Goal: Task Accomplishment & Management: Manage account settings

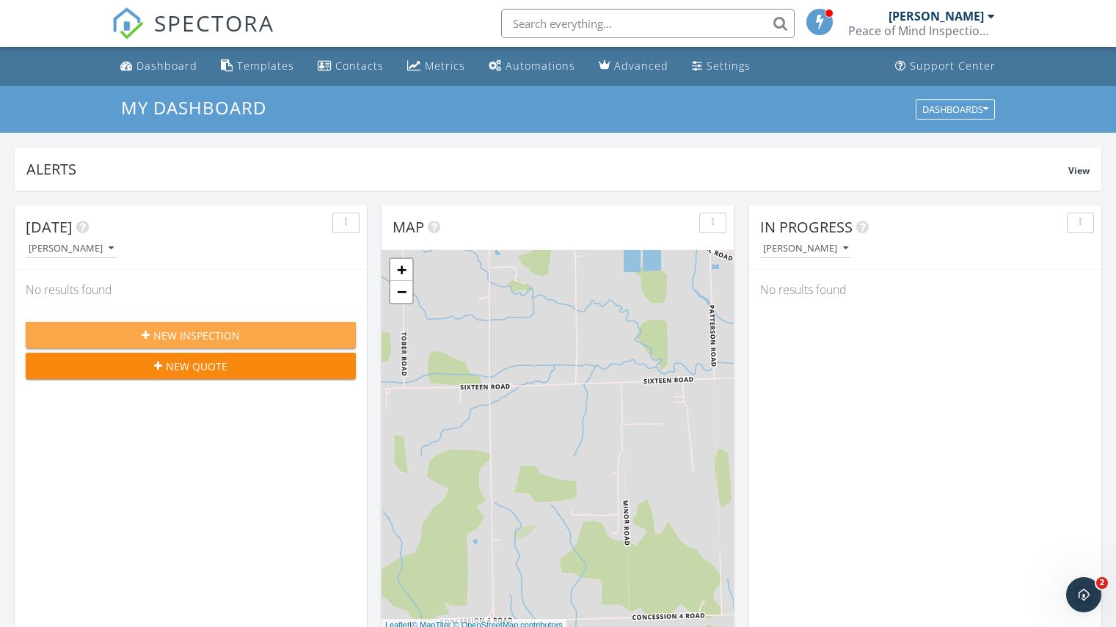
click at [165, 331] on span "New Inspection" at bounding box center [196, 335] width 87 height 15
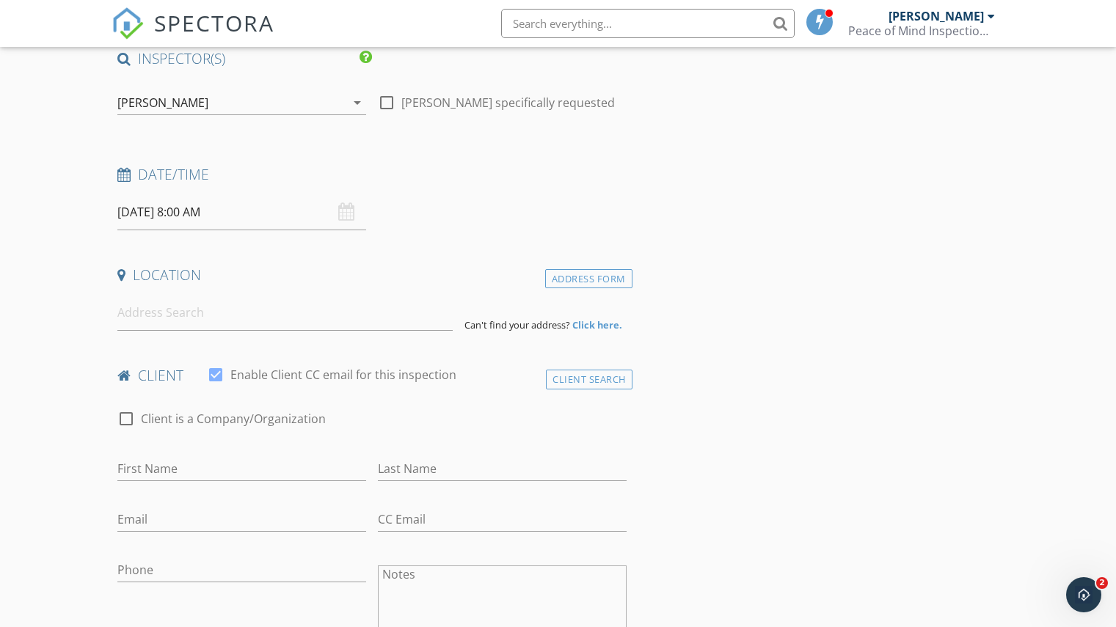
scroll to position [147, 0]
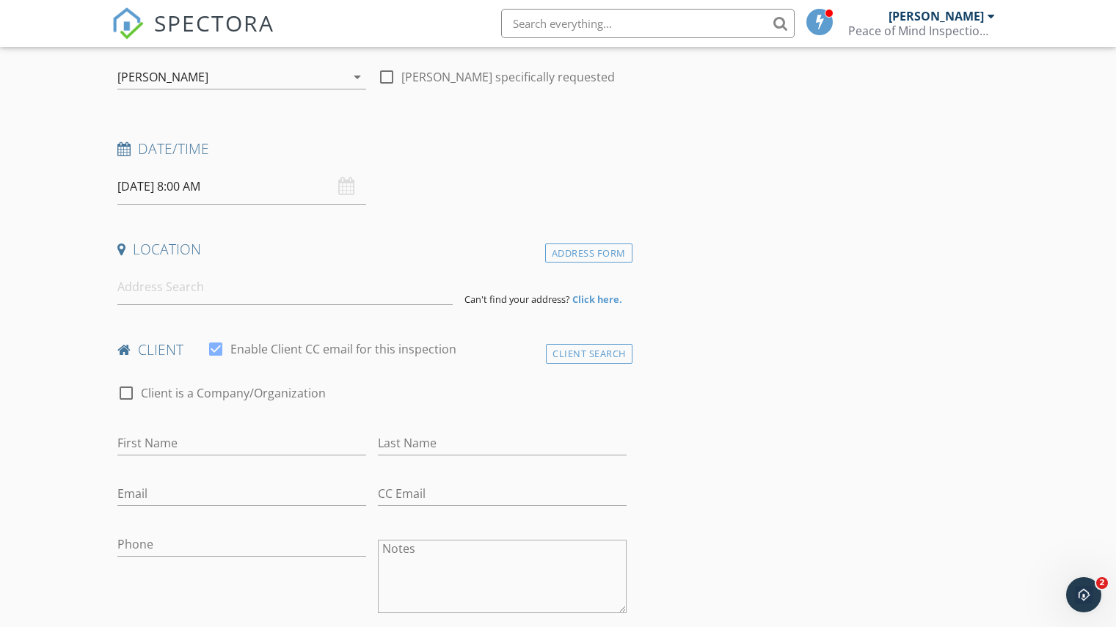
click at [344, 189] on div "[DATE] 8:00 AM" at bounding box center [241, 187] width 249 height 36
click at [236, 187] on input "[DATE] 8:00 AM" at bounding box center [241, 187] width 249 height 36
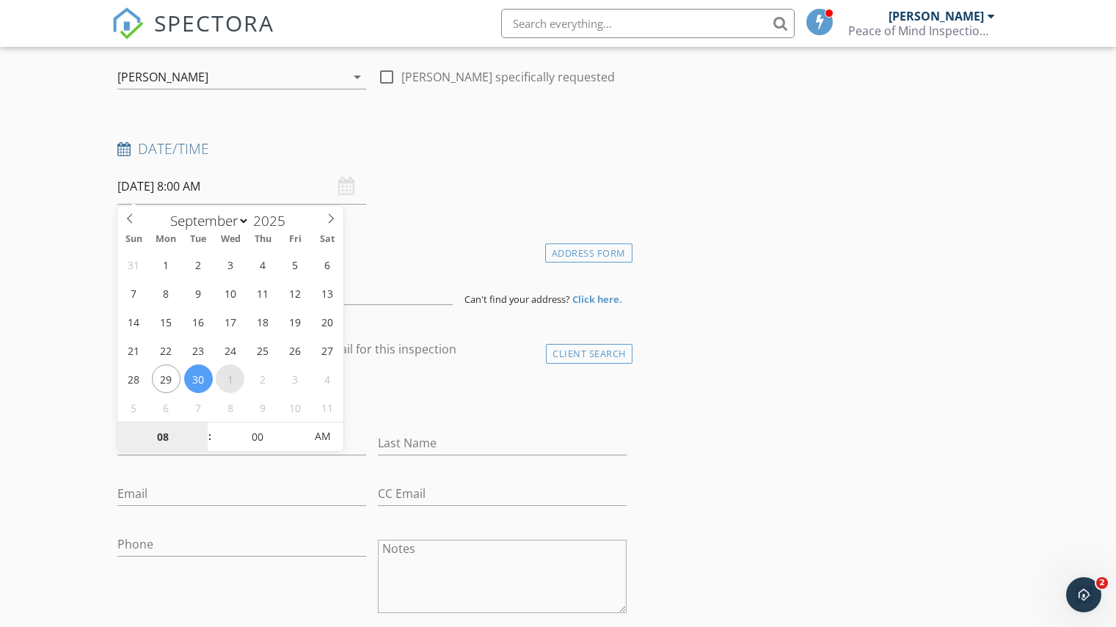
select select "9"
type input "[DATE] 8:00 AM"
type input "09"
type input "2025/10/01 9:00 AM"
click at [253, 434] on input "00" at bounding box center [257, 437] width 90 height 29
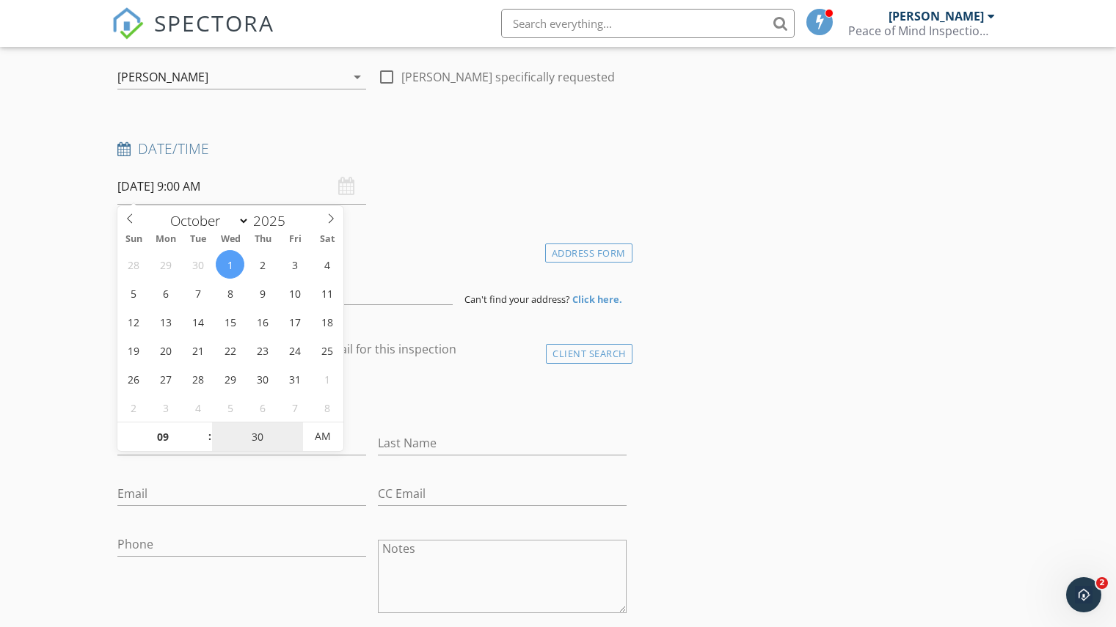
type input "30"
type input "2025/10/01 9:30 AM"
click at [580, 178] on div "Date/Time 2025/10/01 9:30 AM" at bounding box center [372, 171] width 521 height 65
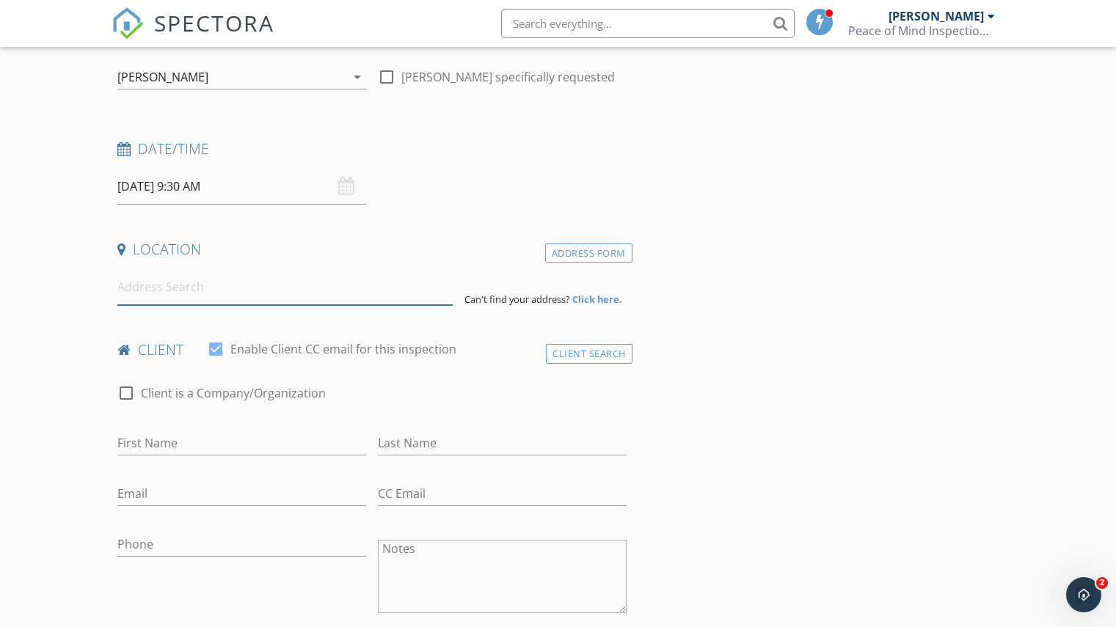
click at [183, 290] on input at bounding box center [284, 287] width 335 height 36
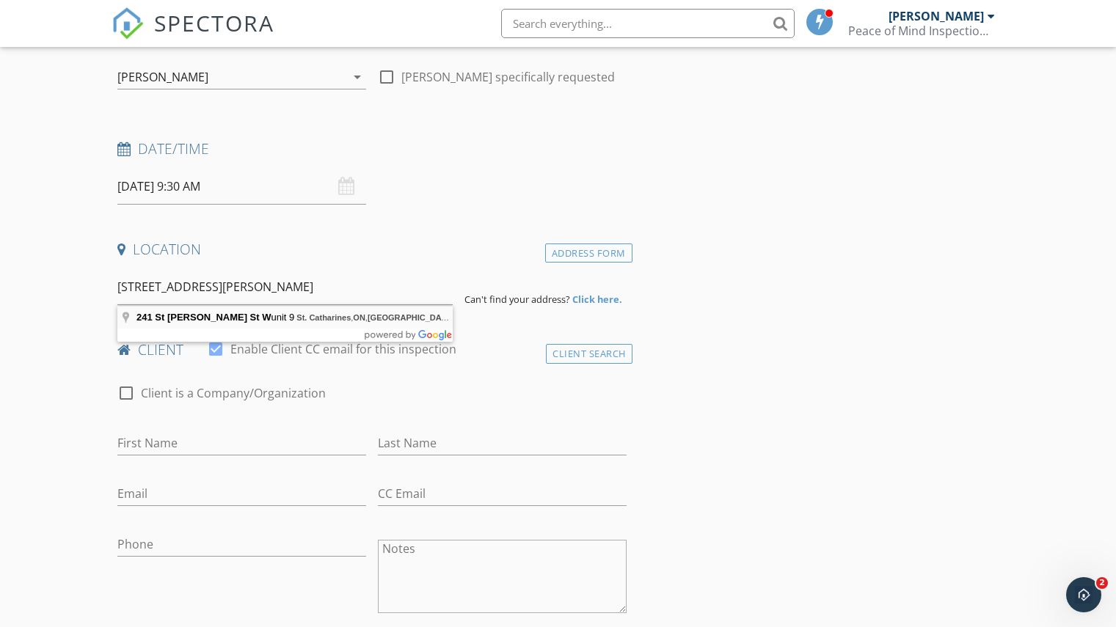
type input "241 St Paul St W unit 9, St. Catharines, ON, Canada"
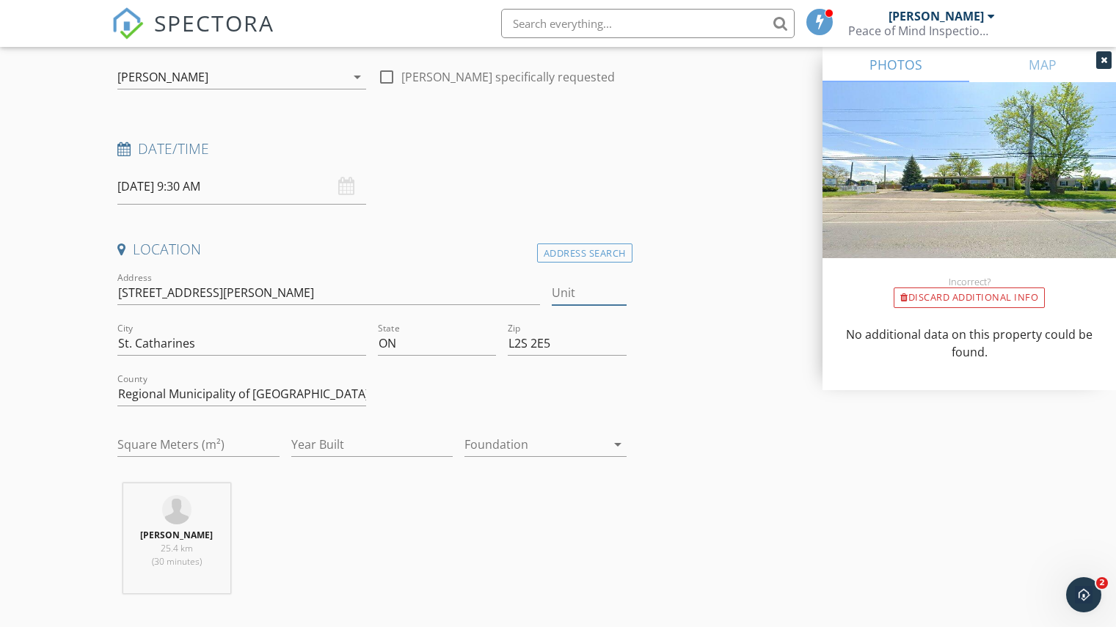
click at [566, 291] on input "Unit" at bounding box center [589, 293] width 75 height 24
type input "9"
click at [220, 445] on input "Square Meters (m²)" at bounding box center [198, 445] width 162 height 24
type input "1"
click at [164, 426] on div "Square Meters (m²)" at bounding box center [198, 448] width 162 height 48
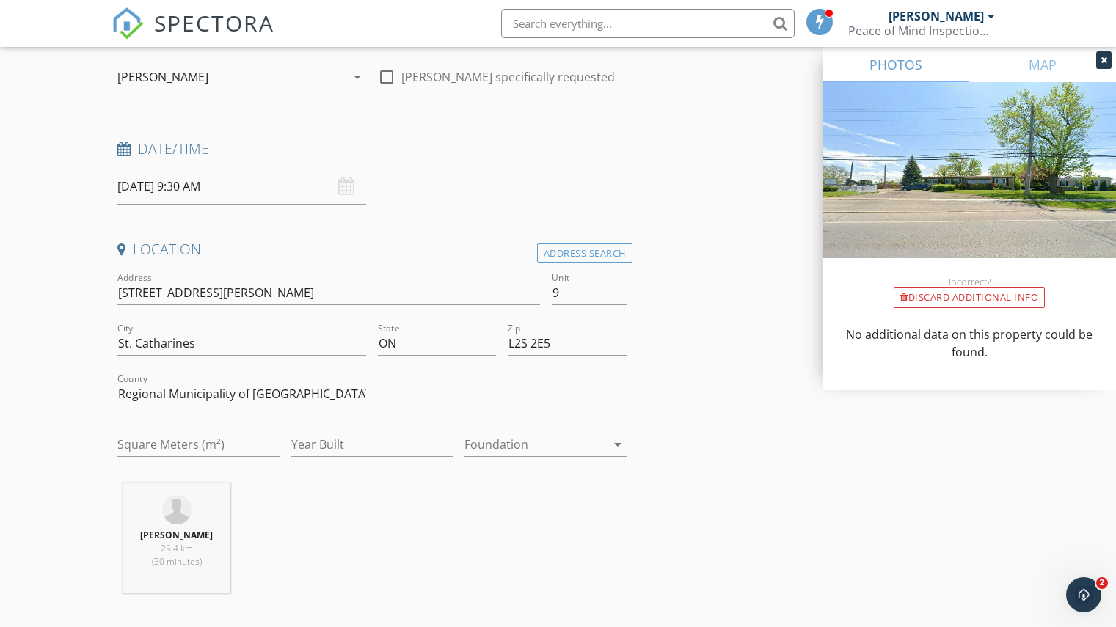
click at [539, 441] on div at bounding box center [535, 444] width 142 height 23
click at [589, 442] on div at bounding box center [535, 444] width 142 height 23
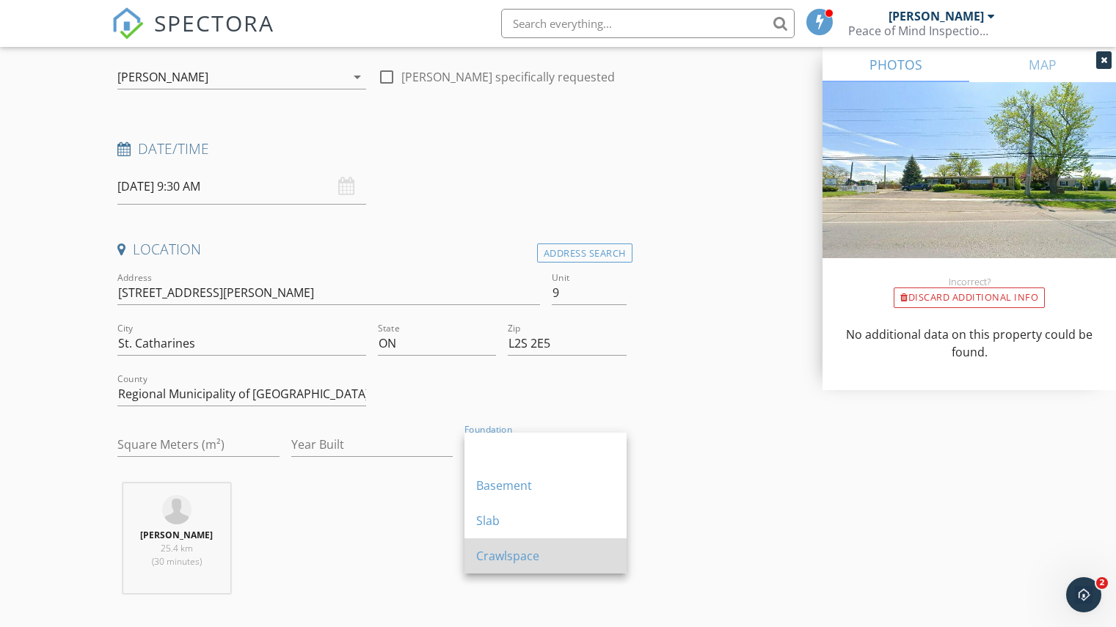
click at [509, 557] on div "Crawlspace" at bounding box center [545, 556] width 139 height 18
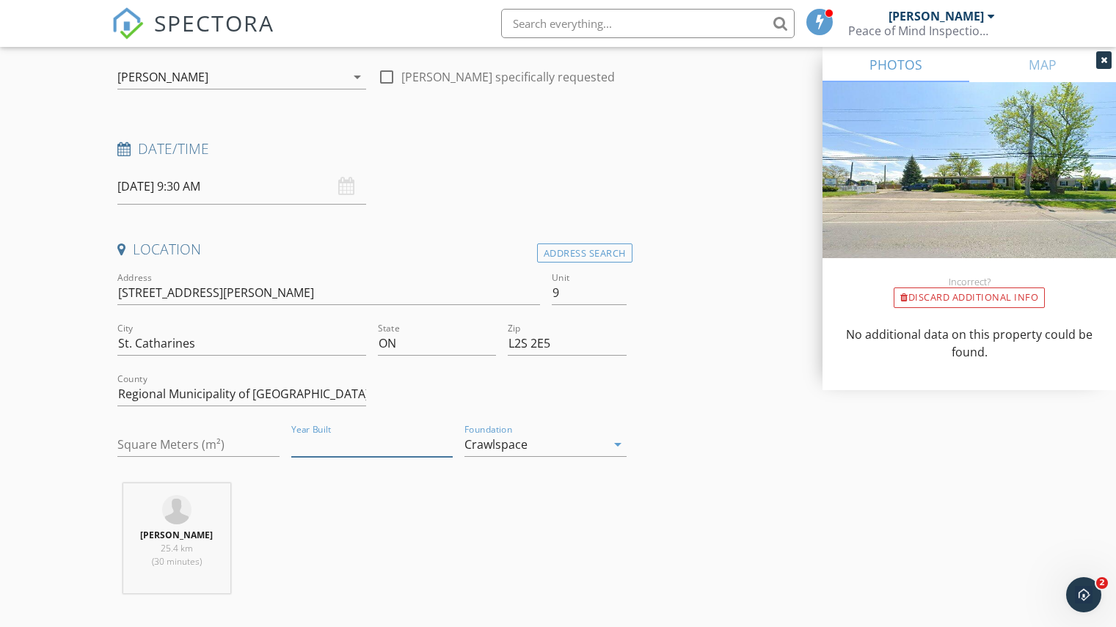
click at [334, 442] on input "Year Built" at bounding box center [372, 445] width 162 height 24
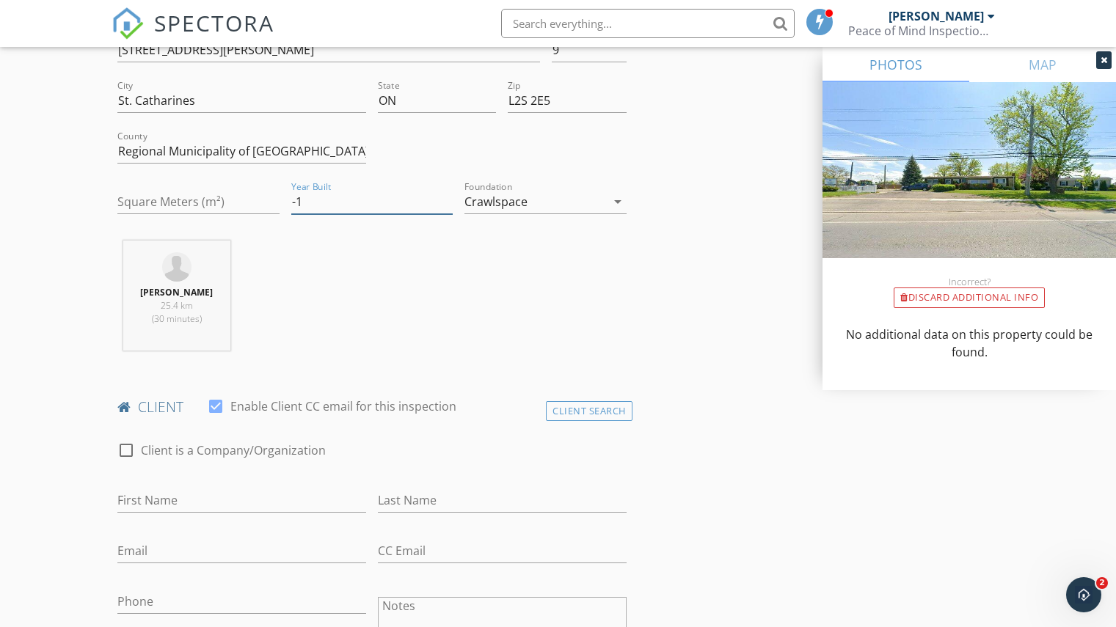
scroll to position [294, 0]
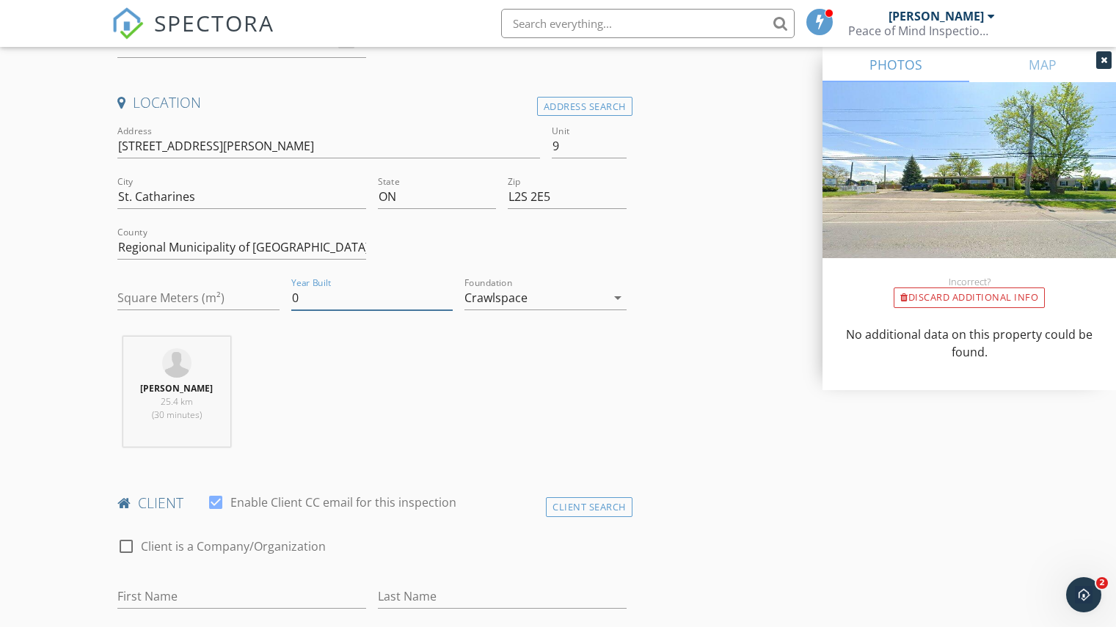
click at [447, 292] on input "0" at bounding box center [372, 298] width 162 height 24
click at [447, 292] on input "1" at bounding box center [372, 298] width 162 height 24
type input "2"
click at [447, 292] on input "2" at bounding box center [372, 298] width 162 height 24
drag, startPoint x: 384, startPoint y: 300, endPoint x: 291, endPoint y: 296, distance: 93.3
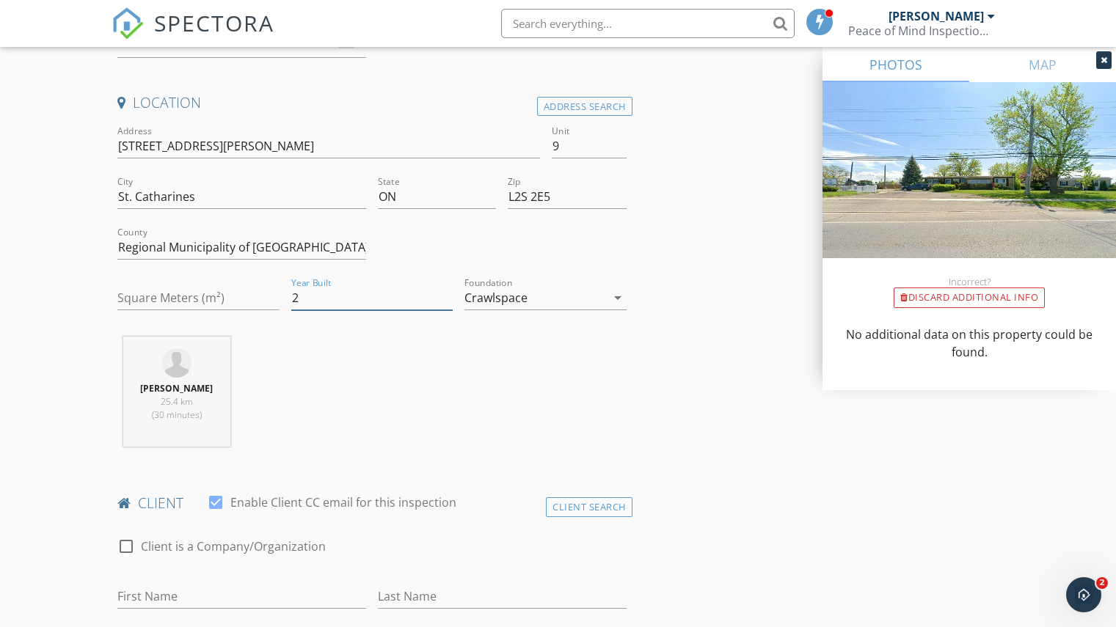
click at [291, 296] on input "2" at bounding box center [372, 298] width 162 height 24
type input "2016"
click at [180, 297] on input "Square Meters (m²)" at bounding box center [198, 298] width 162 height 24
click at [162, 300] on input "Square Meters (m²)" at bounding box center [198, 298] width 162 height 24
type input "101"
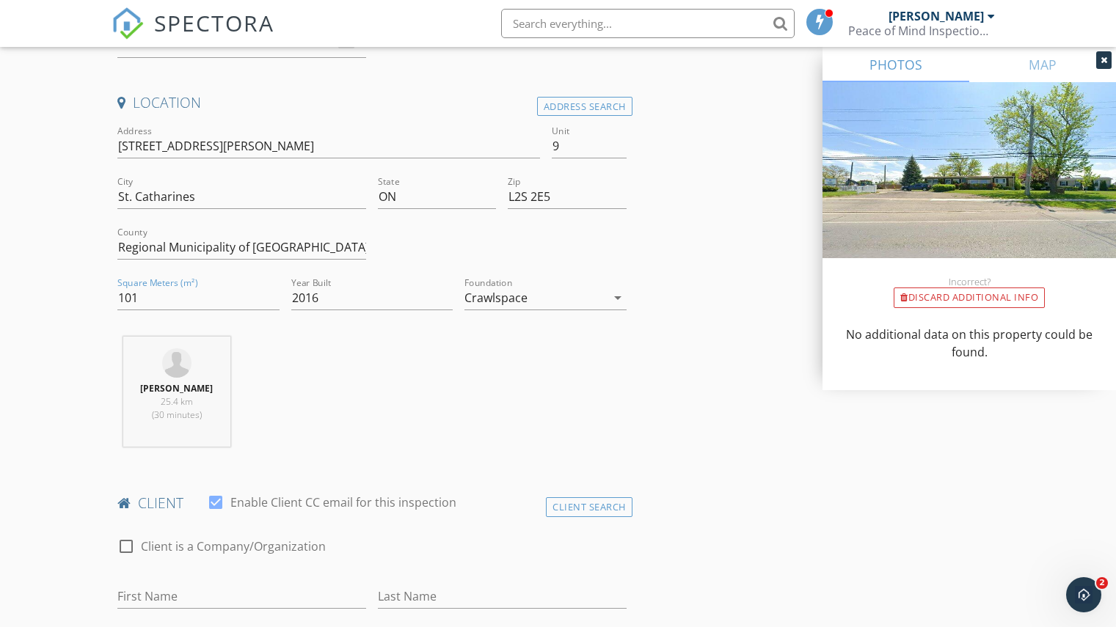
click at [379, 384] on div "Patrick Miedema 25.4 km (30 minutes)" at bounding box center [372, 398] width 521 height 122
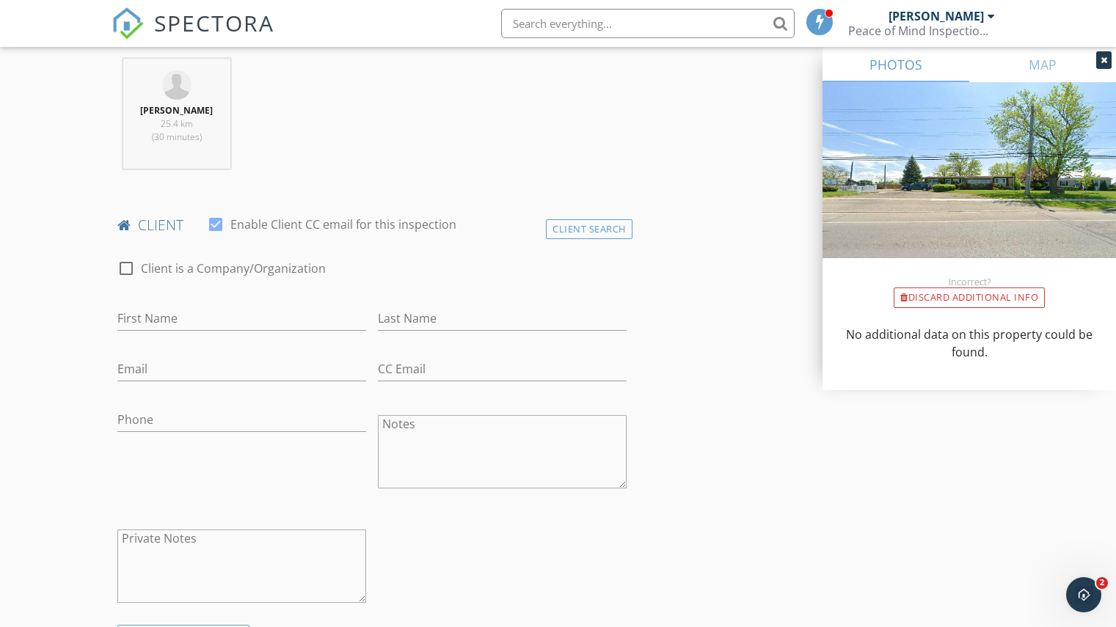
scroll to position [587, 0]
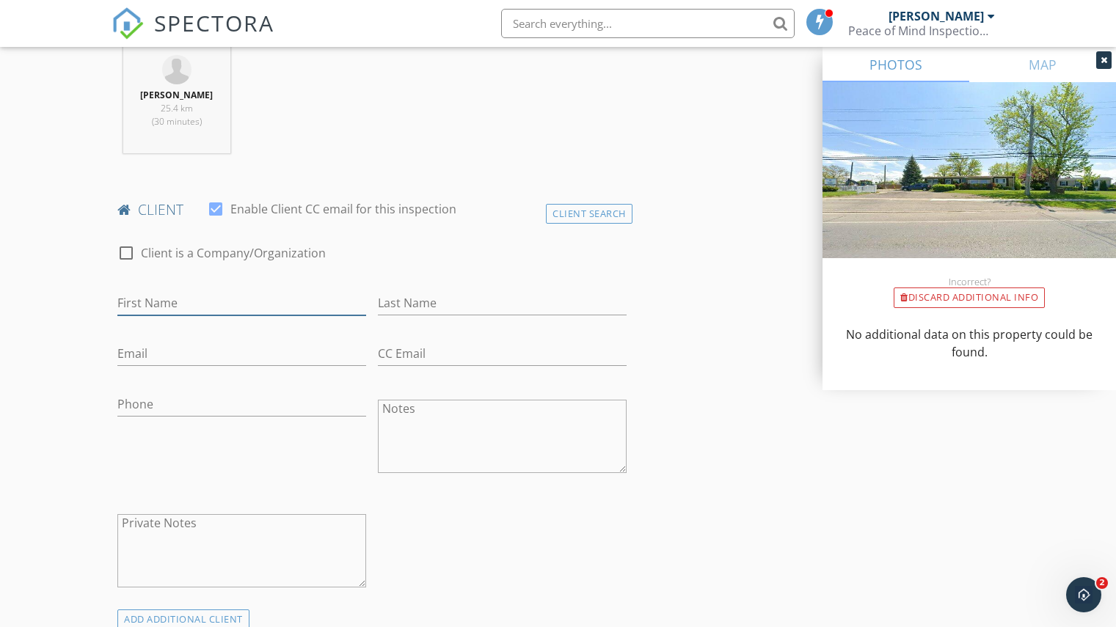
click at [165, 302] on input "First Name" at bounding box center [241, 303] width 249 height 24
type input "B"
type input "Debbie"
type input "Ash"
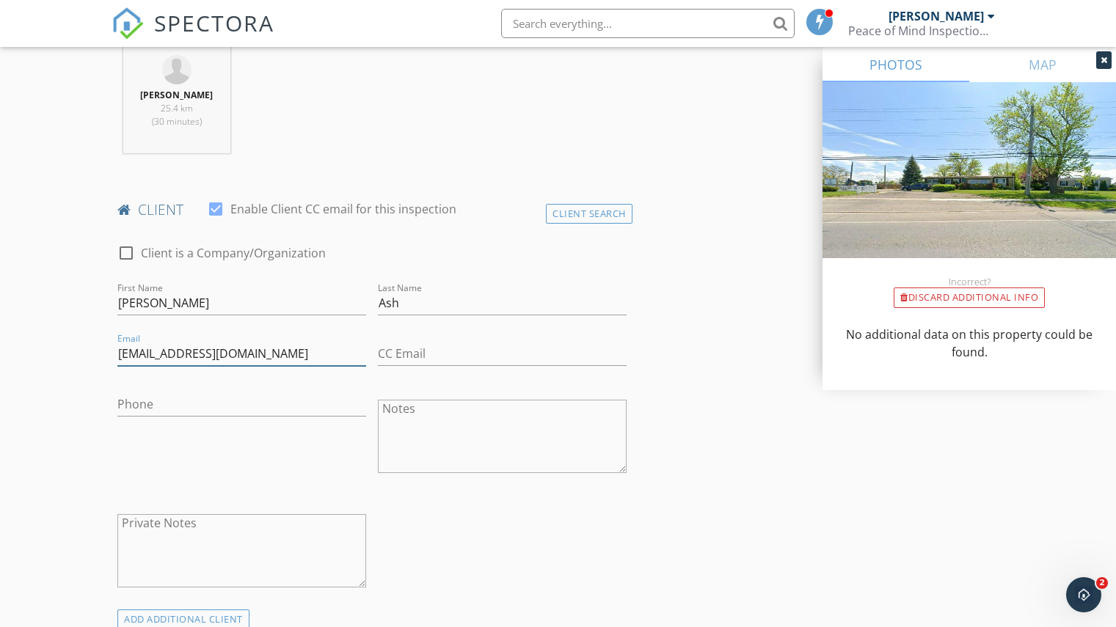
type input "debbieash4@gmail.com"
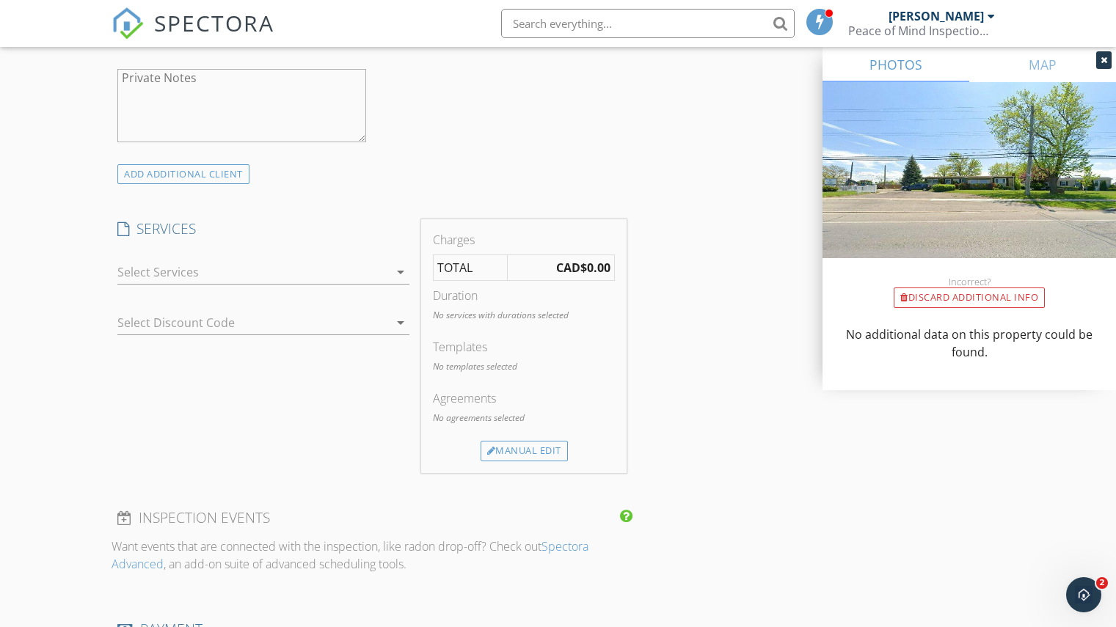
scroll to position [1027, 0]
type input "905-371-6997"
click at [395, 272] on icon "arrow_drop_down" at bounding box center [401, 278] width 18 height 18
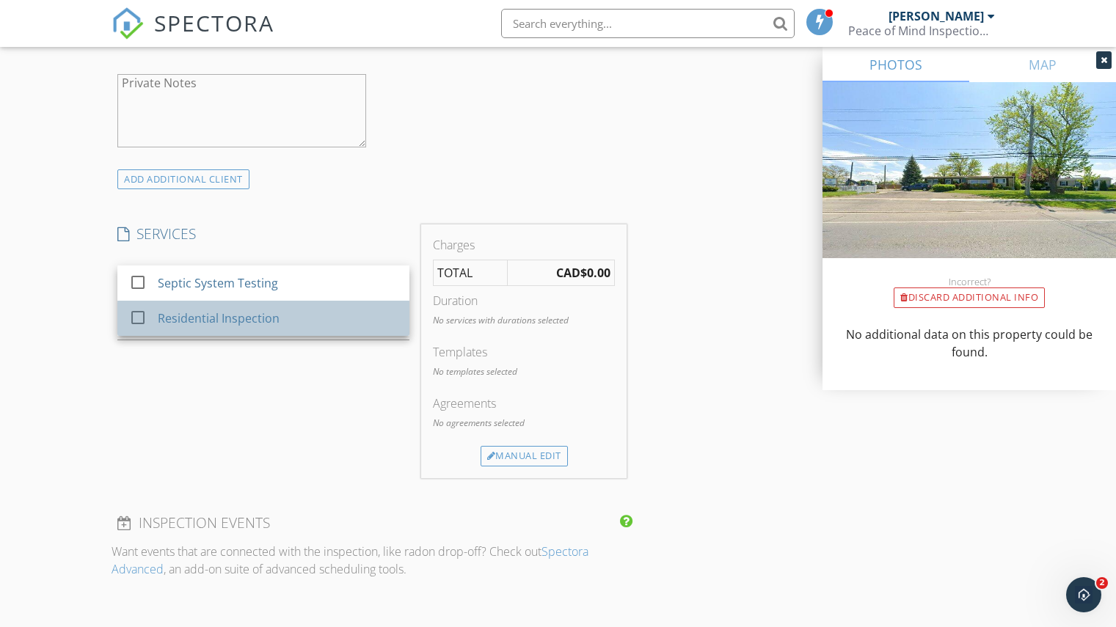
click at [219, 316] on div "Residential Inspection" at bounding box center [219, 319] width 122 height 18
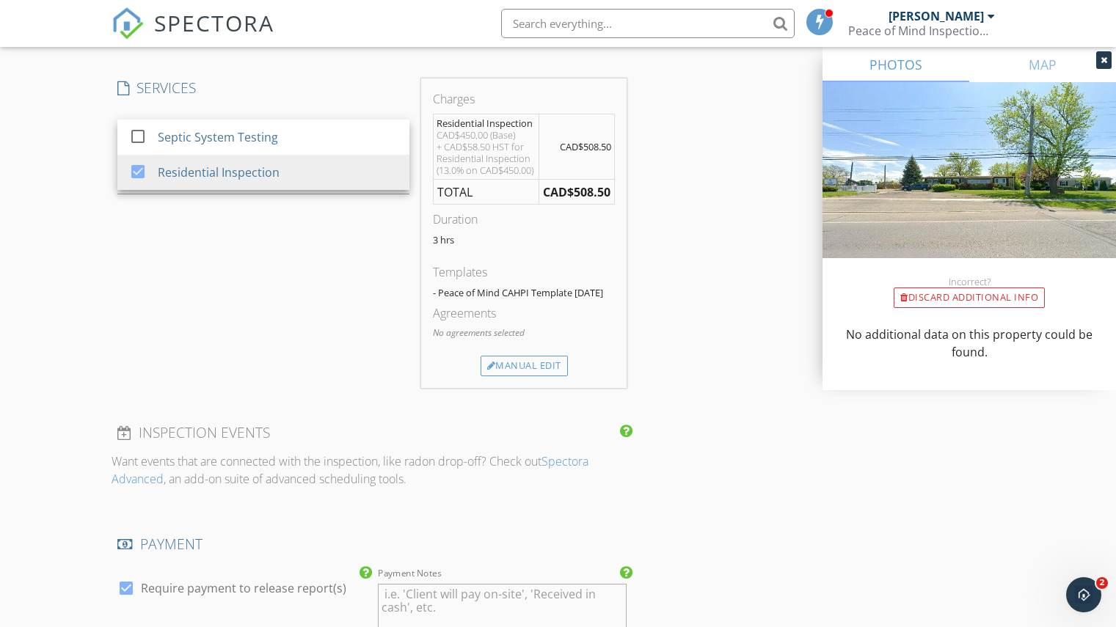
scroll to position [1174, 0]
click at [522, 376] on div "Manual Edit" at bounding box center [524, 365] width 87 height 21
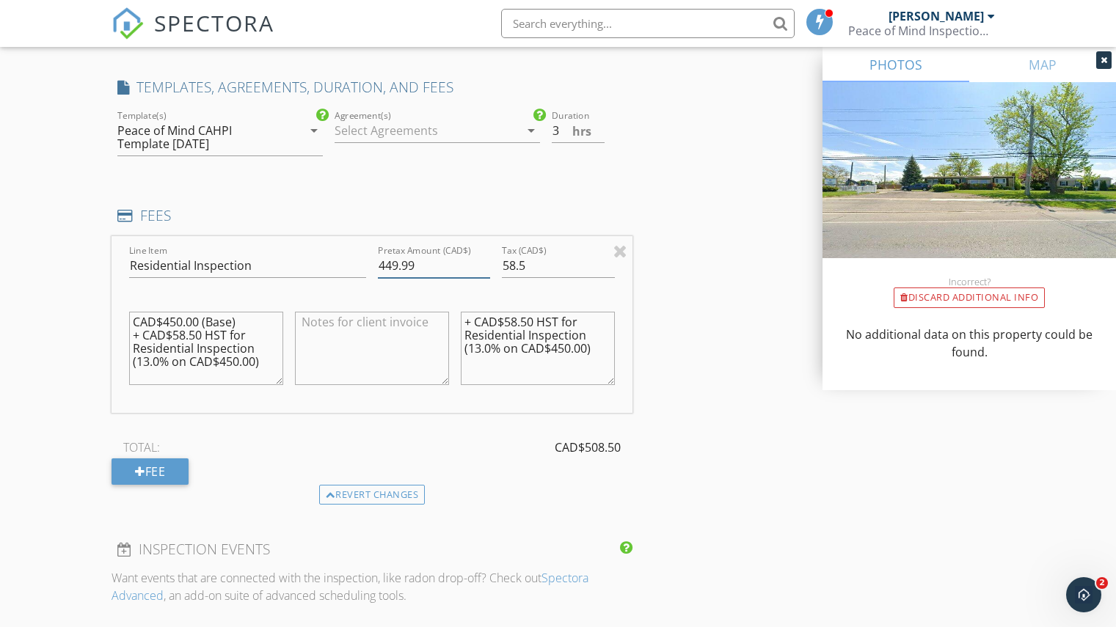
click at [484, 271] on input "449.99" at bounding box center [434, 266] width 112 height 24
click at [484, 271] on input "449.98" at bounding box center [434, 266] width 112 height 24
click at [484, 271] on input "449.97" at bounding box center [434, 266] width 112 height 24
click at [484, 271] on input "449.96" at bounding box center [434, 266] width 112 height 24
click at [484, 271] on input "449.76" at bounding box center [434, 266] width 112 height 24
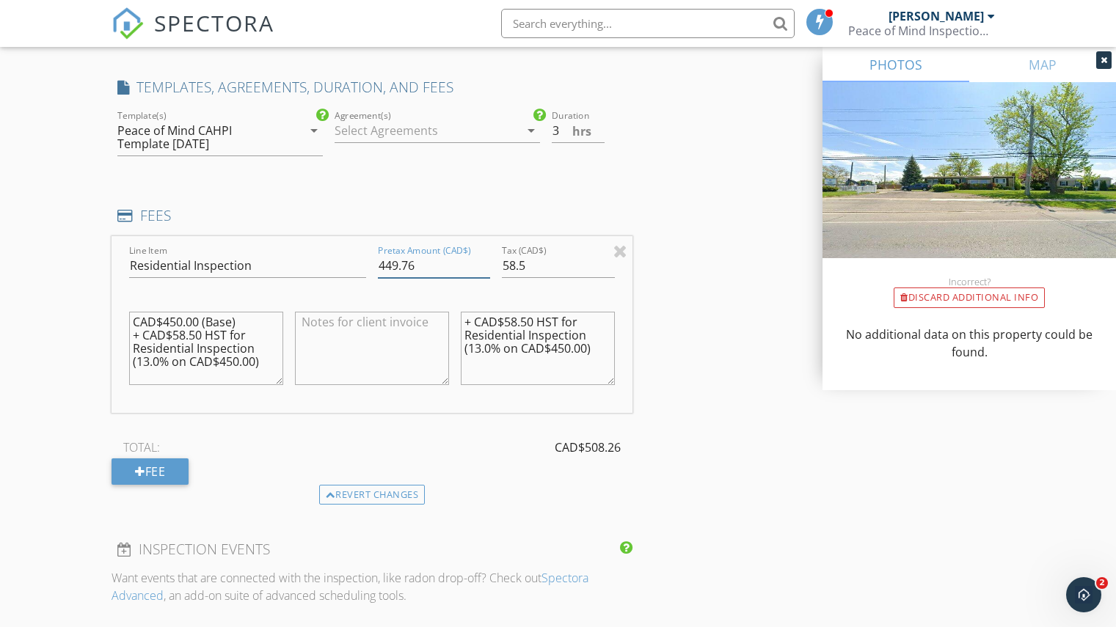
drag, startPoint x: 429, startPoint y: 266, endPoint x: 387, endPoint y: 263, distance: 41.2
click at [387, 263] on input "449.76" at bounding box center [434, 266] width 112 height 24
click at [465, 201] on div "INSPECTOR(S) check_box Patrick Miedema PRIMARY Patrick Miedema arrow_drop_down …" at bounding box center [372, 242] width 521 height 2493
click at [401, 265] on input "400" at bounding box center [434, 266] width 112 height 24
click at [426, 191] on div "INSPECTOR(S) check_box Patrick Miedema PRIMARY Patrick Miedema arrow_drop_down …" at bounding box center [372, 242] width 521 height 2493
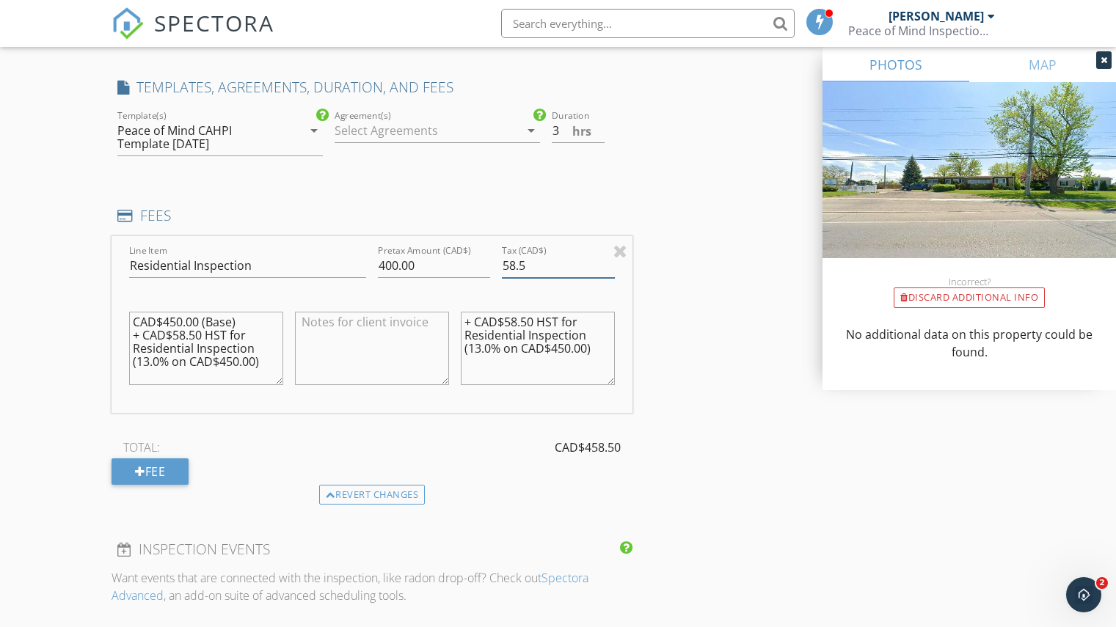
click at [729, 247] on div "INSPECTOR(S) check_box Patrick Miedema PRIMARY Patrick Miedema arrow_drop_down …" at bounding box center [558, 285] width 893 height 2579
click at [369, 492] on div "Revert changes" at bounding box center [372, 495] width 106 height 21
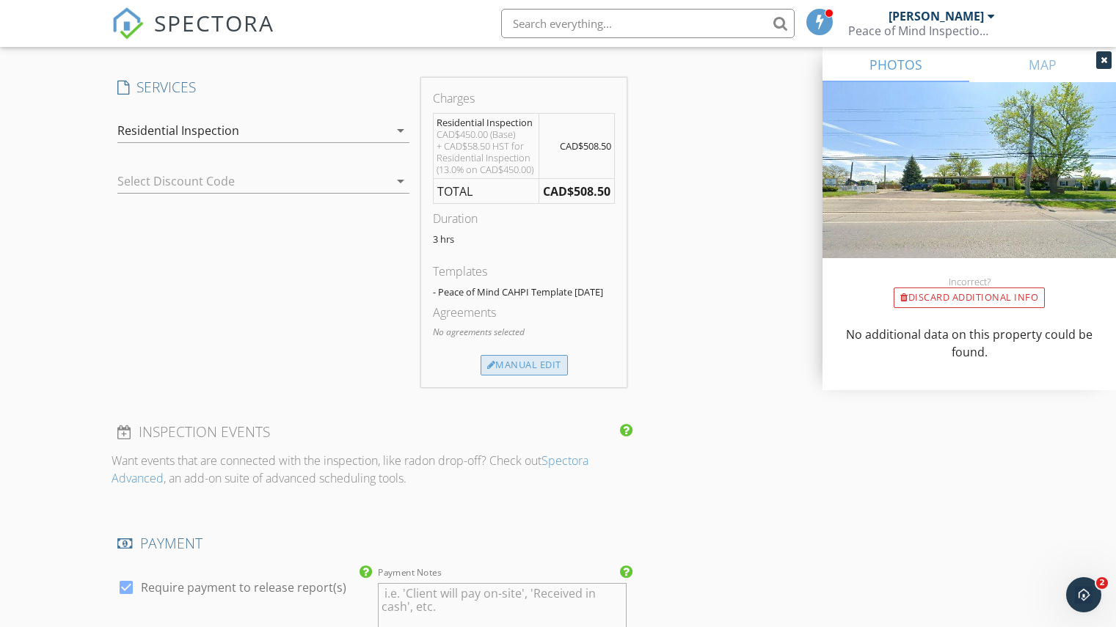
click at [508, 376] on div "Manual Edit" at bounding box center [524, 365] width 87 height 21
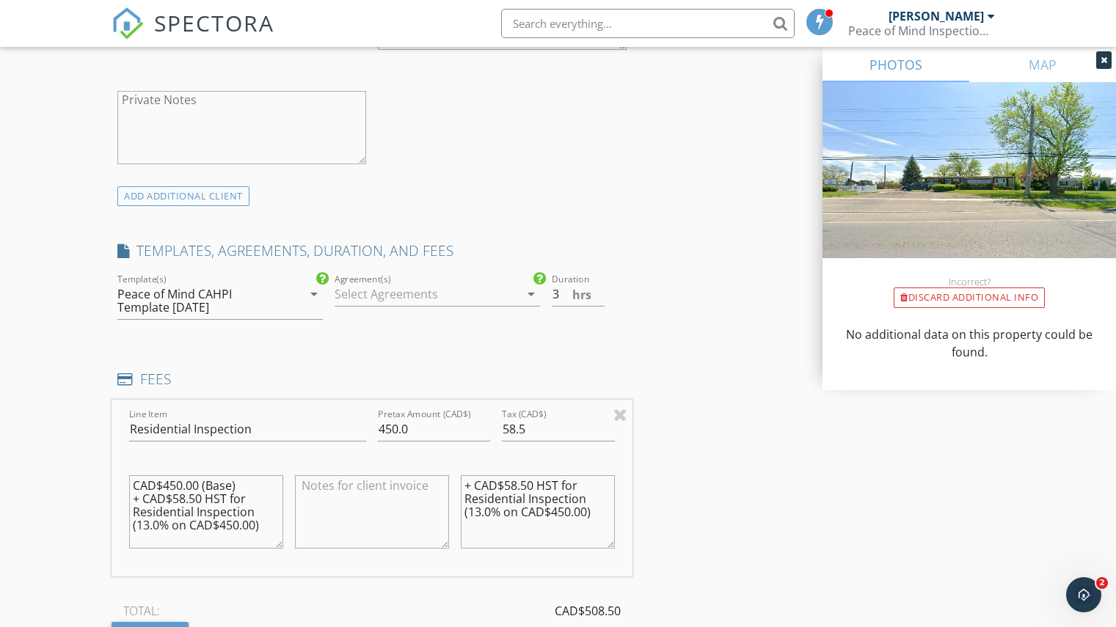
scroll to position [1027, 0]
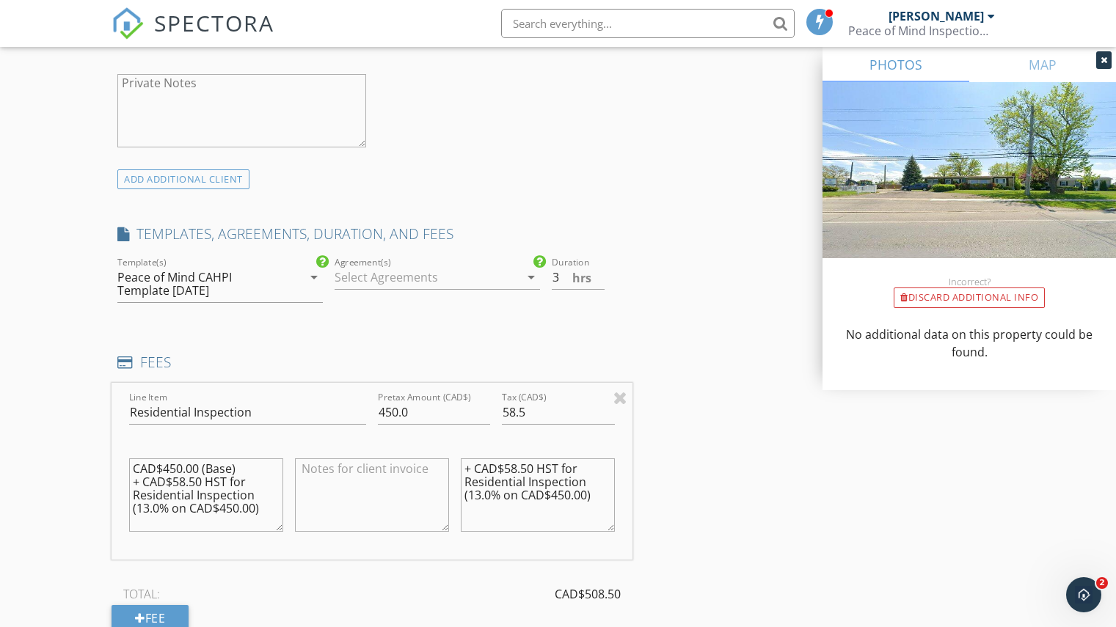
click at [528, 276] on icon "arrow_drop_down" at bounding box center [531, 278] width 18 height 18
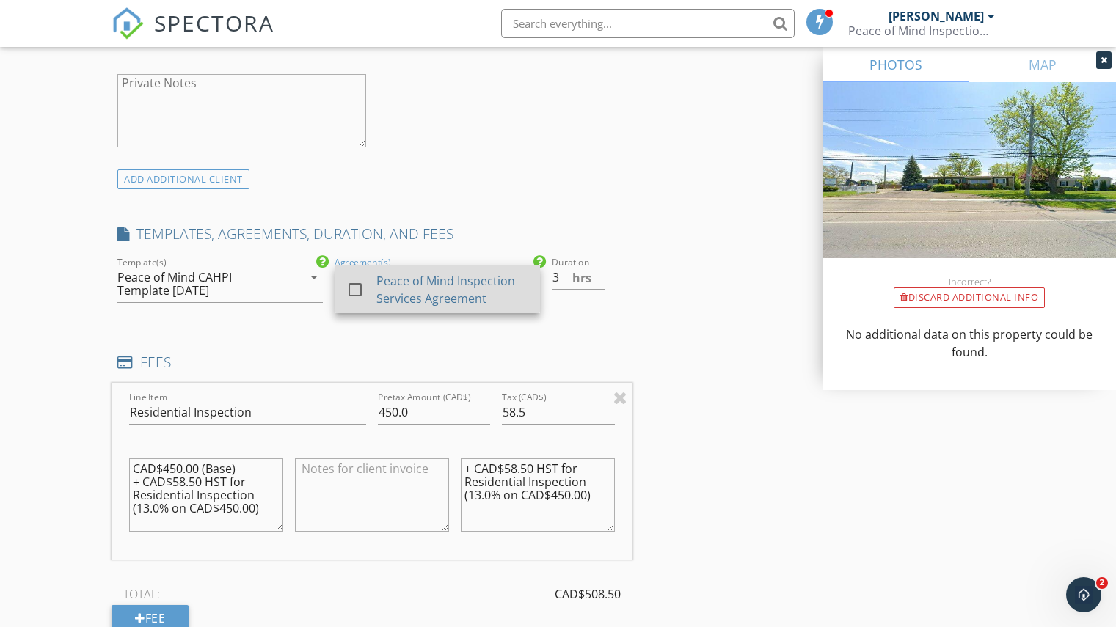
click at [405, 284] on div "Peace of Mind Inspection Services Agreement" at bounding box center [452, 289] width 152 height 35
click at [664, 141] on div "INSPECTOR(S) check_box Patrick Miedema PRIMARY Patrick Miedema arrow_drop_down …" at bounding box center [558, 432] width 893 height 2579
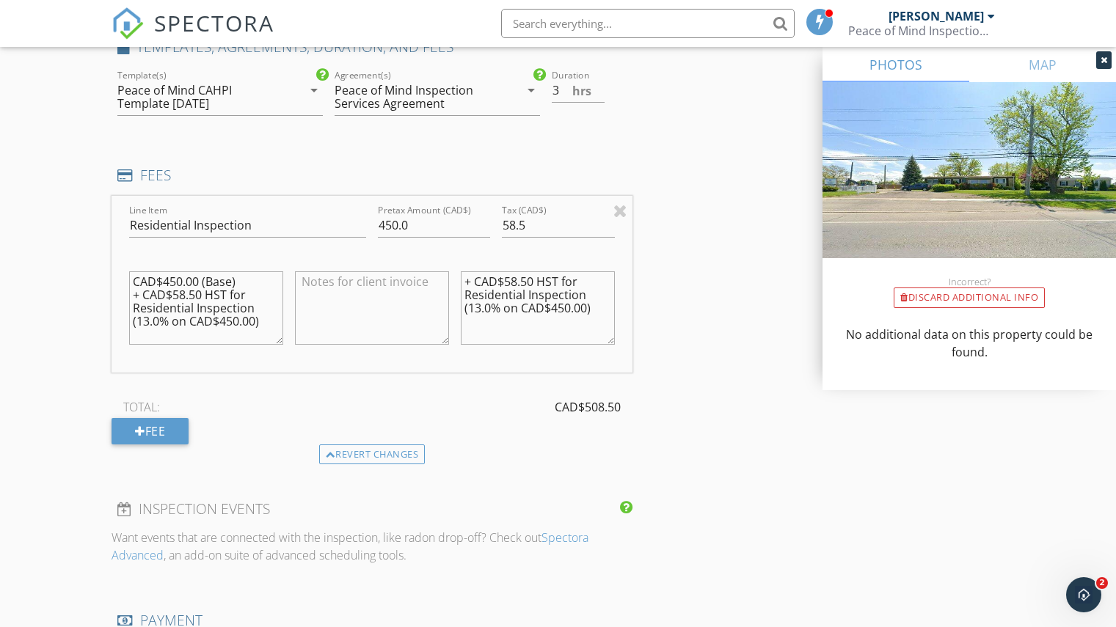
scroll to position [1247, 0]
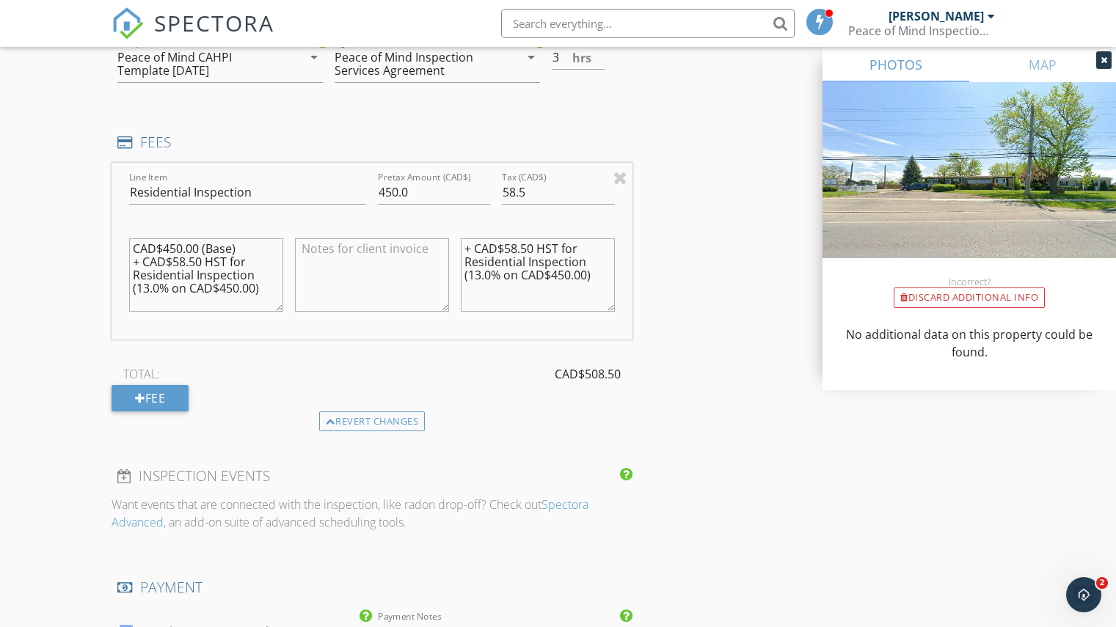
click at [351, 249] on textarea at bounding box center [372, 274] width 154 height 73
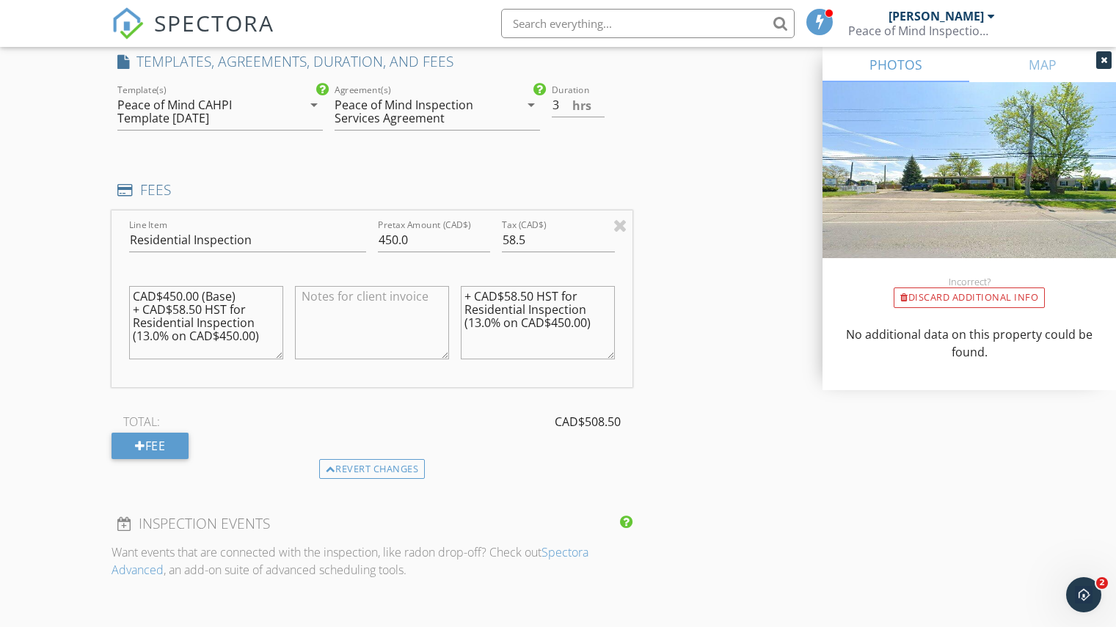
scroll to position [1174, 0]
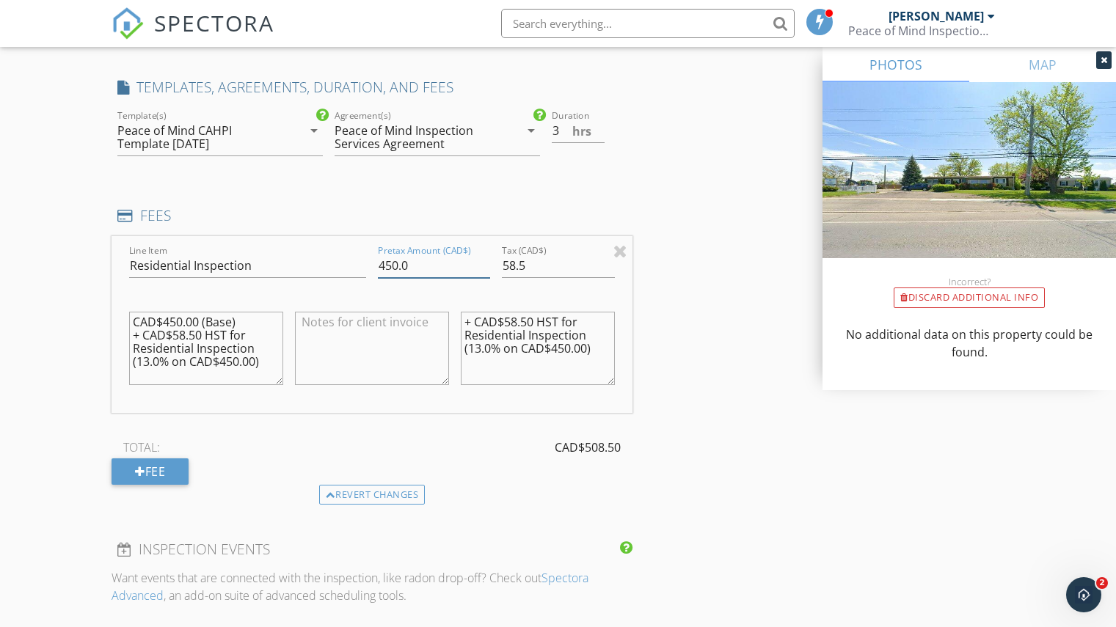
drag, startPoint x: 415, startPoint y: 265, endPoint x: 373, endPoint y: 265, distance: 41.8
click at [373, 265] on div "Pretax Amount (CAD$) 450.0" at bounding box center [434, 267] width 124 height 51
type input "400"
click at [683, 232] on div "INSPECTOR(S) check_box Patrick Miedema PRIMARY Patrick Miedema arrow_drop_down …" at bounding box center [558, 285] width 893 height 2579
drag, startPoint x: 528, startPoint y: 267, endPoint x: 511, endPoint y: 265, distance: 17.0
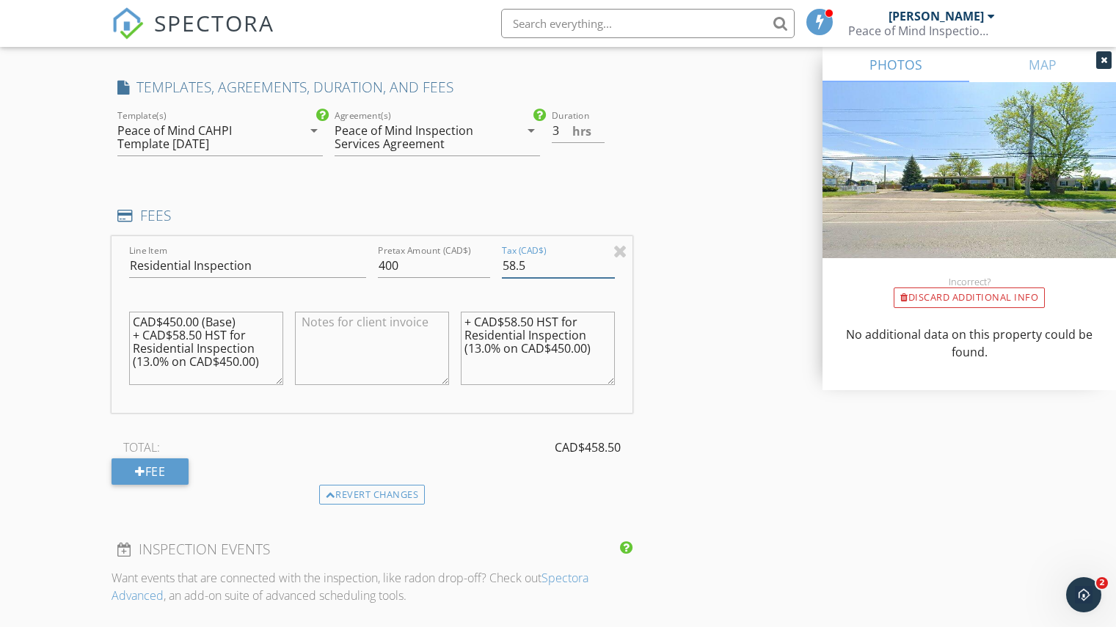
click at [511, 265] on input "58.5" at bounding box center [558, 266] width 112 height 24
type input "52.0"
click at [420, 265] on input "400" at bounding box center [434, 266] width 112 height 24
type input "400.00"
click at [525, 266] on input "52.0" at bounding box center [558, 266] width 112 height 24
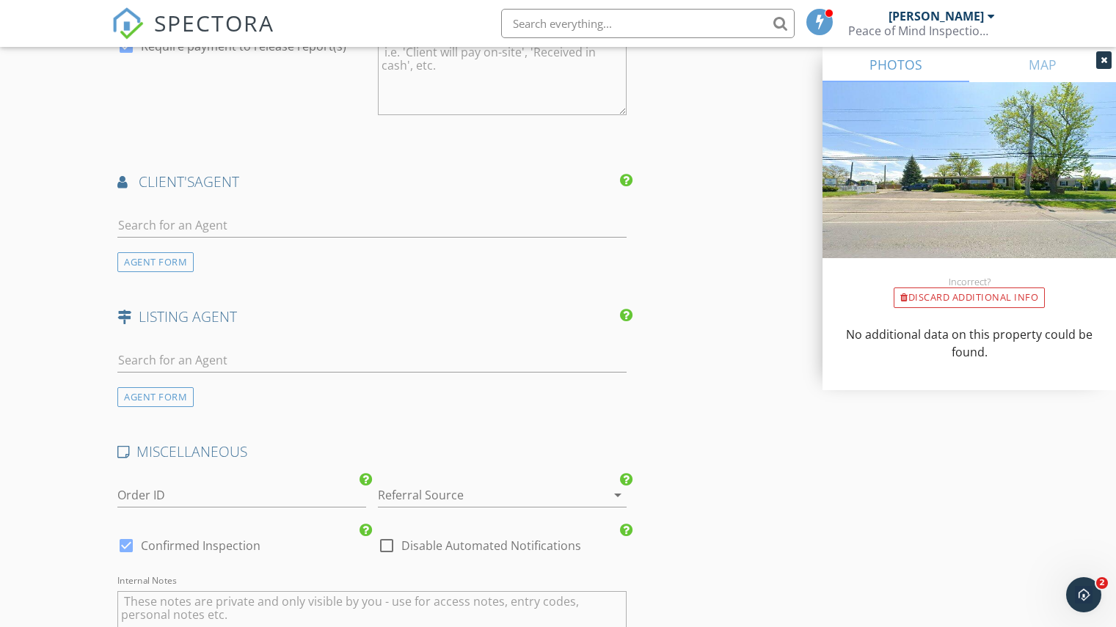
scroll to position [1834, 0]
type input "52.00"
click at [149, 258] on div "AGENT FORM" at bounding box center [155, 261] width 76 height 20
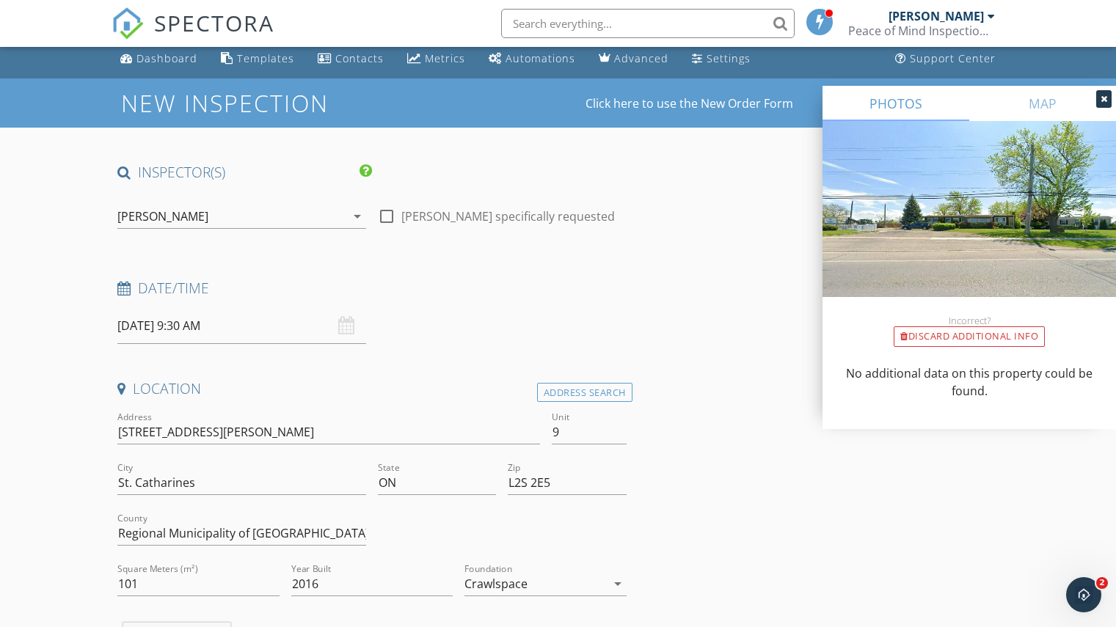
scroll to position [0, 0]
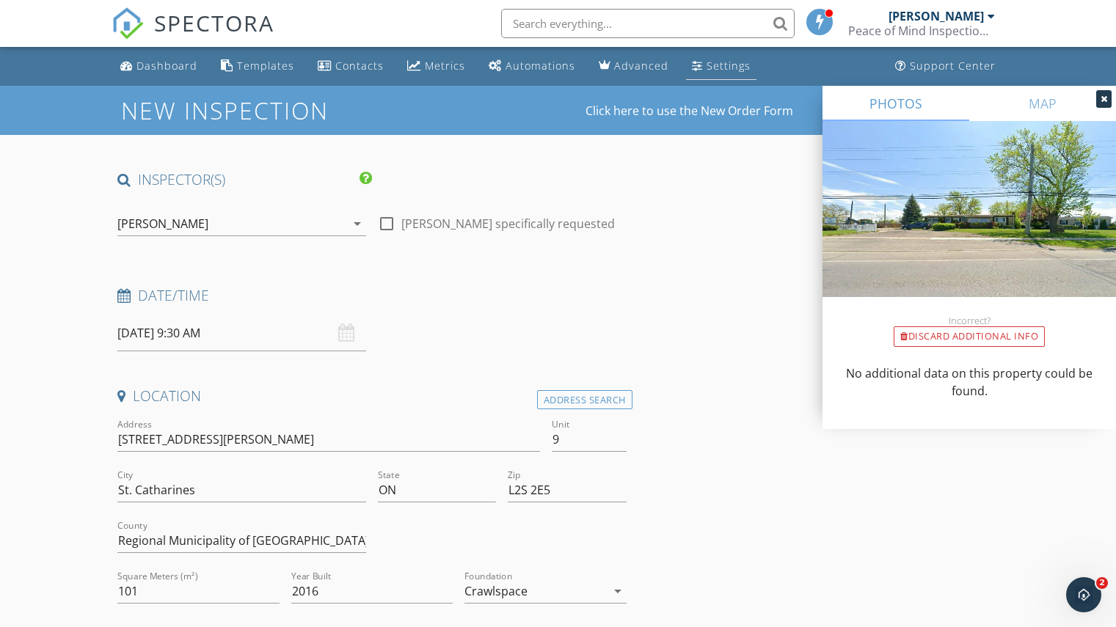
click at [711, 62] on div "Settings" at bounding box center [729, 66] width 44 height 14
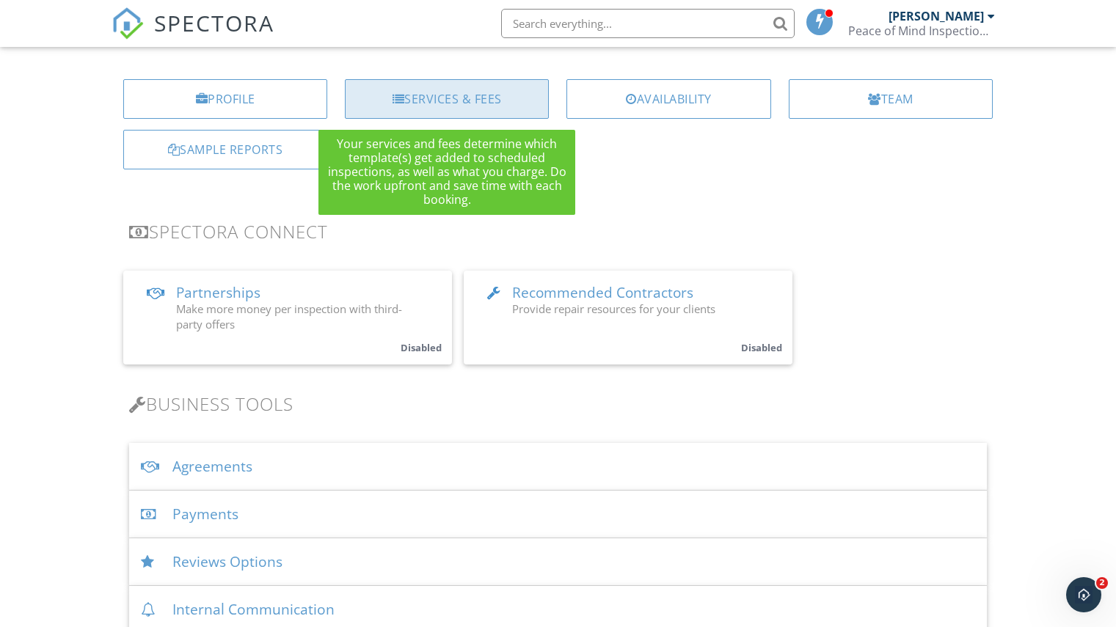
click at [423, 98] on div "Services & Fees" at bounding box center [447, 99] width 204 height 40
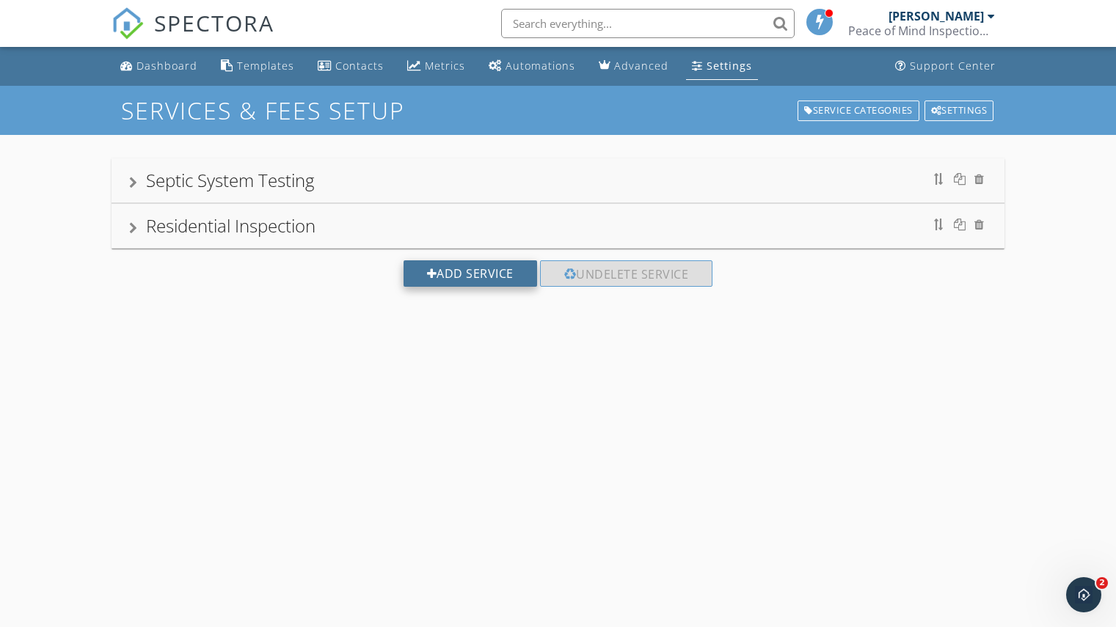
click at [448, 271] on div "Add Service" at bounding box center [471, 273] width 134 height 26
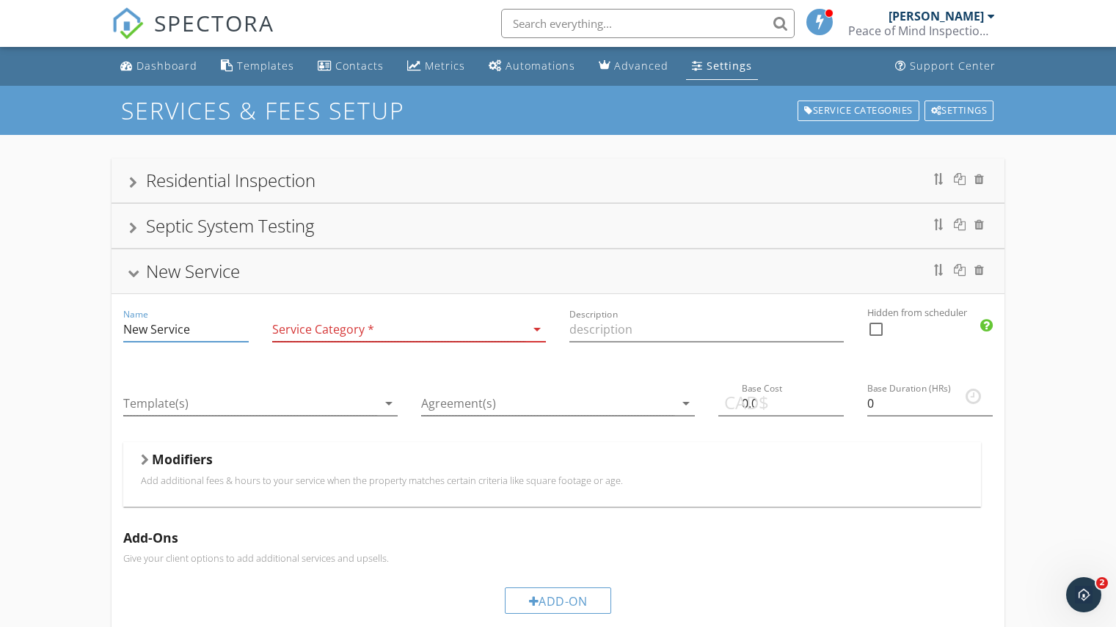
click at [170, 331] on input "New Service" at bounding box center [185, 330] width 125 height 24
drag, startPoint x: 189, startPoint y: 327, endPoint x: 74, endPoint y: 325, distance: 115.2
click at [74, 327] on div "Residential Inspection Septic System Testing New Service Name New Service Servi…" at bounding box center [558, 528] width 1116 height 787
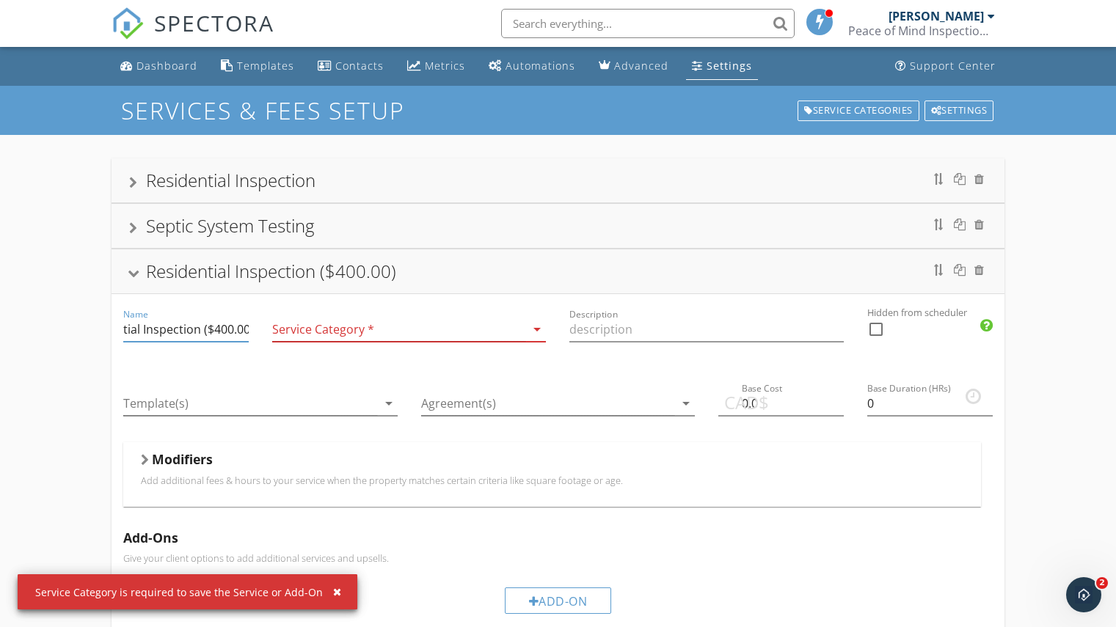
scroll to position [0, 48]
type input "Residential Inspection ($400.00)"
click at [394, 327] on div at bounding box center [399, 330] width 254 height 24
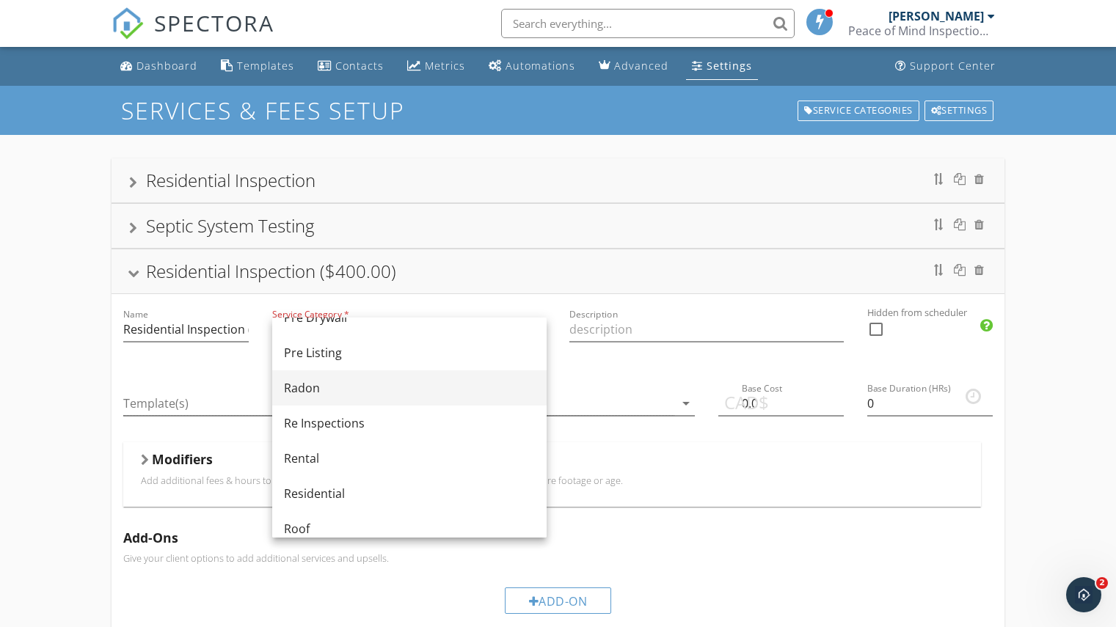
scroll to position [660, 0]
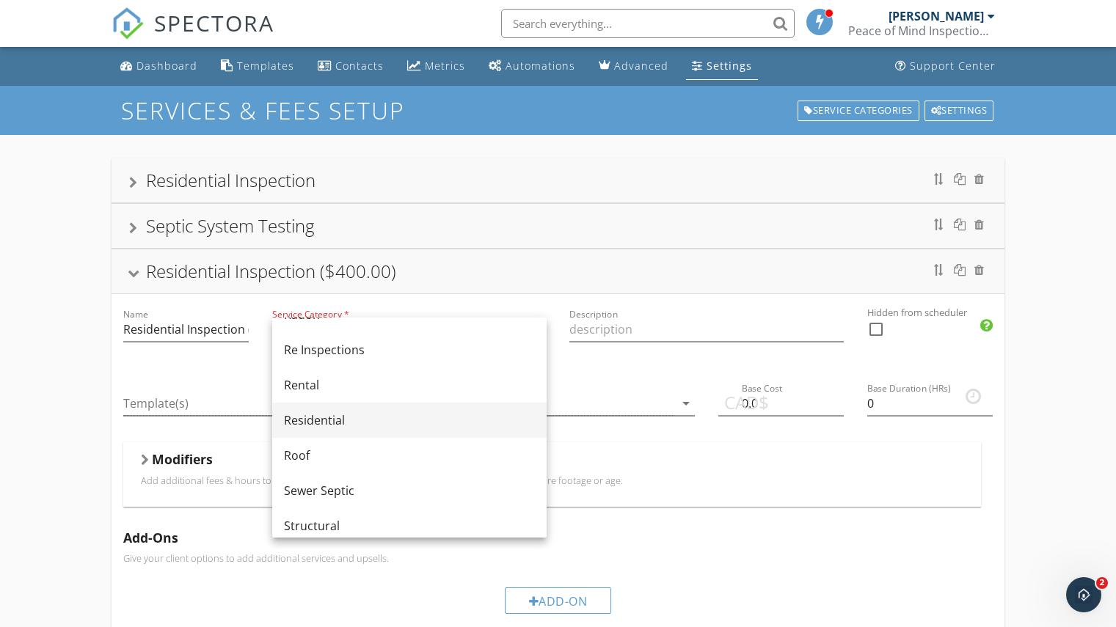
click at [325, 415] on div "Residential" at bounding box center [409, 421] width 251 height 18
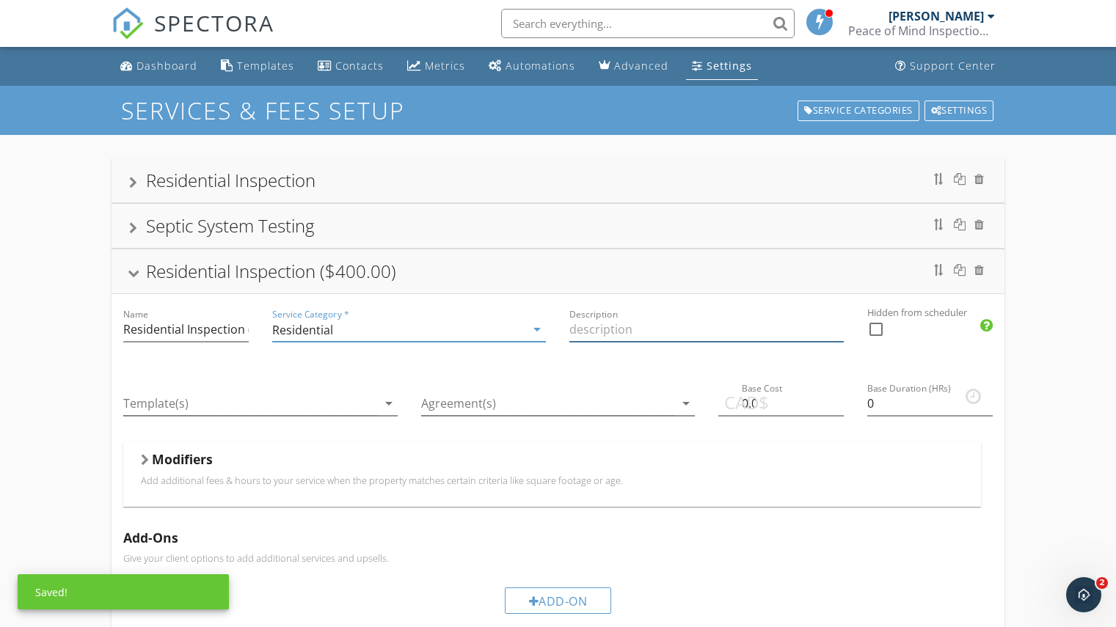
click at [690, 330] on input "Description" at bounding box center [706, 330] width 274 height 24
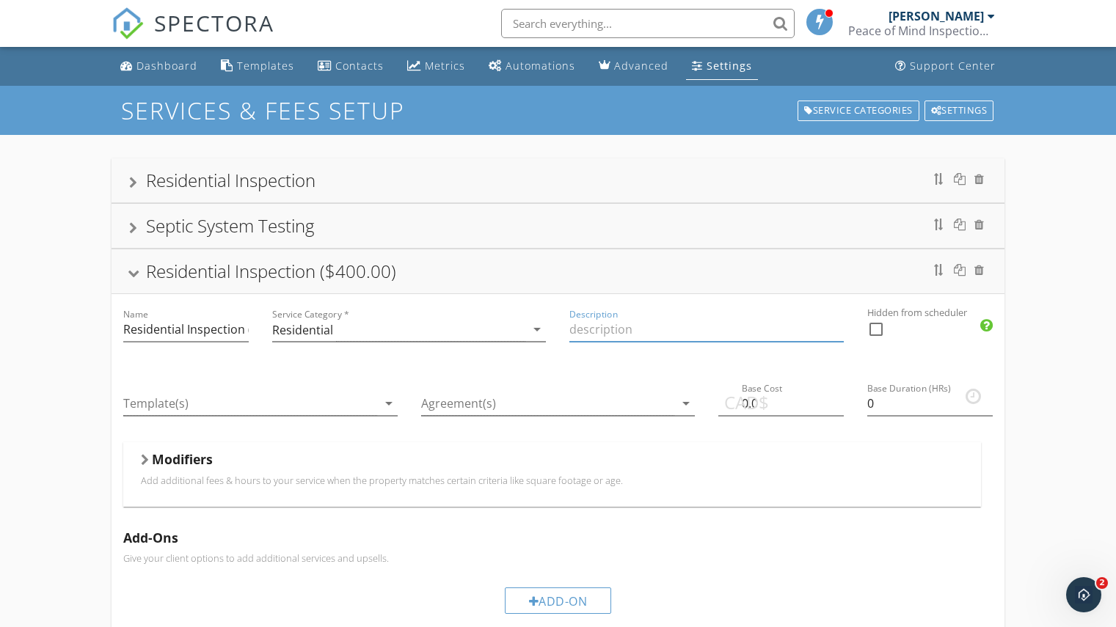
click at [628, 333] on input "Description" at bounding box center [706, 330] width 274 height 24
click at [385, 404] on icon "arrow_drop_down" at bounding box center [389, 404] width 18 height 18
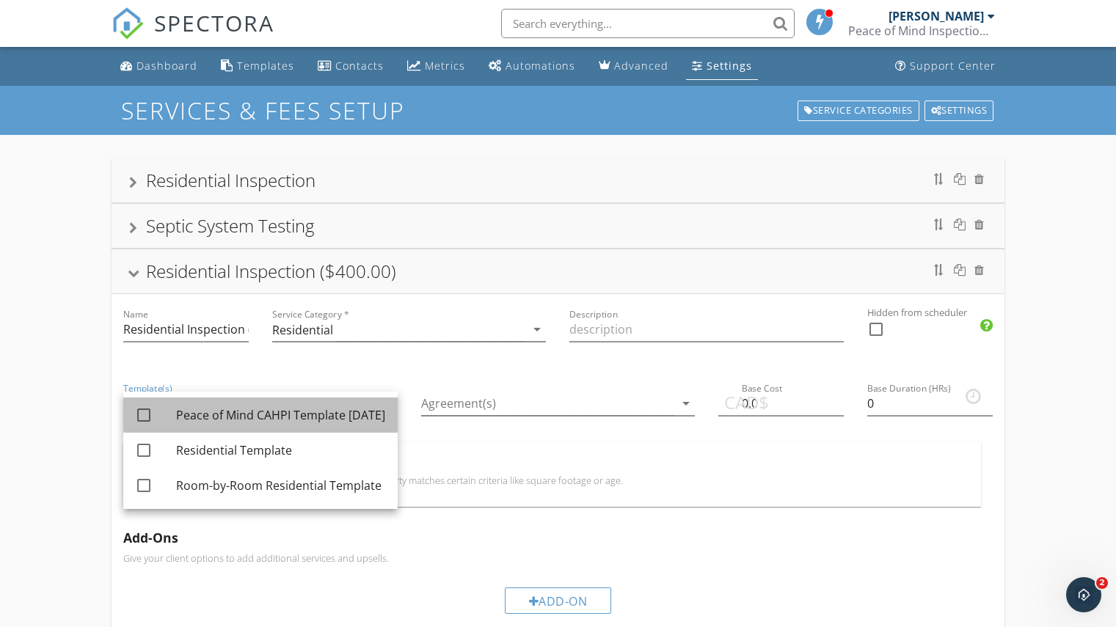
click at [267, 409] on div "Peace of Mind CAHPI Template 2025-07-16" at bounding box center [281, 416] width 210 height 18
checkbox input "true"
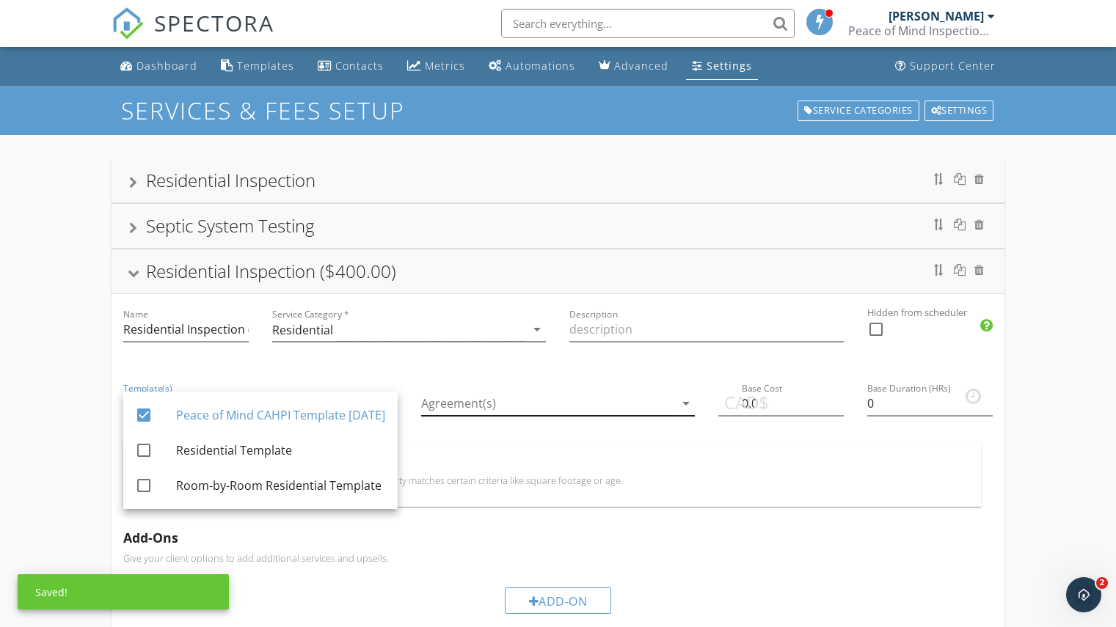
click at [499, 407] on div at bounding box center [548, 404] width 254 height 24
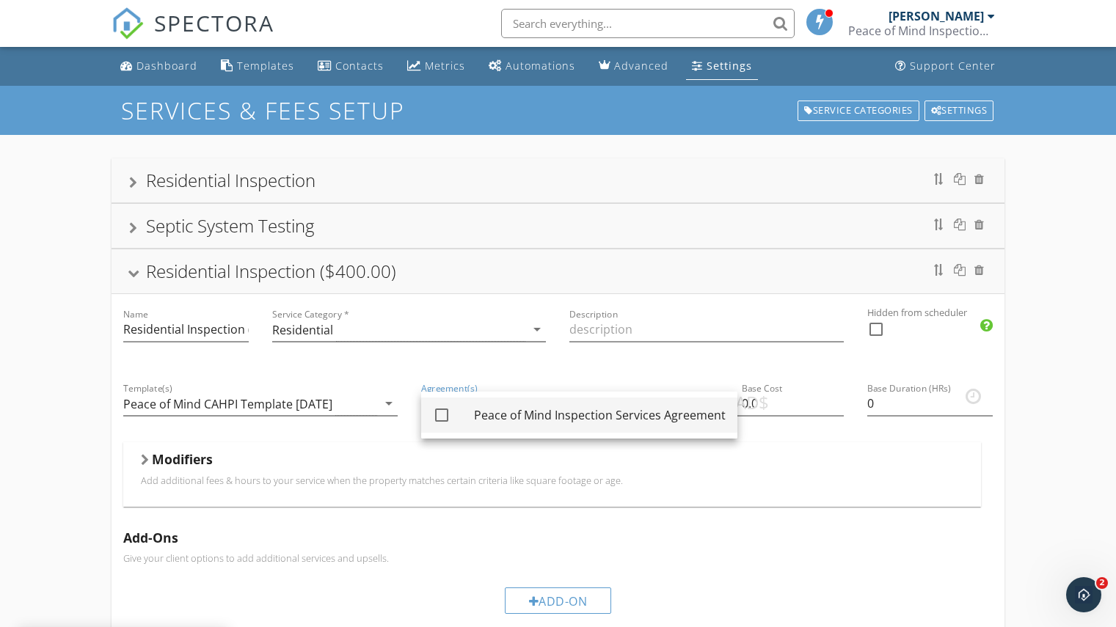
click at [514, 413] on div "Peace of Mind Inspection Services Agreement" at bounding box center [600, 416] width 252 height 18
checkbox input "true"
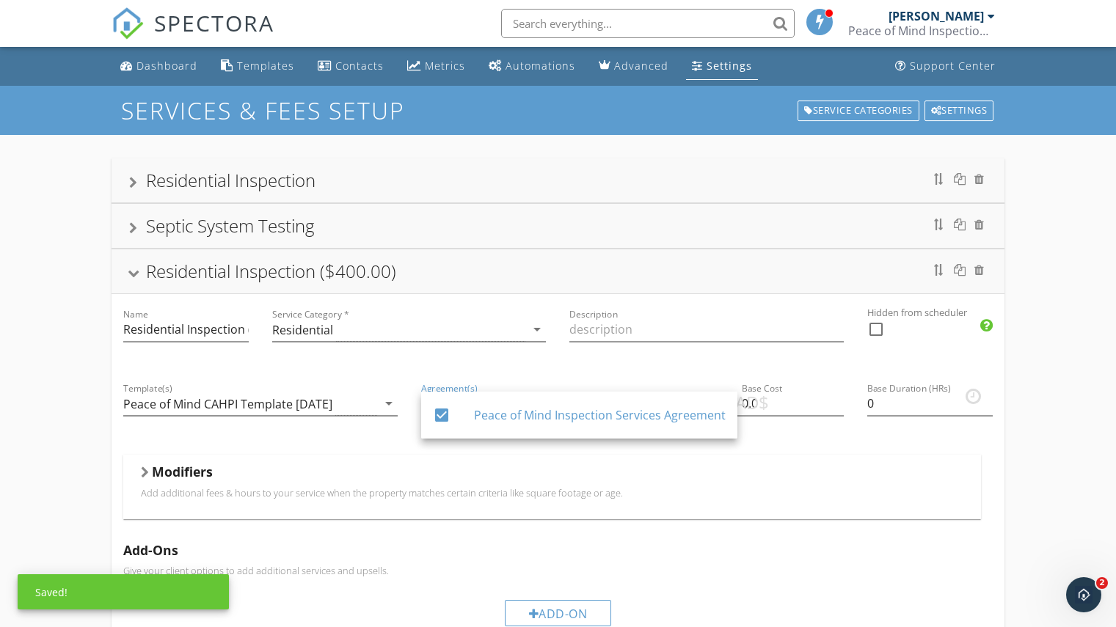
click at [793, 360] on div "Description" at bounding box center [707, 331] width 298 height 74
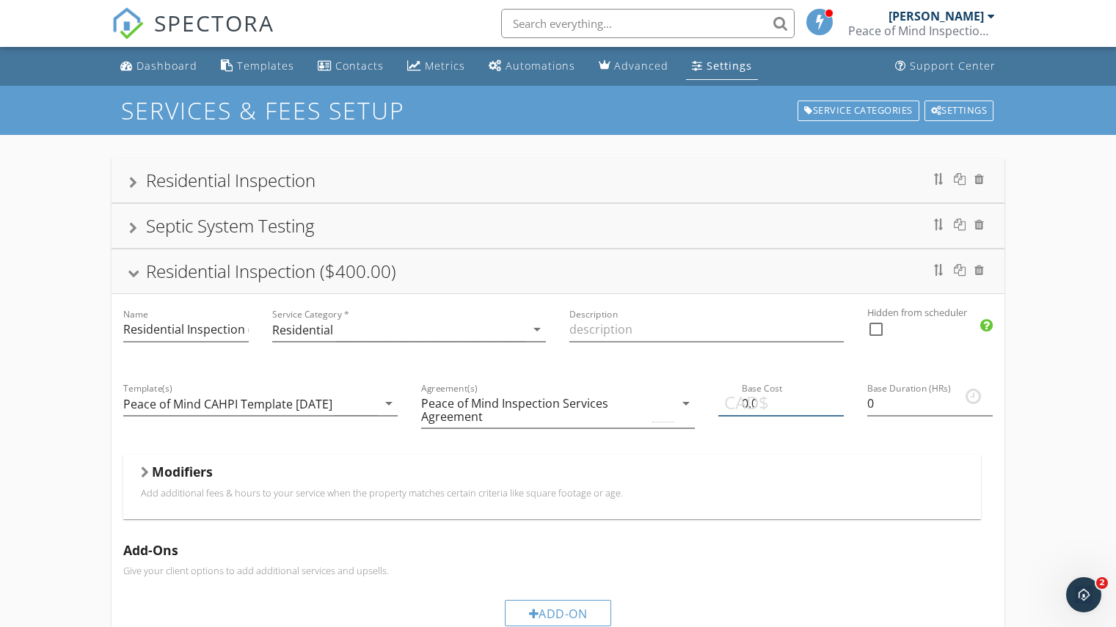
click at [802, 403] on input "0.0" at bounding box center [780, 404] width 125 height 24
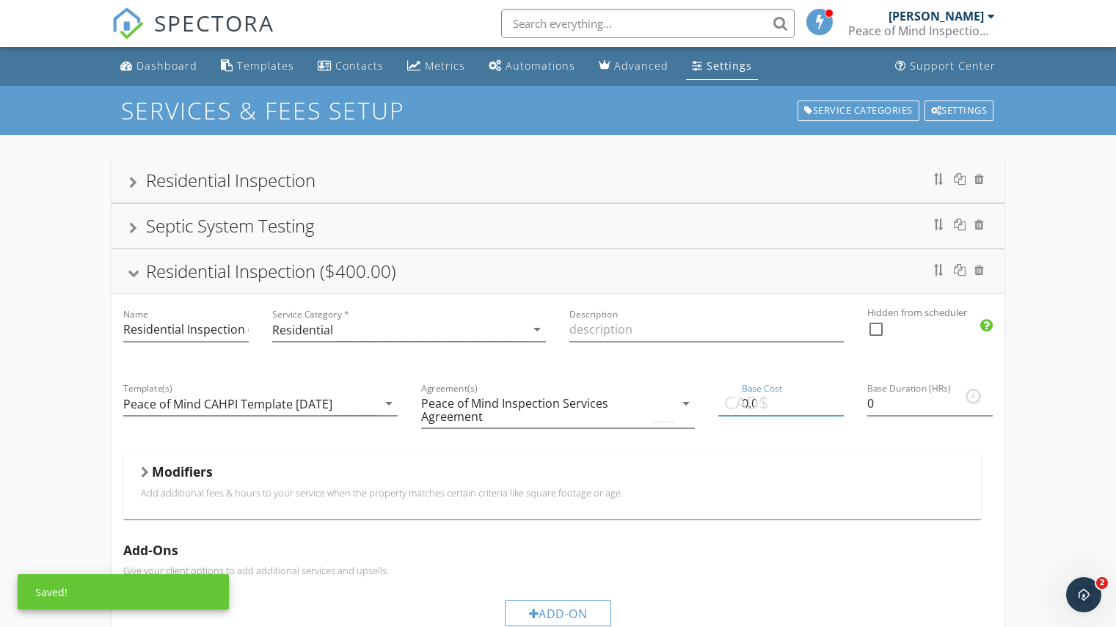
type input "0"
type input "400.00"
click at [907, 408] on input "0" at bounding box center [929, 404] width 125 height 24
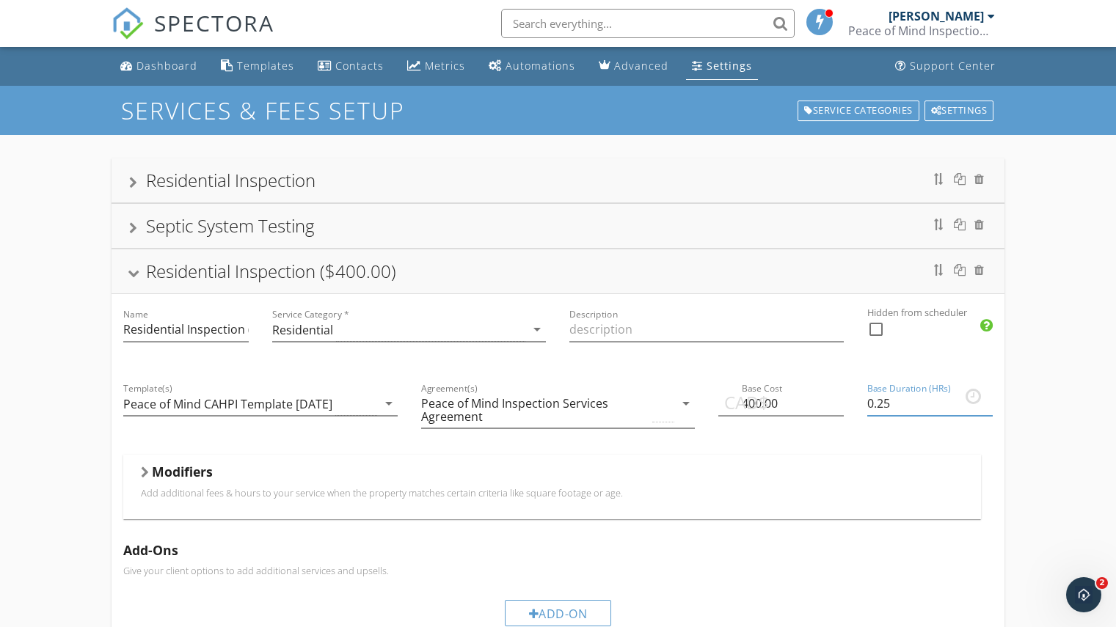
click at [986, 400] on input "0.25" at bounding box center [929, 404] width 125 height 24
click at [986, 400] on input "0.5" at bounding box center [929, 404] width 125 height 24
click at [986, 400] on input "0.75" at bounding box center [929, 404] width 125 height 24
click at [986, 400] on input "1" at bounding box center [929, 404] width 125 height 24
click at [986, 400] on input "1.25" at bounding box center [929, 404] width 125 height 24
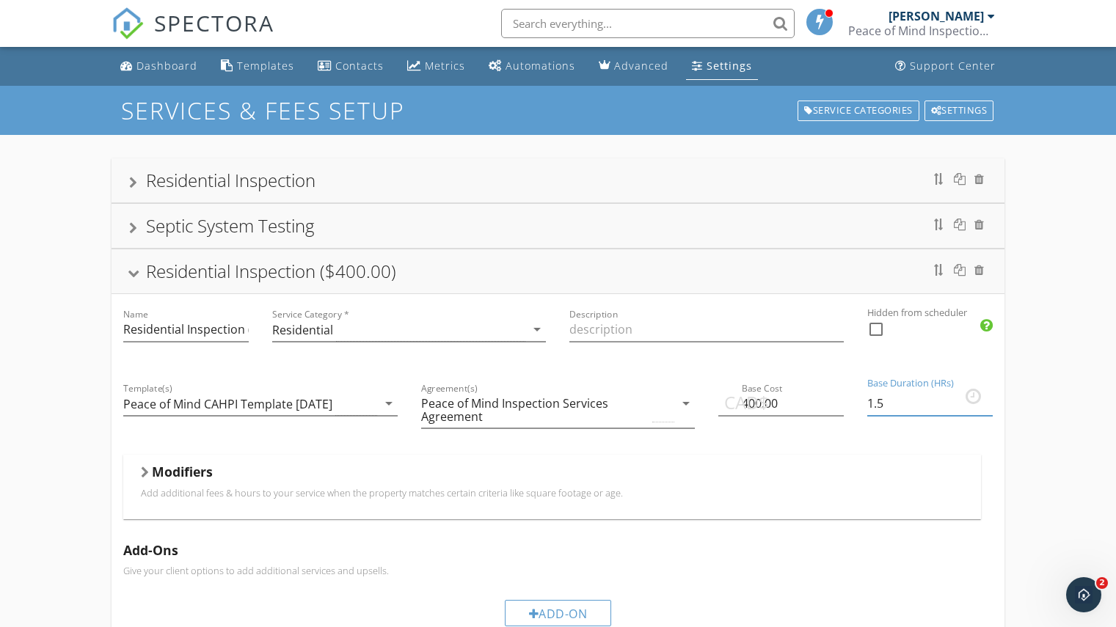
click at [986, 400] on input "1.5" at bounding box center [929, 404] width 125 height 24
click at [986, 400] on input "1.75" at bounding box center [929, 404] width 125 height 24
click at [986, 400] on input "2" at bounding box center [929, 404] width 125 height 24
click at [986, 400] on input "2.25" at bounding box center [929, 404] width 125 height 24
click at [986, 400] on input "2.5" at bounding box center [929, 404] width 125 height 24
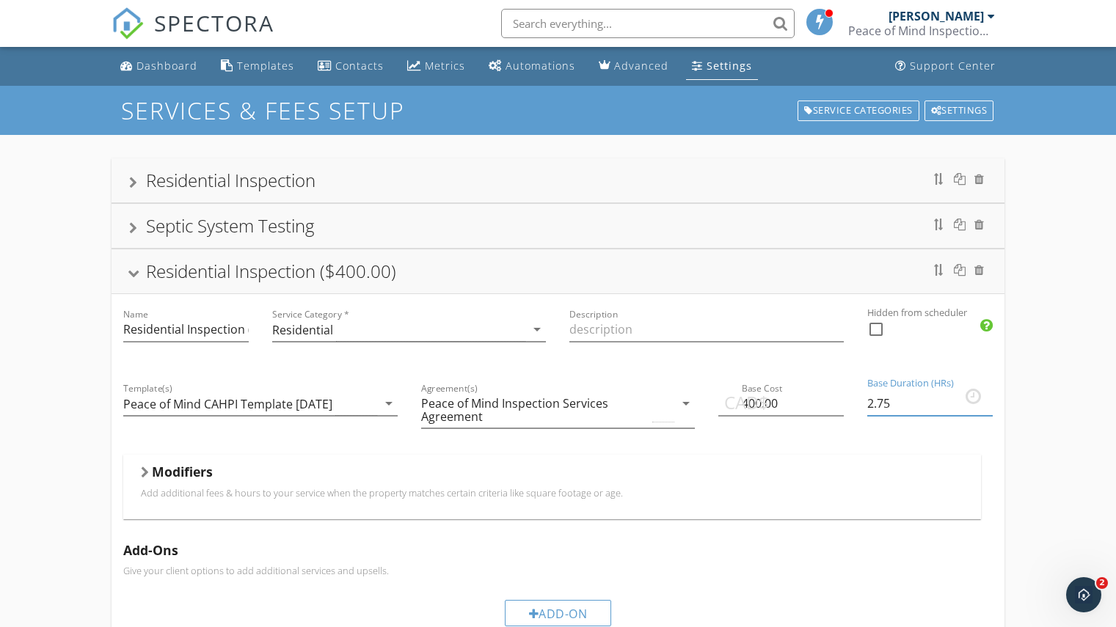
click at [986, 400] on input "2.75" at bounding box center [929, 404] width 125 height 24
click at [986, 400] on input "3" at bounding box center [929, 404] width 125 height 24
click at [986, 400] on input "3.25" at bounding box center [929, 404] width 125 height 24
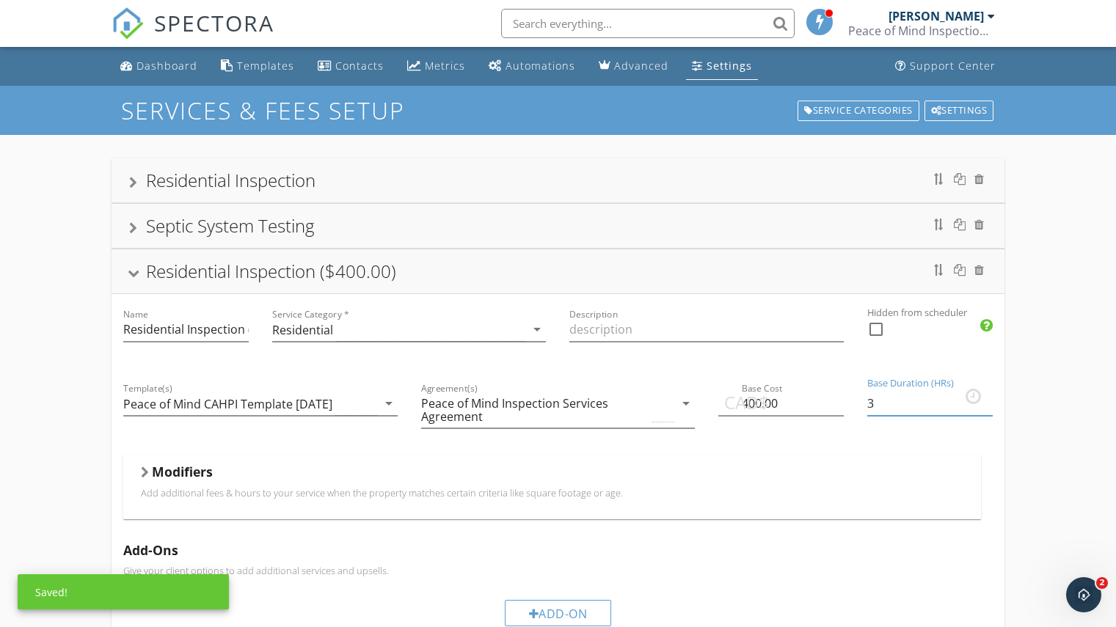
type input "3"
click at [986, 409] on input "3" at bounding box center [929, 404] width 125 height 24
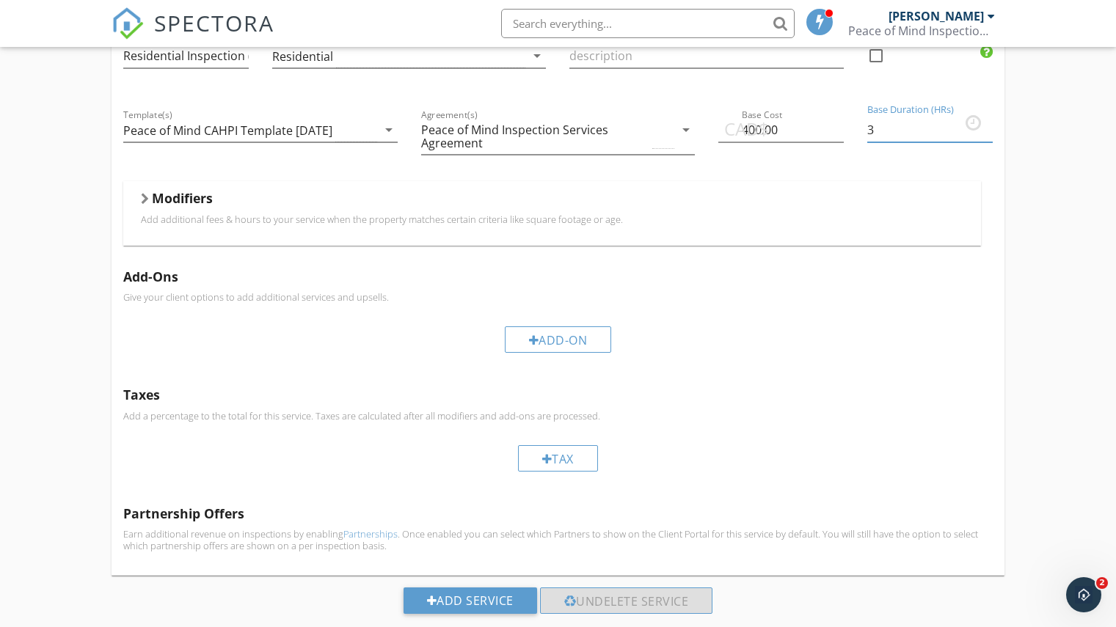
scroll to position [294, 0]
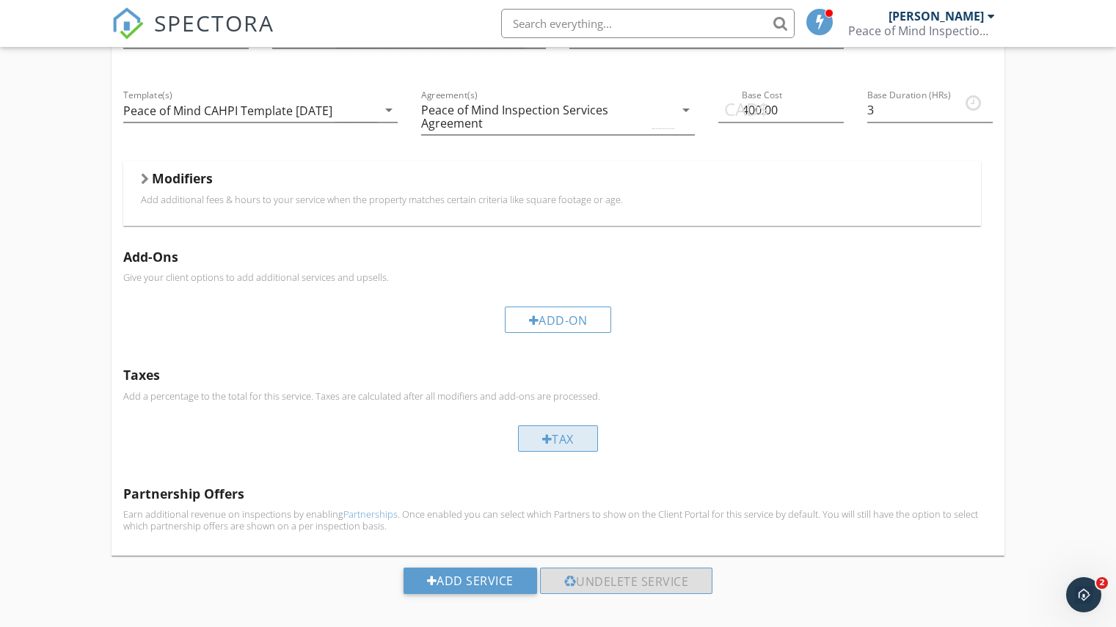
click at [544, 437] on div at bounding box center [547, 440] width 10 height 12
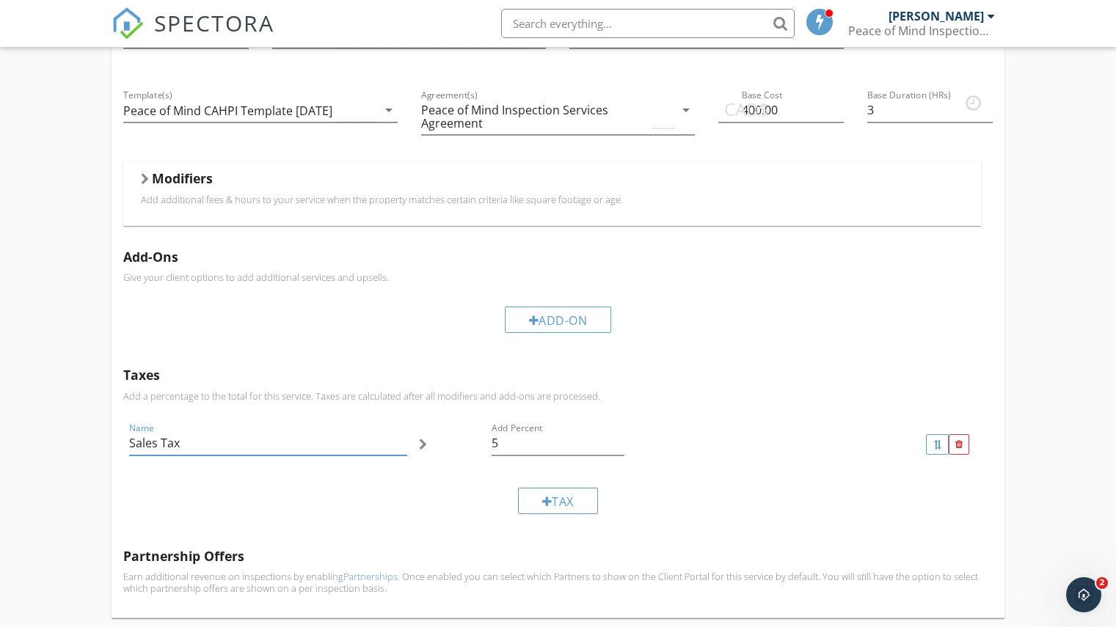
click at [235, 445] on input "Sales Tax" at bounding box center [268, 443] width 278 height 24
click at [500, 443] on input "5" at bounding box center [558, 443] width 133 height 24
type input "13"
click at [217, 443] on input "Sales Tax" at bounding box center [268, 443] width 278 height 24
type input "S"
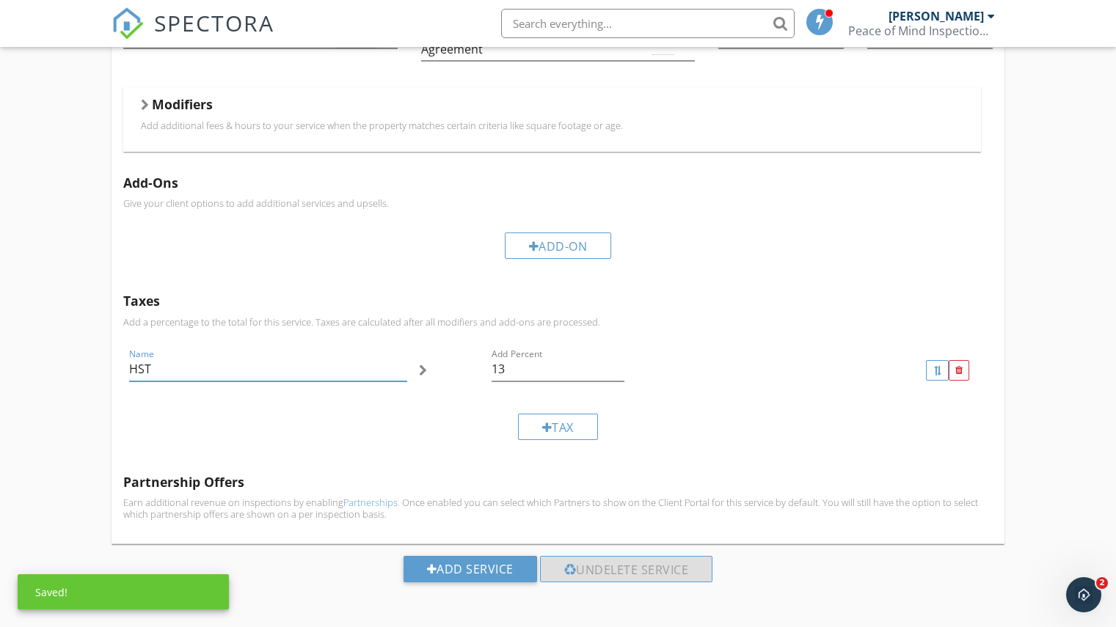
scroll to position [369, 0]
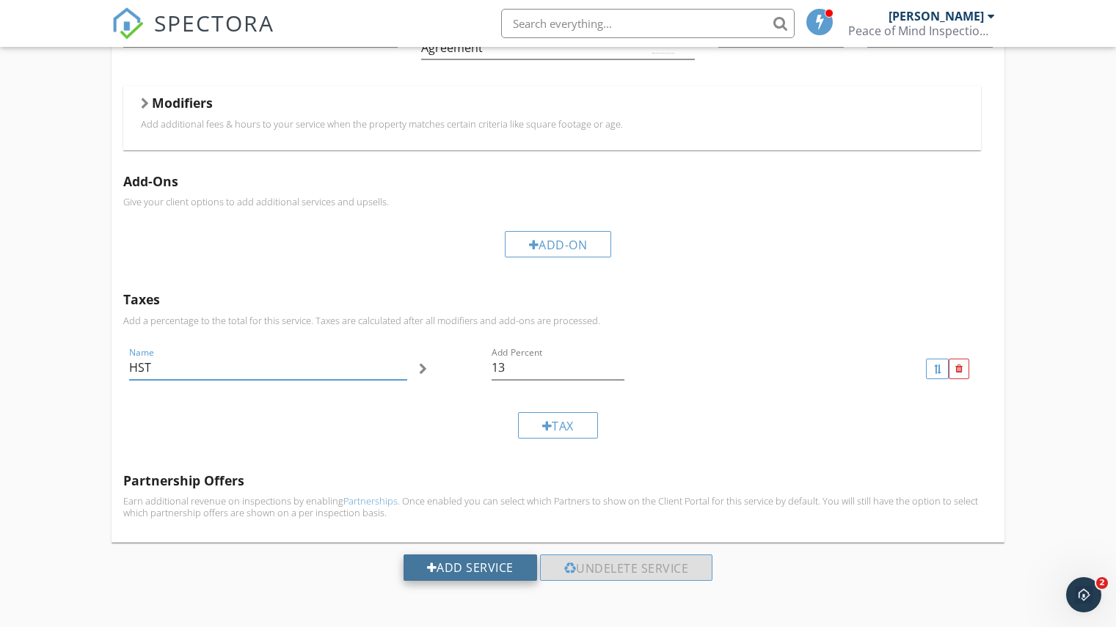
type input "HST"
click at [450, 566] on div "Add Service" at bounding box center [471, 568] width 134 height 26
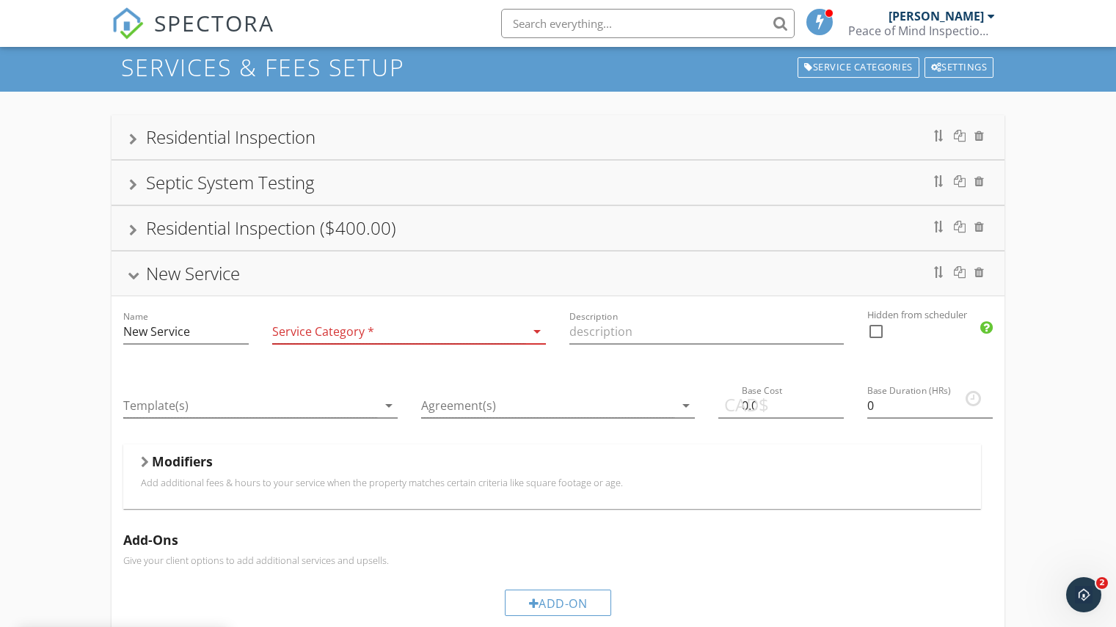
scroll to position [0, 0]
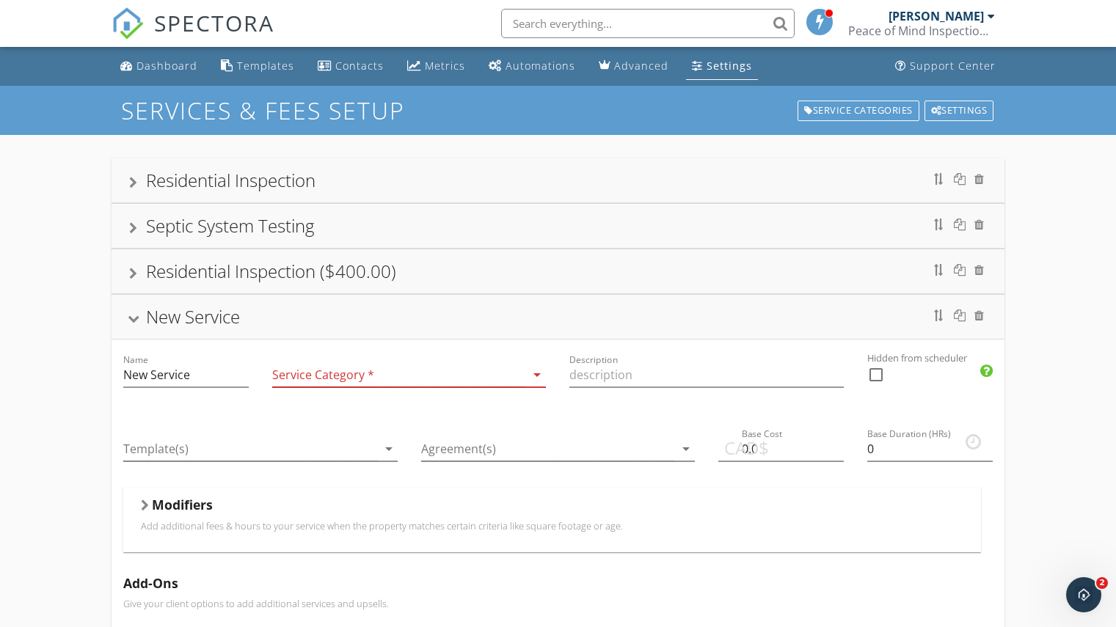
click at [303, 178] on div "Residential Inspection" at bounding box center [230, 180] width 169 height 24
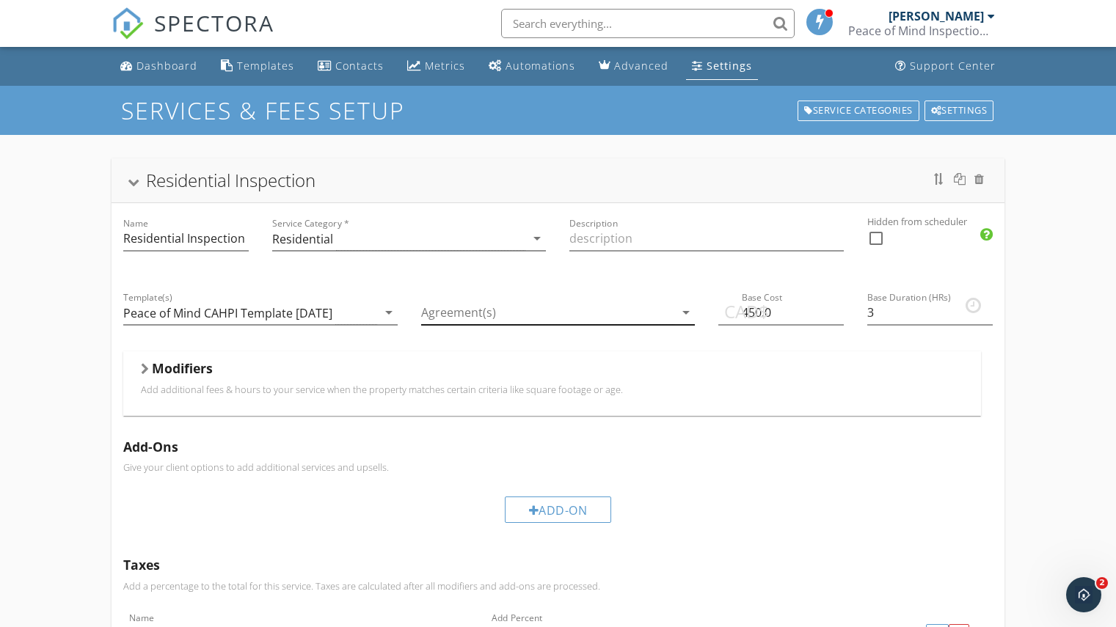
click at [586, 310] on div at bounding box center [548, 313] width 254 height 24
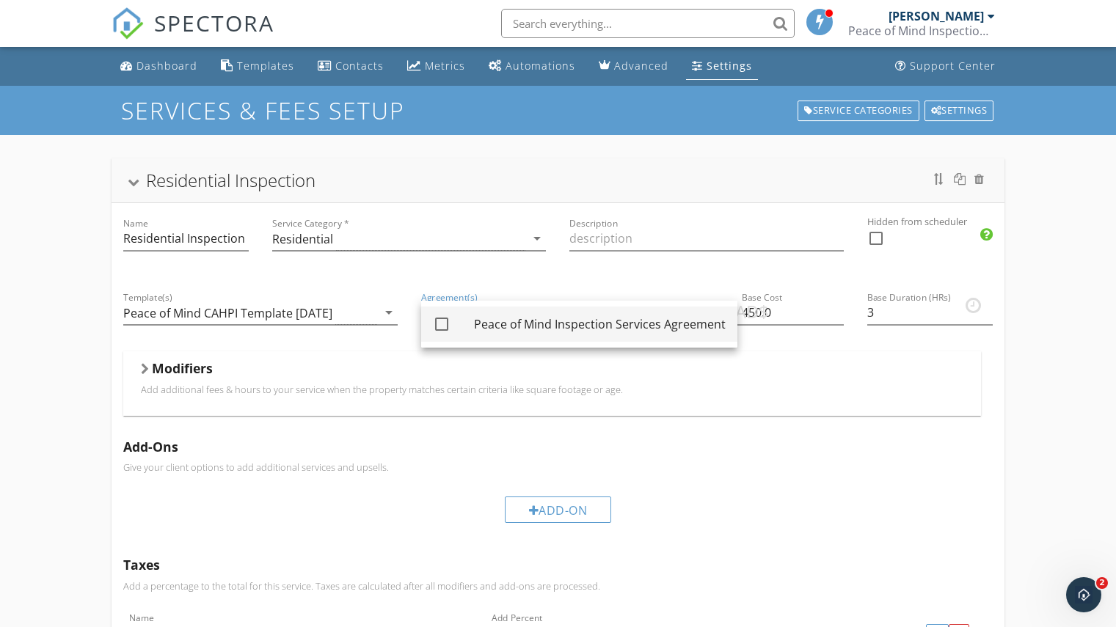
click at [550, 320] on div "Peace of Mind Inspection Services Agreement" at bounding box center [600, 325] width 252 height 18
checkbox input "true"
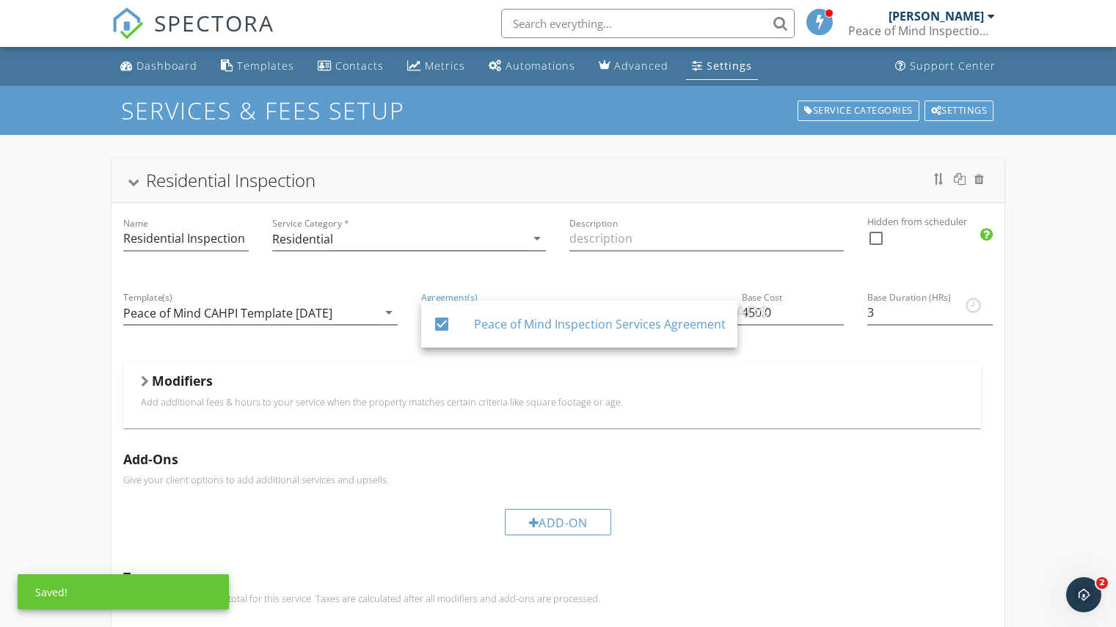
click at [812, 362] on div "CAD$ Base Cost 450.0" at bounding box center [781, 320] width 149 height 87
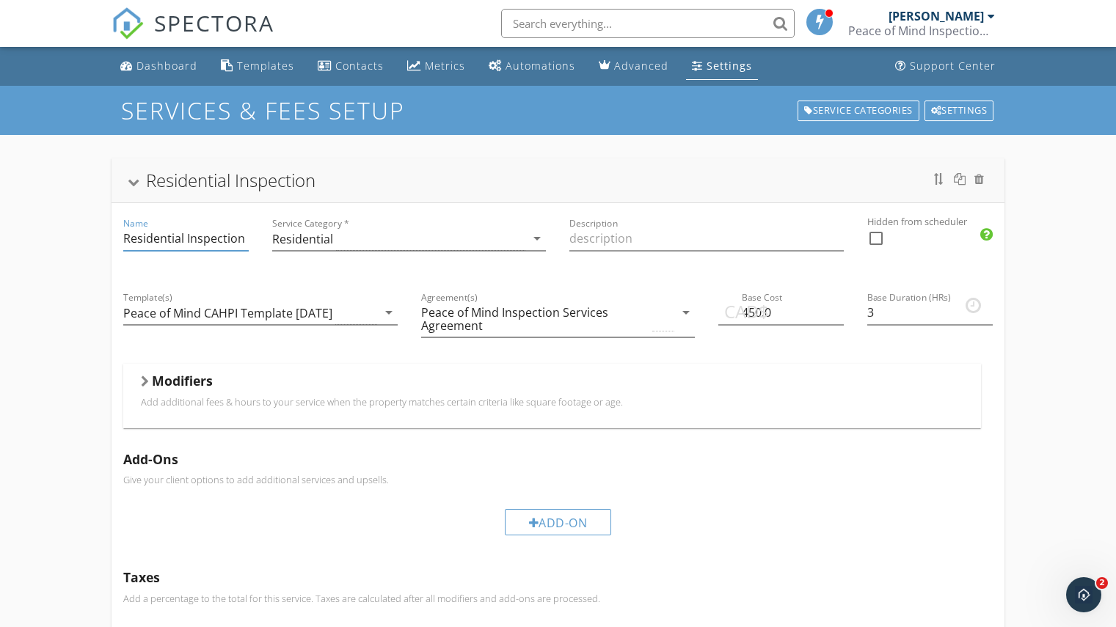
click at [243, 238] on input "Residential Inspection" at bounding box center [185, 239] width 125 height 24
click at [245, 238] on input "Residential Inspection ($450)" at bounding box center [185, 239] width 125 height 24
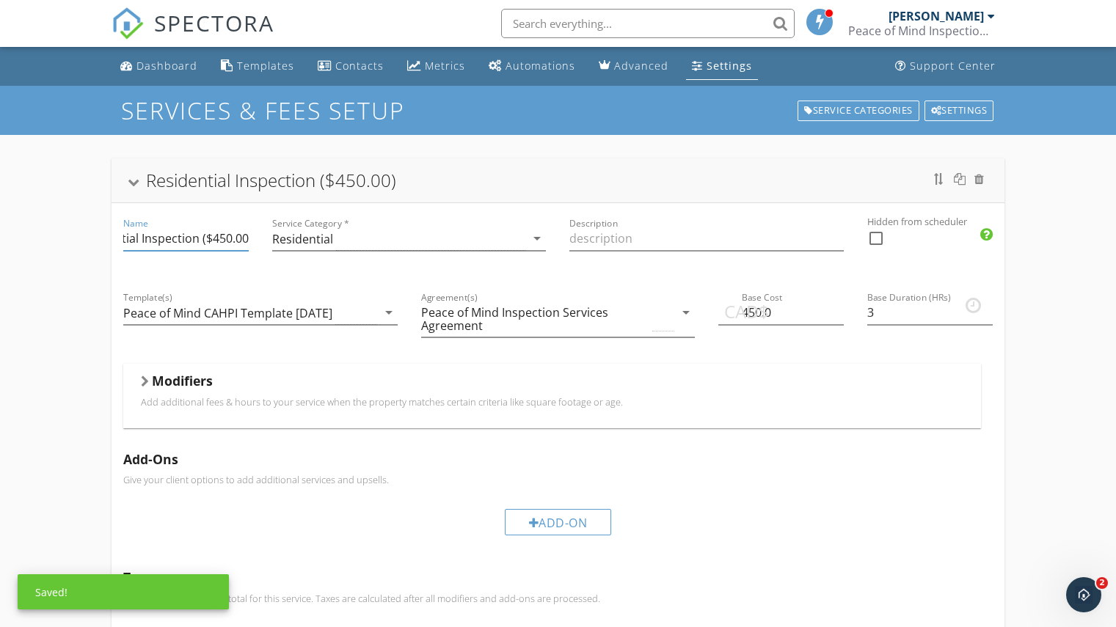
type input "Residential Inspection ($450.00)"
click at [1056, 203] on div "Residential Inspection ($450.00) Name Residential Inspection ($450.00) Service …" at bounding box center [558, 588] width 1116 height 907
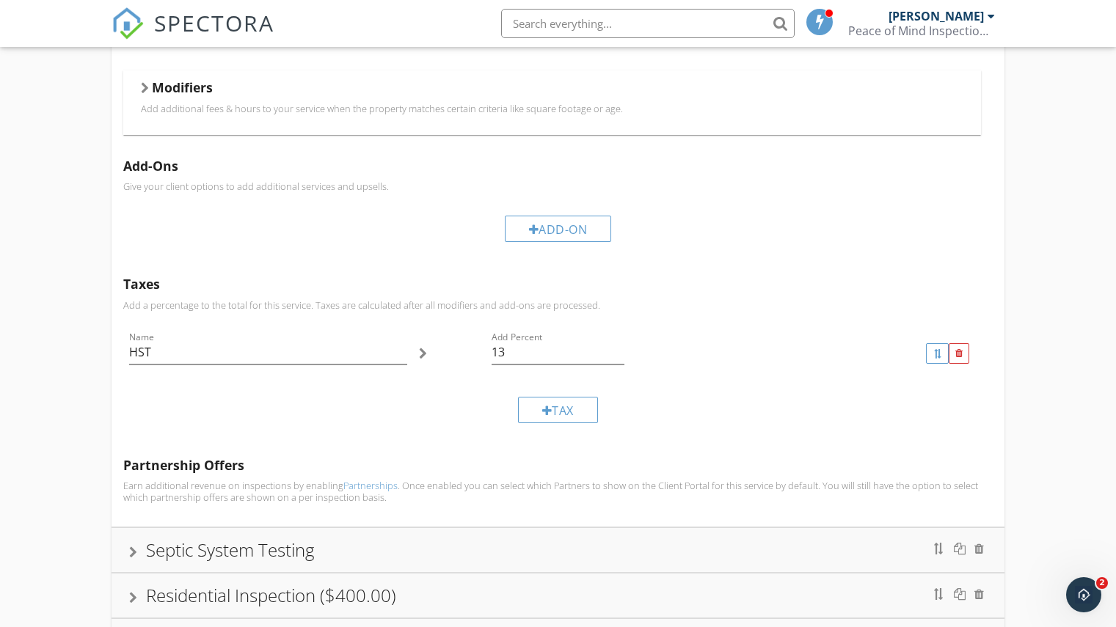
scroll to position [415, 0]
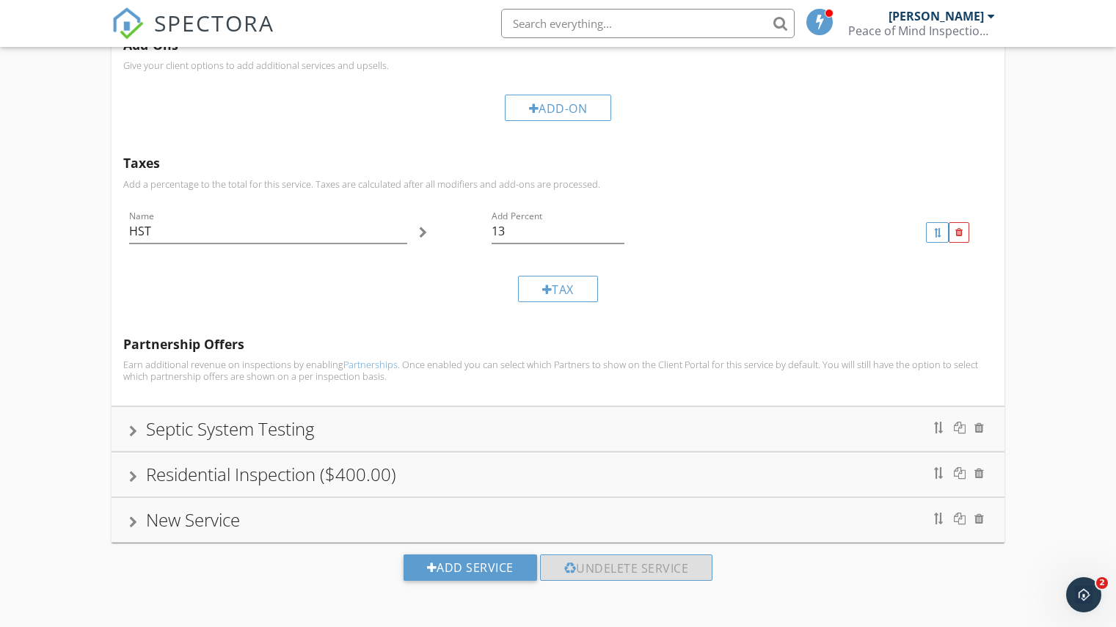
click at [1037, 261] on div "Residential Inspection ($450.00) Name Residential Inspection ($450.00) Service …" at bounding box center [558, 173] width 1116 height 907
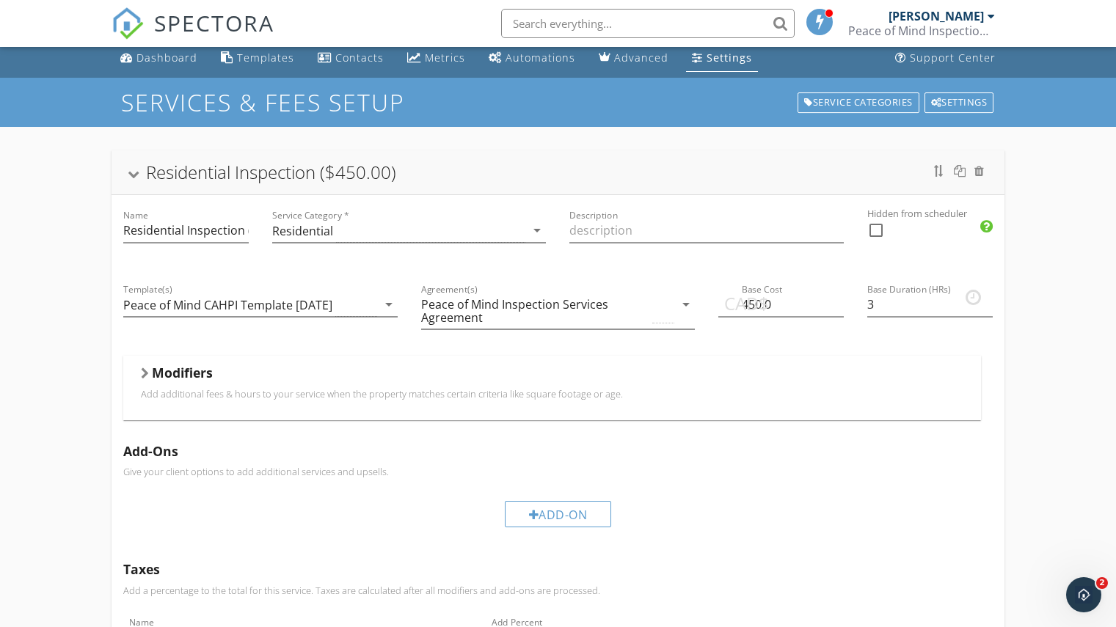
scroll to position [0, 0]
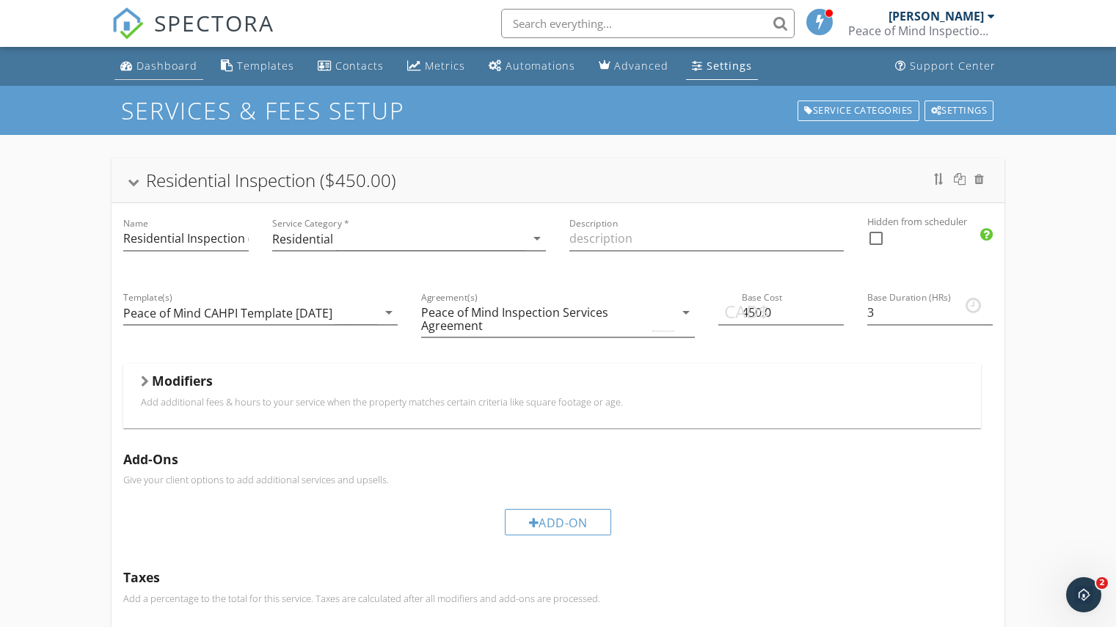
click at [158, 60] on div "Dashboard" at bounding box center [166, 66] width 61 height 14
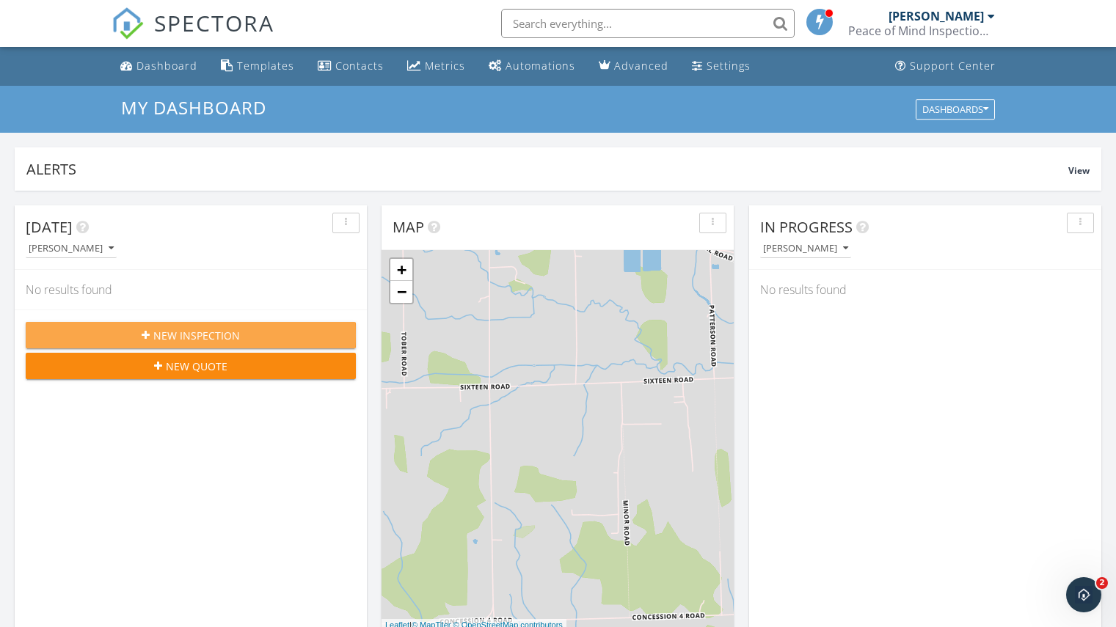
click at [177, 331] on span "New Inspection" at bounding box center [196, 335] width 87 height 15
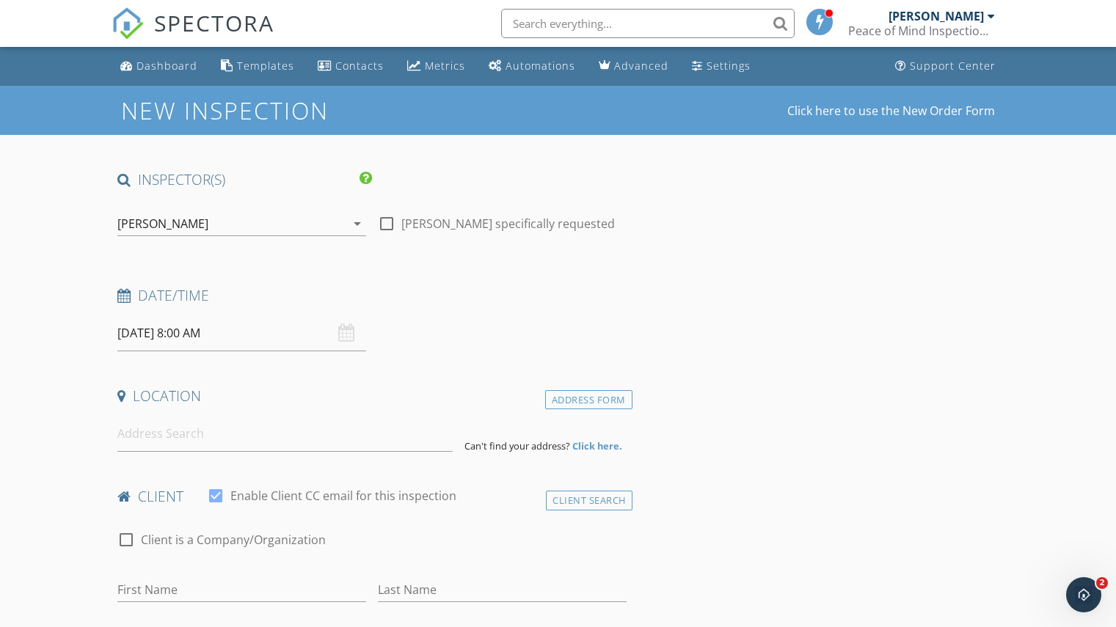
click at [341, 331] on div "[DATE] 8:00 AM" at bounding box center [241, 334] width 249 height 36
click at [258, 339] on input "[DATE] 8:00 AM" at bounding box center [241, 334] width 249 height 36
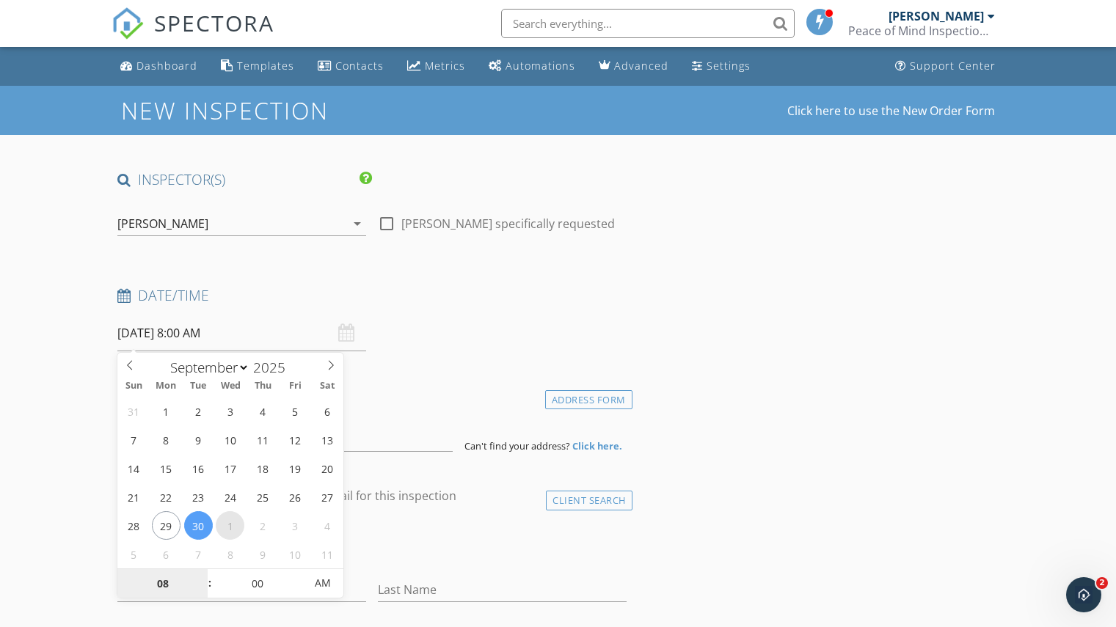
select select "9"
type input "[DATE] 8:00 AM"
type input "09"
type input "[DATE] 9:00 AM"
click at [270, 583] on input "00" at bounding box center [257, 583] width 90 height 29
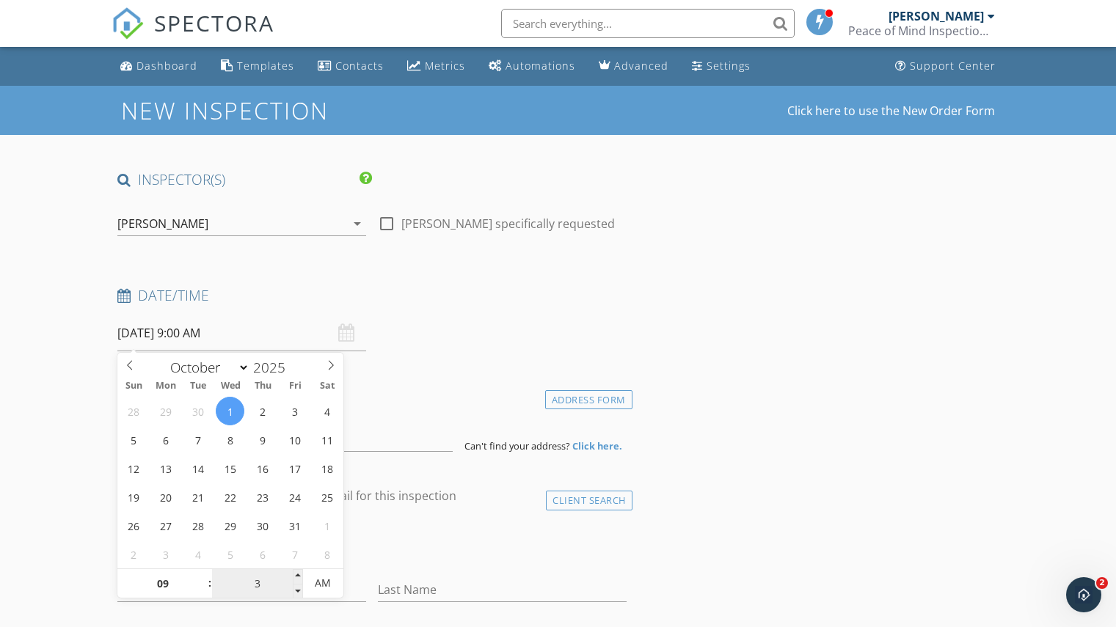
type input "30"
type input "[DATE] 9:30 AM"
click at [414, 540] on div "check_box_outline_blank Client is a Company/Organization" at bounding box center [371, 547] width 509 height 38
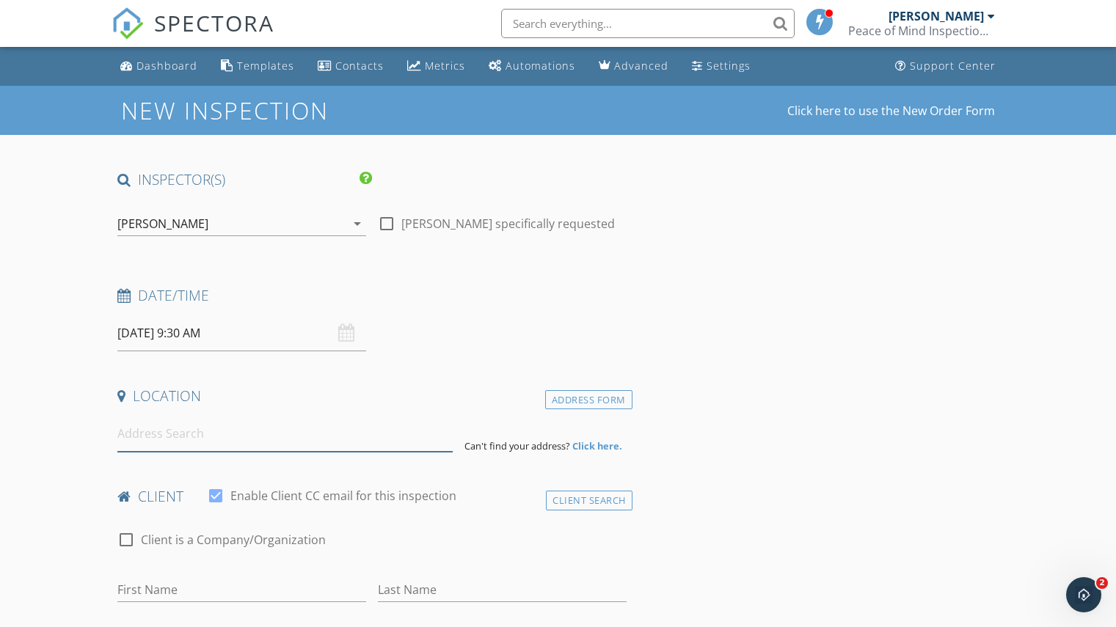
click at [178, 437] on input at bounding box center [284, 434] width 335 height 36
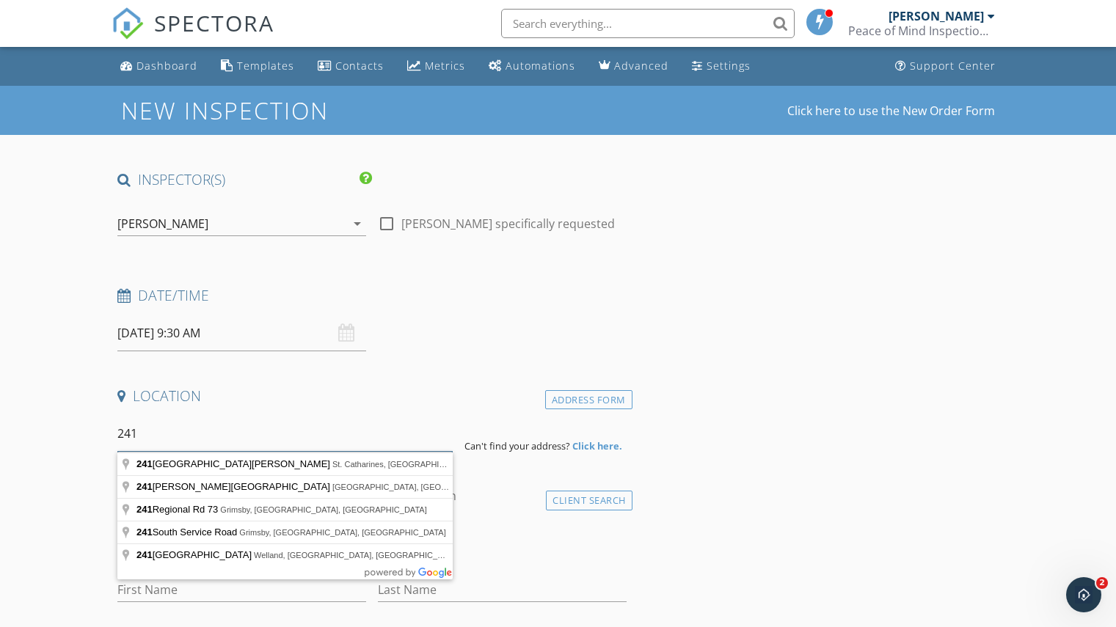
click at [169, 440] on input "241" at bounding box center [284, 434] width 335 height 36
type input "241 Saint Paul Street West, St. Catharines, ON, Canada"
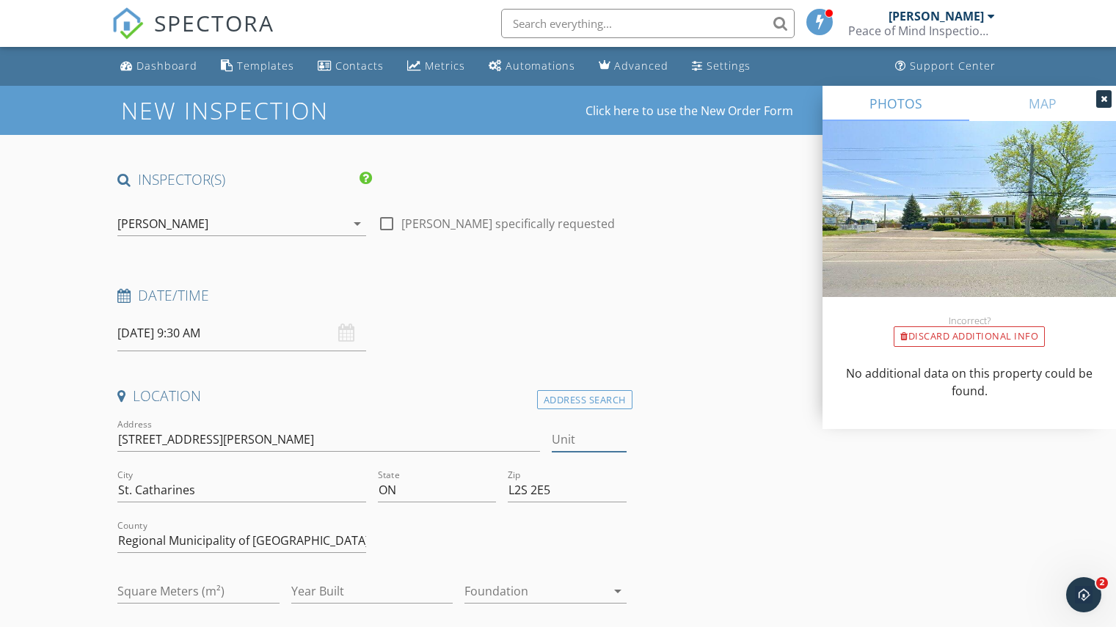
click at [570, 442] on input "Unit" at bounding box center [589, 440] width 75 height 24
type input "9"
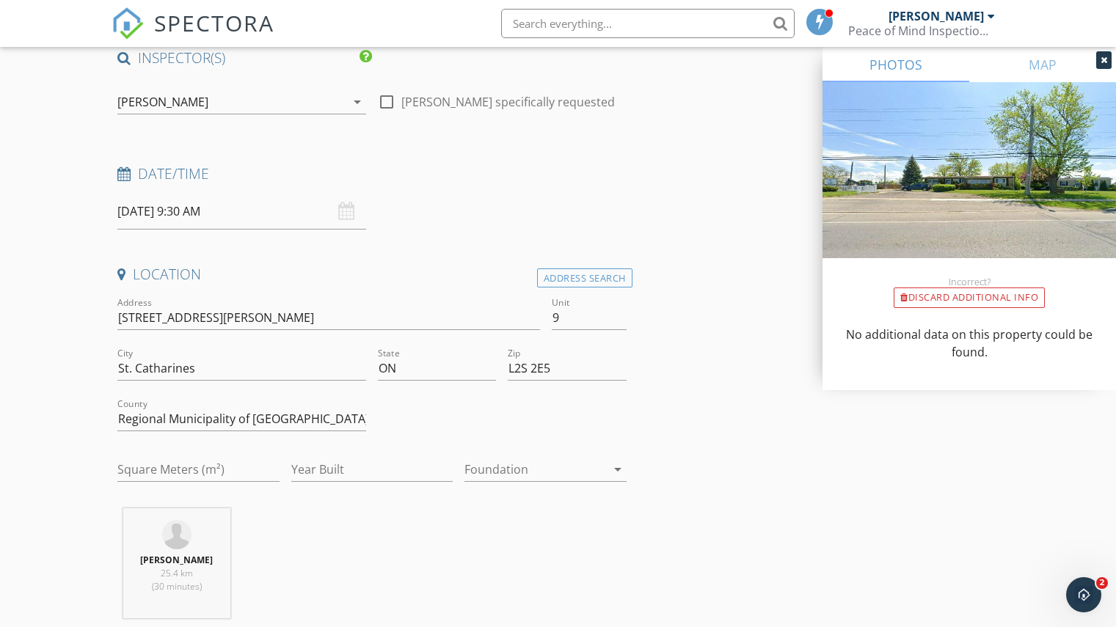
scroll to position [147, 0]
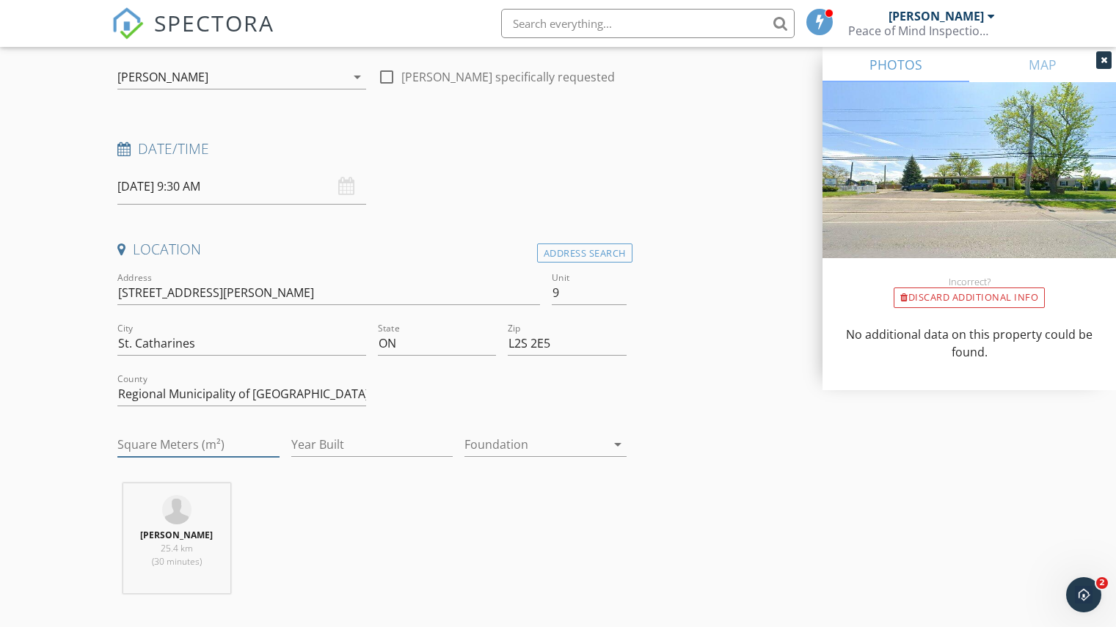
click at [170, 445] on input "Square Meters (m²)" at bounding box center [198, 445] width 162 height 24
type input "101"
click at [360, 440] on input "Year Built" at bounding box center [372, 445] width 162 height 24
type input "2016"
click at [516, 442] on div at bounding box center [535, 444] width 142 height 23
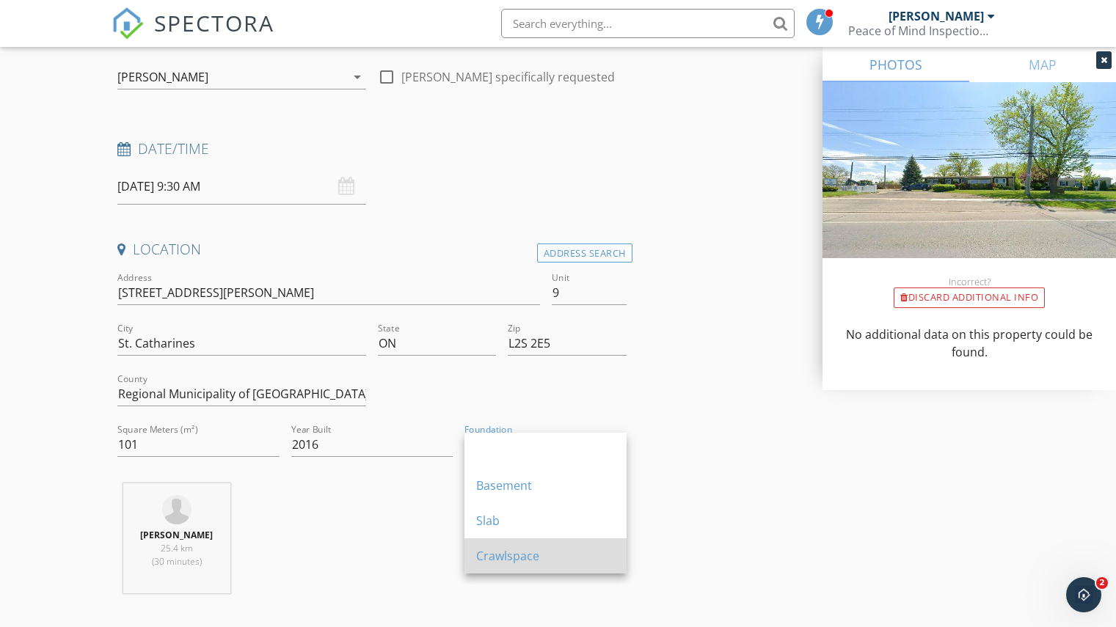
click at [517, 553] on div "Crawlspace" at bounding box center [545, 556] width 139 height 18
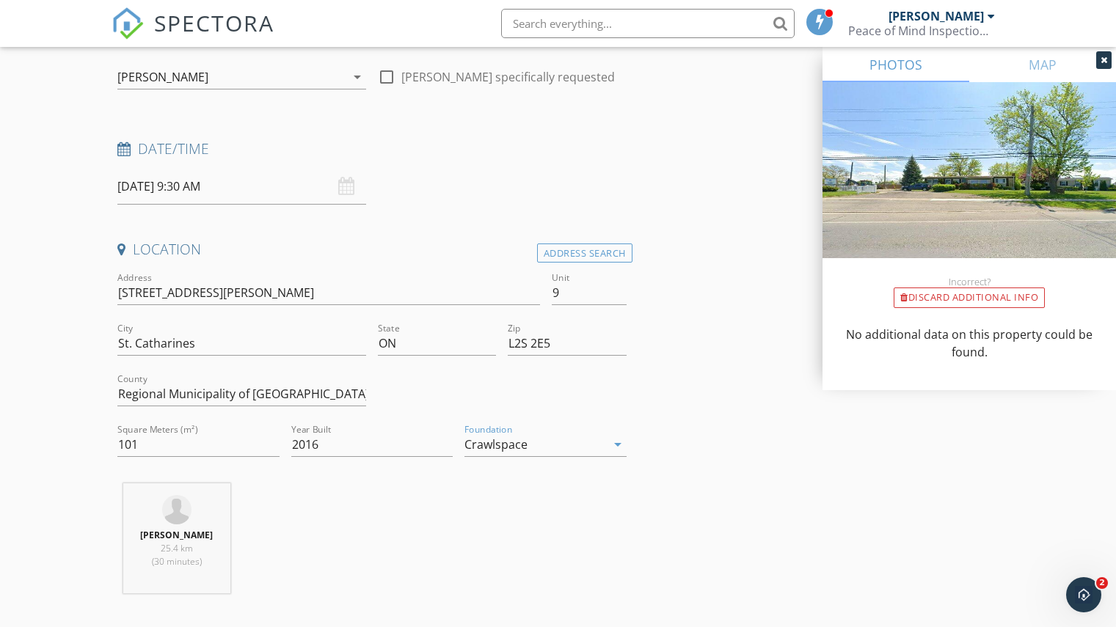
click at [607, 444] on div "arrow_drop_down" at bounding box center [616, 445] width 21 height 18
click at [503, 451] on div at bounding box center [545, 451] width 139 height 18
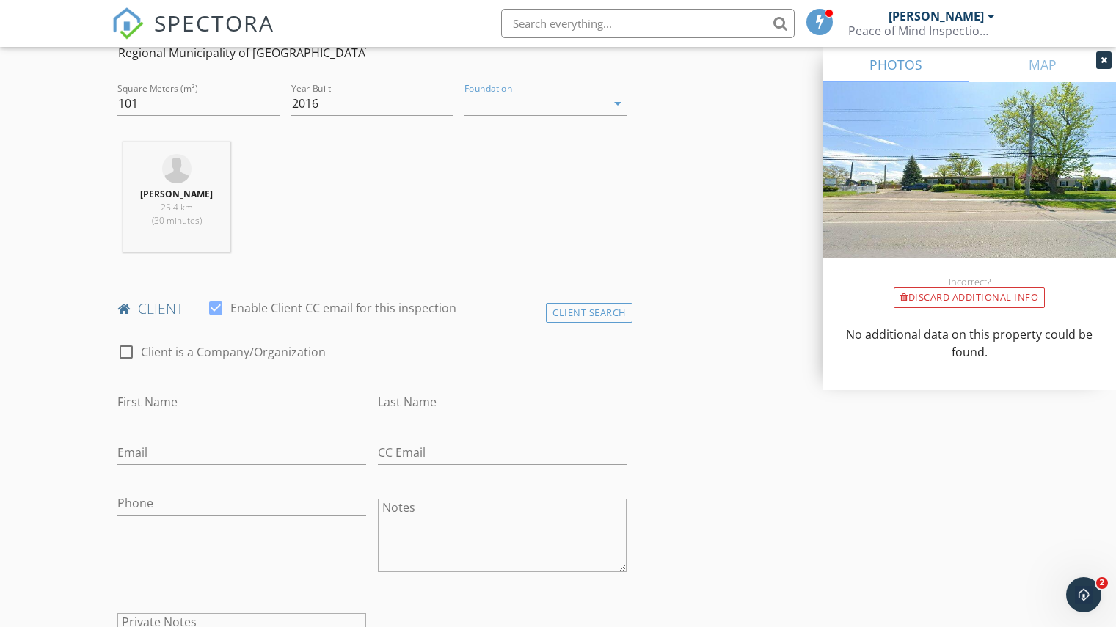
scroll to position [514, 0]
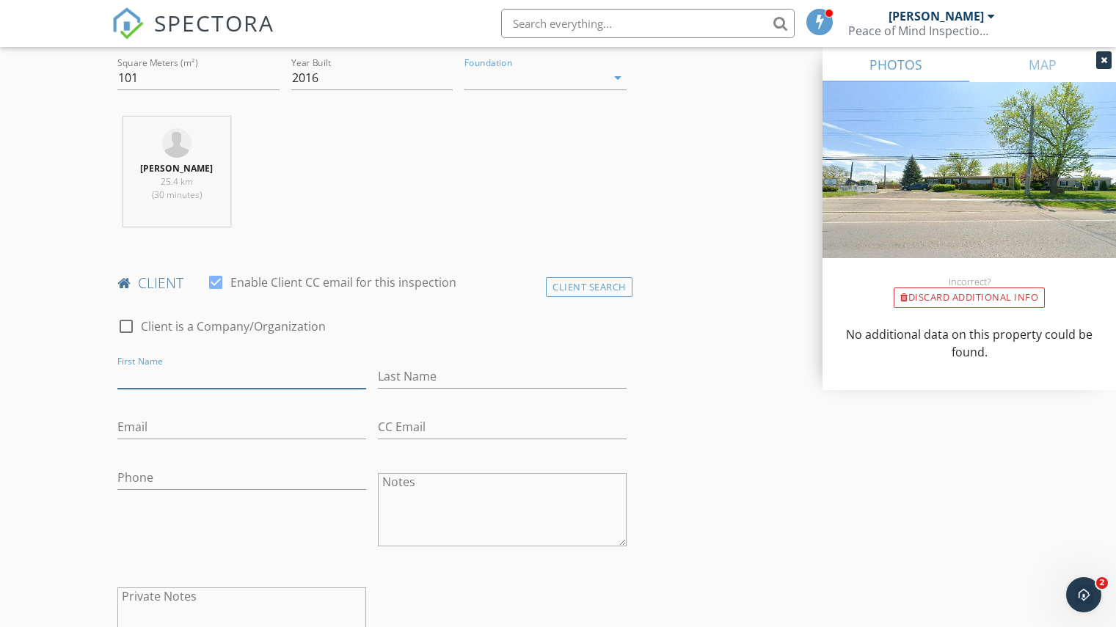
click at [167, 371] on input "First Name" at bounding box center [241, 377] width 249 height 24
type input "B"
type input "Debbie"
click at [463, 373] on input "Last Name" at bounding box center [502, 377] width 249 height 24
type input "Ash"
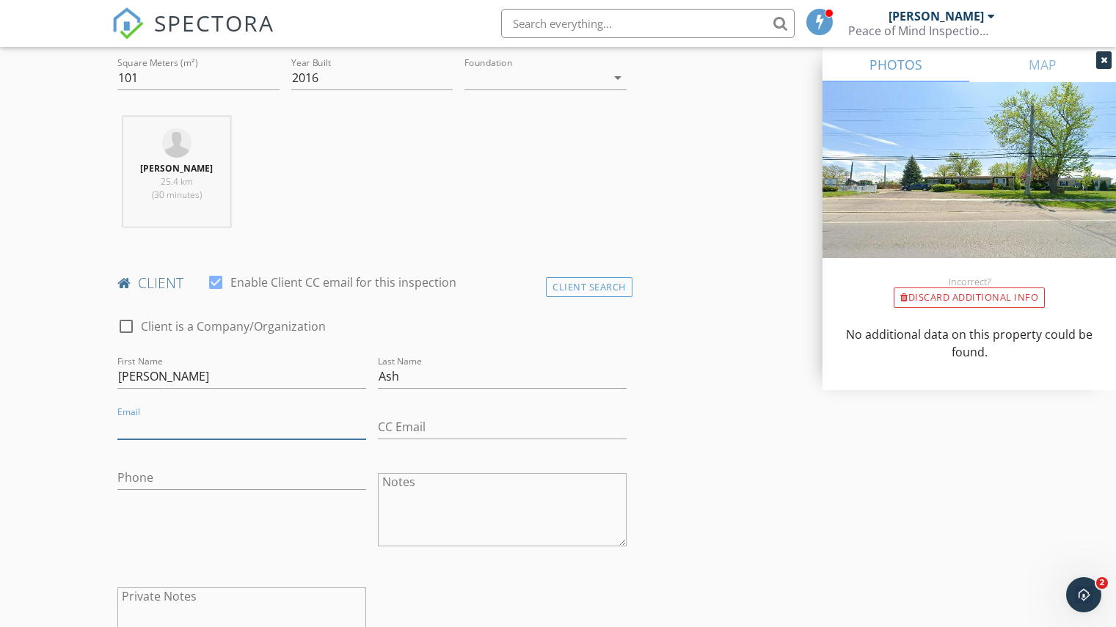
click at [200, 425] on input "Email" at bounding box center [241, 427] width 249 height 24
type input "debbieash4@gmail.com"
click at [183, 477] on input "Phone" at bounding box center [241, 478] width 249 height 24
type input "905-371-6997"
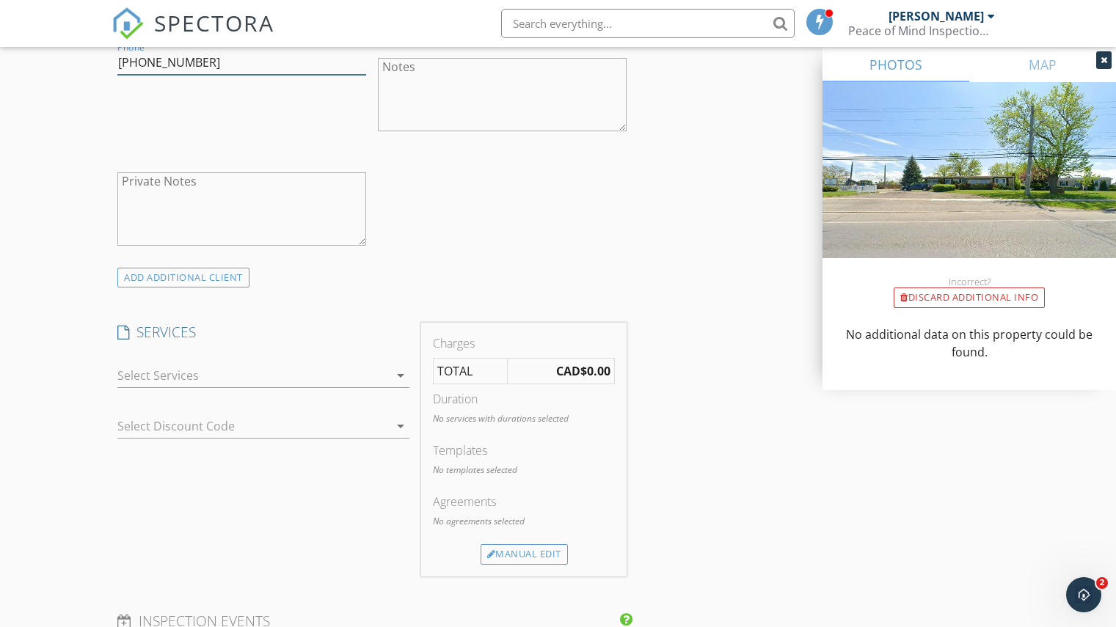
scroll to position [954, 0]
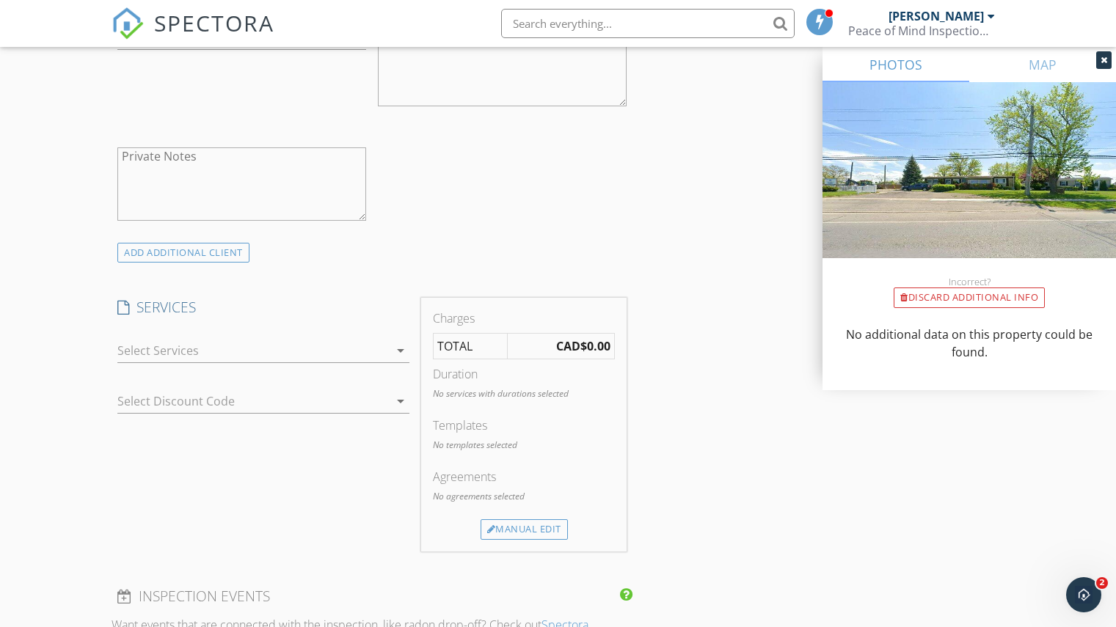
click at [387, 349] on div at bounding box center [252, 350] width 271 height 23
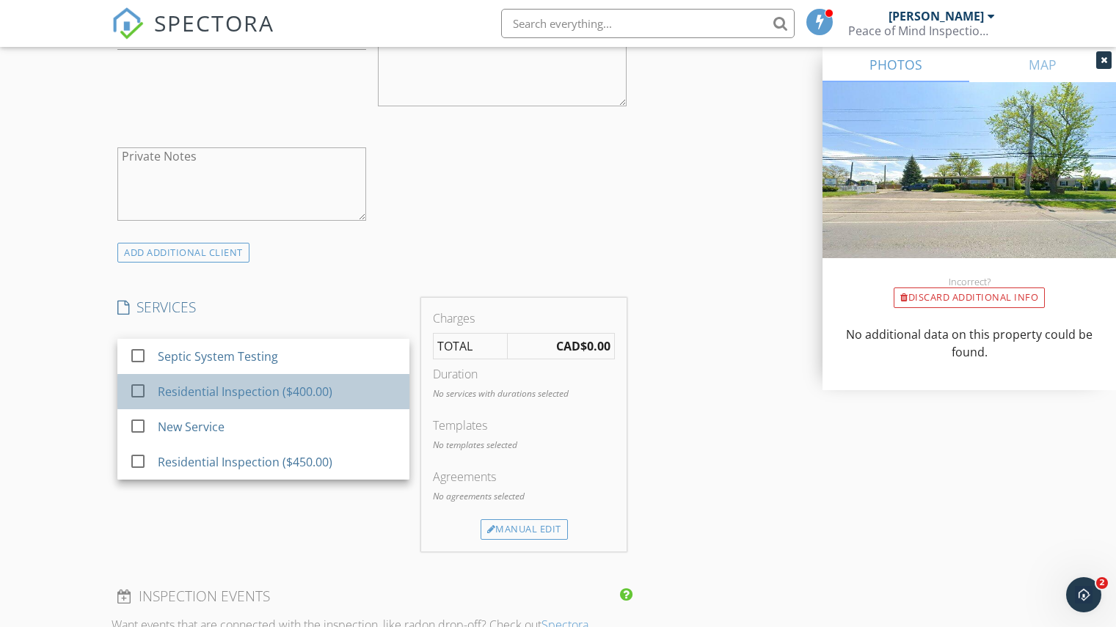
click at [230, 390] on div "Residential Inspection ($400.00)" at bounding box center [245, 392] width 175 height 18
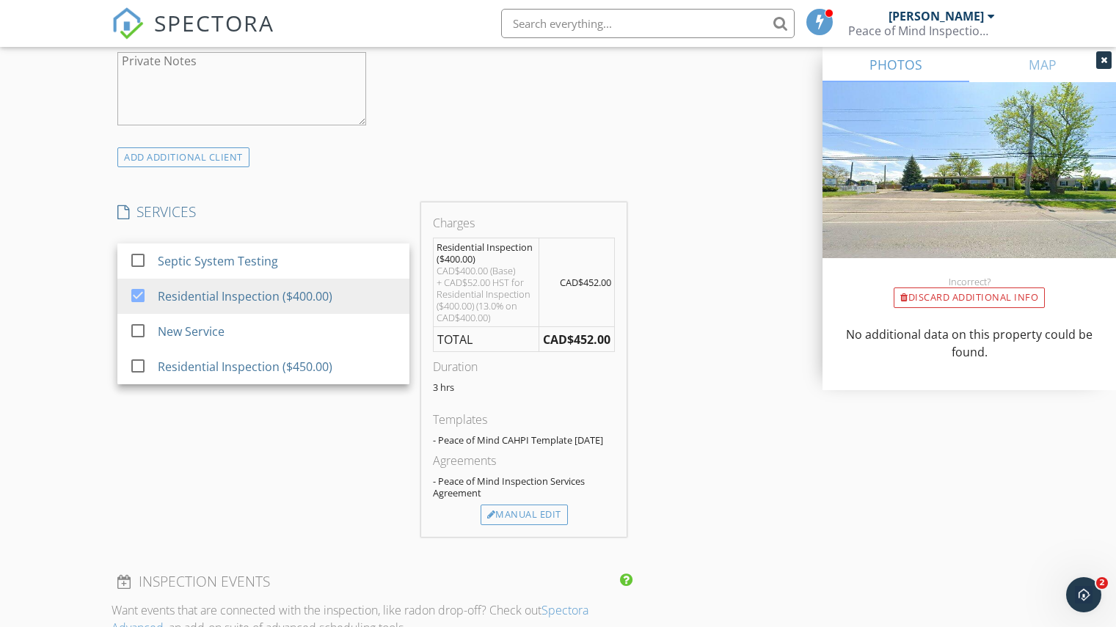
scroll to position [1027, 0]
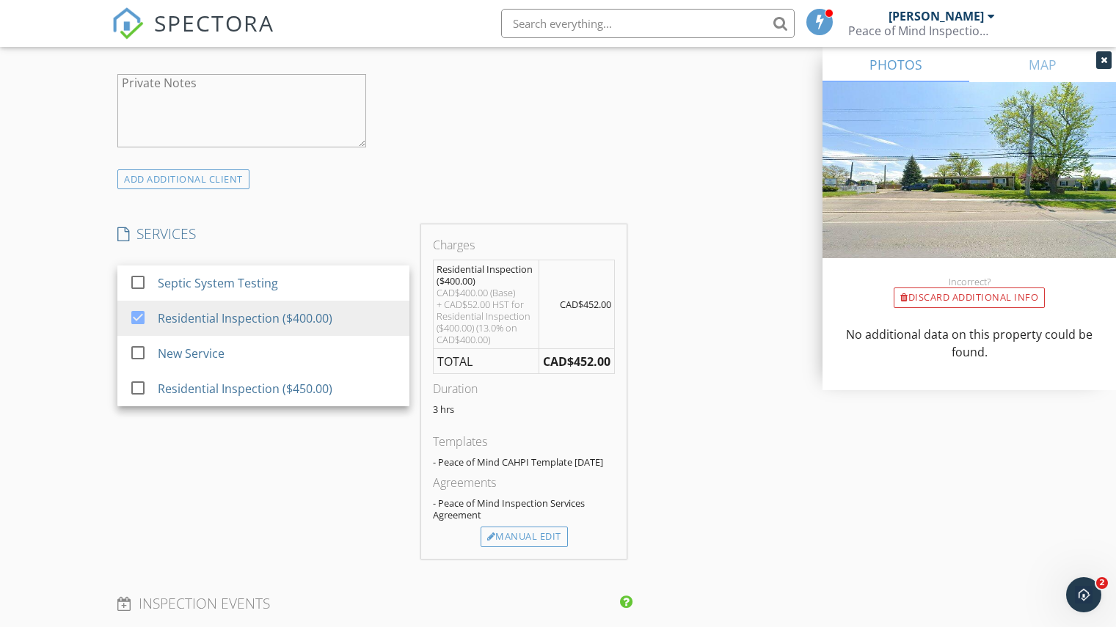
click at [680, 254] on div "INSPECTOR(S) check_box Patrick Miedema PRIMARY Patrick Miedema arrow_drop_down …" at bounding box center [558, 386] width 893 height 2487
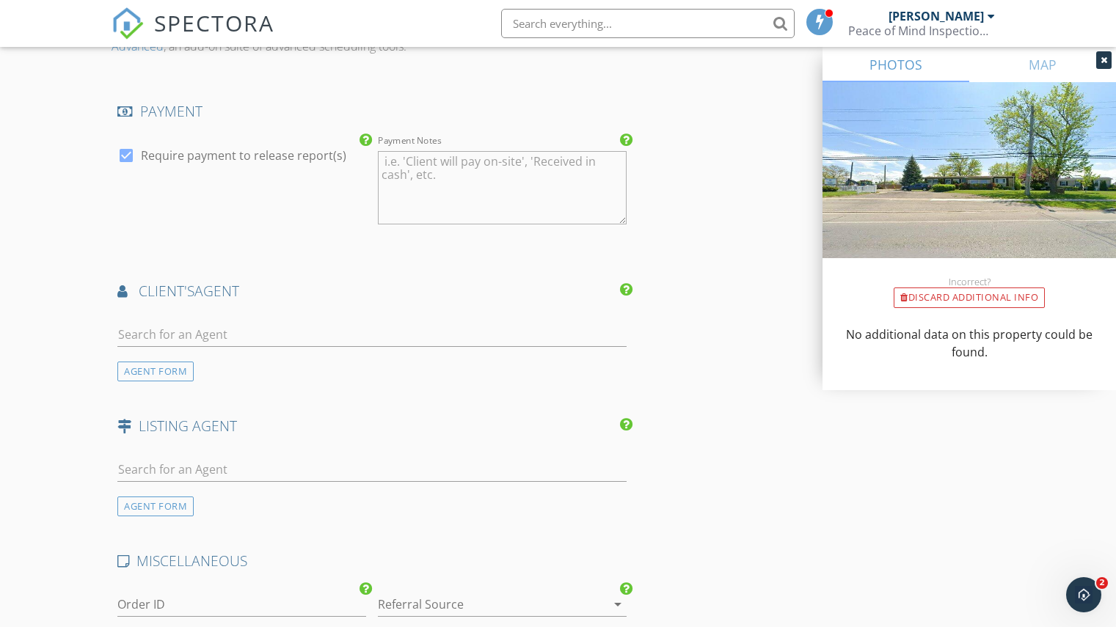
scroll to position [1688, 0]
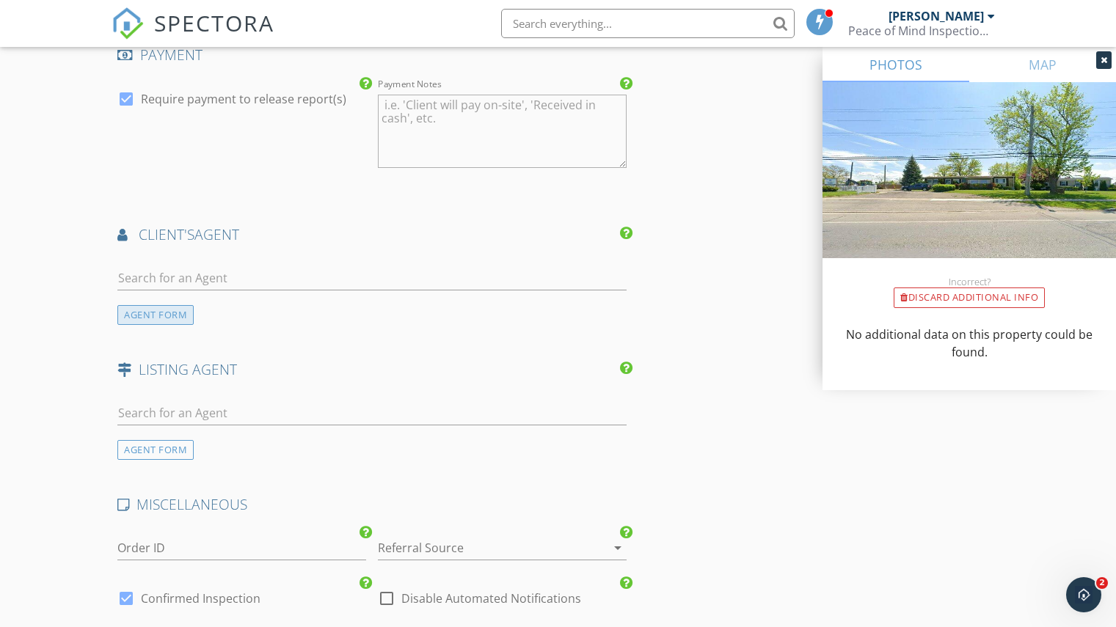
click at [149, 325] on div "AGENT FORM" at bounding box center [155, 315] width 76 height 20
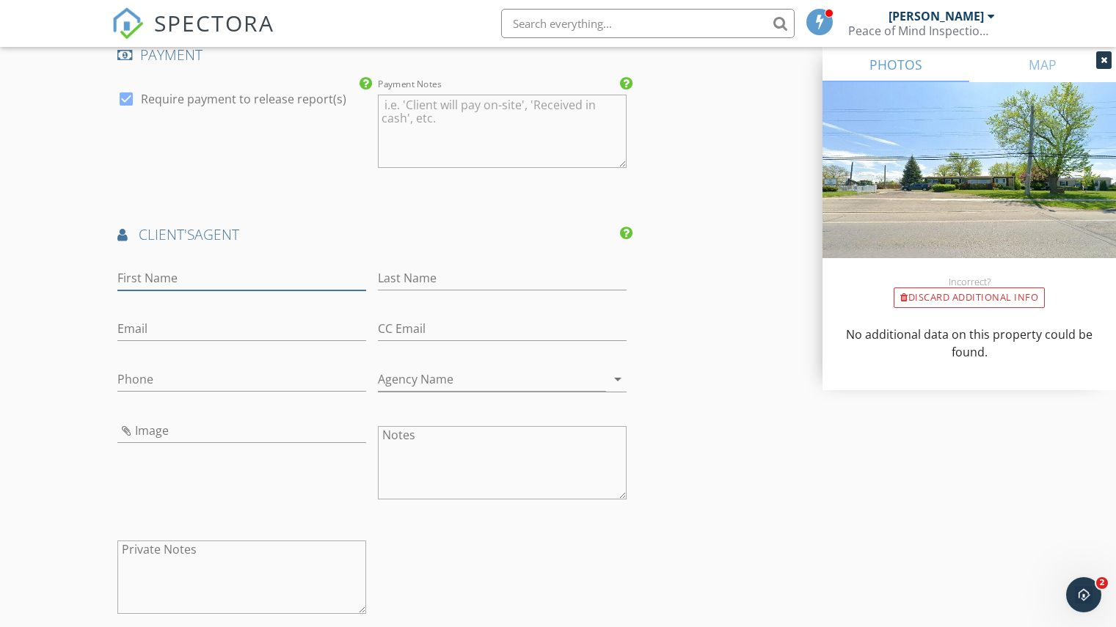
click at [150, 289] on input "First Name" at bounding box center [241, 278] width 249 height 24
click at [181, 289] on input "First Name" at bounding box center [241, 278] width 249 height 24
type input "Sandra"
type input "Montgomery"
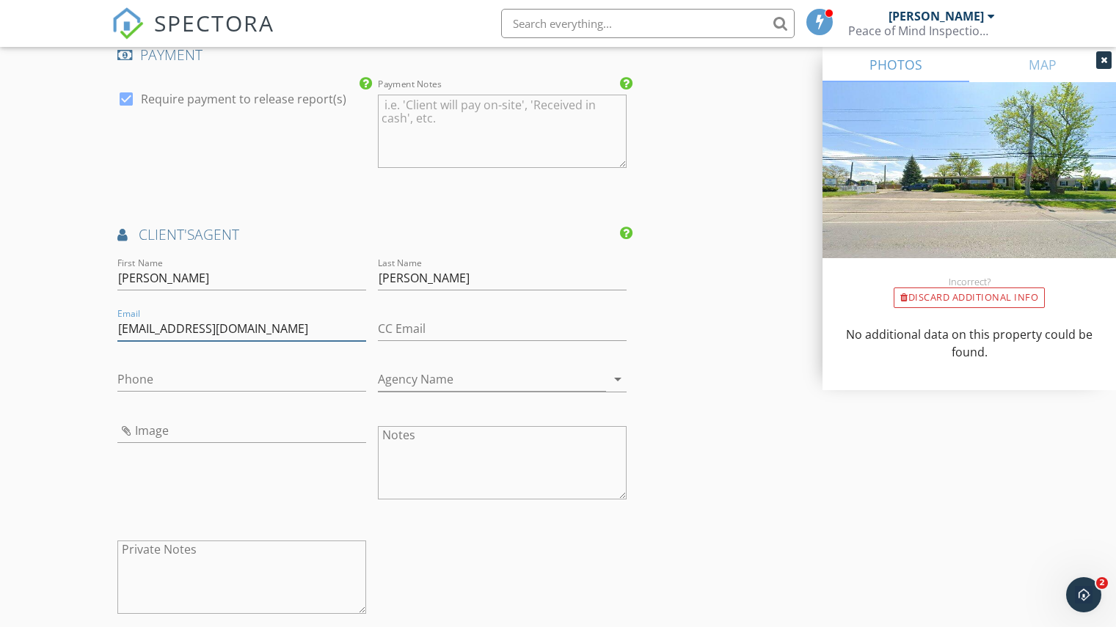
type input "sandramontgomery@kw.com"
click at [423, 392] on input "Agency Name" at bounding box center [492, 380] width 228 height 24
click at [568, 392] on input "Keller Williams Complete Realty" at bounding box center [492, 380] width 228 height 24
click at [616, 388] on icon "arrow_drop_down" at bounding box center [618, 380] width 18 height 18
type input "Keller Williams Complete Realty"
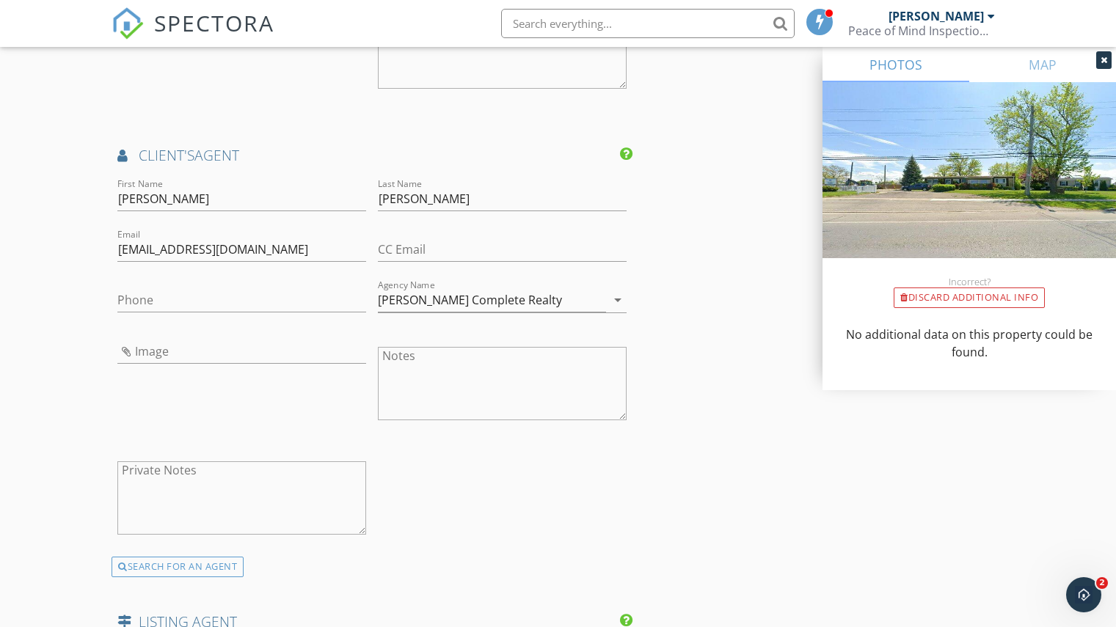
scroll to position [1761, 0]
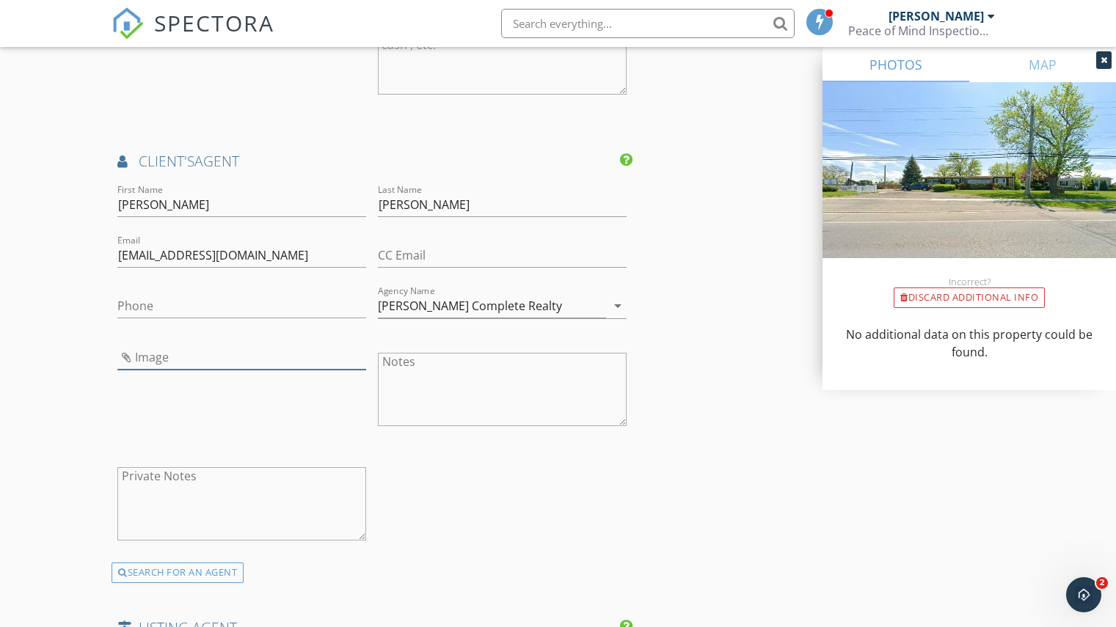
click at [131, 369] on input "Image" at bounding box center [241, 358] width 249 height 24
type input "images.jpg"
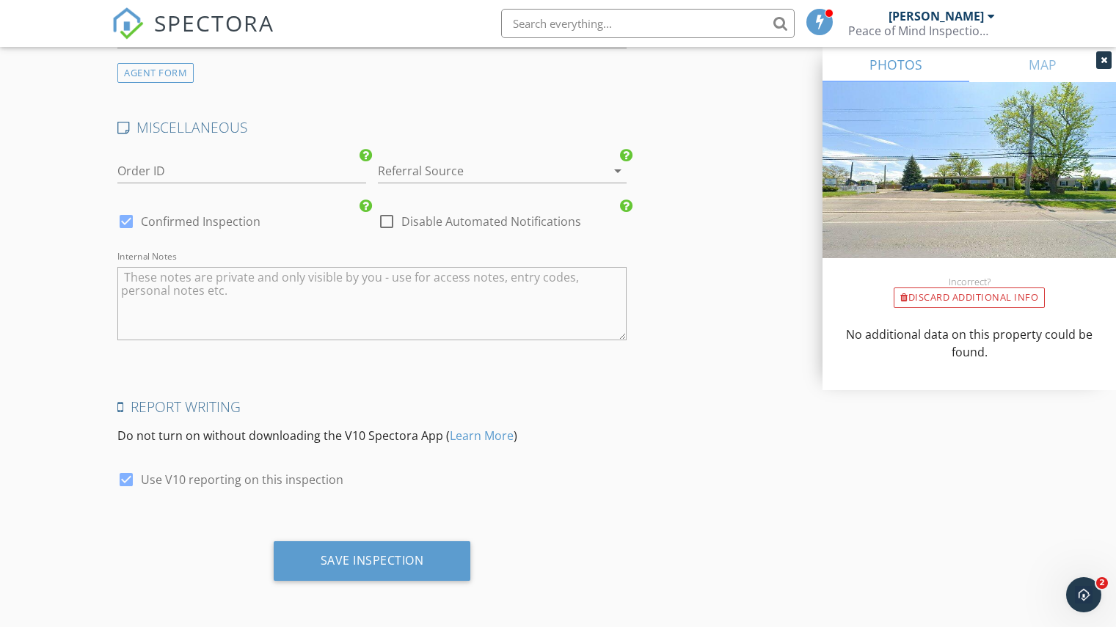
scroll to position [2408, 0]
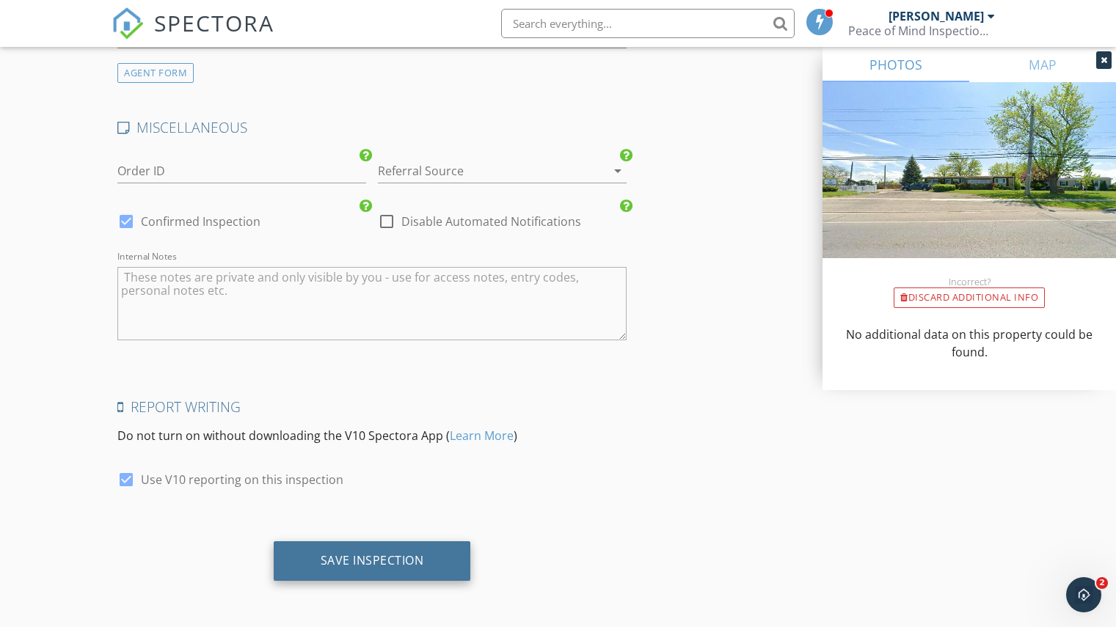
click at [369, 561] on div "Save Inspection" at bounding box center [372, 560] width 103 height 15
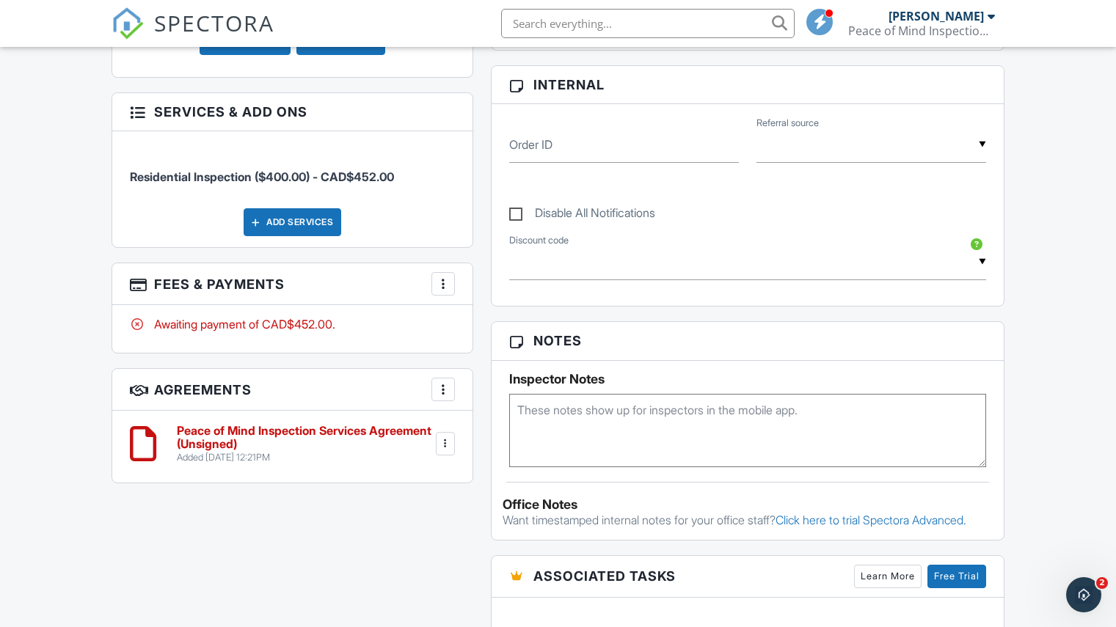
scroll to position [660, 0]
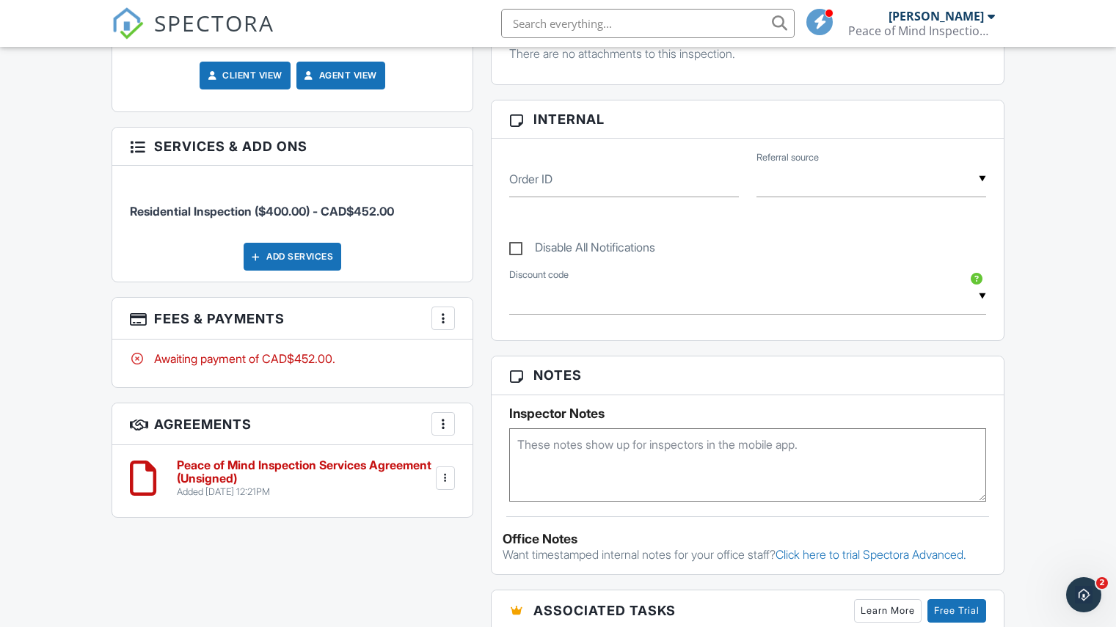
click at [442, 318] on div at bounding box center [443, 318] width 15 height 15
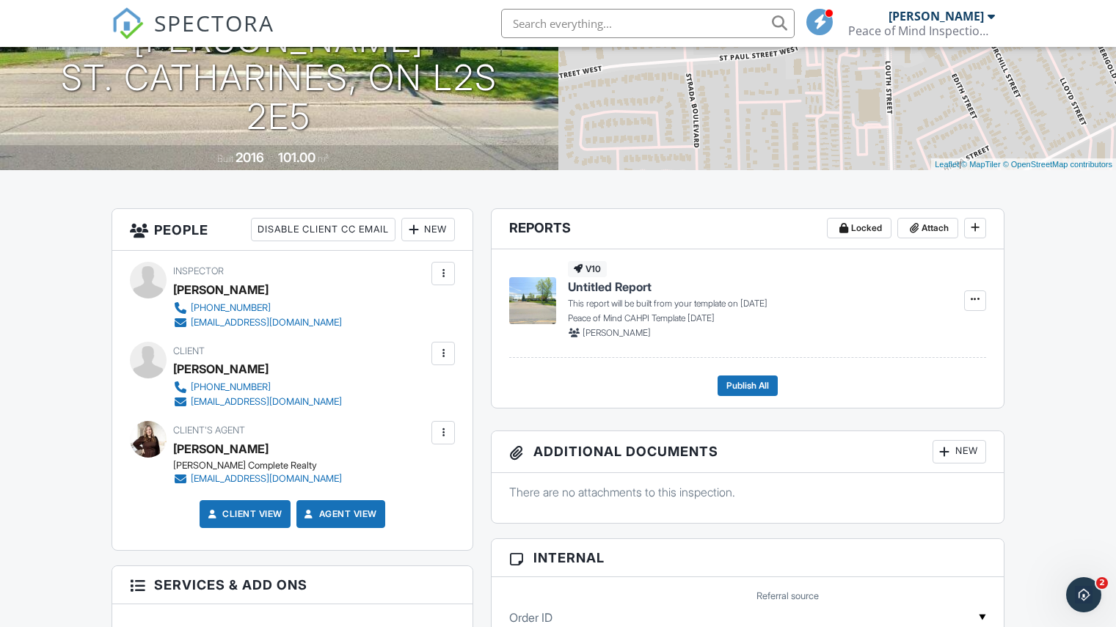
scroll to position [220, 0]
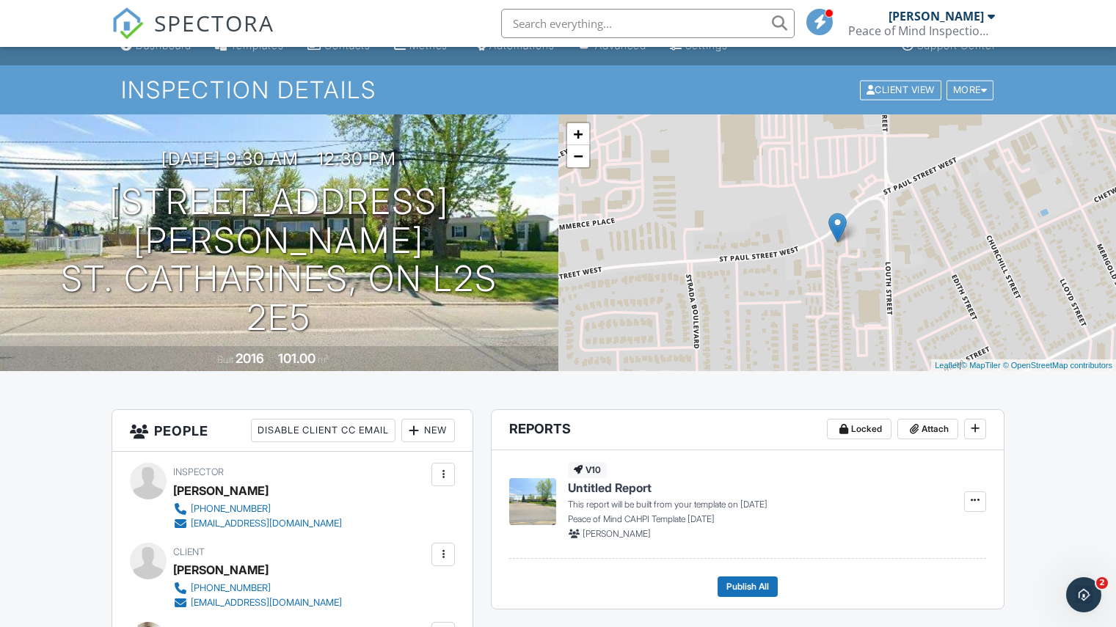
scroll to position [0, 0]
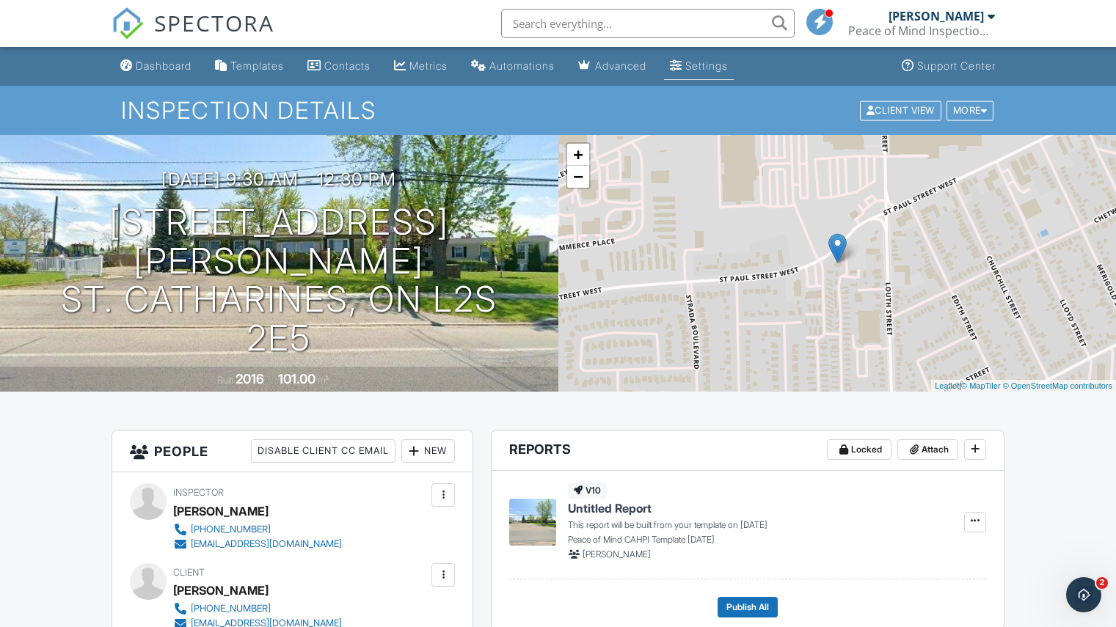
click at [709, 64] on div "Settings" at bounding box center [706, 65] width 43 height 12
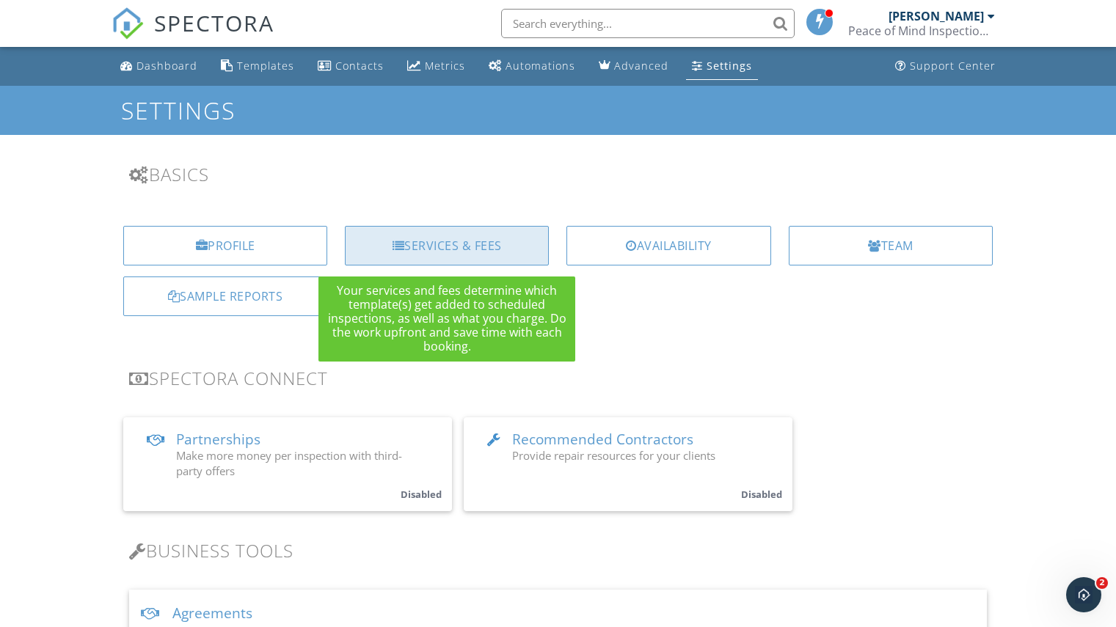
click at [448, 246] on div "Services & Fees" at bounding box center [447, 246] width 204 height 40
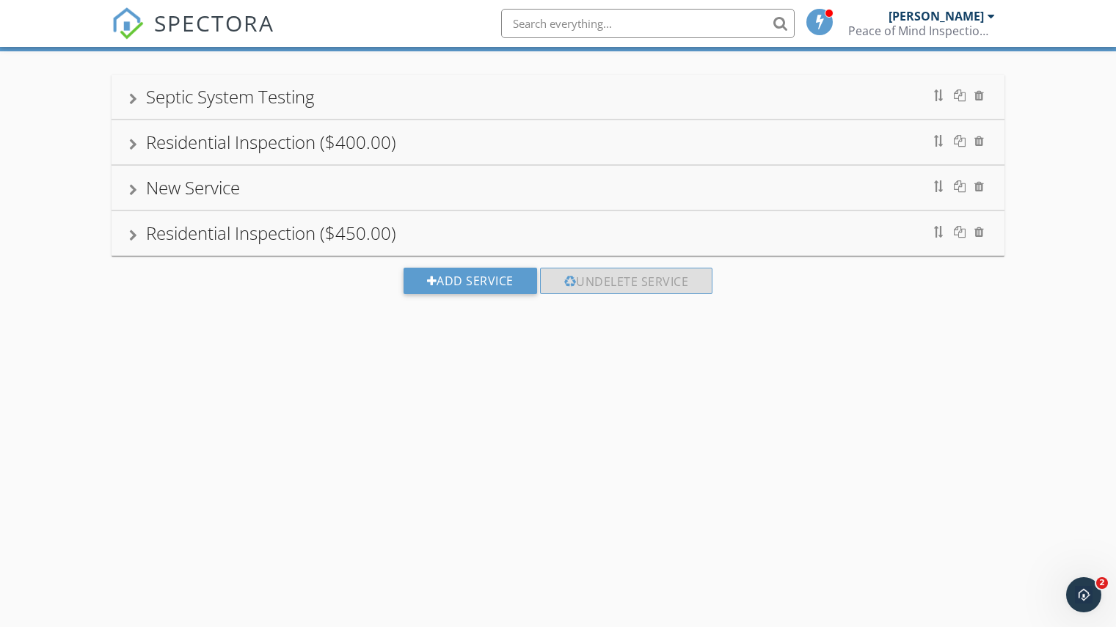
scroll to position [86, 0]
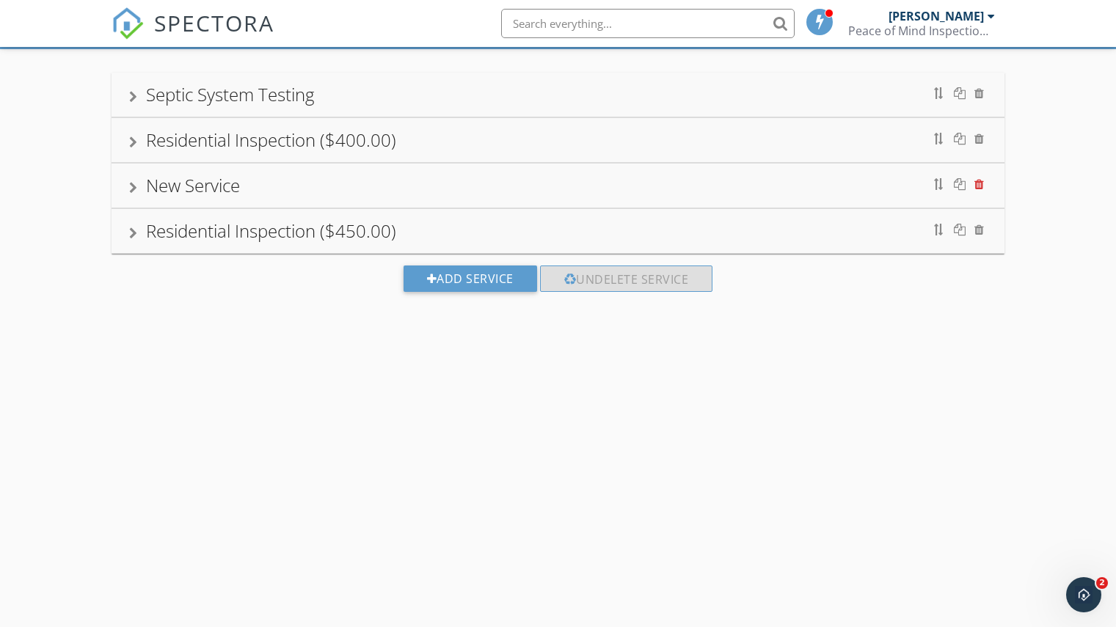
click at [977, 183] on div at bounding box center [979, 184] width 10 height 12
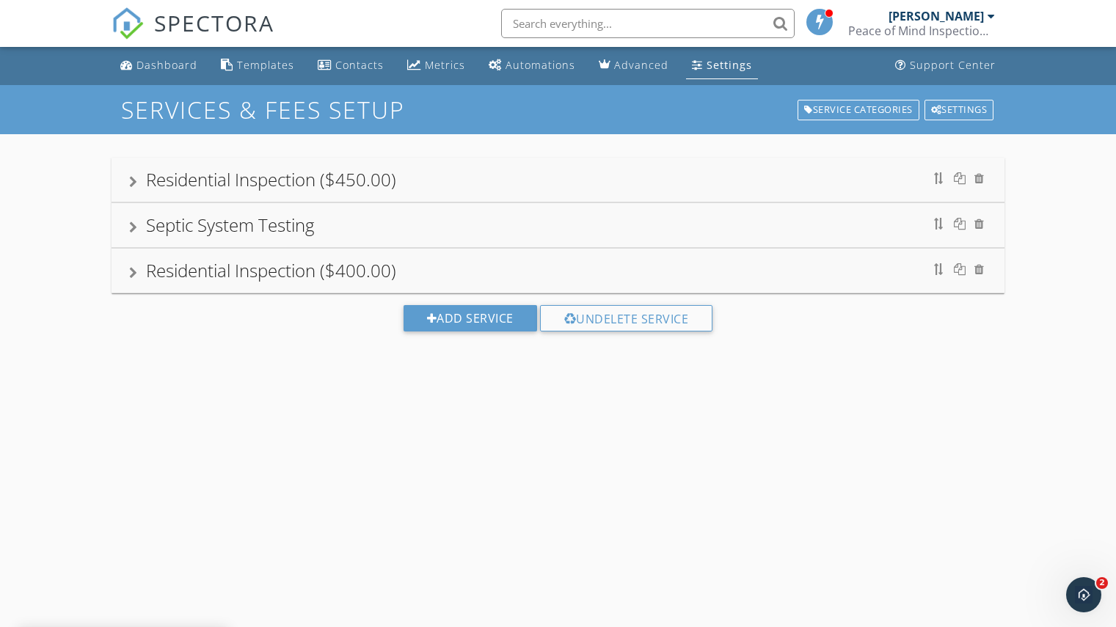
scroll to position [0, 0]
click at [153, 65] on div "Dashboard" at bounding box center [166, 66] width 61 height 14
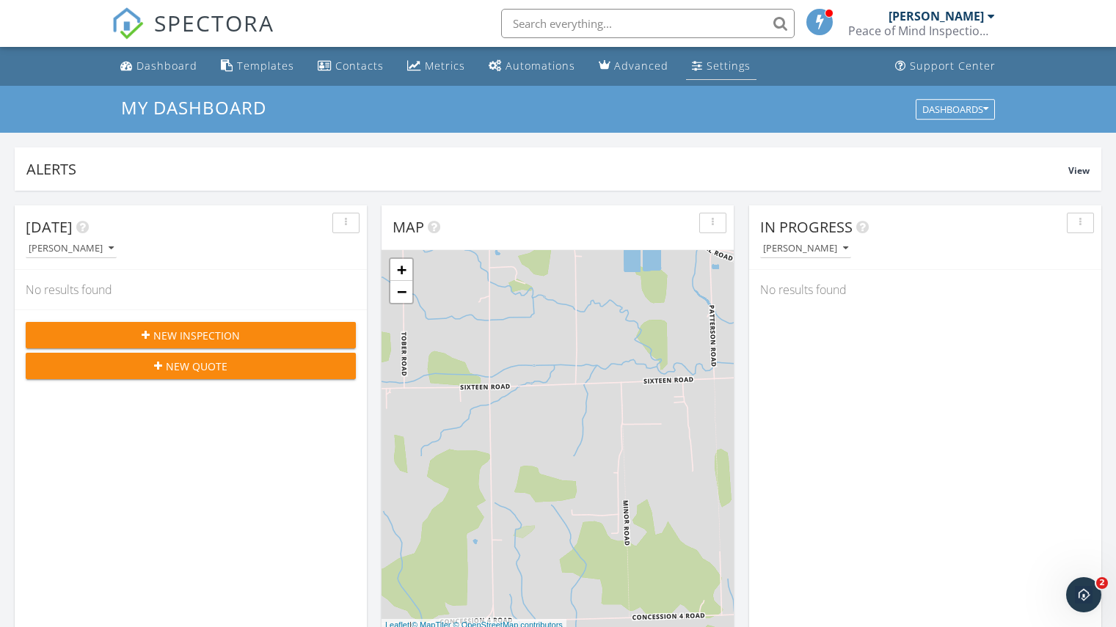
click at [723, 59] on div "Settings" at bounding box center [729, 66] width 44 height 14
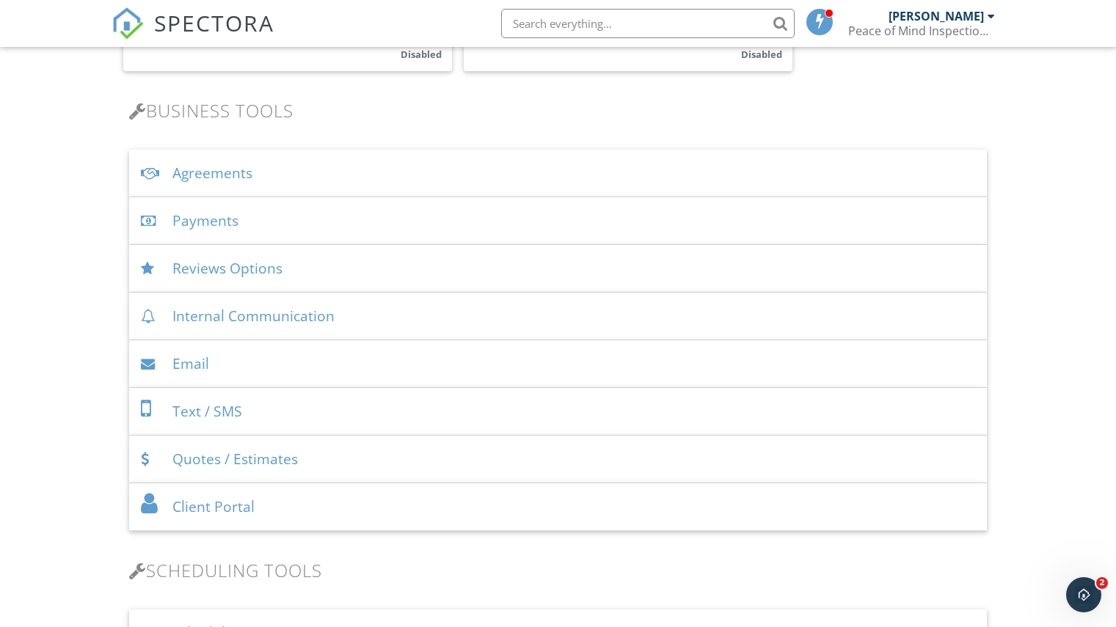
click at [211, 364] on div "Email" at bounding box center [558, 364] width 858 height 48
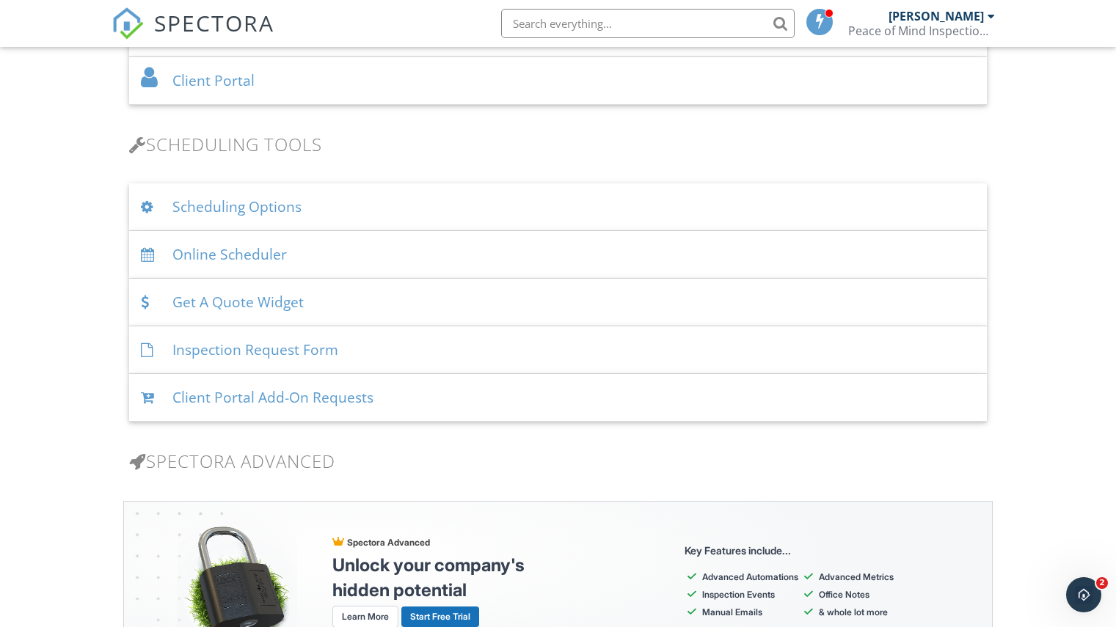
scroll to position [1908, 0]
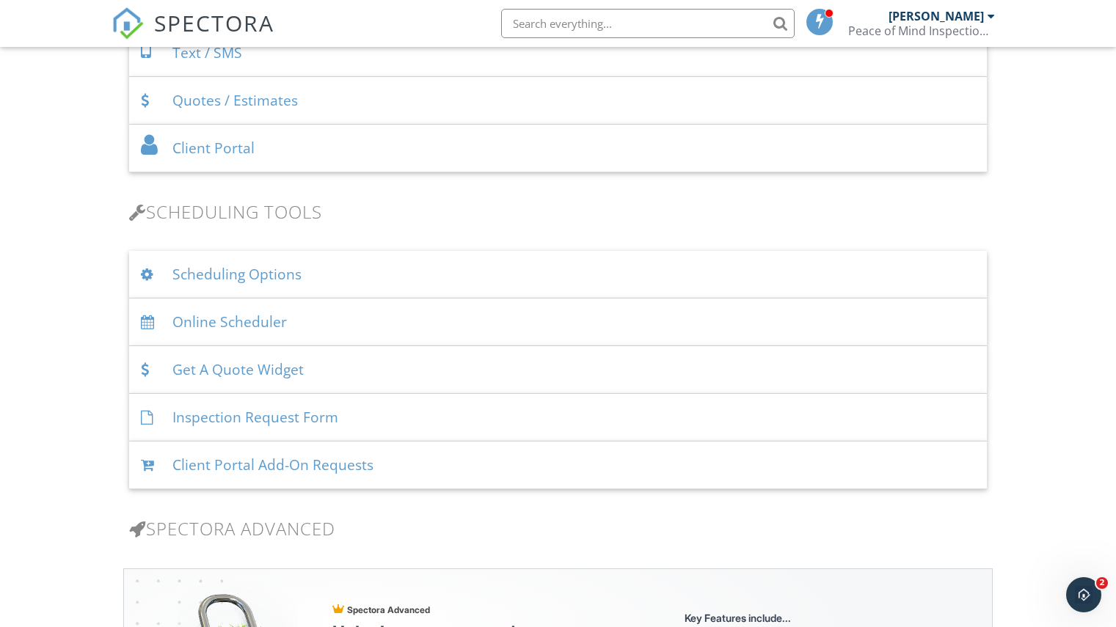
click at [236, 274] on div "Scheduling Options" at bounding box center [558, 275] width 858 height 48
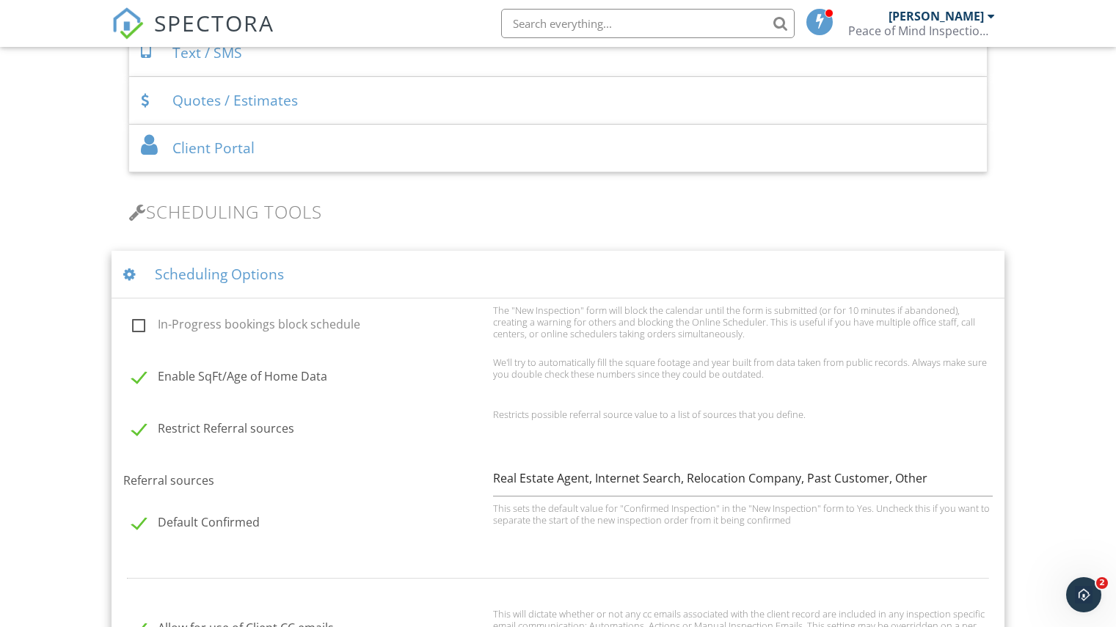
click at [522, 224] on div "Basics Profile Services & Fees Availability Team Sample Reports Discount Codes …" at bounding box center [558, 266] width 893 height 4019
click at [194, 269] on div "Scheduling Options" at bounding box center [558, 275] width 893 height 48
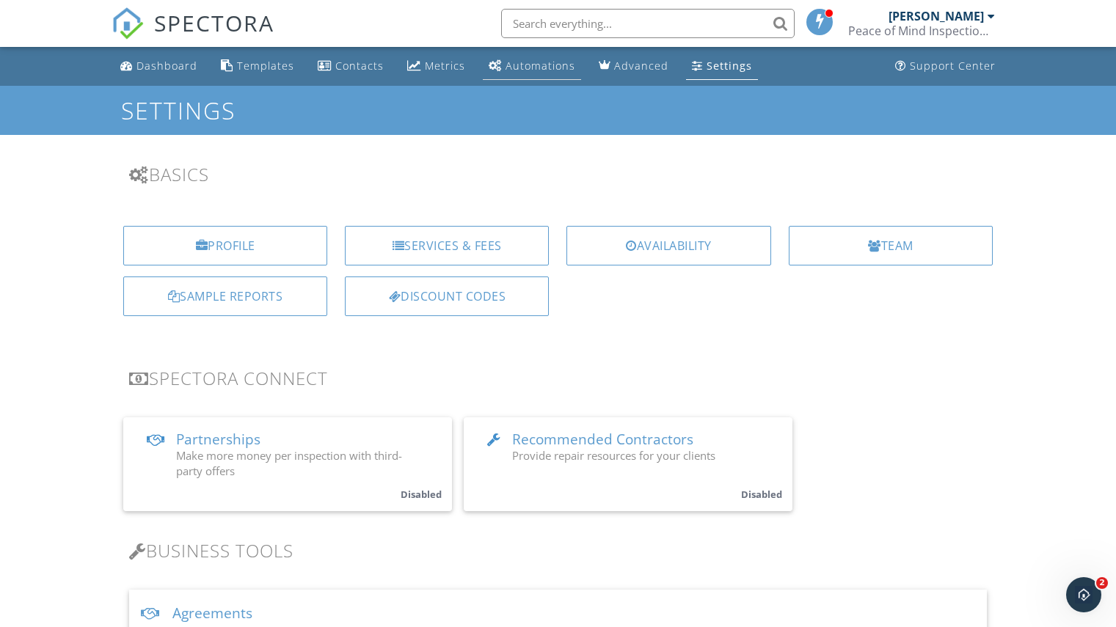
click at [525, 63] on div "Automations" at bounding box center [541, 66] width 70 height 14
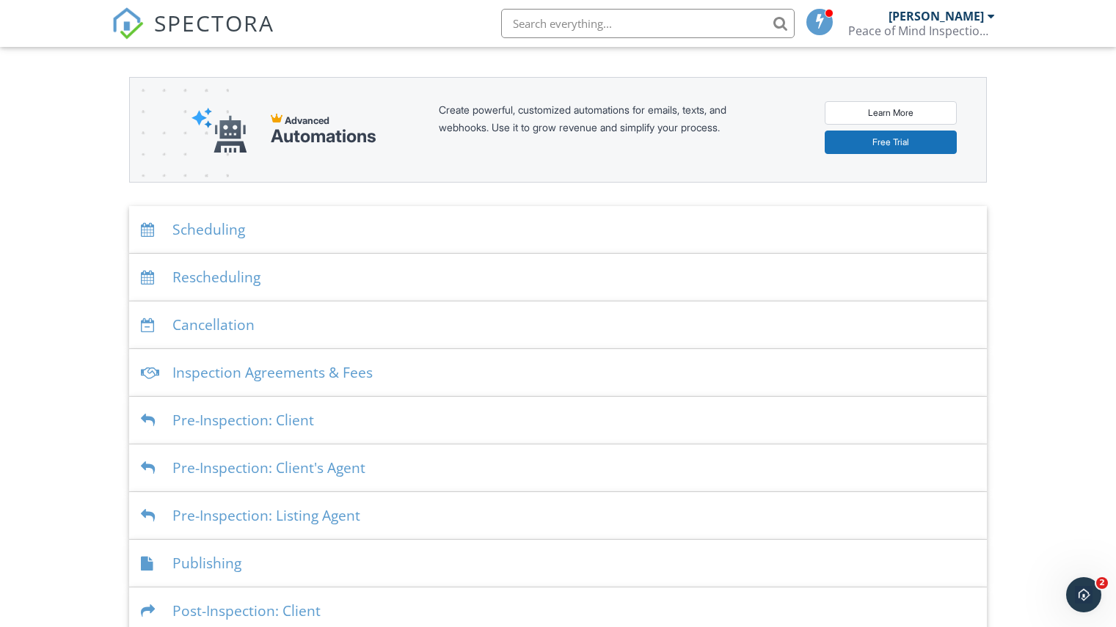
click at [213, 230] on div "Scheduling" at bounding box center [558, 230] width 858 height 48
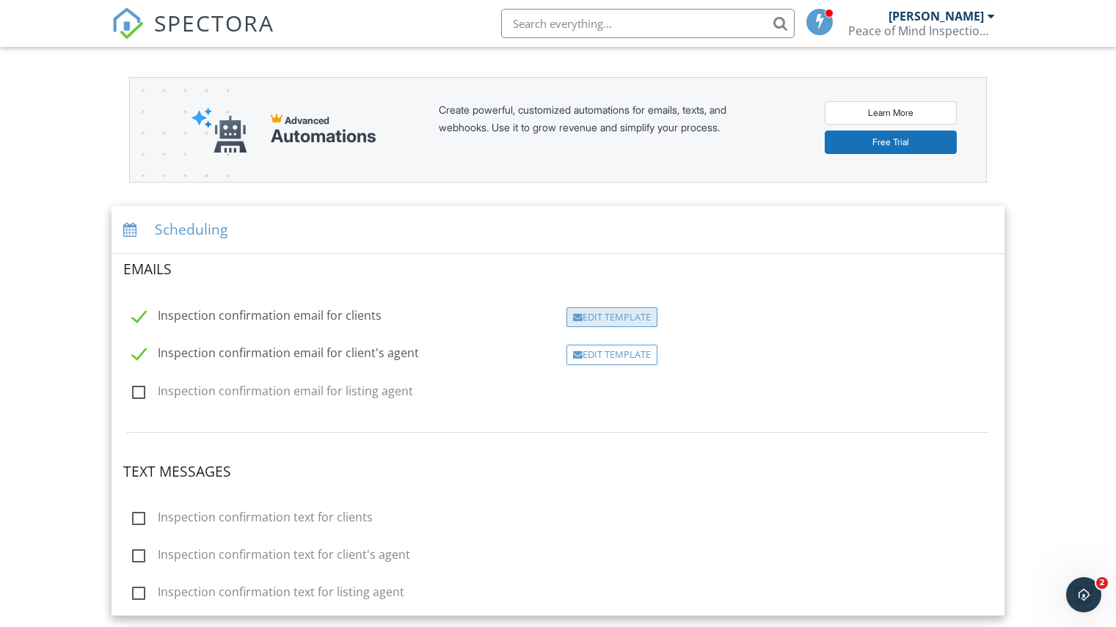
click at [591, 316] on div "Edit Template" at bounding box center [611, 317] width 91 height 21
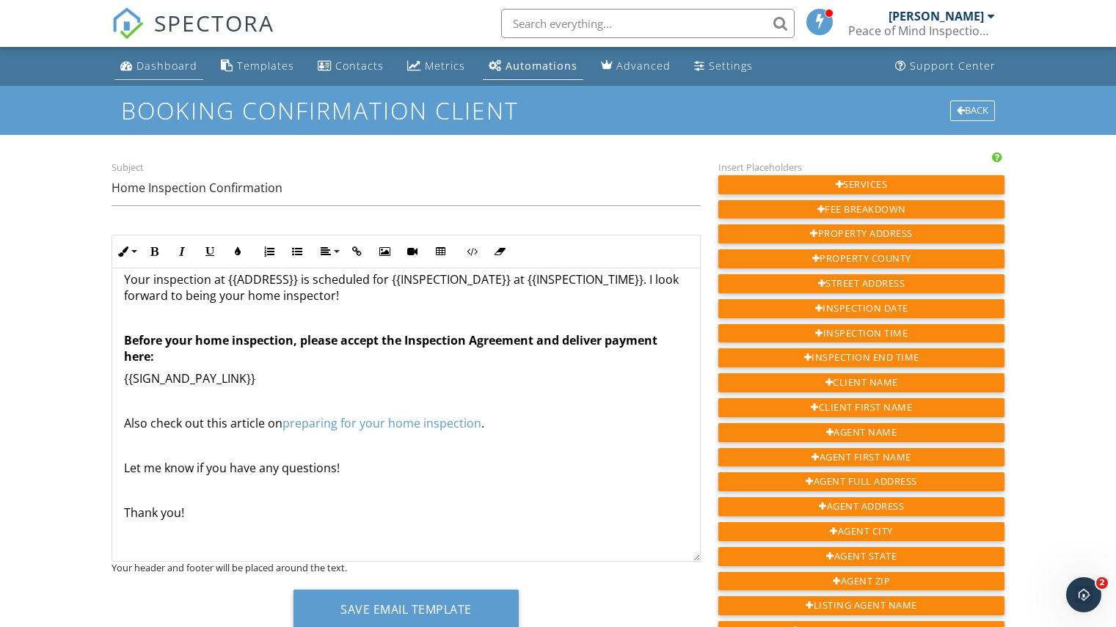
click at [155, 62] on div "Dashboard" at bounding box center [166, 66] width 61 height 14
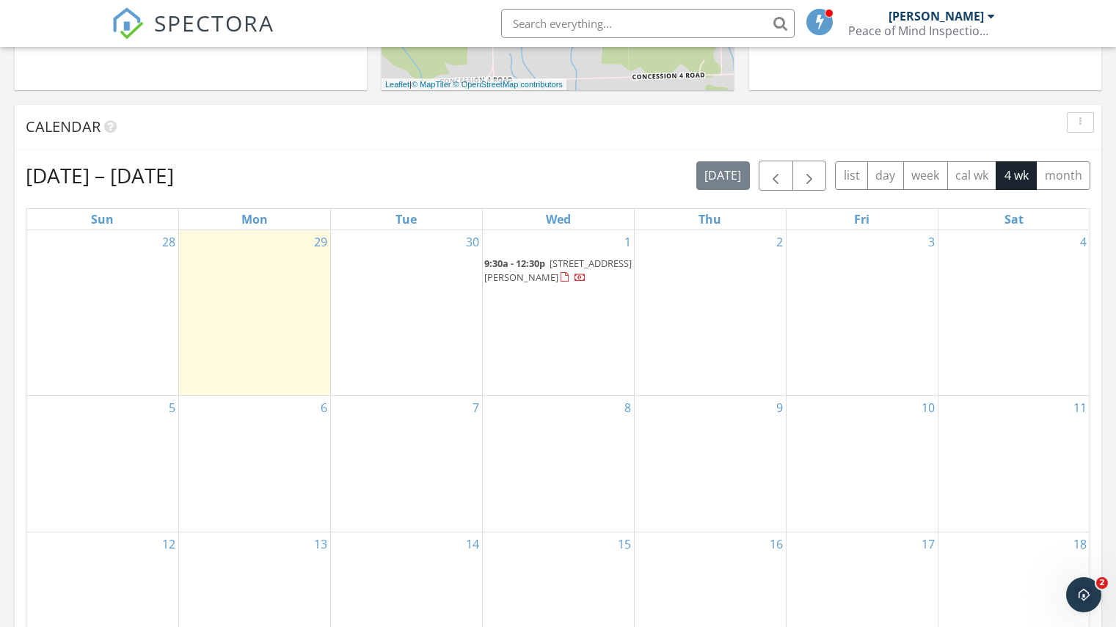
scroll to position [587, 0]
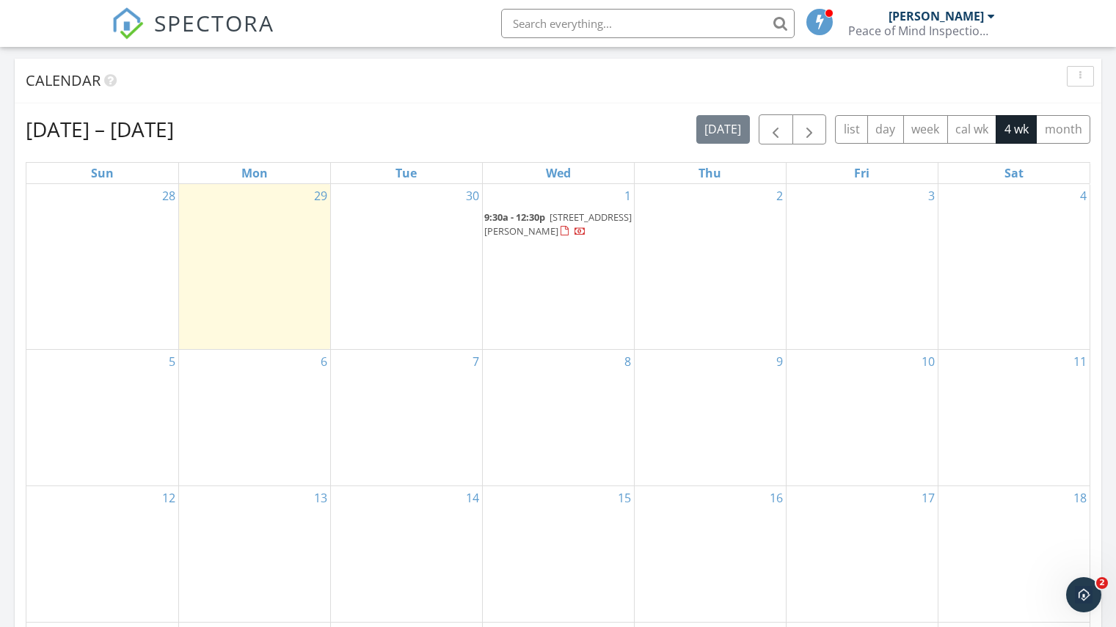
click at [558, 256] on div "1 9:30a - 12:30p 241 St Paul St W 9, St. Catharines L2S 2E5" at bounding box center [558, 266] width 151 height 165
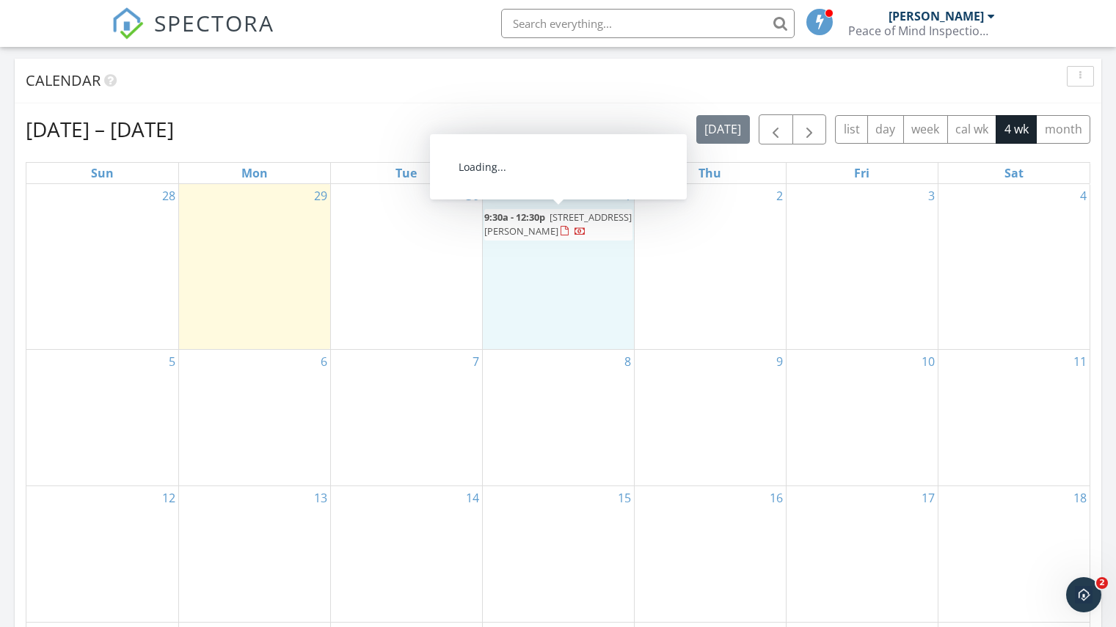
click at [535, 222] on span "9:30a - 12:30p" at bounding box center [514, 217] width 61 height 13
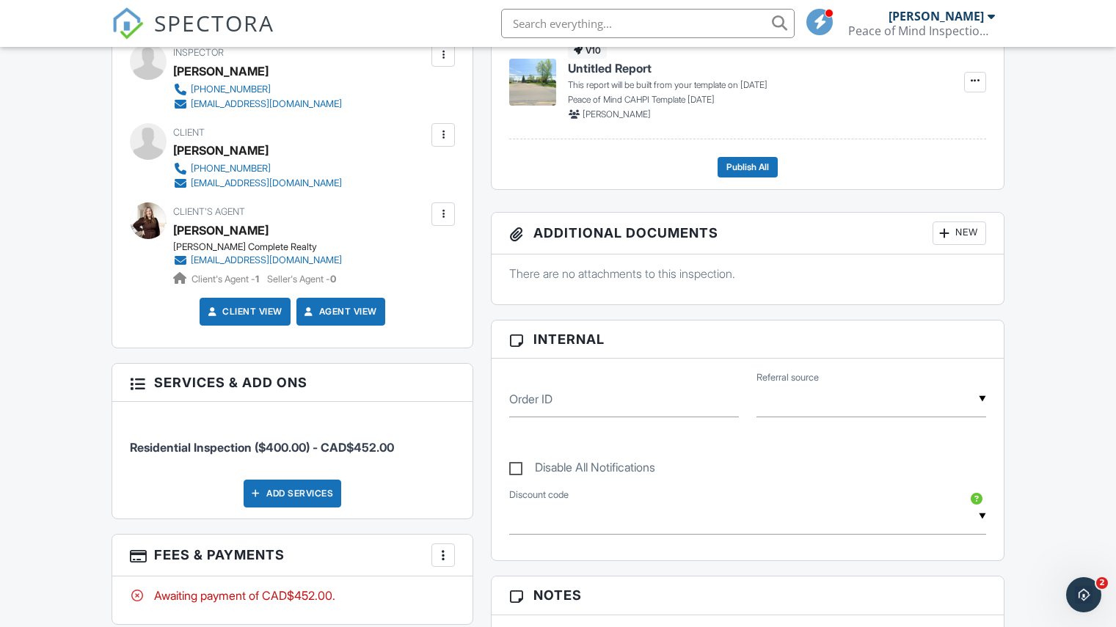
click at [442, 212] on div at bounding box center [443, 214] width 15 height 15
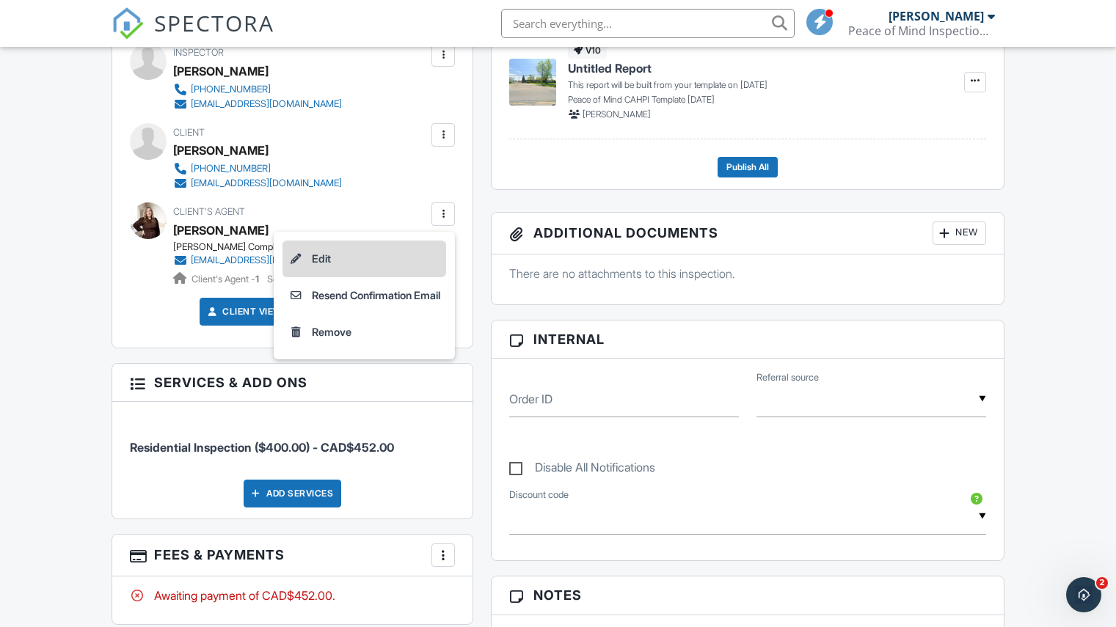
click at [307, 256] on li "Edit" at bounding box center [364, 259] width 164 height 37
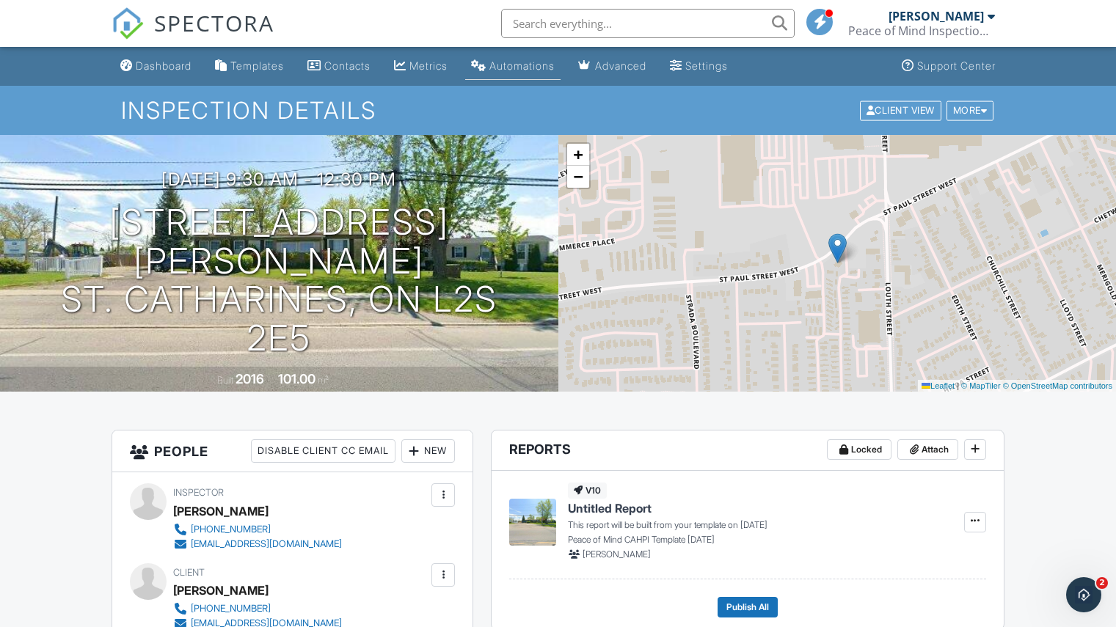
click at [532, 62] on div "Automations" at bounding box center [521, 65] width 65 height 12
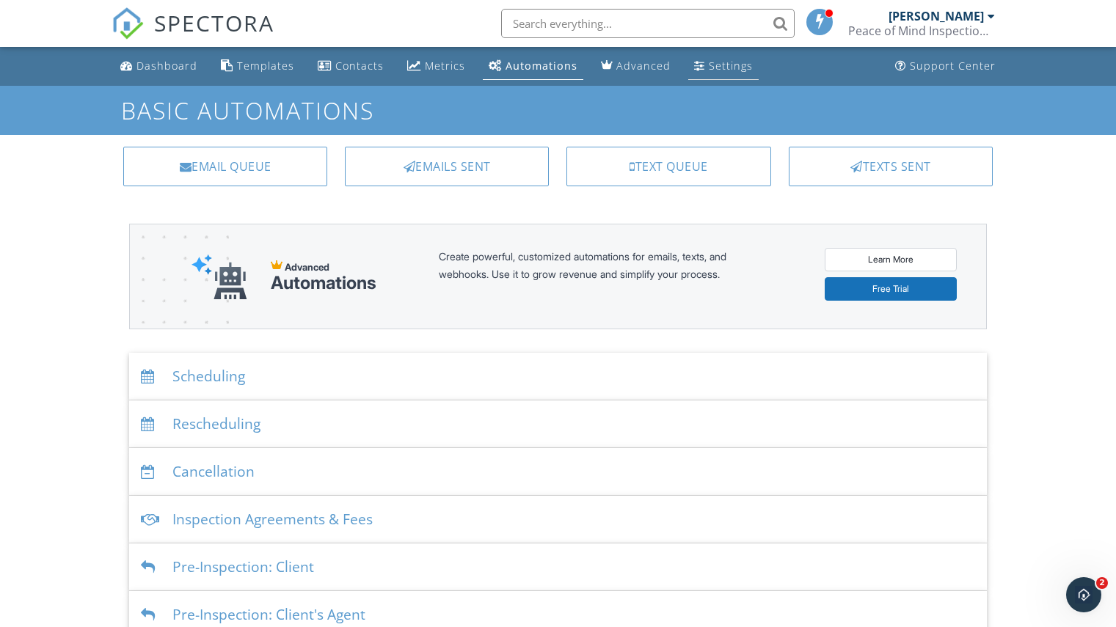
click at [709, 67] on div "Settings" at bounding box center [731, 66] width 44 height 14
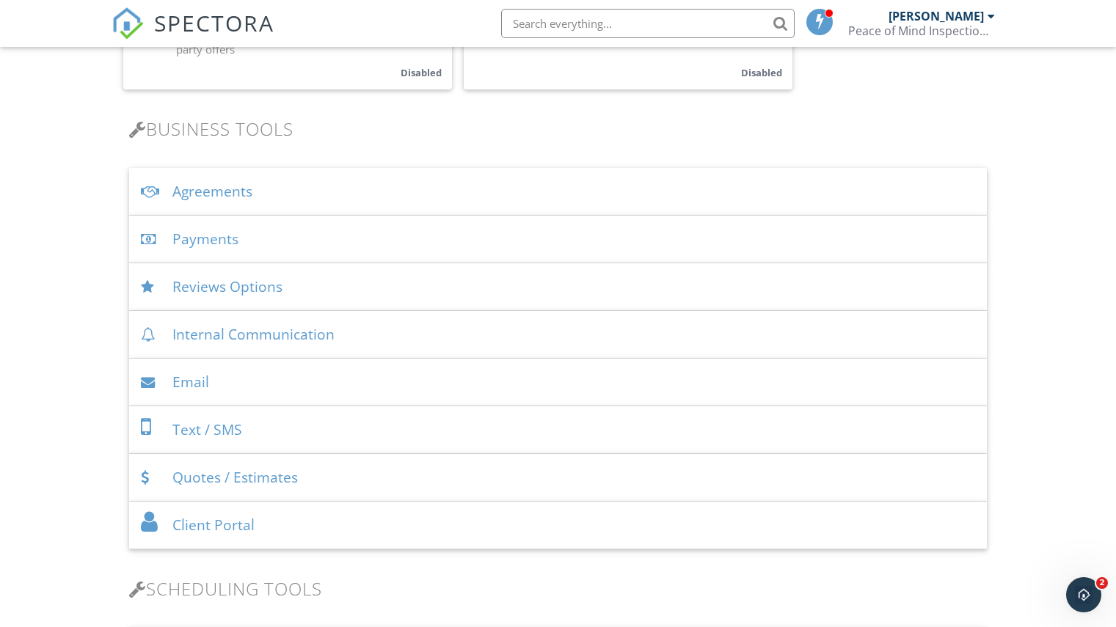
scroll to position [440, 0]
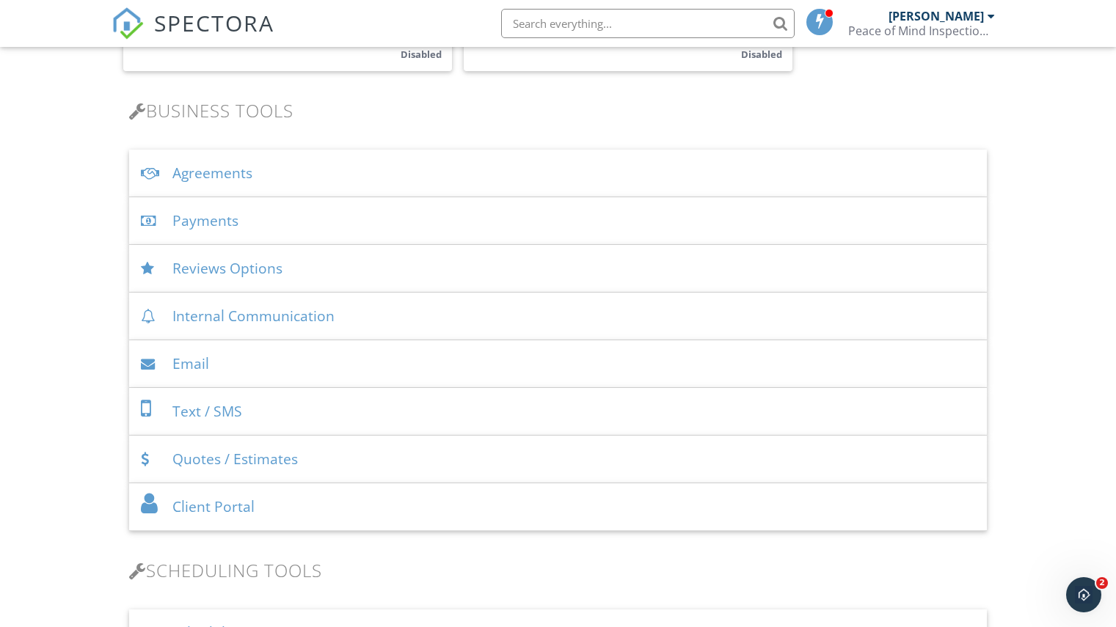
click at [230, 174] on div "Agreements" at bounding box center [558, 174] width 858 height 48
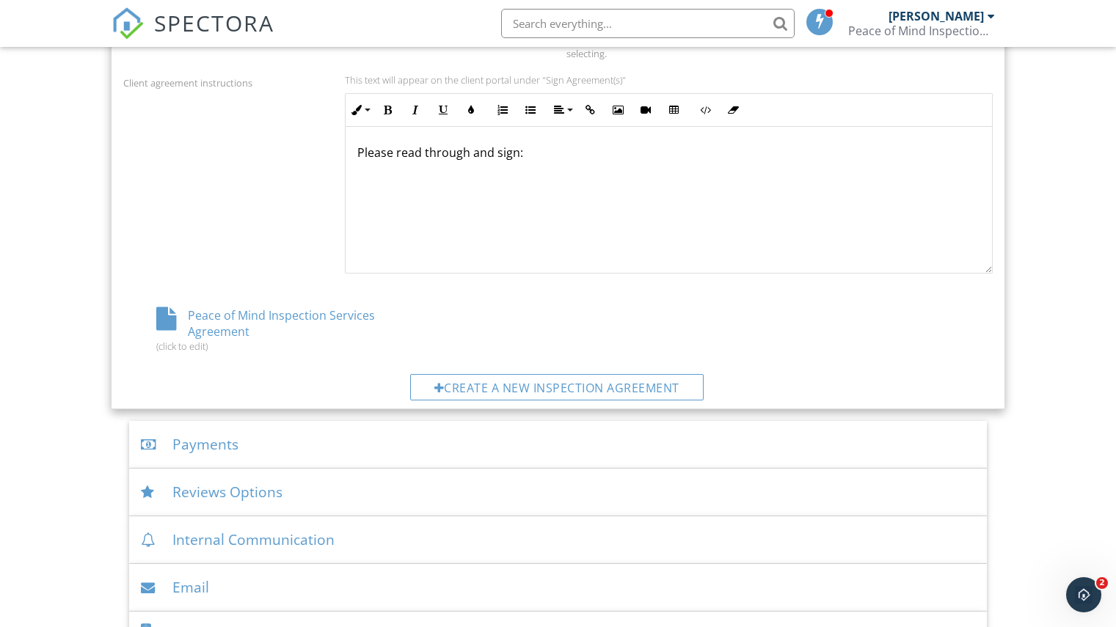
scroll to position [660, 0]
click at [225, 319] on div "Peace of Mind Inspection Services Agreement (click to edit)" at bounding box center [268, 329] width 290 height 45
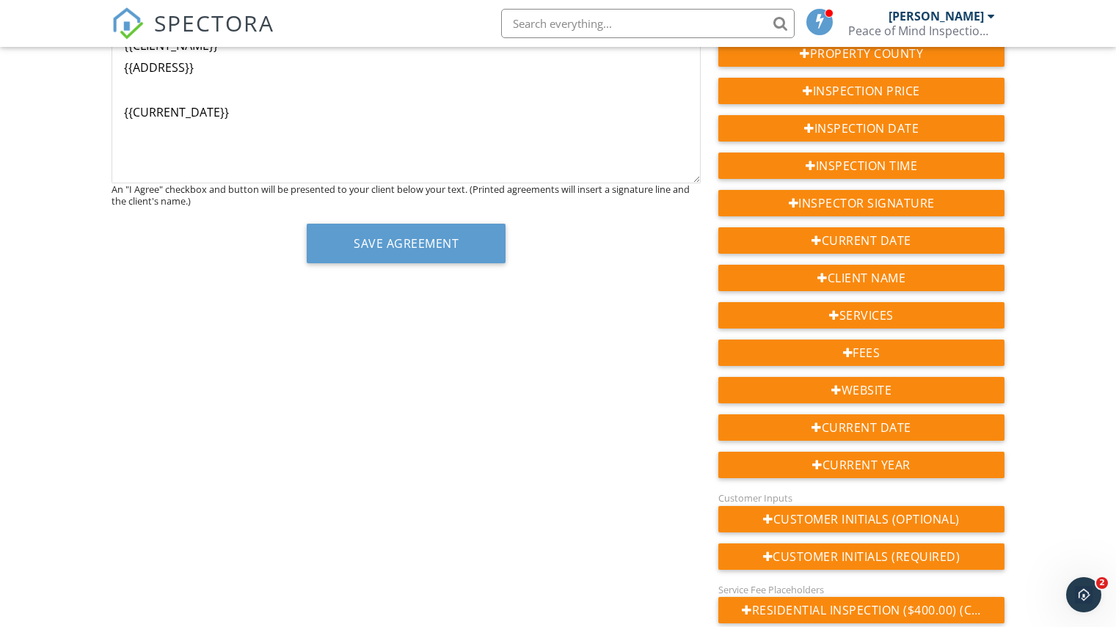
scroll to position [294, 0]
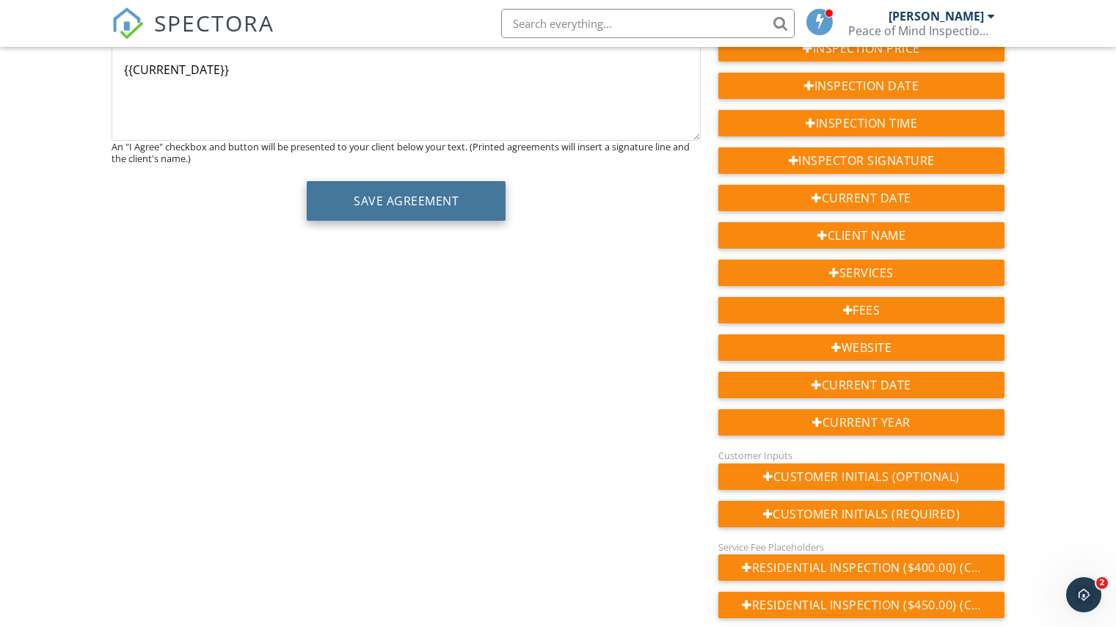
click at [426, 205] on button "Save Agreement" at bounding box center [406, 201] width 199 height 40
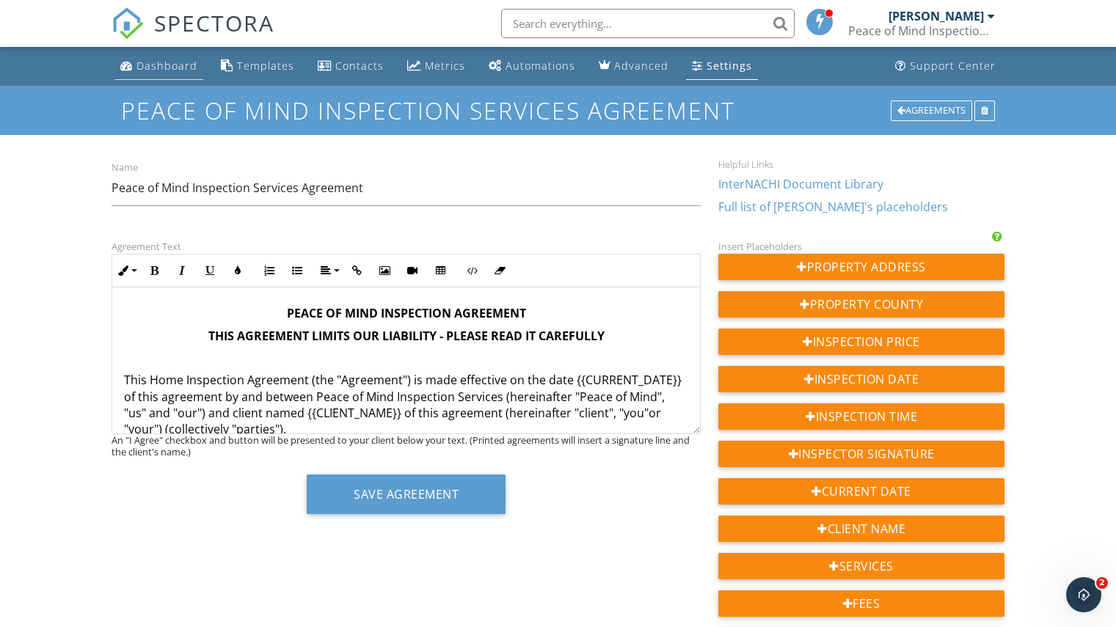
click at [163, 59] on div "Dashboard" at bounding box center [166, 66] width 61 height 14
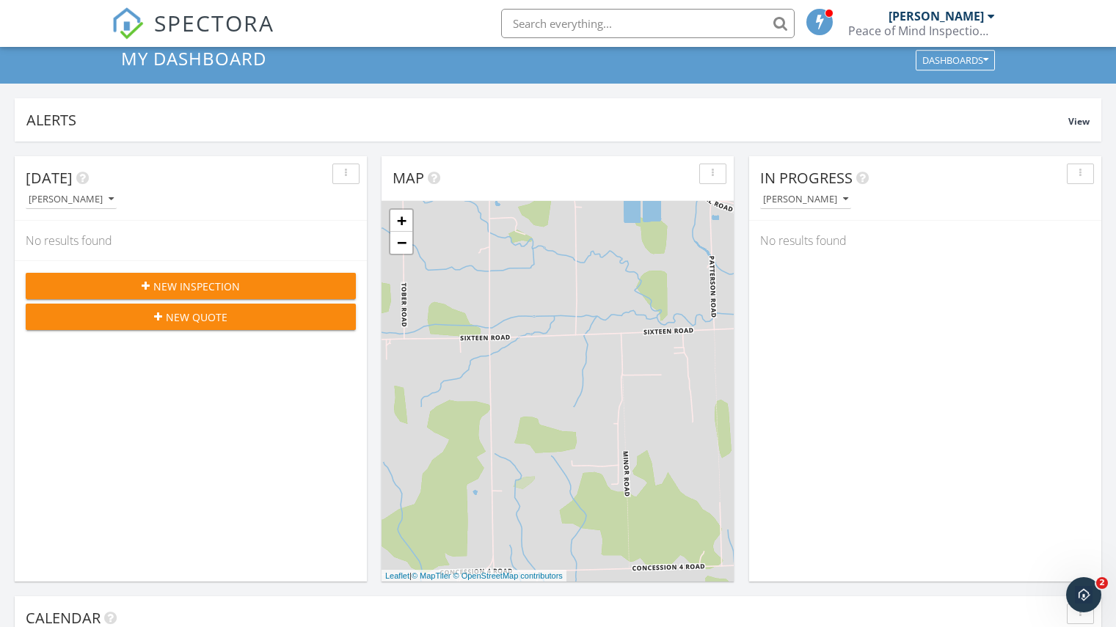
scroll to position [73, 0]
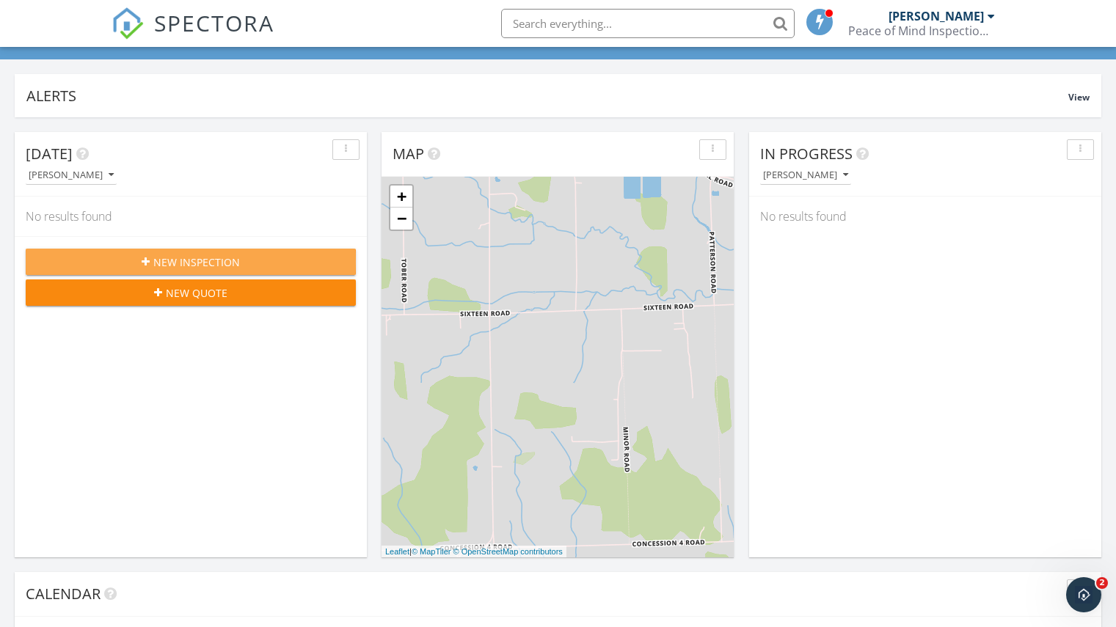
click at [169, 258] on span "New Inspection" at bounding box center [196, 262] width 87 height 15
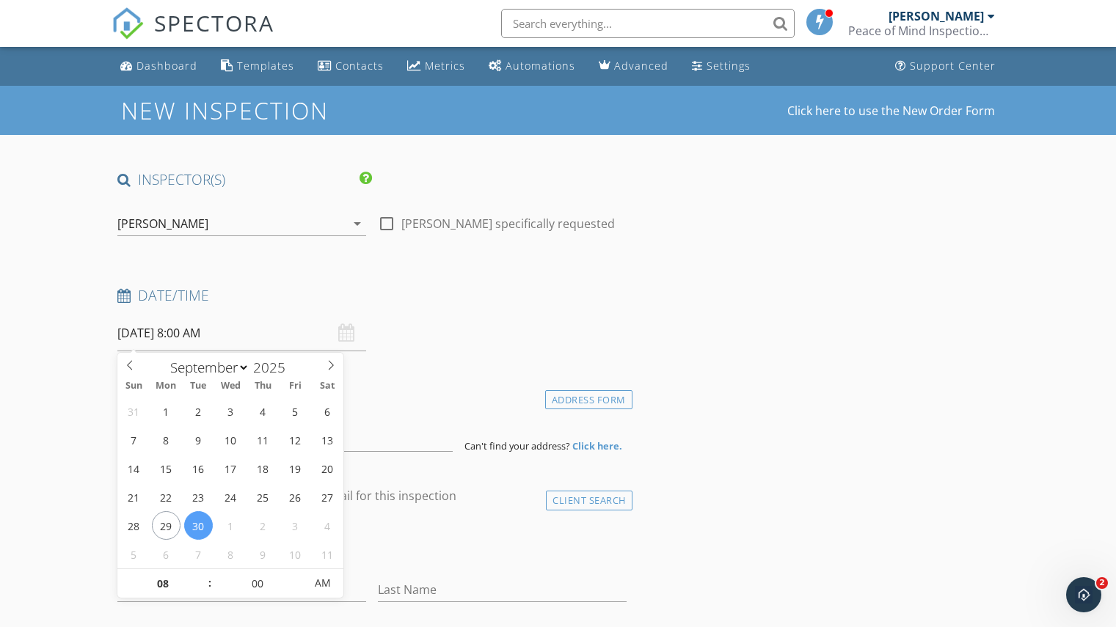
click at [205, 334] on input "[DATE] 8:00 AM" at bounding box center [241, 334] width 249 height 36
type input "[DATE] 8:00 AM"
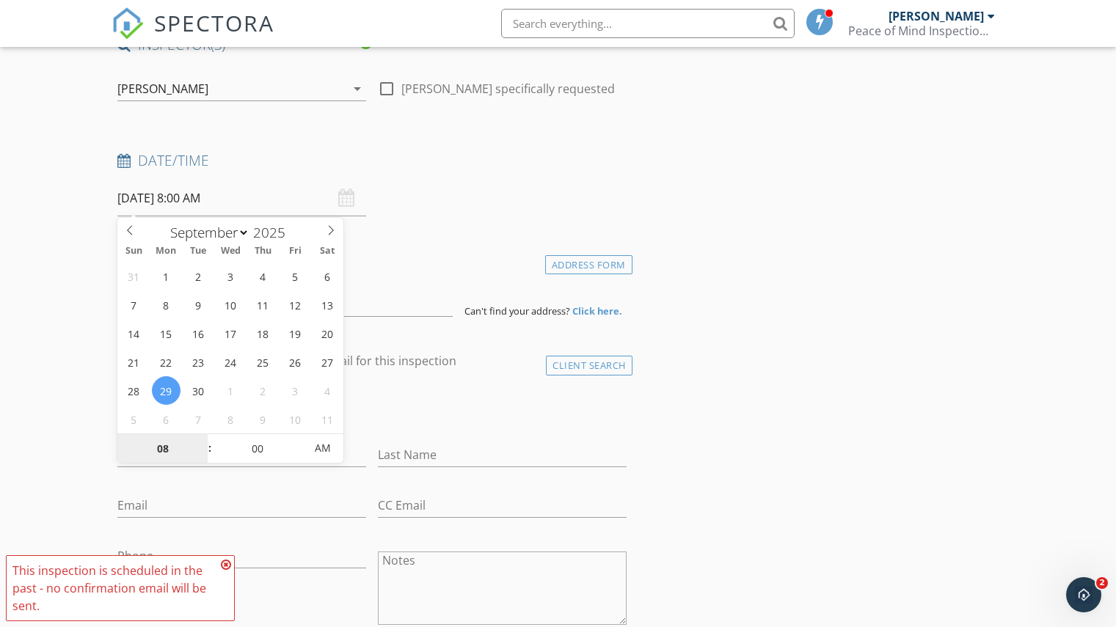
scroll to position [147, 0]
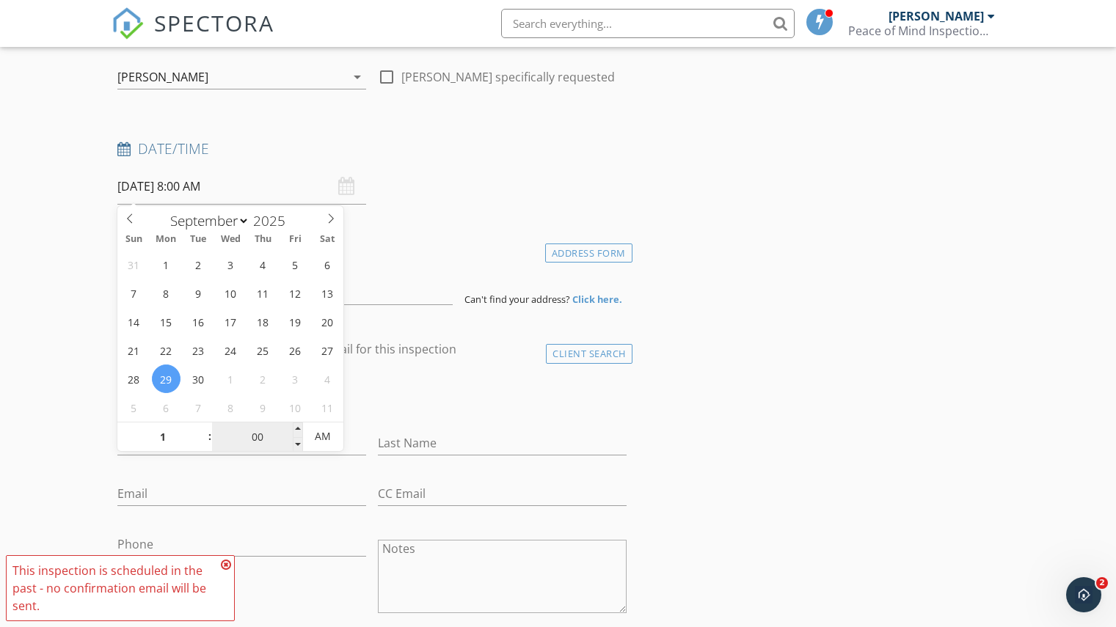
type input "01"
type input "2025/09/29 1:00 AM"
click at [265, 434] on input "00" at bounding box center [257, 437] width 90 height 29
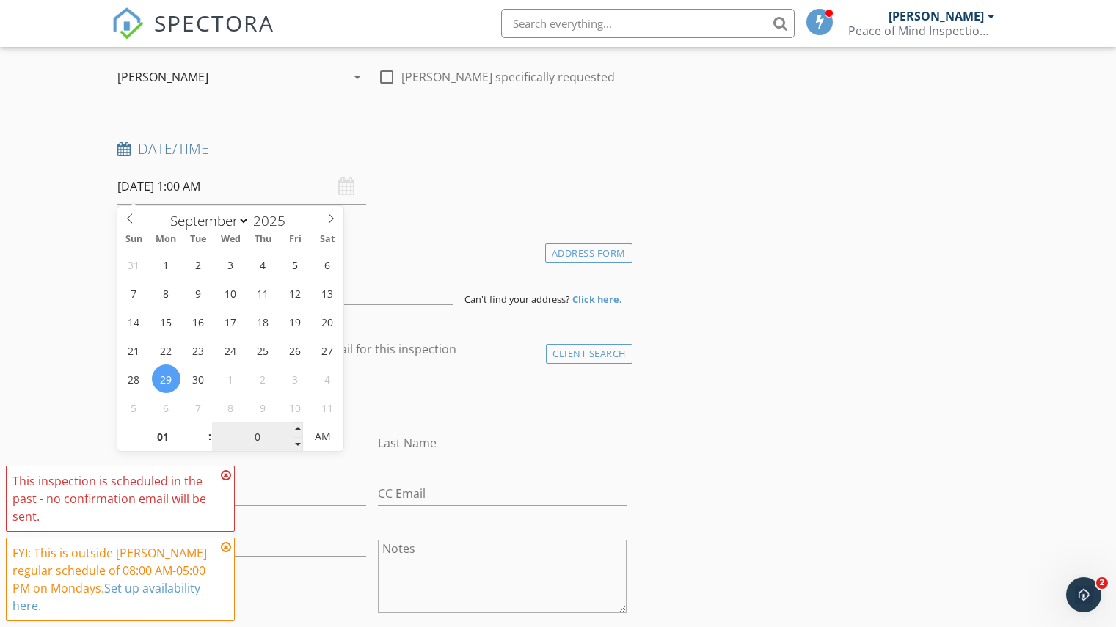
type input "00"
type input "2025/09/29 1:00 PM"
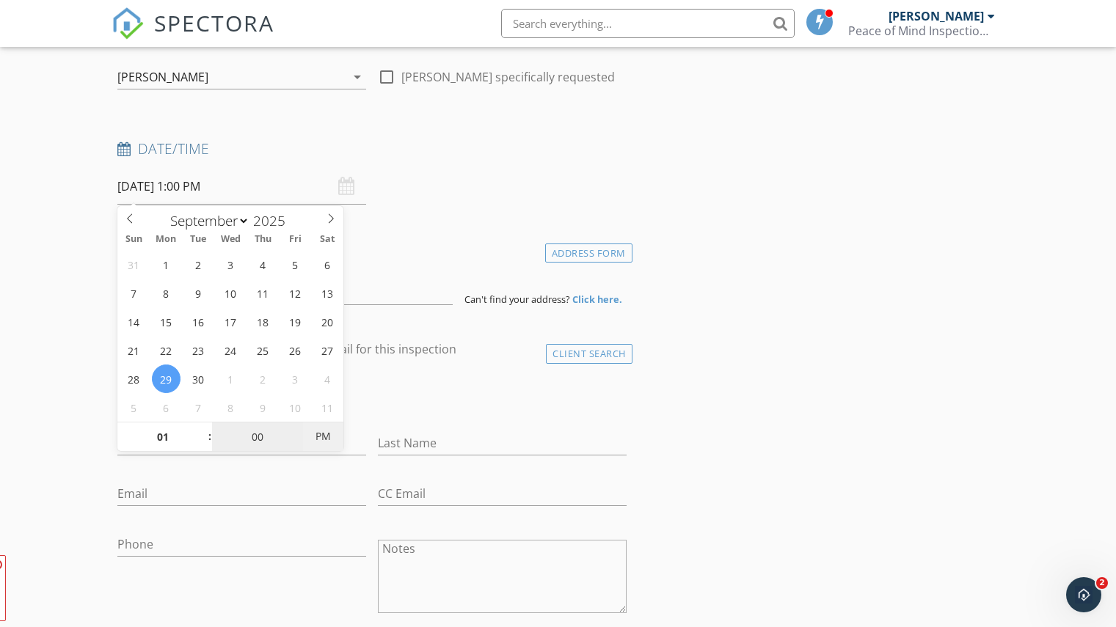
click at [323, 431] on span "PM" at bounding box center [323, 436] width 40 height 29
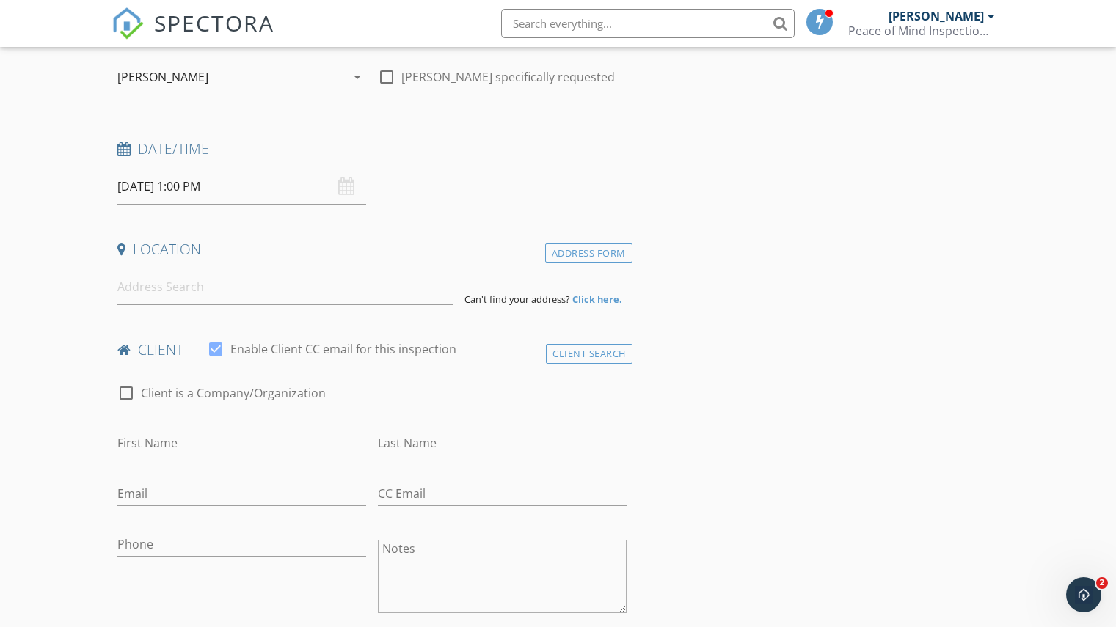
click at [235, 438] on input "First Name" at bounding box center [241, 443] width 249 height 24
type input "Test"
click at [411, 443] on input "Last Name" at bounding box center [502, 443] width 249 height 24
type input "Test"
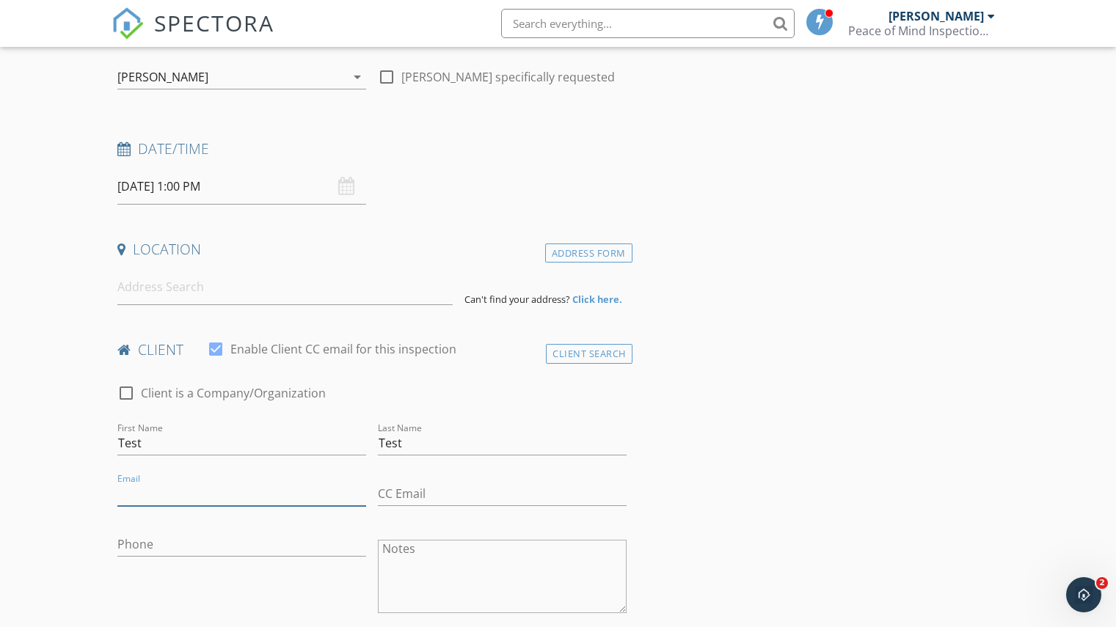
click at [182, 493] on input "Email" at bounding box center [241, 494] width 249 height 24
type input "patrickmiedema16@gmail.com"
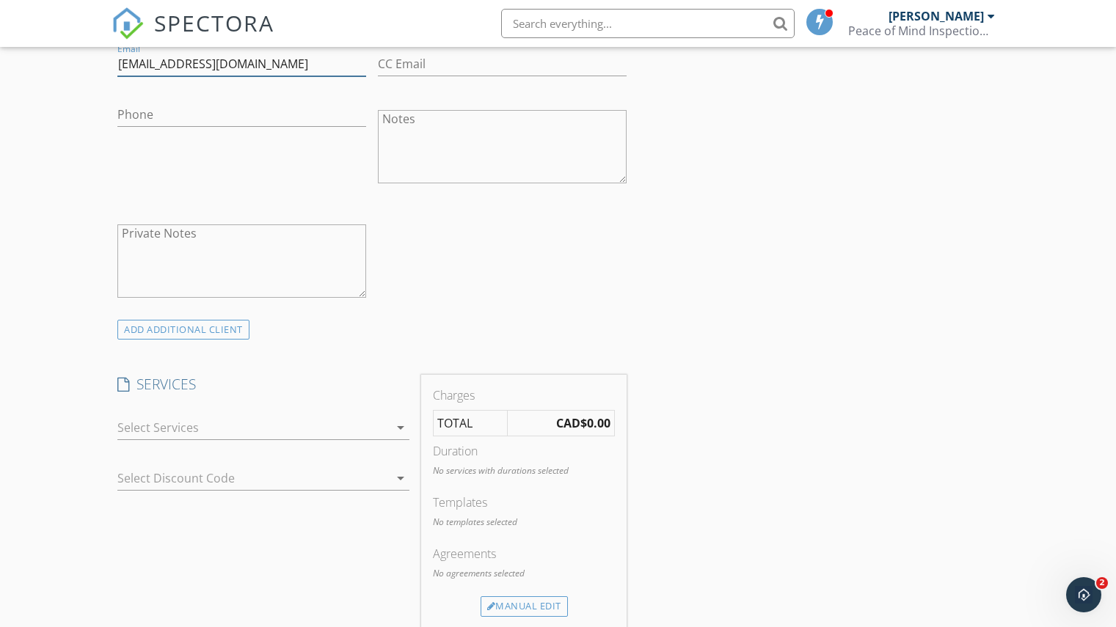
scroll to position [587, 0]
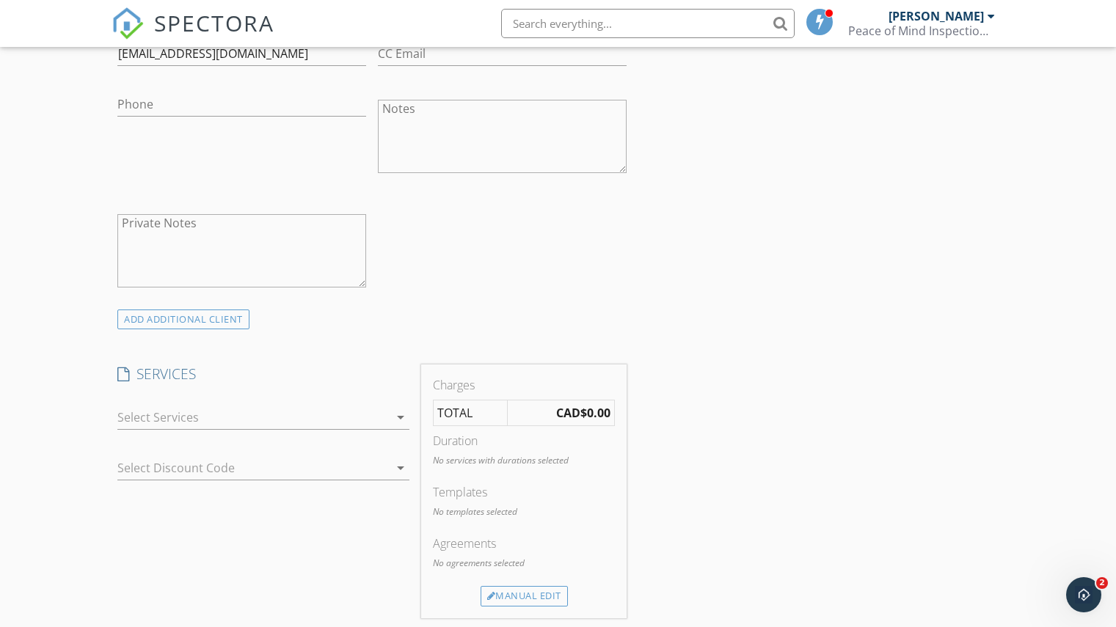
click at [393, 415] on icon "arrow_drop_down" at bounding box center [401, 418] width 18 height 18
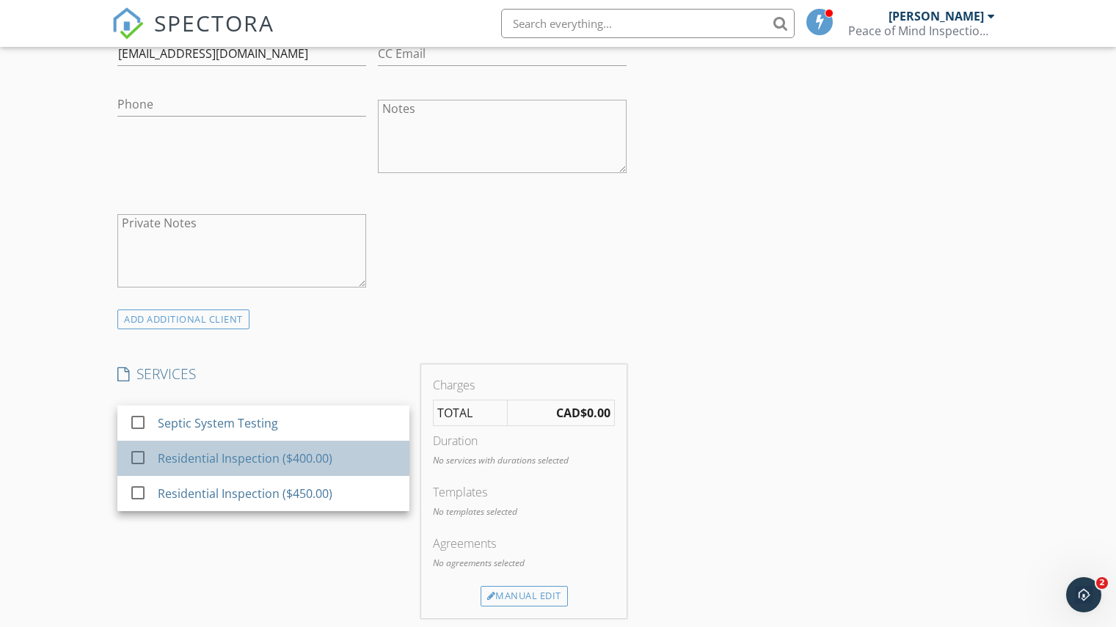
click at [255, 456] on div "Residential Inspection ($400.00)" at bounding box center [245, 459] width 175 height 18
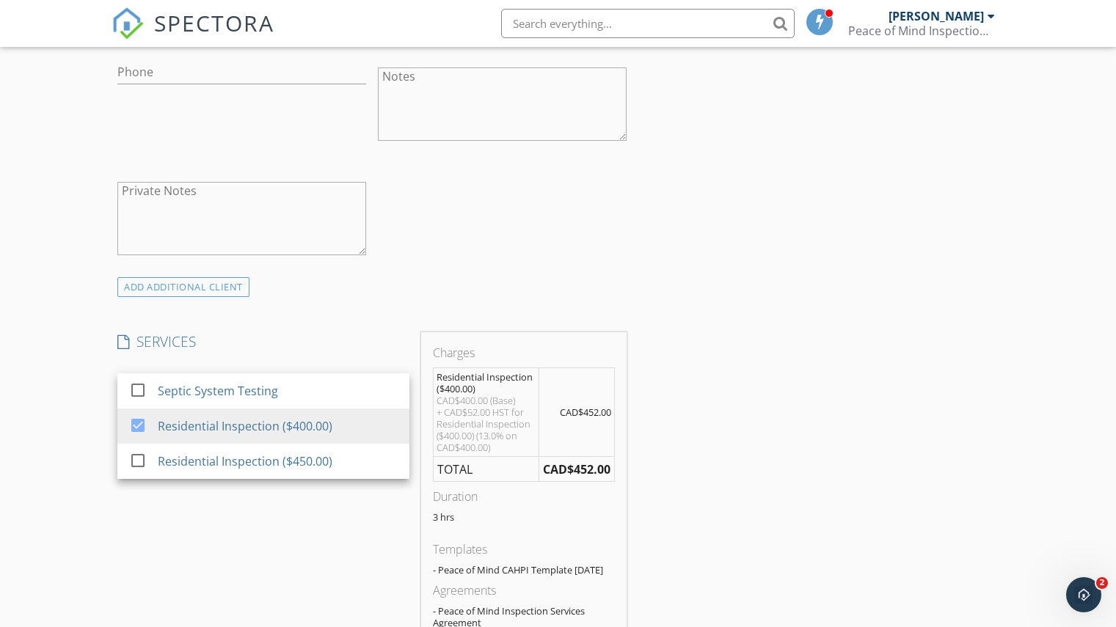
scroll to position [602, 0]
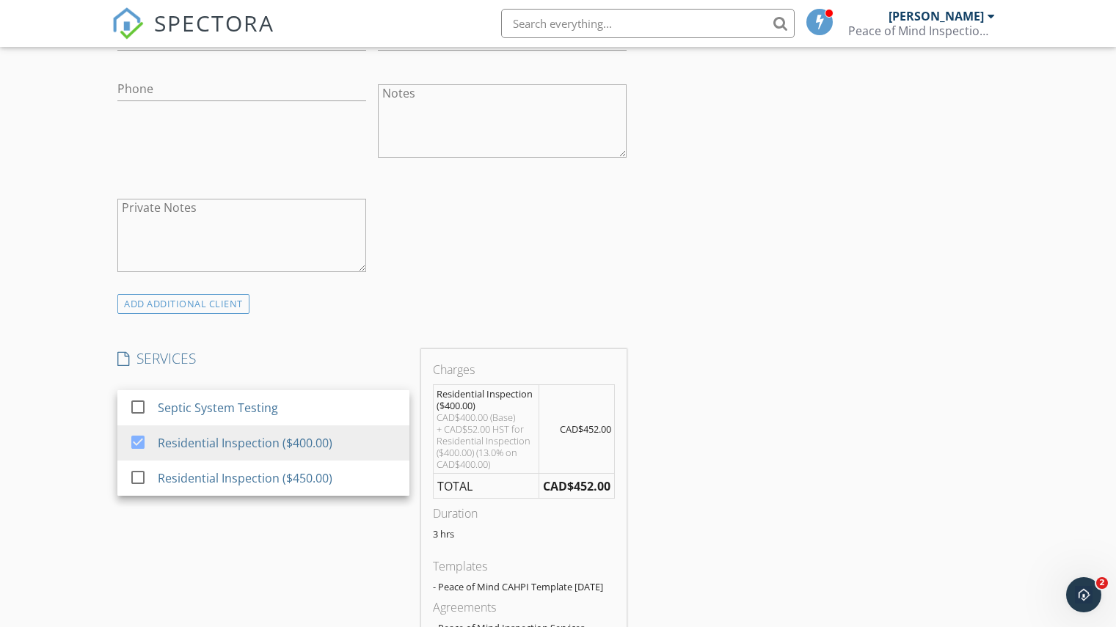
click at [550, 269] on div "check_box_outline_blank Client is a Company/Organization First Name Test Last N…" at bounding box center [372, 104] width 521 height 380
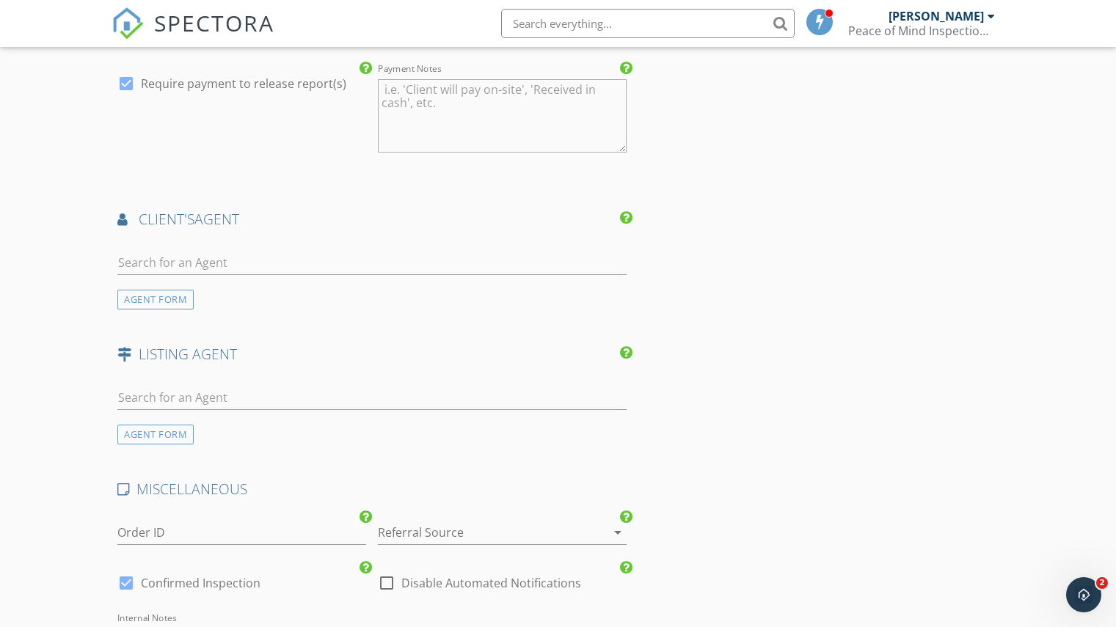
scroll to position [1410, 0]
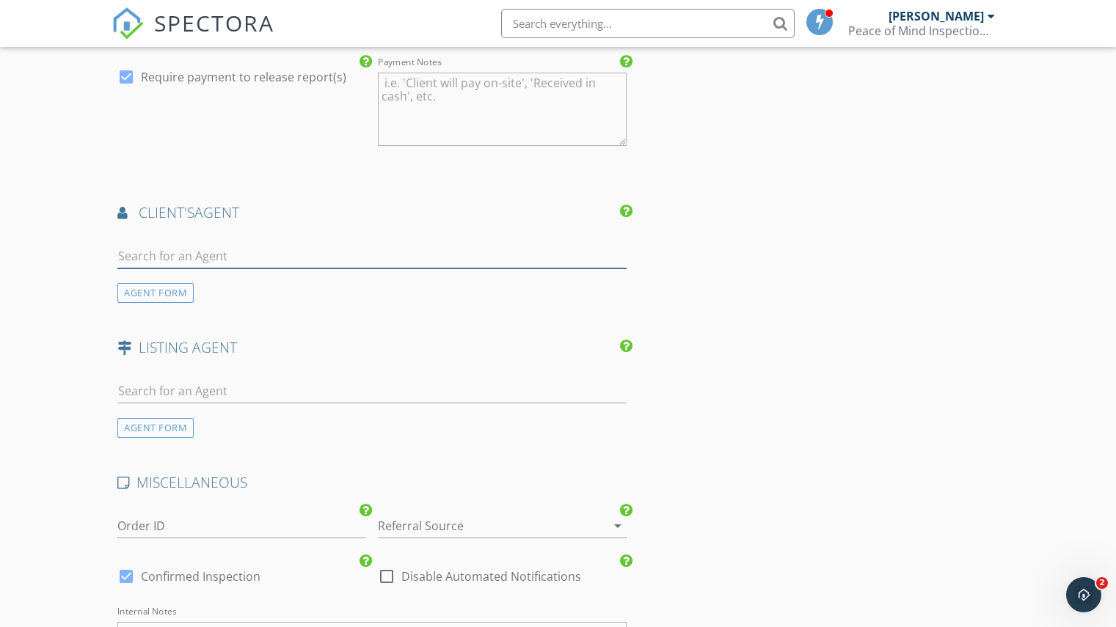
click at [174, 269] on input "text" at bounding box center [371, 256] width 509 height 24
type input "test"
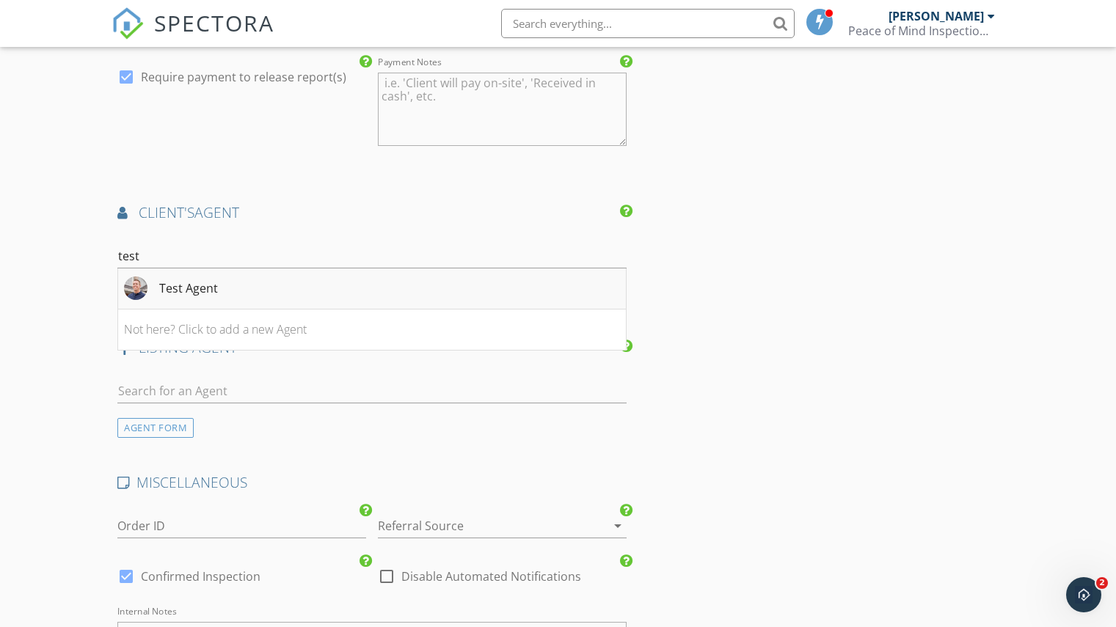
click at [185, 297] on div "Test Agent" at bounding box center [188, 289] width 59 height 18
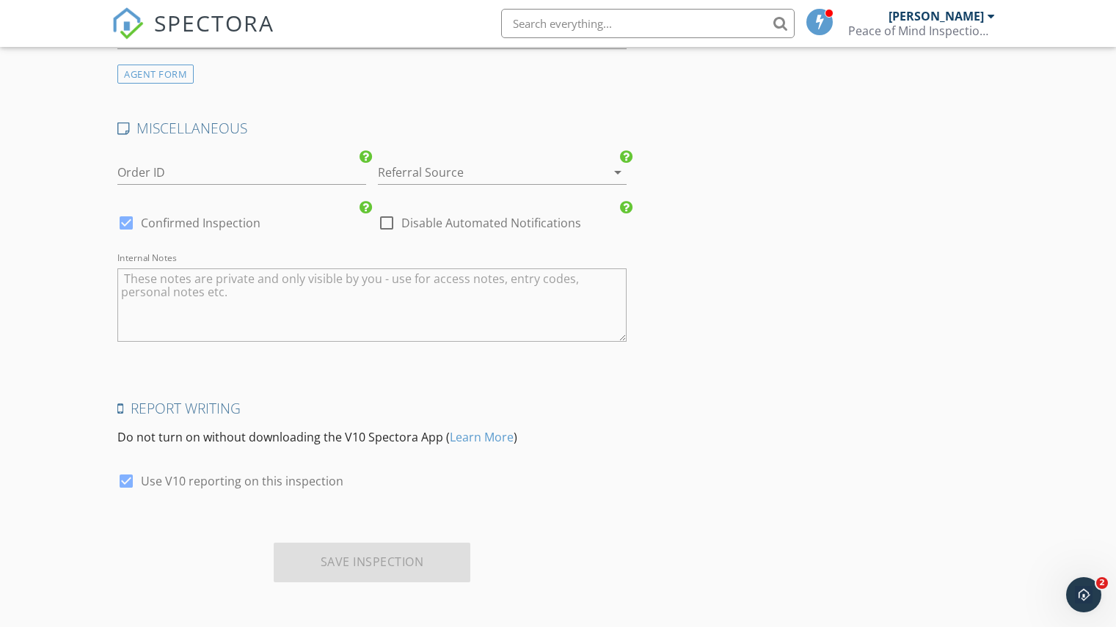
scroll to position [2111, 0]
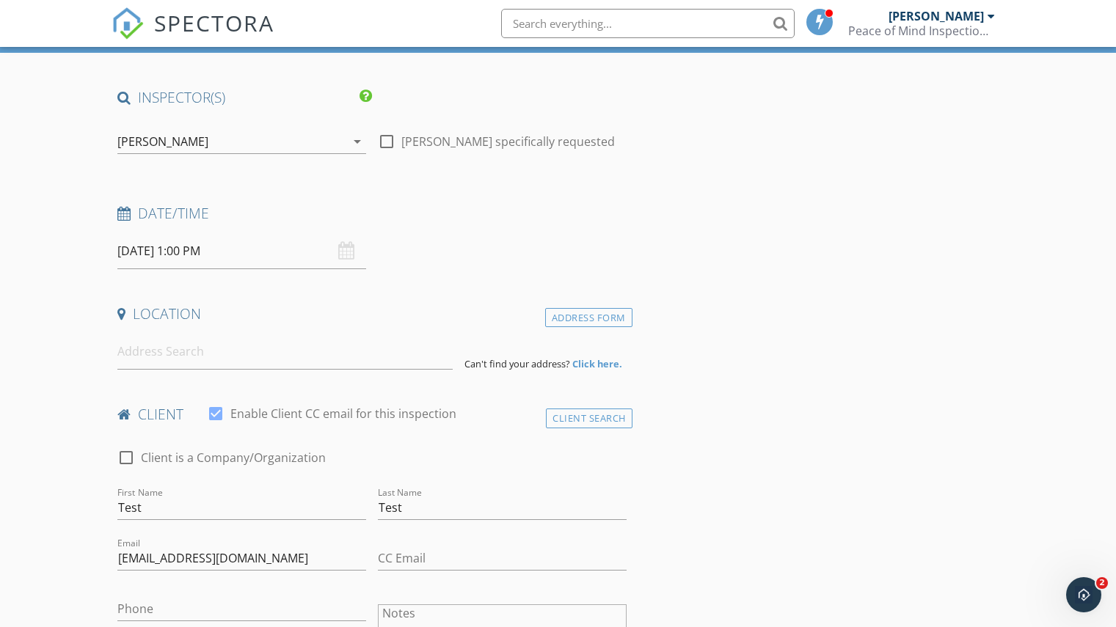
scroll to position [56, 0]
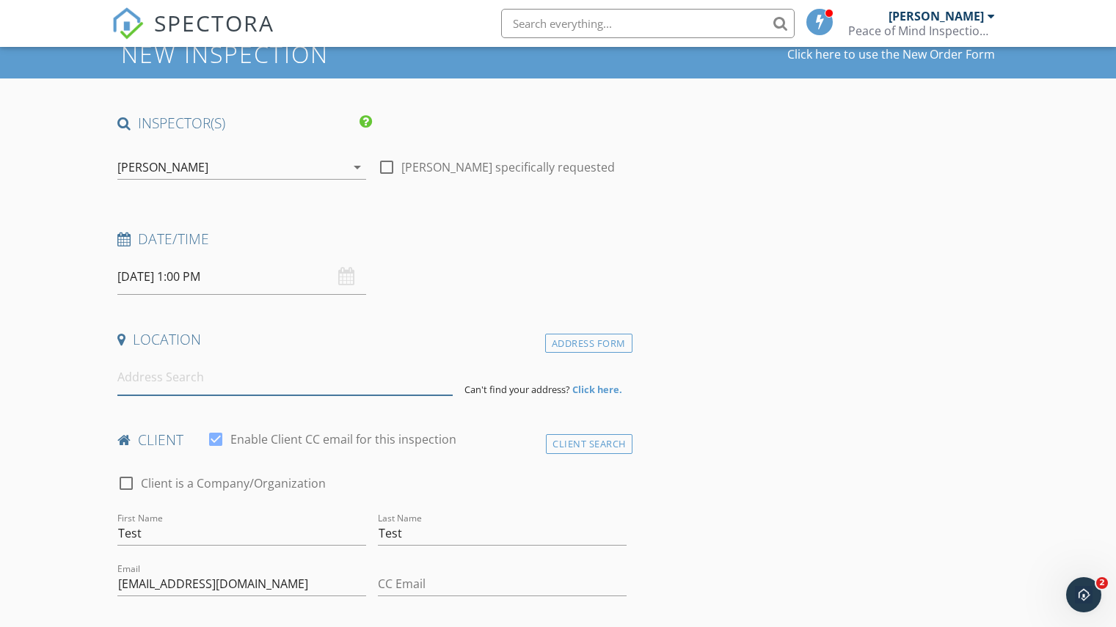
click at [157, 378] on input at bounding box center [284, 378] width 335 height 36
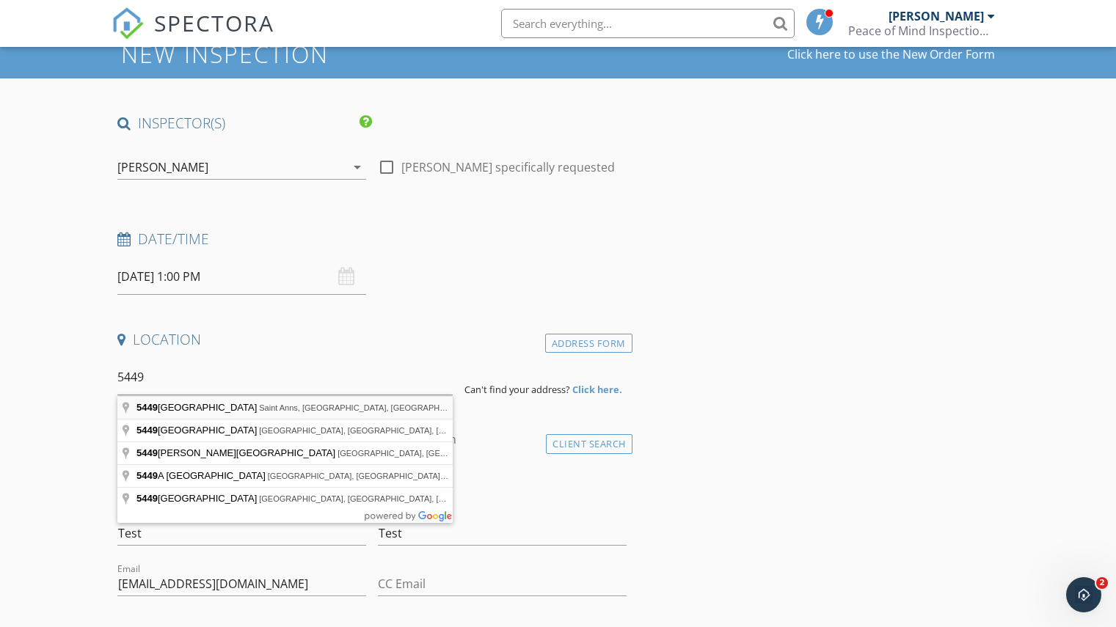
type input "5449 Sixteen Road, Saint Anns, ON, Canada"
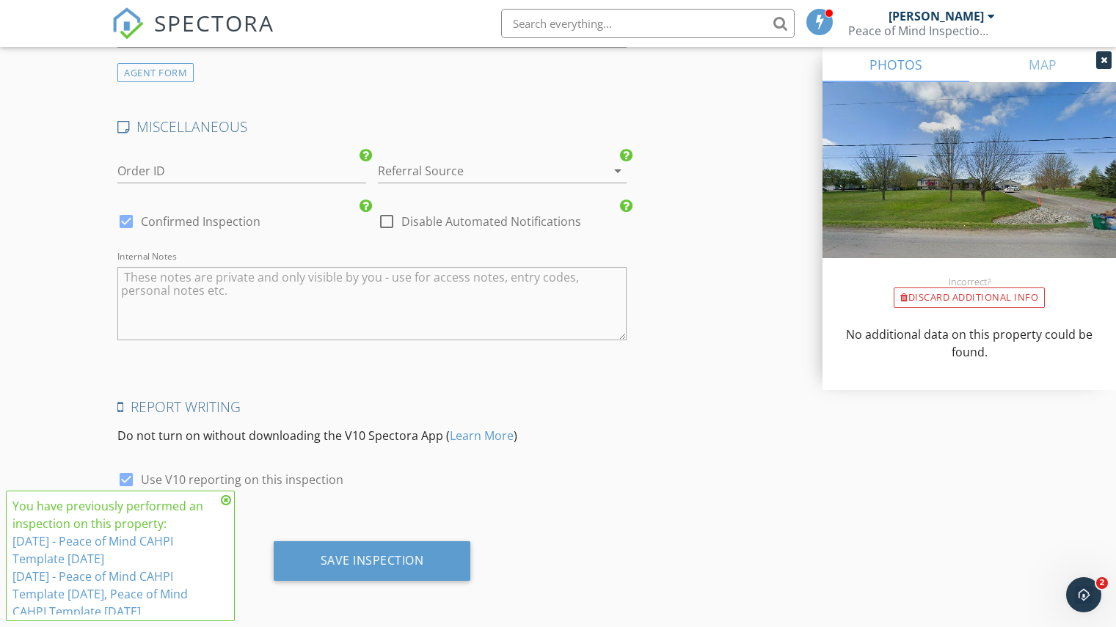
scroll to position [2411, 0]
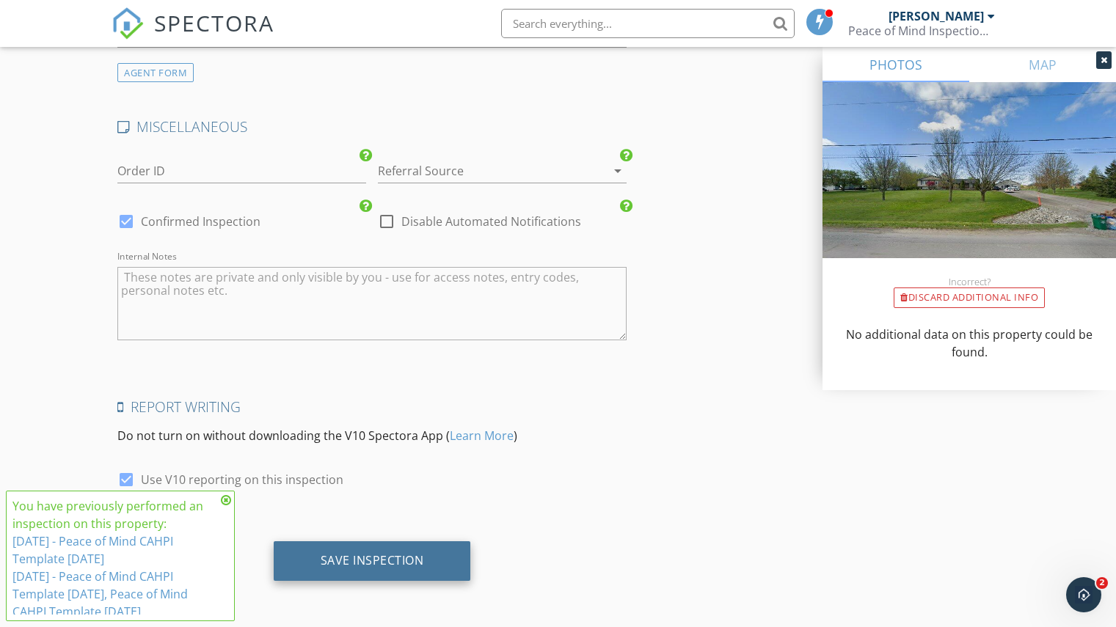
click at [374, 555] on div "Save Inspection" at bounding box center [372, 560] width 103 height 15
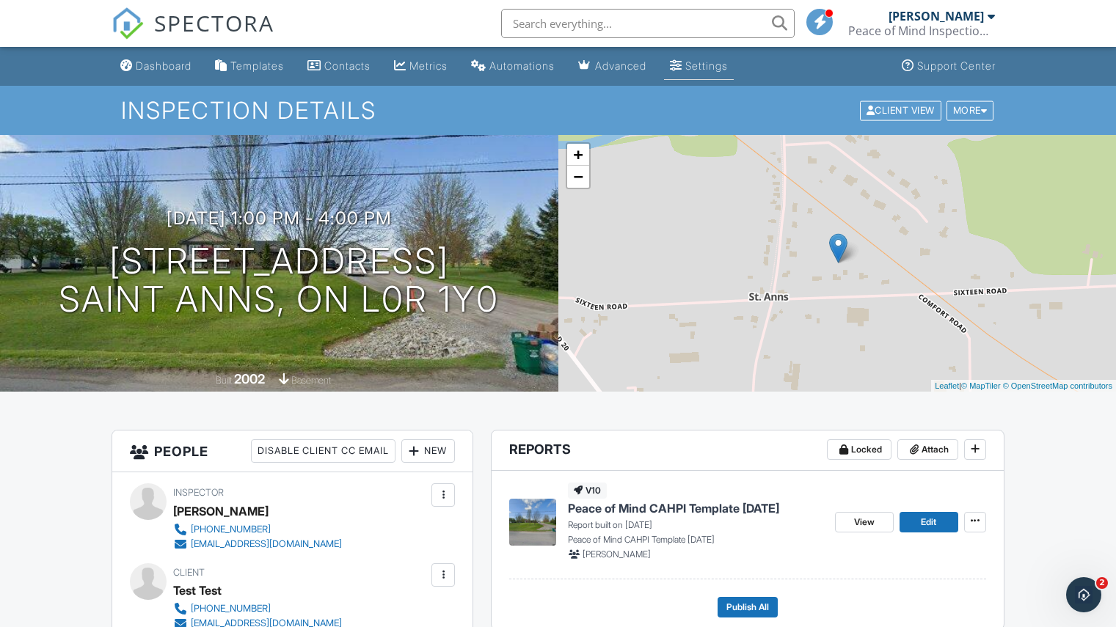
click at [721, 61] on div "Settings" at bounding box center [706, 65] width 43 height 12
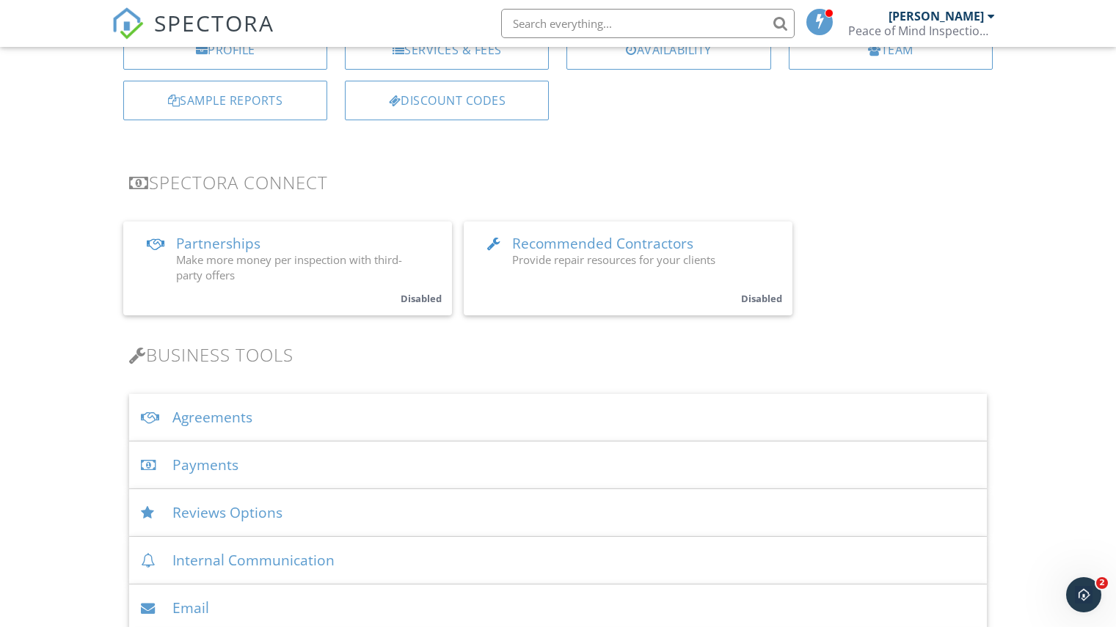
scroll to position [147, 0]
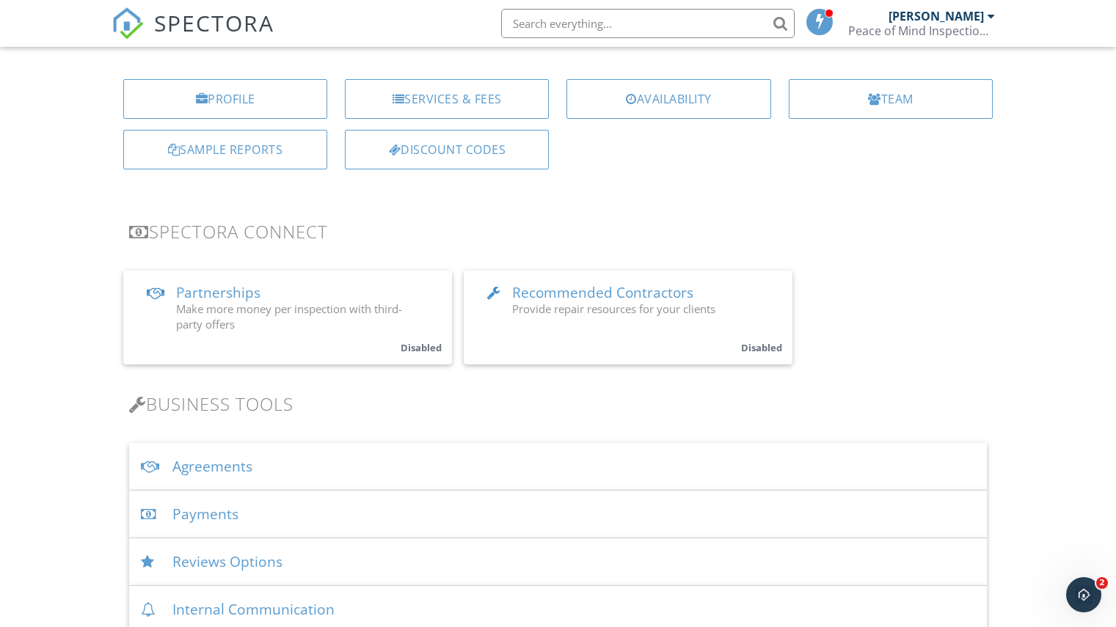
click at [247, 468] on div "Agreements" at bounding box center [558, 467] width 858 height 48
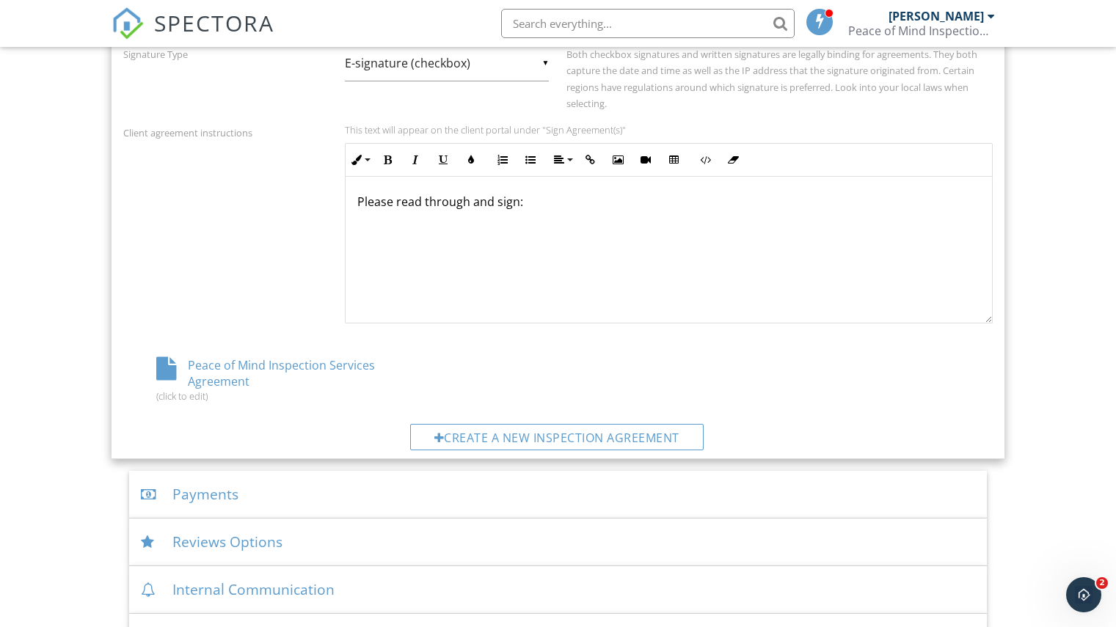
scroll to position [587, 0]
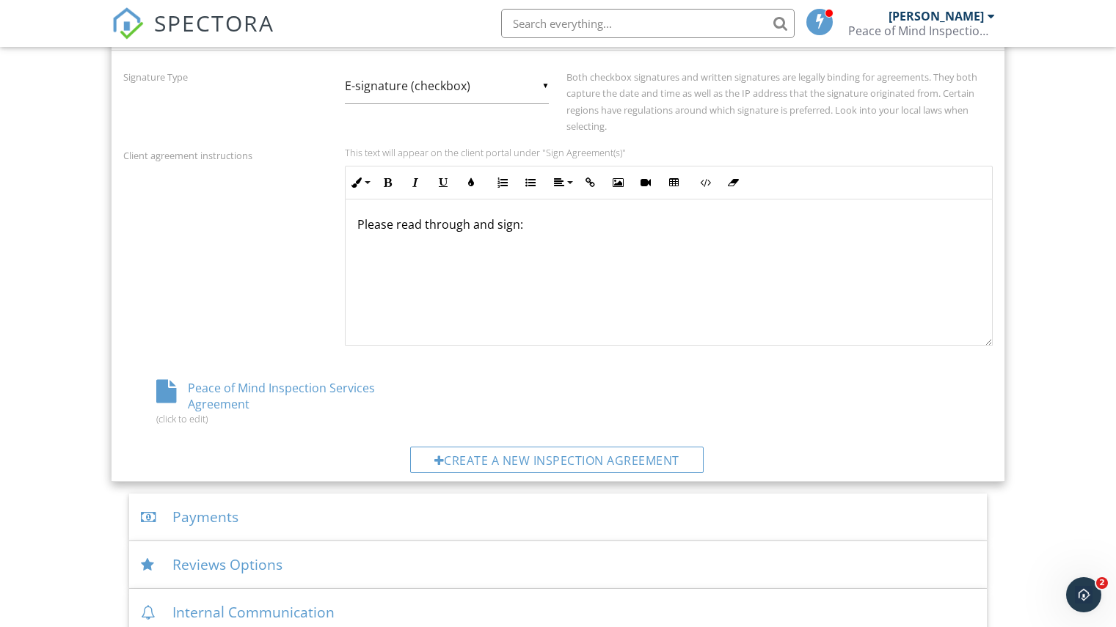
click at [219, 397] on div "Peace of Mind Inspection Services Agreement (click to edit)" at bounding box center [268, 402] width 290 height 45
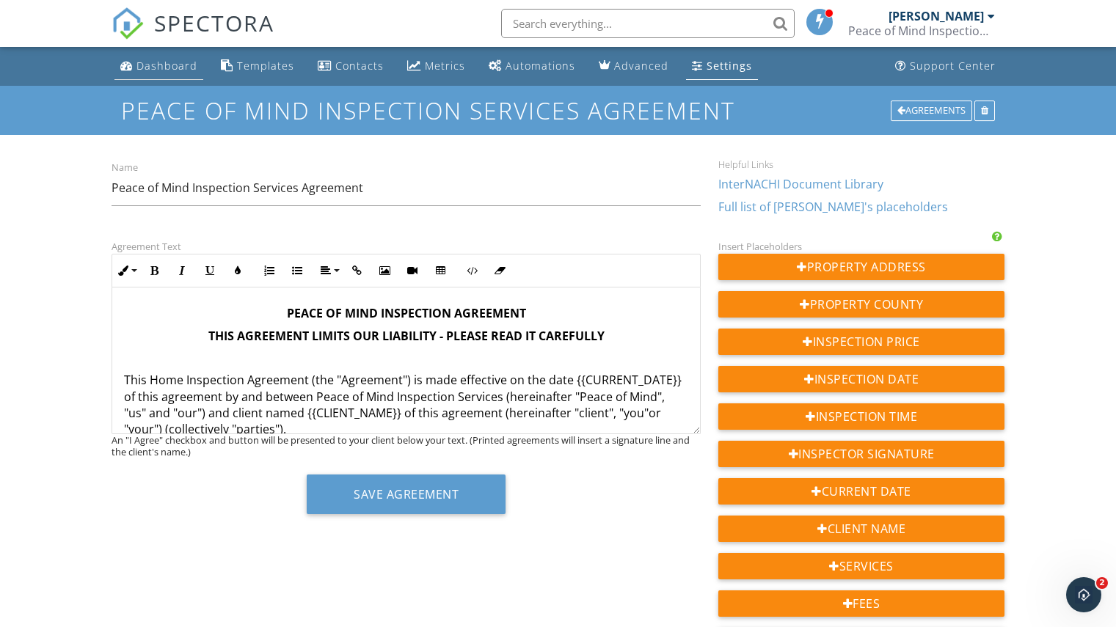
click at [149, 57] on link "Dashboard" at bounding box center [158, 66] width 89 height 27
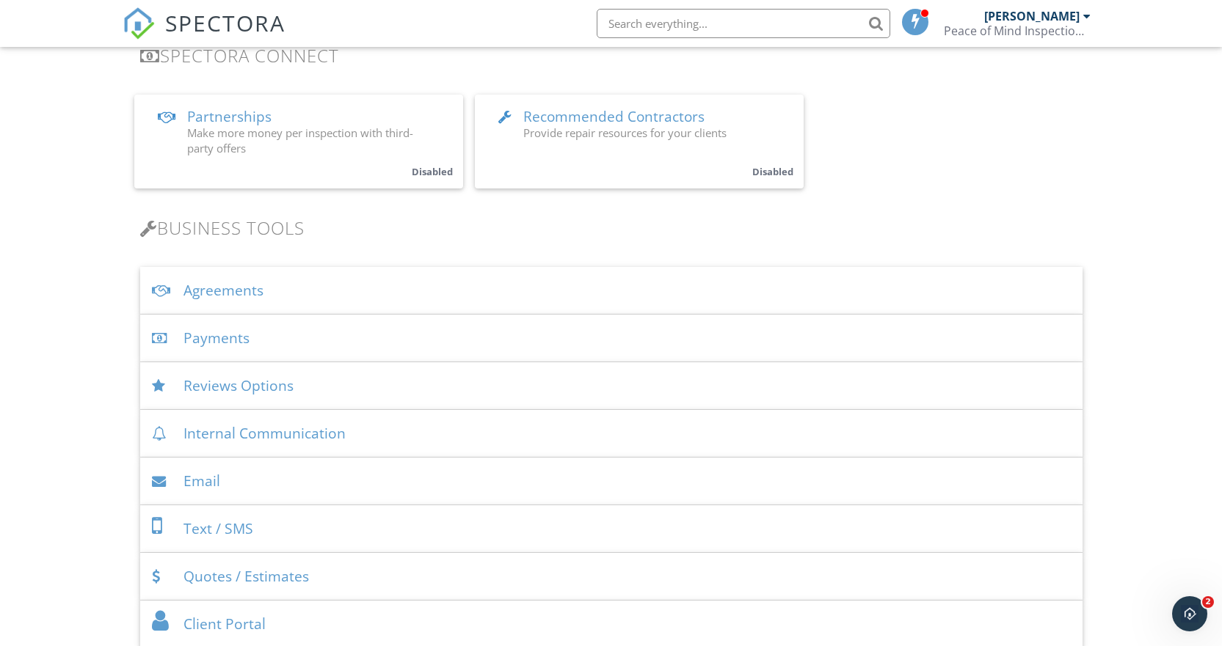
scroll to position [367, 0]
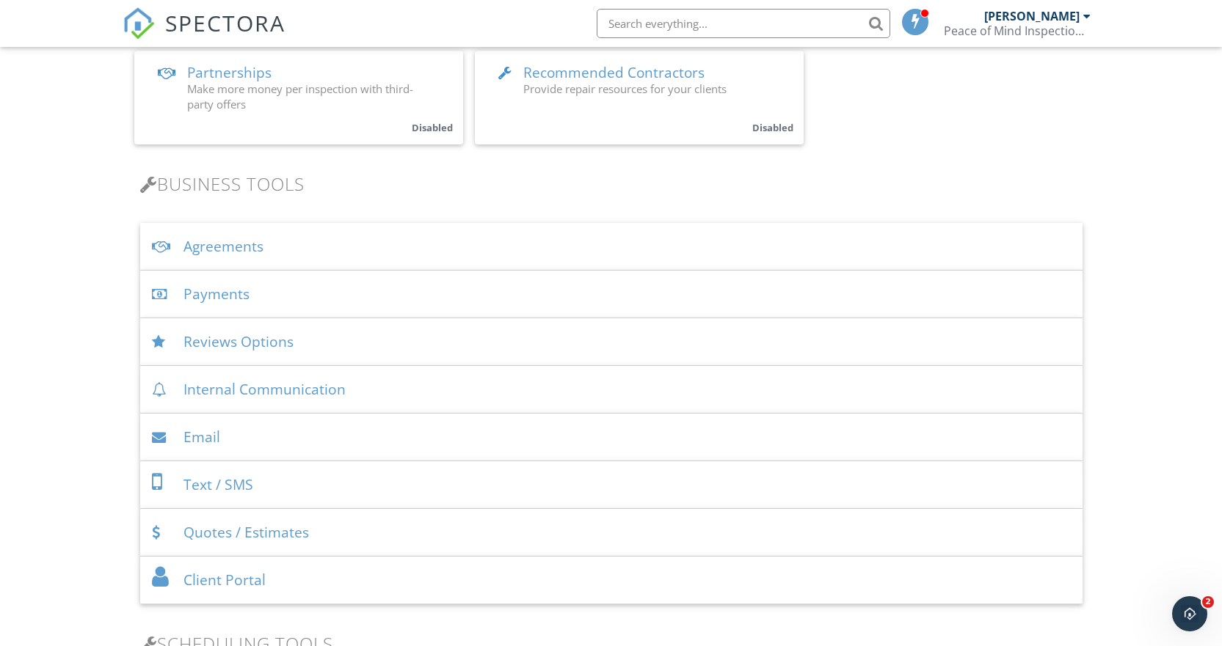
click at [231, 244] on div "Agreements" at bounding box center [611, 247] width 942 height 48
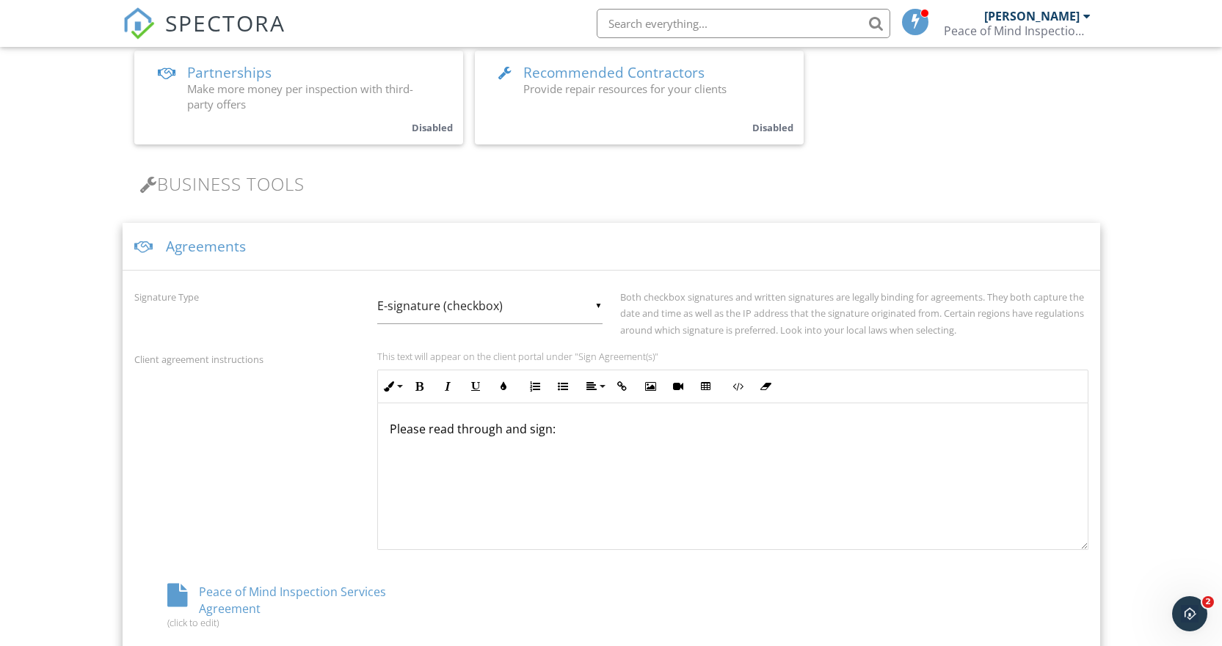
click at [594, 305] on div "▼ E-signature (checkbox) E-signature (checkbox) Written Signature E-signature (…" at bounding box center [489, 306] width 225 height 36
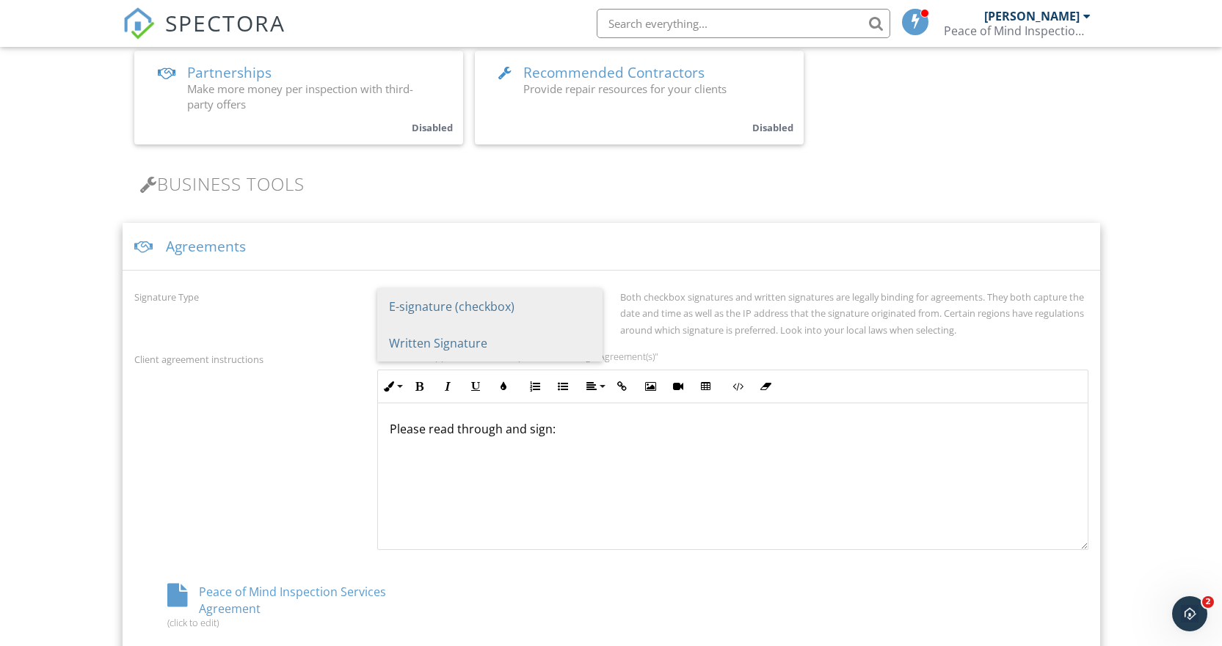
click at [442, 340] on span "Written Signature" at bounding box center [489, 343] width 225 height 37
type input "Written Signature"
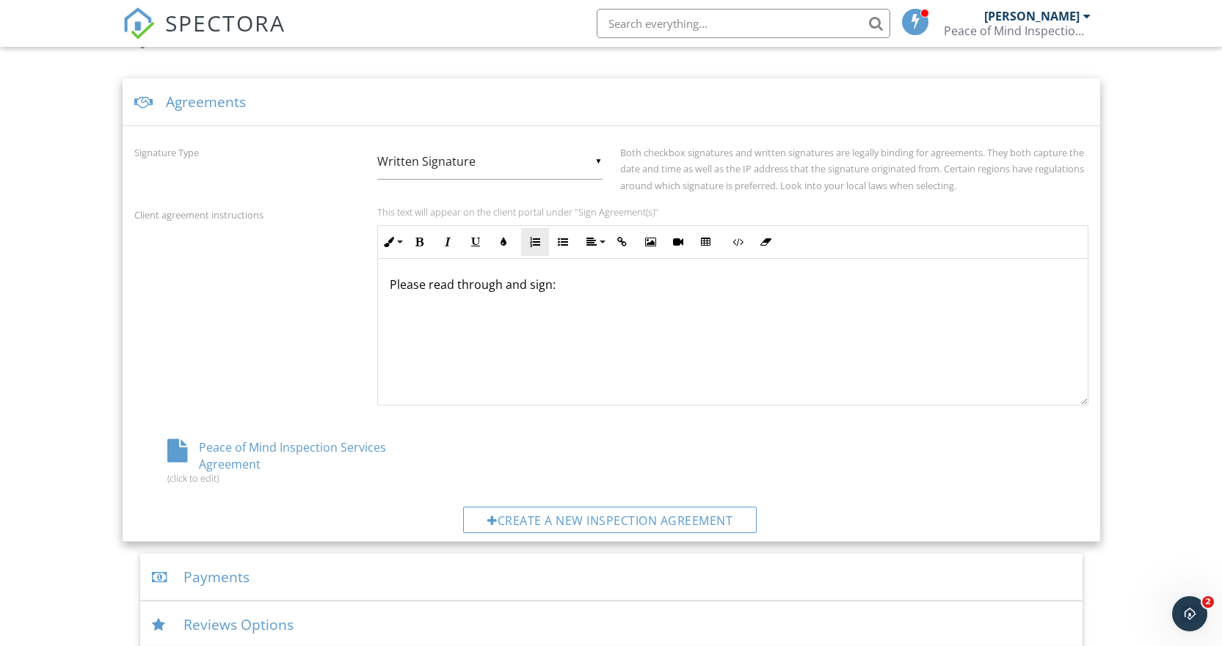
scroll to position [514, 0]
click at [247, 448] on div "Peace of Mind Inspection Services Agreement (click to edit)" at bounding box center [293, 459] width 318 height 45
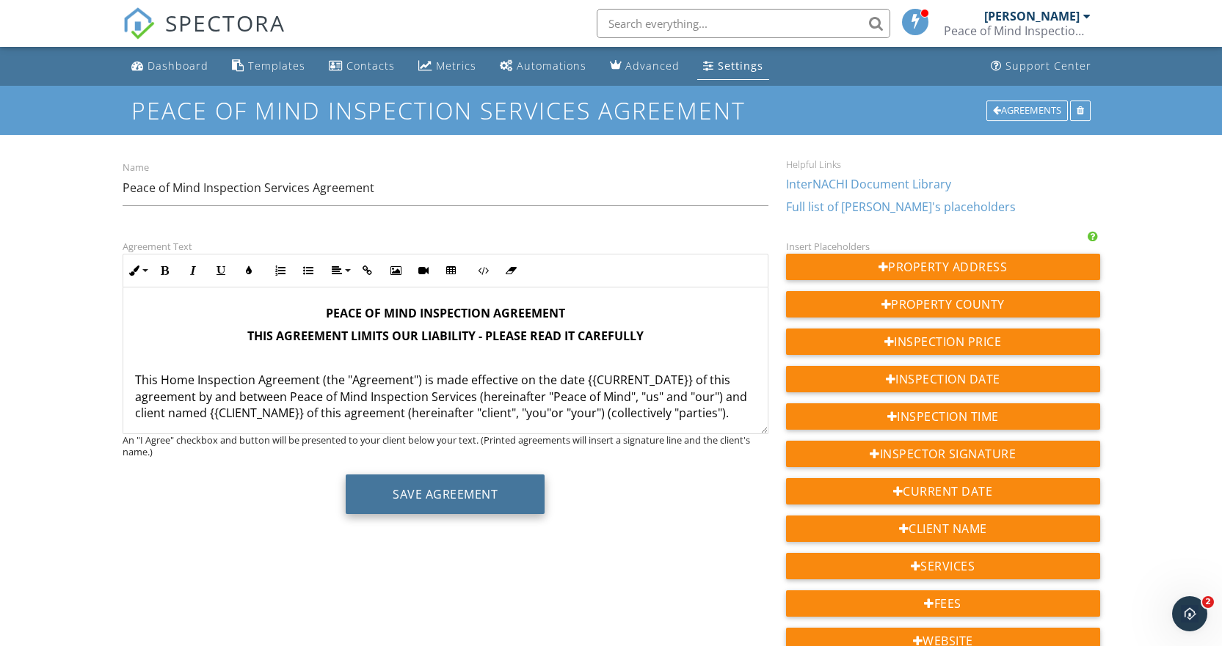
click at [419, 496] on button "Save Agreement" at bounding box center [445, 495] width 199 height 40
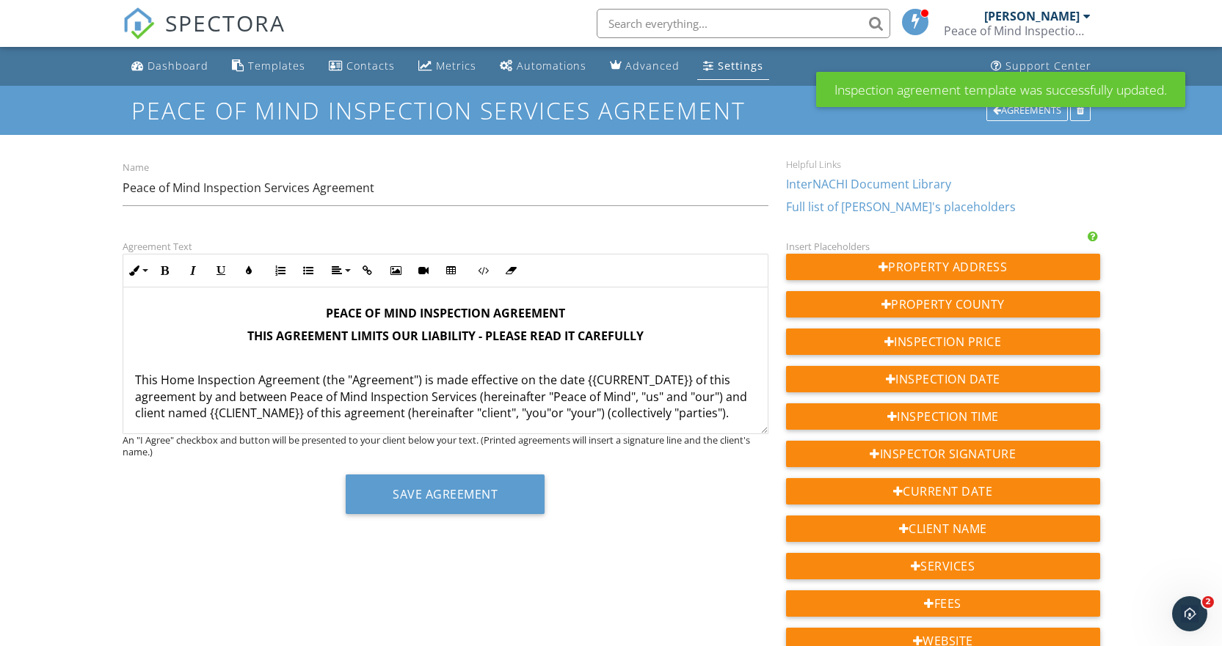
click at [722, 62] on div "Settings" at bounding box center [740, 66] width 45 height 14
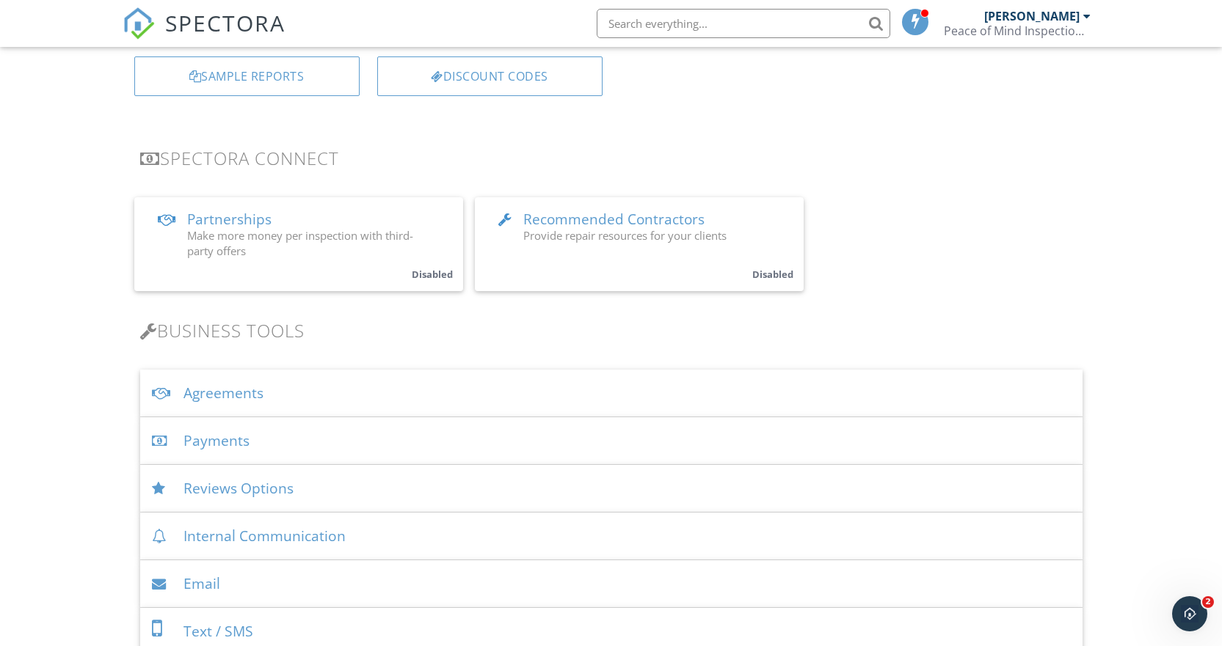
click at [307, 384] on div "Agreements" at bounding box center [611, 394] width 942 height 48
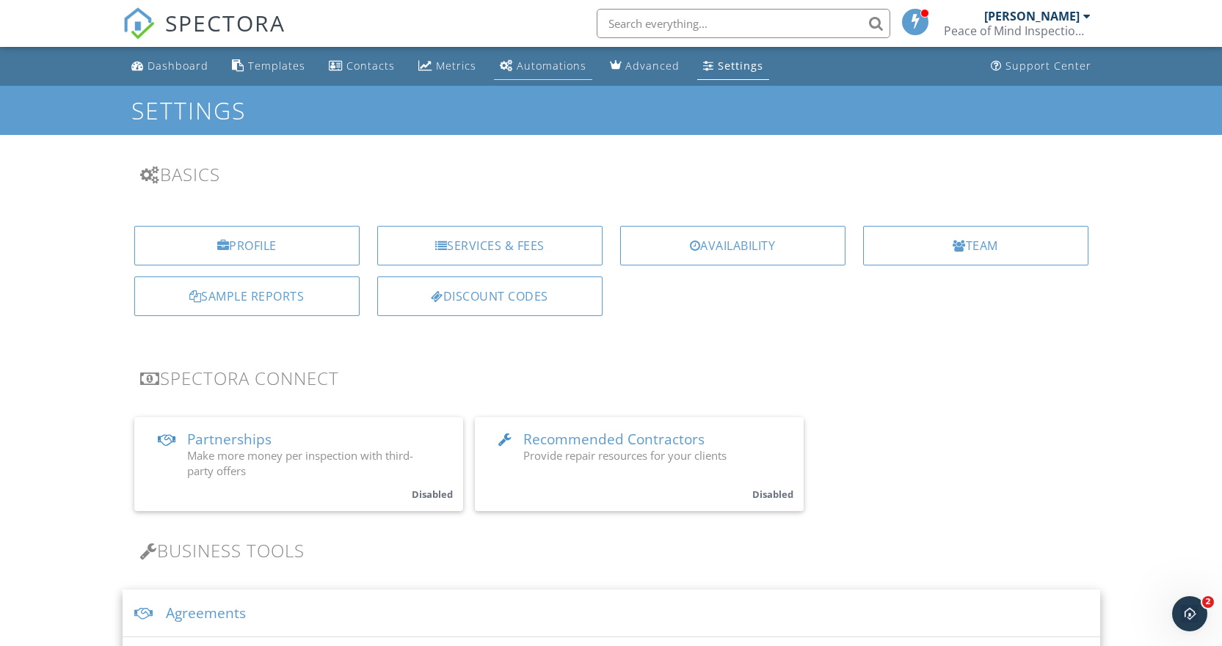
click at [536, 61] on div "Automations" at bounding box center [552, 66] width 70 height 14
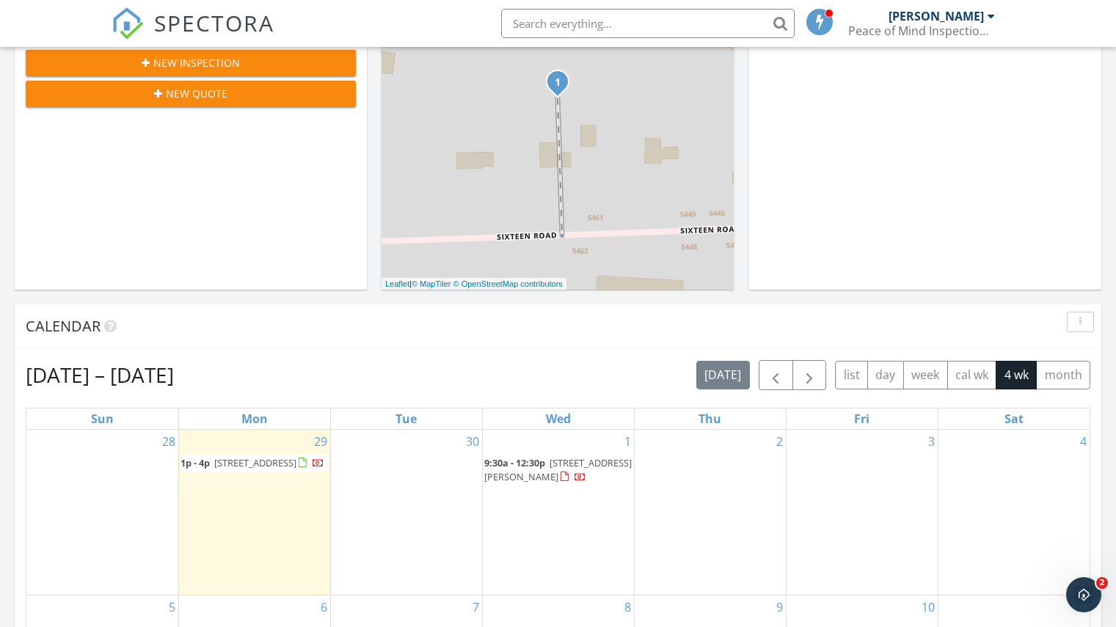
scroll to position [367, 0]
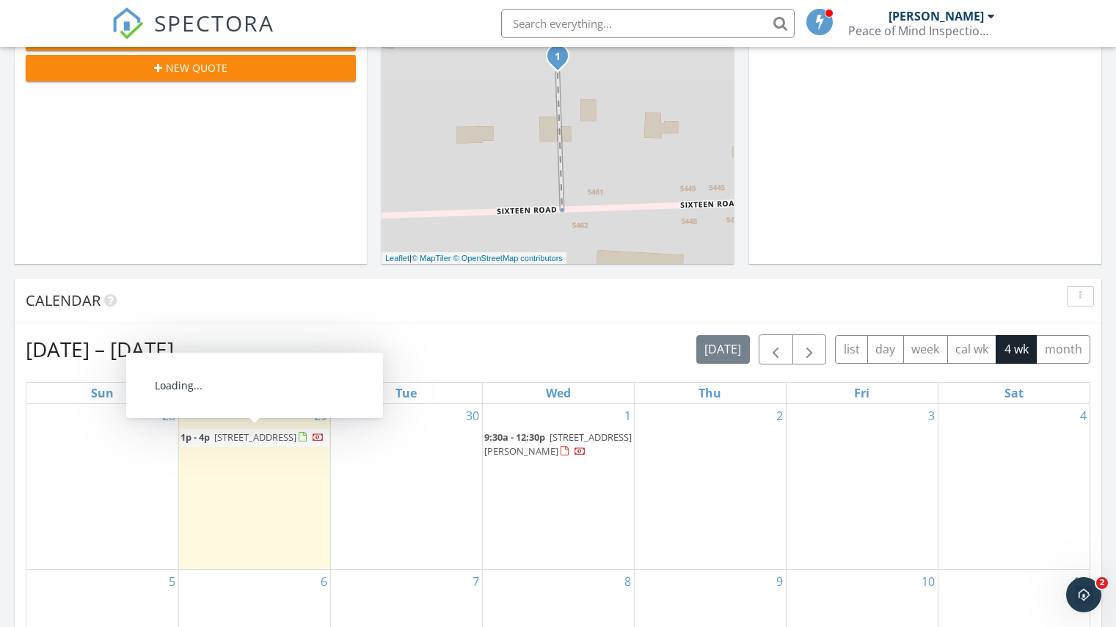
click at [228, 440] on span "[STREET_ADDRESS]" at bounding box center [255, 437] width 82 height 13
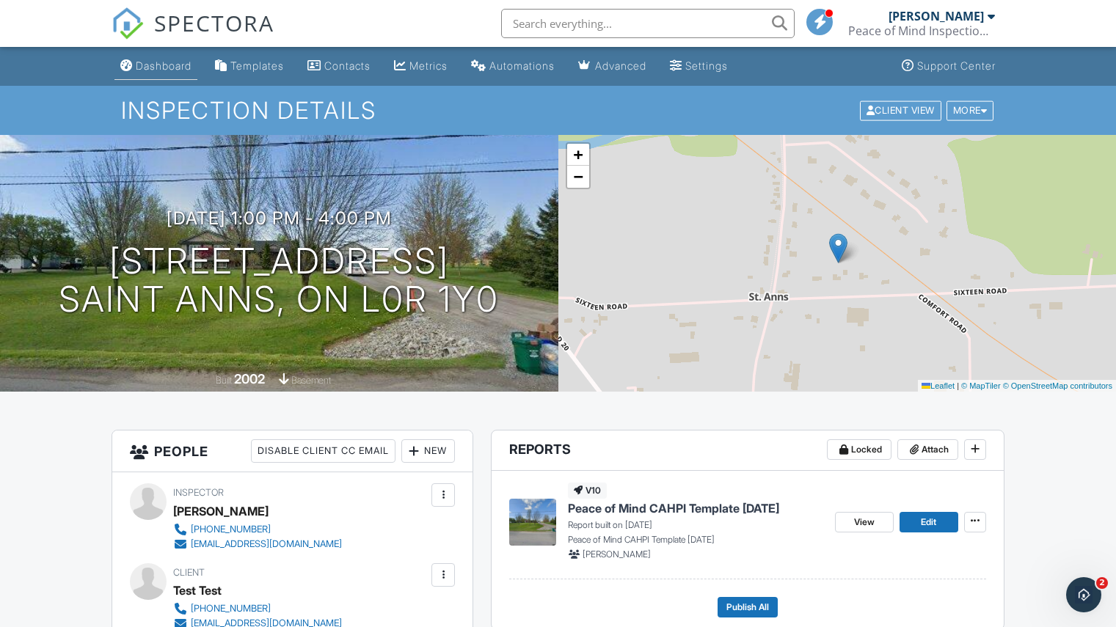
click at [157, 65] on div "Dashboard" at bounding box center [164, 65] width 56 height 12
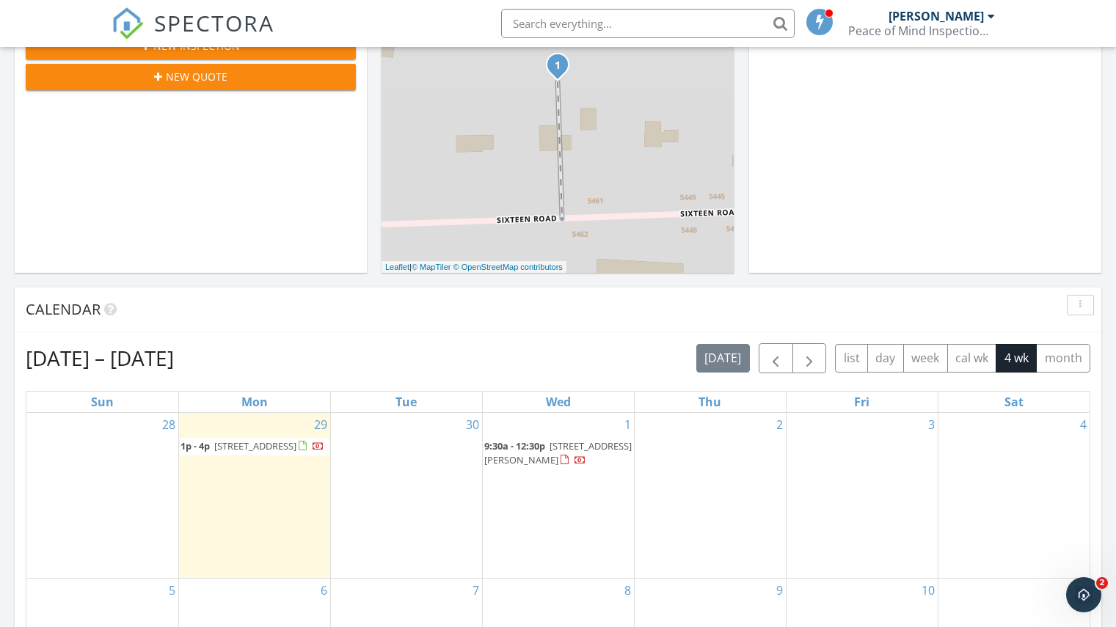
scroll to position [367, 0]
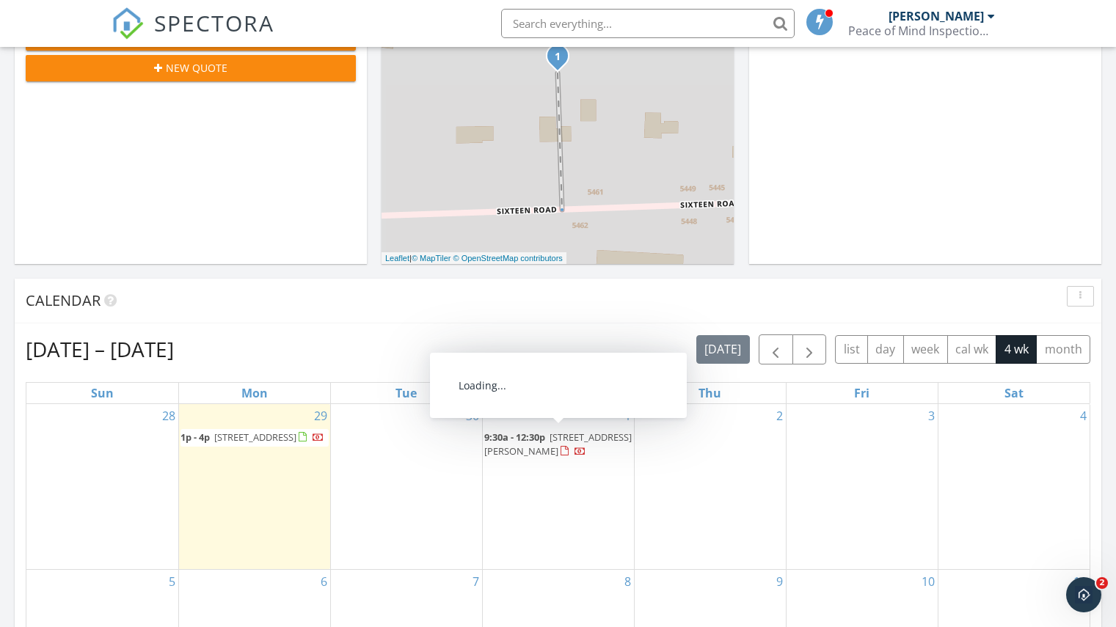
click at [554, 444] on span "[STREET_ADDRESS][PERSON_NAME]" at bounding box center [557, 444] width 147 height 27
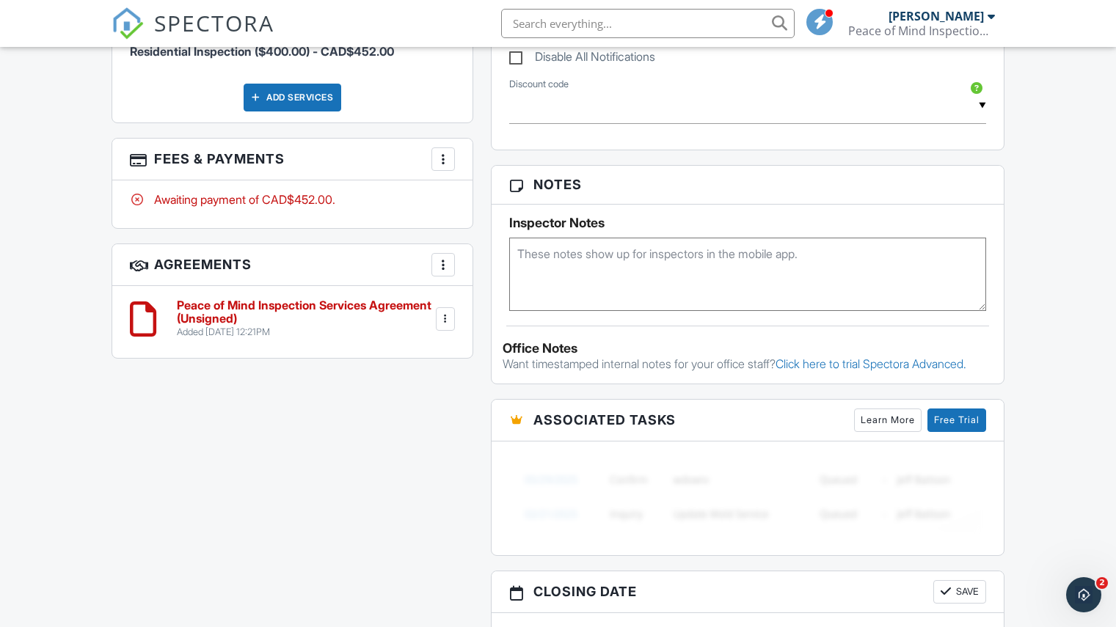
click at [443, 322] on div at bounding box center [445, 319] width 15 height 15
click at [260, 401] on div "All emails and texts are disabled for this inspection! All emails and texts hav…" at bounding box center [558, 191] width 911 height 1224
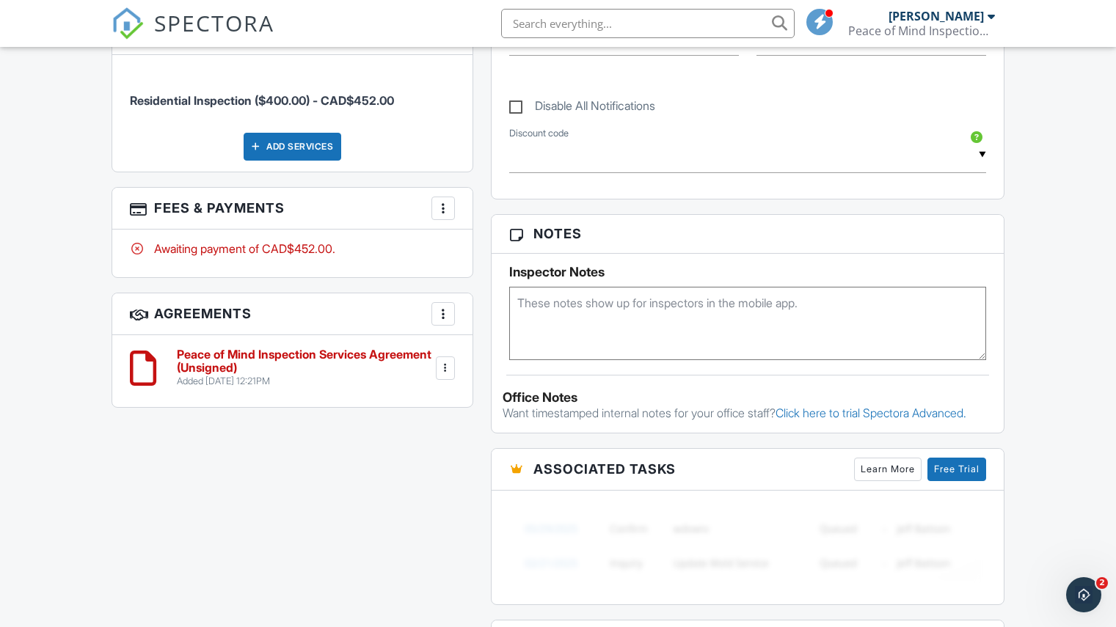
scroll to position [778, 0]
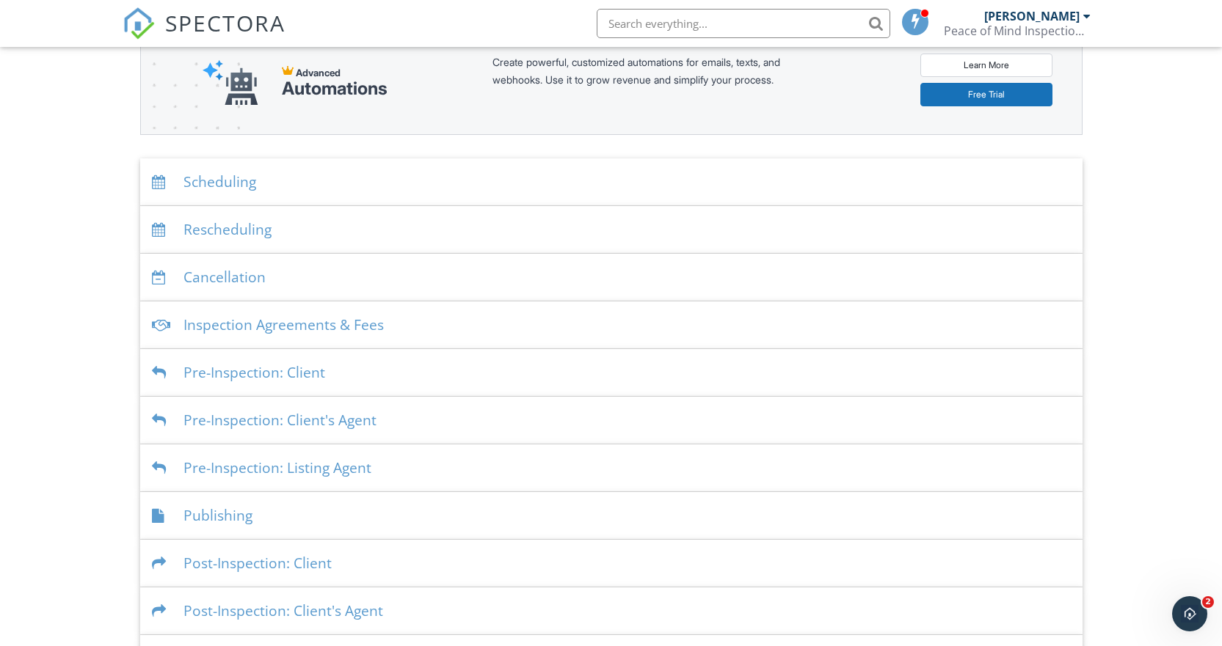
scroll to position [220, 0]
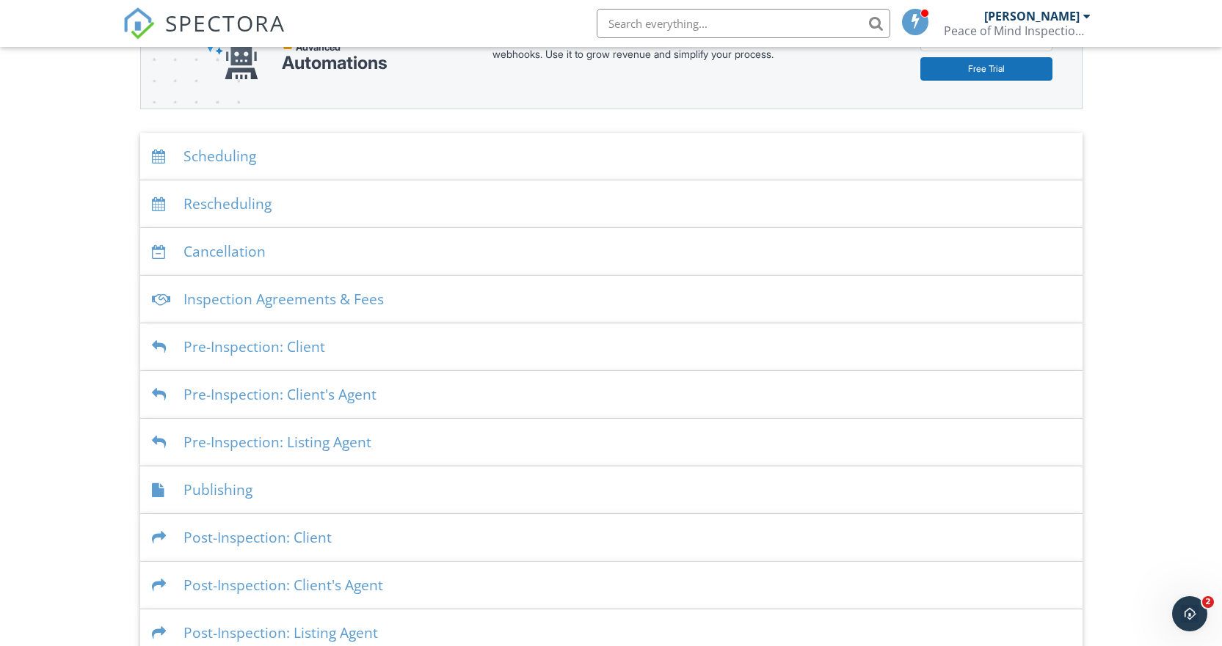
click at [260, 299] on div "Inspection Agreements & Fees" at bounding box center [611, 300] width 942 height 48
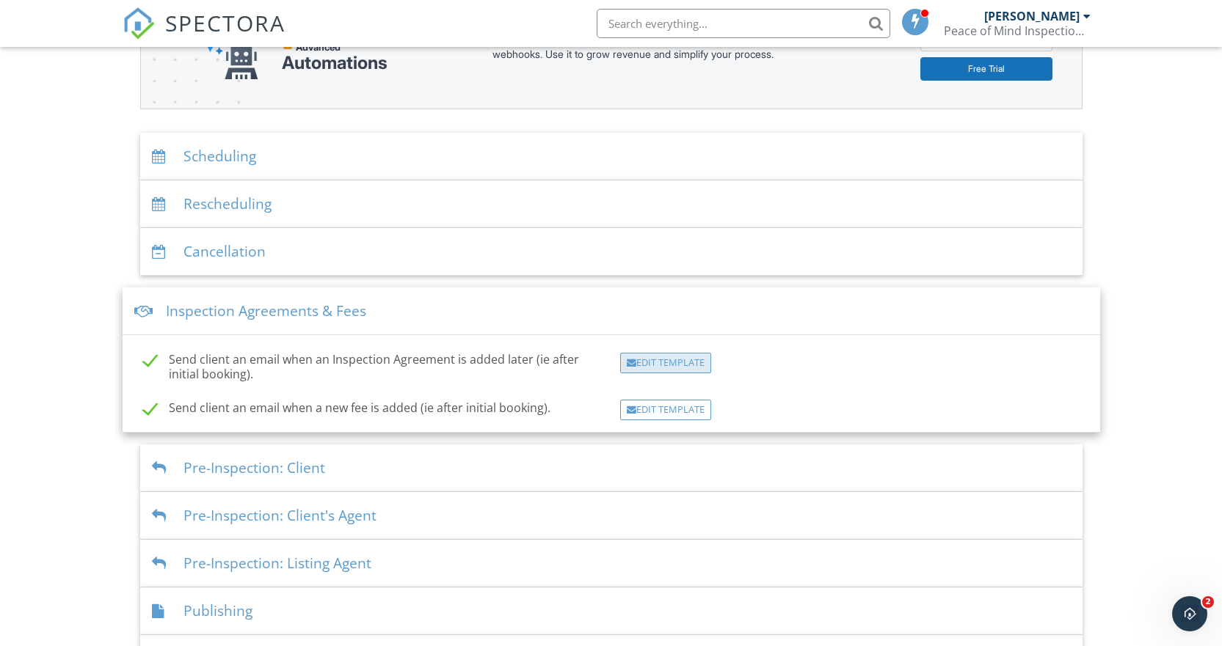
click at [657, 362] on div "Edit Template" at bounding box center [665, 363] width 91 height 21
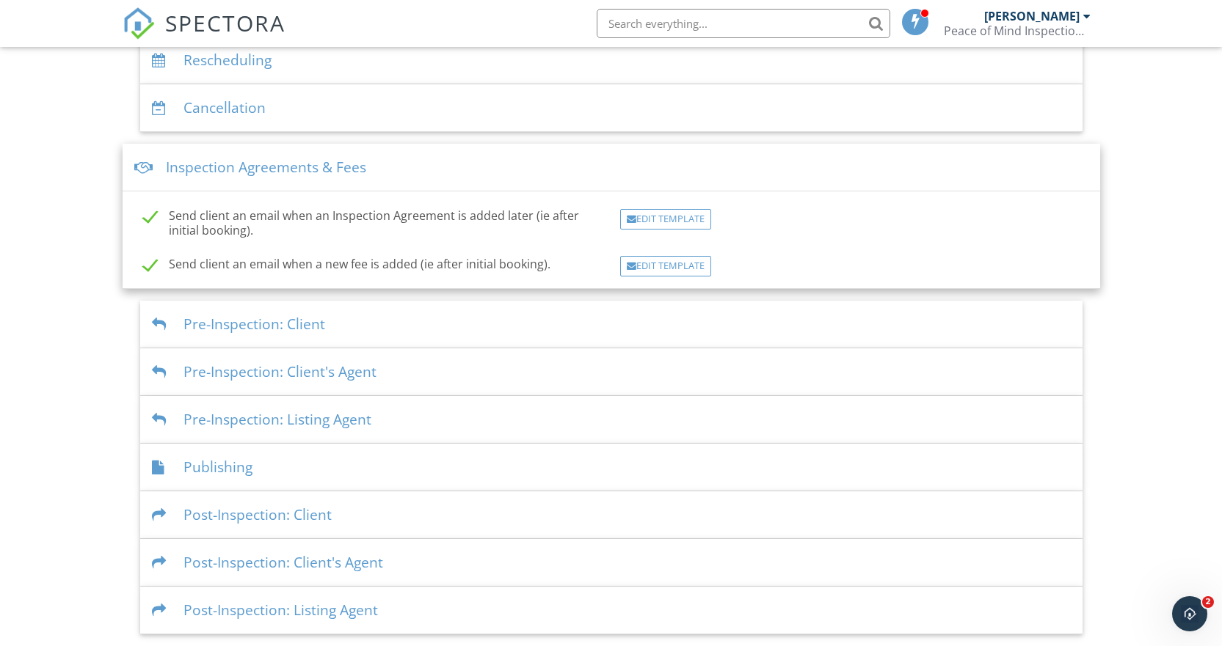
click at [301, 324] on div "Pre-Inspection: Client" at bounding box center [611, 325] width 942 height 48
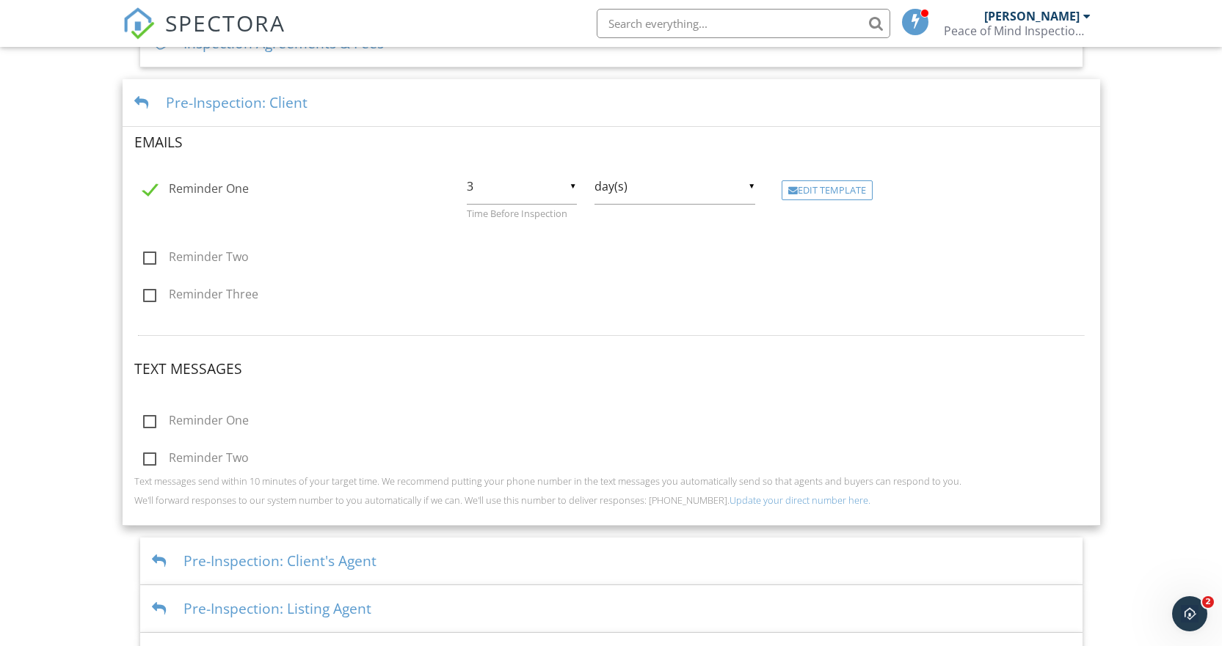
scroll to position [511, 0]
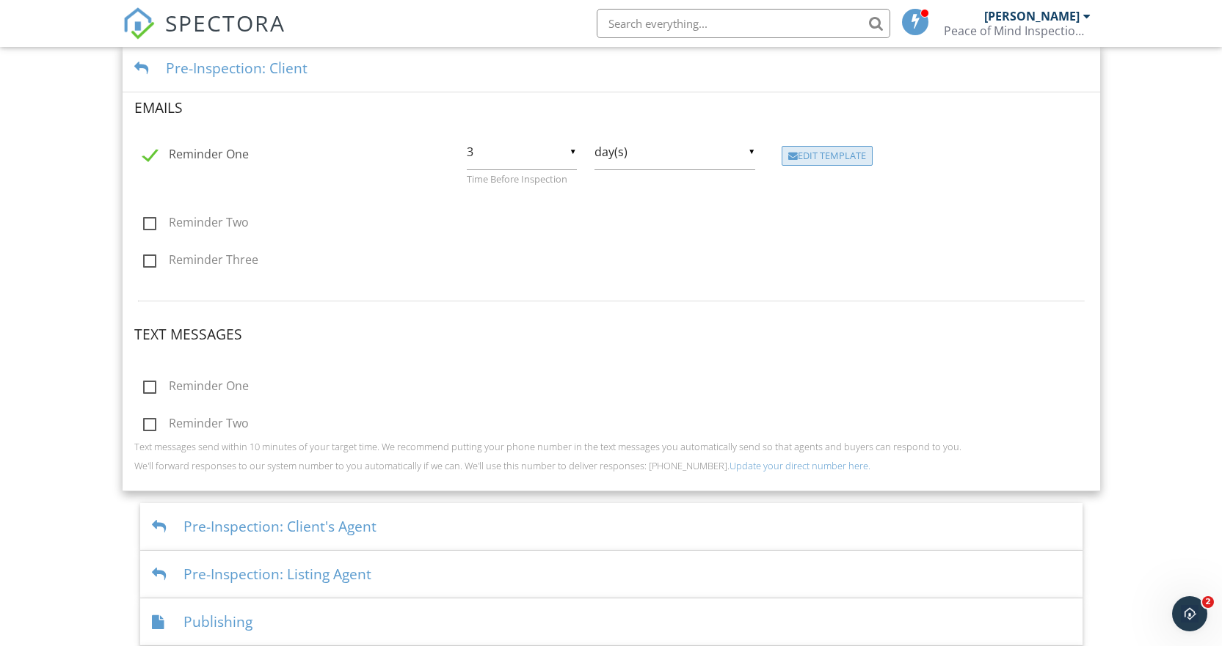
click at [803, 155] on div "Edit Template" at bounding box center [826, 156] width 91 height 21
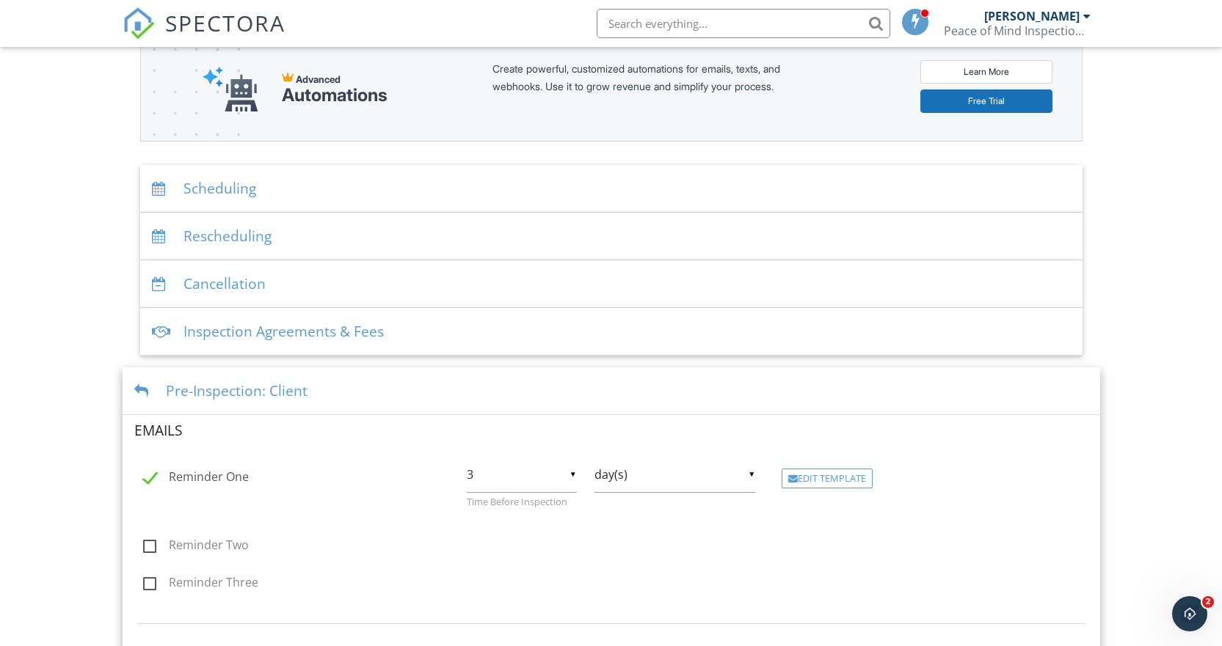
scroll to position [152, 0]
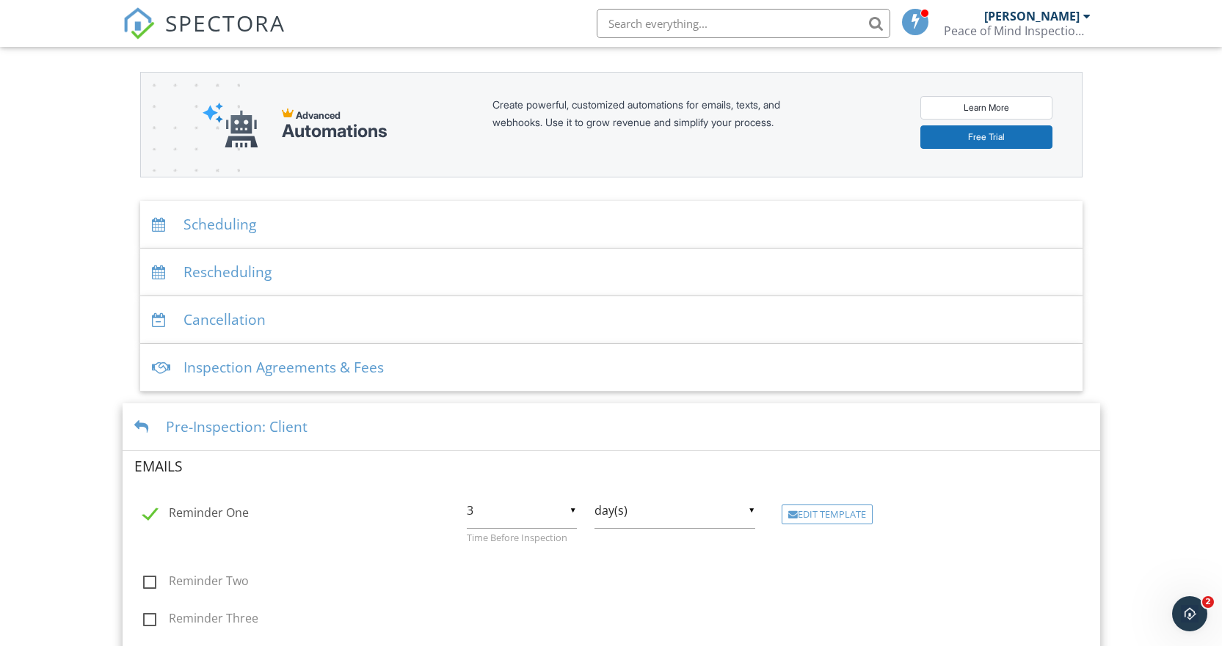
click at [322, 363] on div "Inspection Agreements & Fees" at bounding box center [611, 368] width 942 height 48
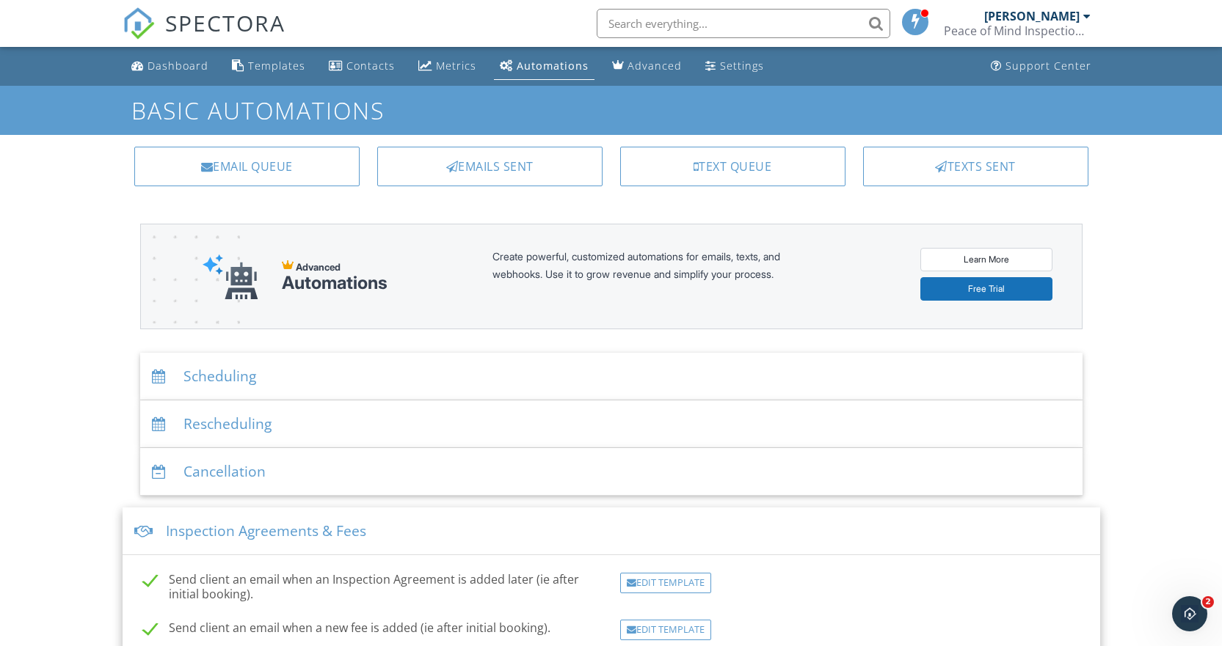
click at [211, 378] on div "Scheduling" at bounding box center [611, 377] width 942 height 48
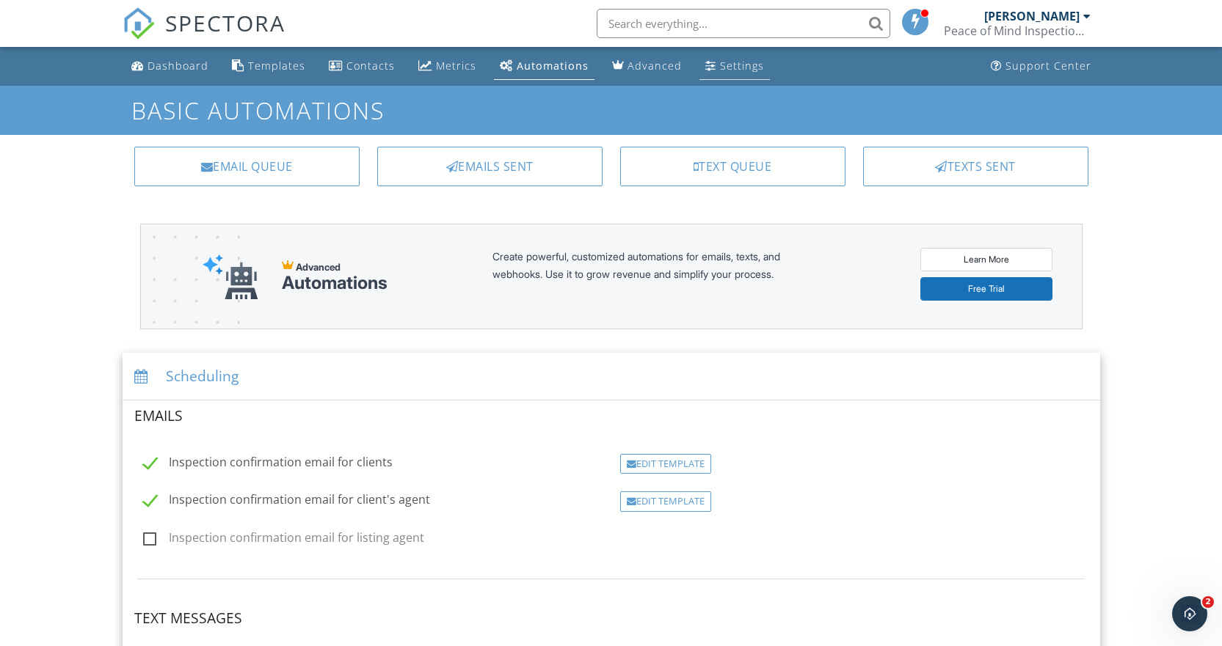
click at [720, 66] on div "Settings" at bounding box center [742, 66] width 44 height 14
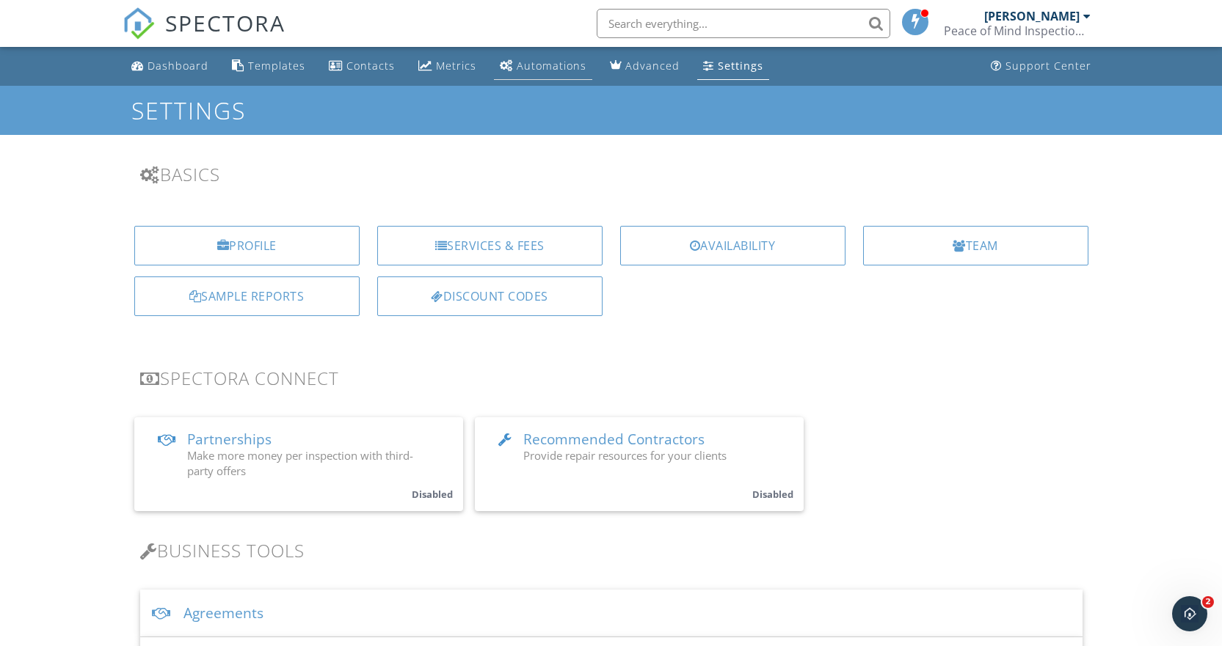
click at [536, 64] on div "Automations" at bounding box center [552, 66] width 70 height 14
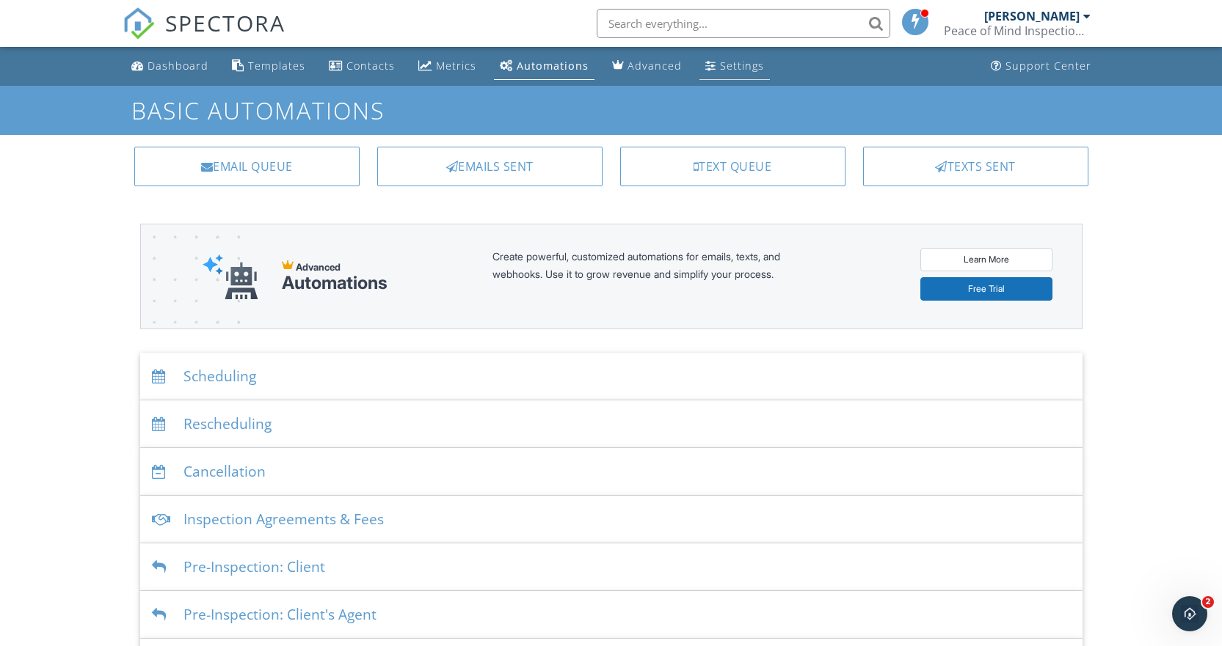
click at [720, 63] on div "Settings" at bounding box center [742, 66] width 44 height 14
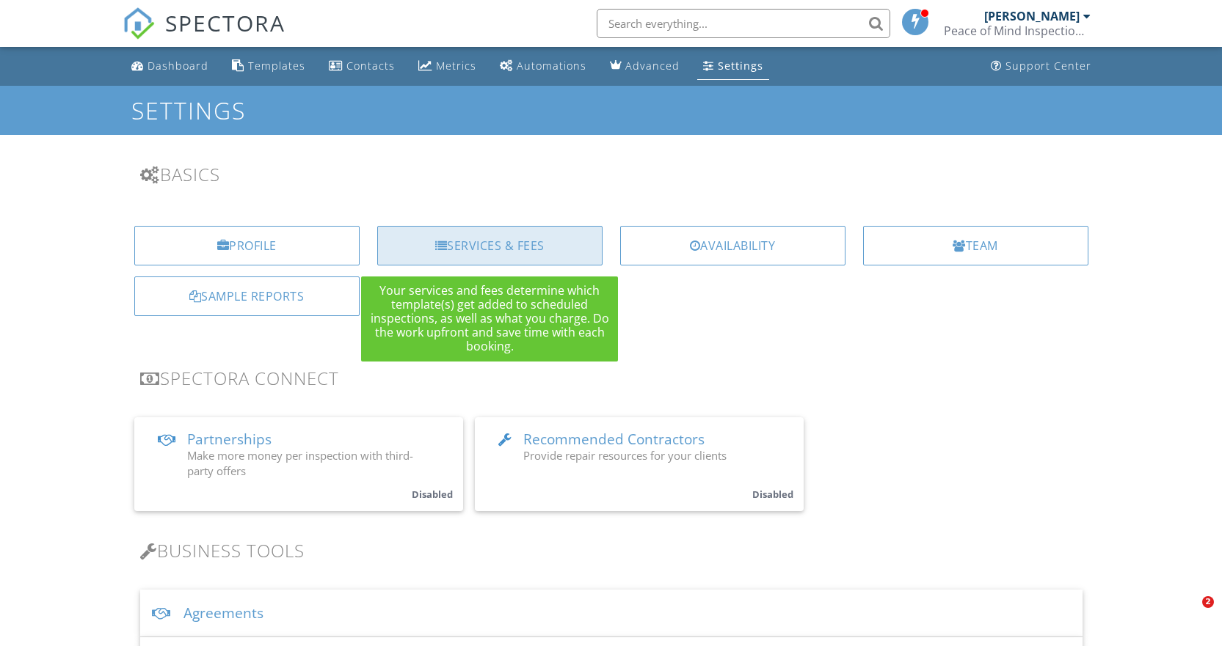
click at [465, 247] on div "Services & Fees" at bounding box center [489, 246] width 225 height 40
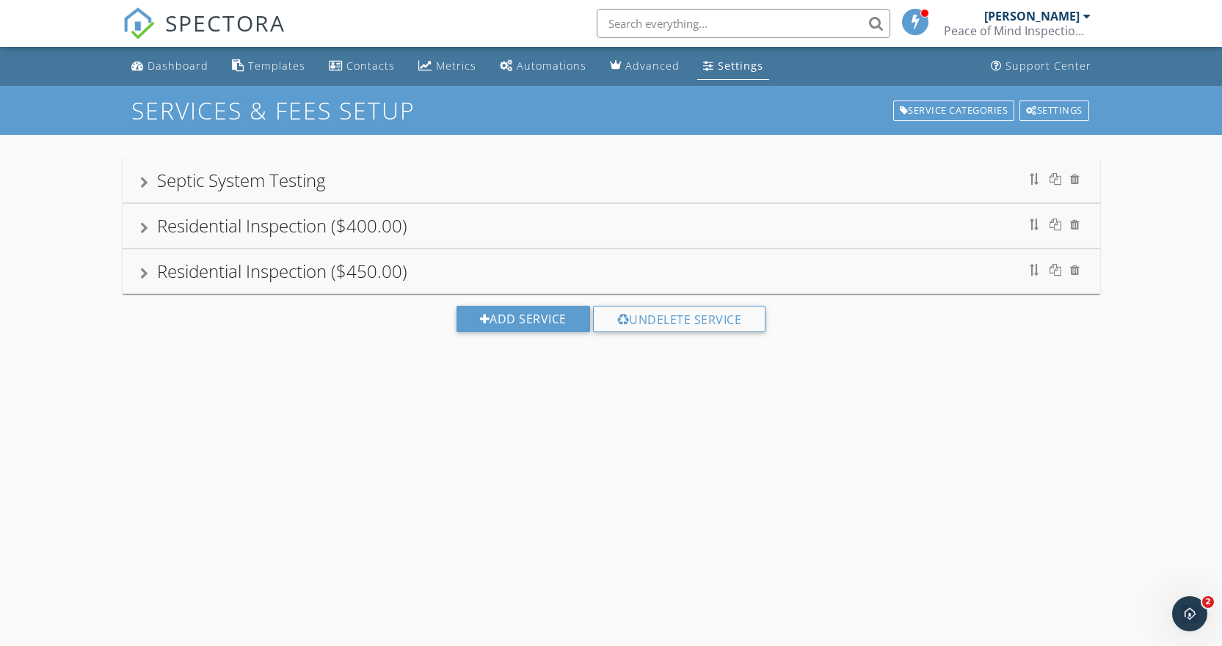
click at [729, 56] on link "Settings" at bounding box center [733, 66] width 72 height 27
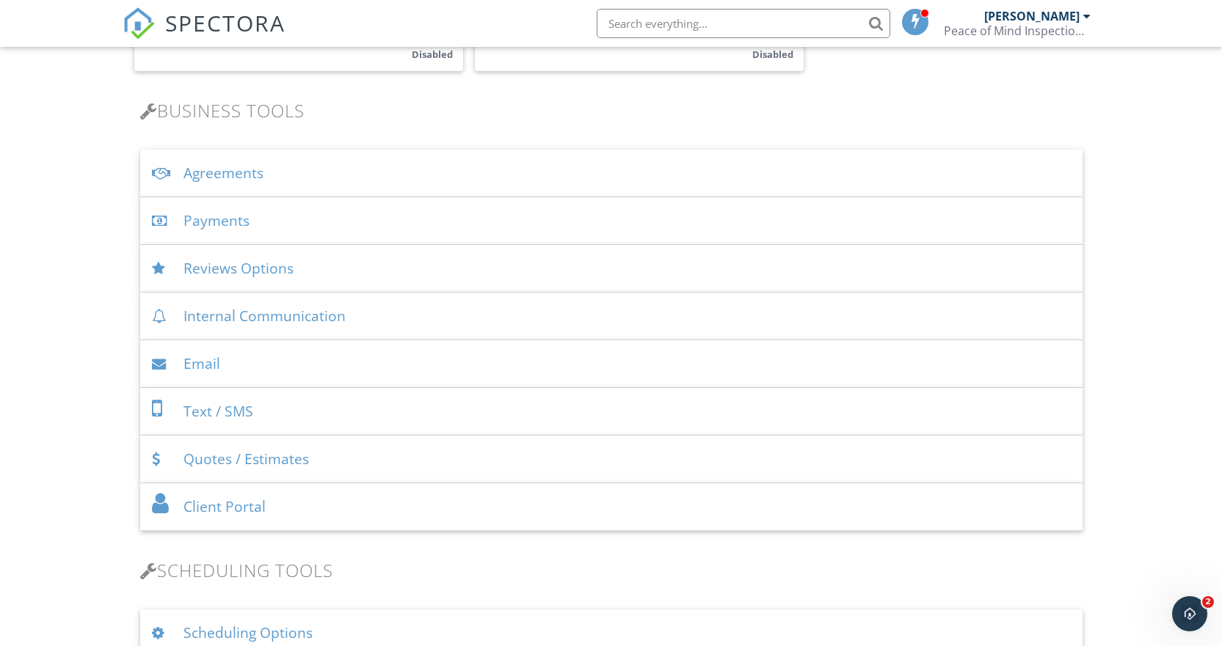
click at [227, 214] on div "Payments" at bounding box center [611, 221] width 942 height 48
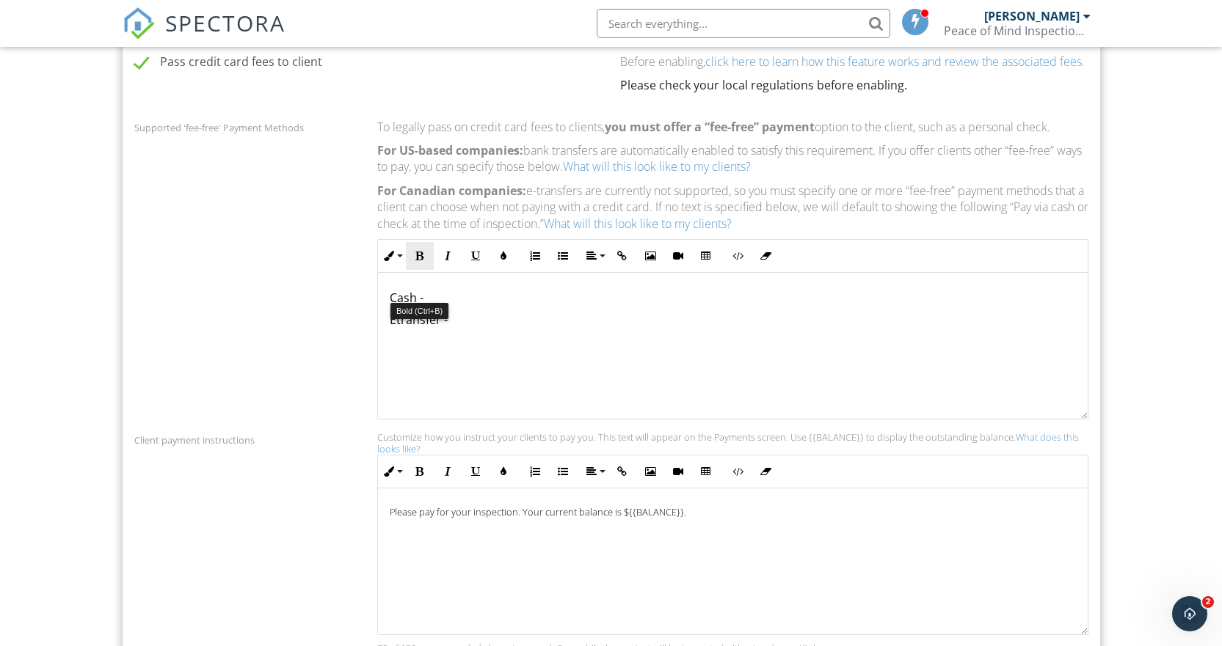
scroll to position [954, 0]
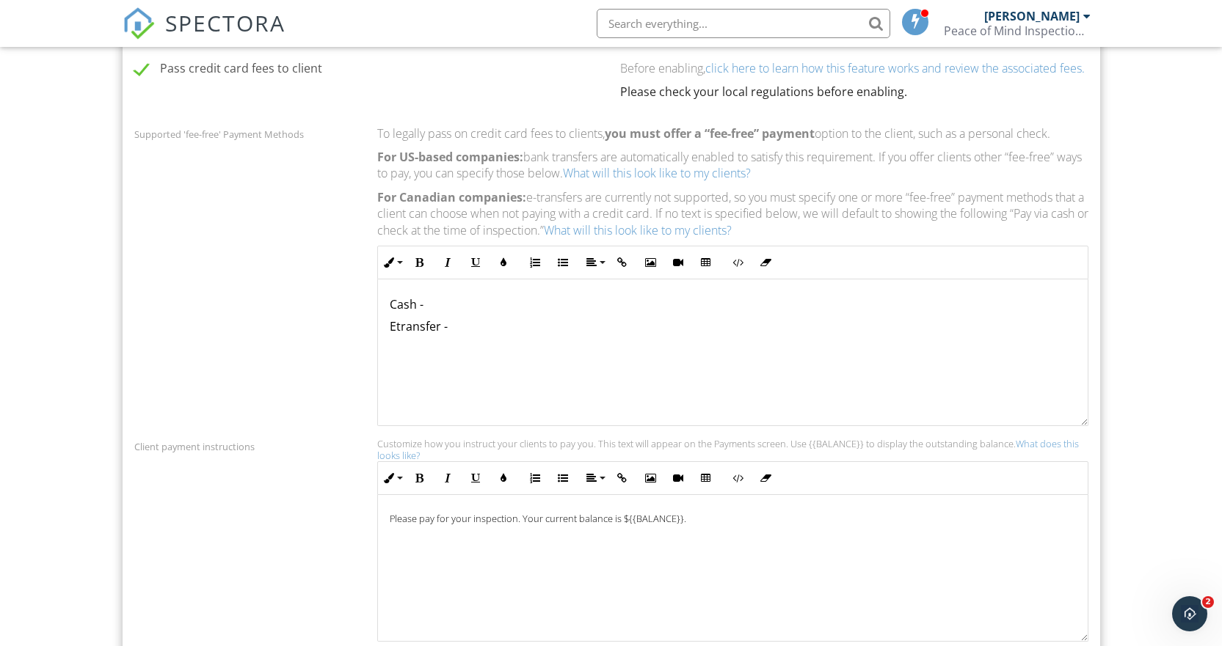
click at [390, 313] on p "Cash -" at bounding box center [733, 304] width 686 height 16
click at [656, 238] on link "What will this look like to my clients?" at bounding box center [638, 230] width 188 height 16
click at [390, 313] on p "​ ​ Cash -" at bounding box center [733, 304] width 686 height 16
click at [426, 313] on p "​ ​ Cash -" at bounding box center [733, 304] width 686 height 16
click at [473, 335] on p "Etransfer -" at bounding box center [733, 326] width 686 height 16
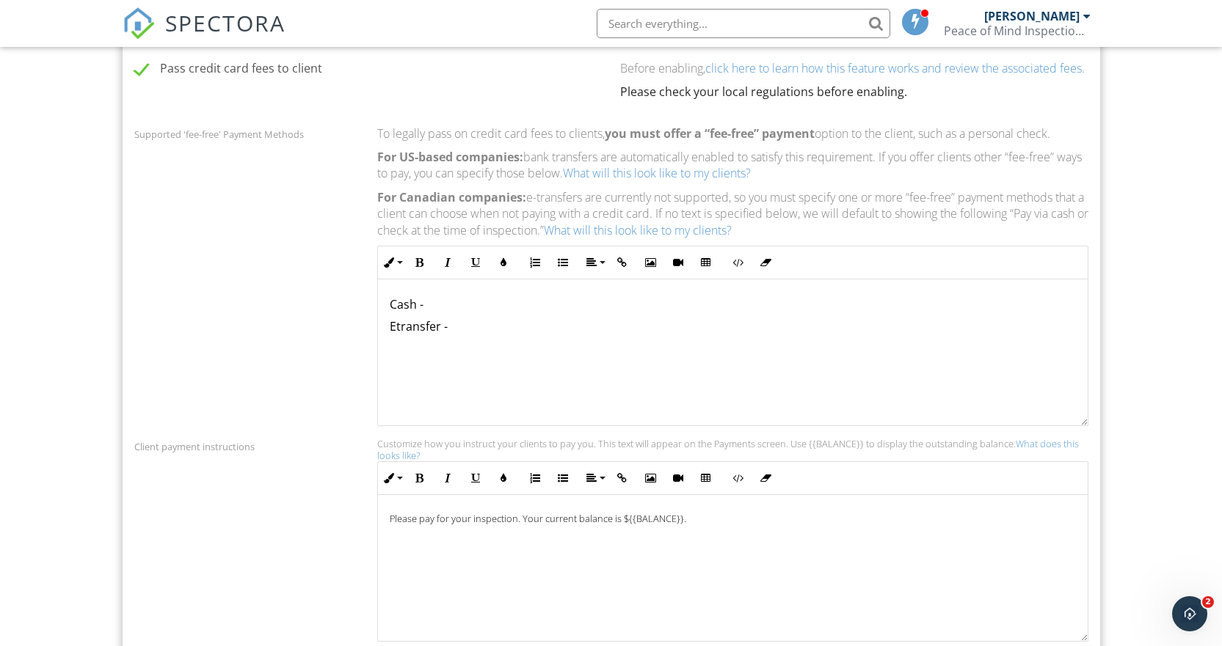
click at [388, 334] on div "Cash - Etransfer -" at bounding box center [733, 352] width 710 height 147
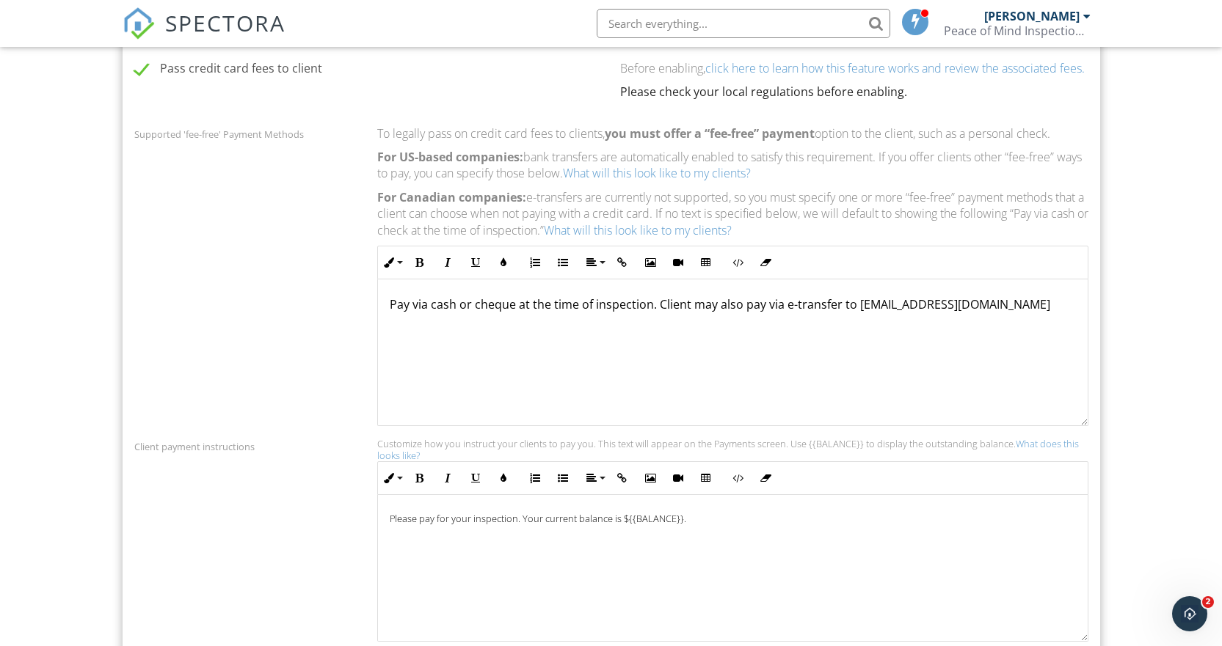
click at [839, 404] on div "Pay via cash or cheque at the time of inspection. Client may also pay via e-tra…" at bounding box center [733, 352] width 710 height 147
click at [693, 238] on link "What will this look like to my clients?" at bounding box center [638, 230] width 188 height 16
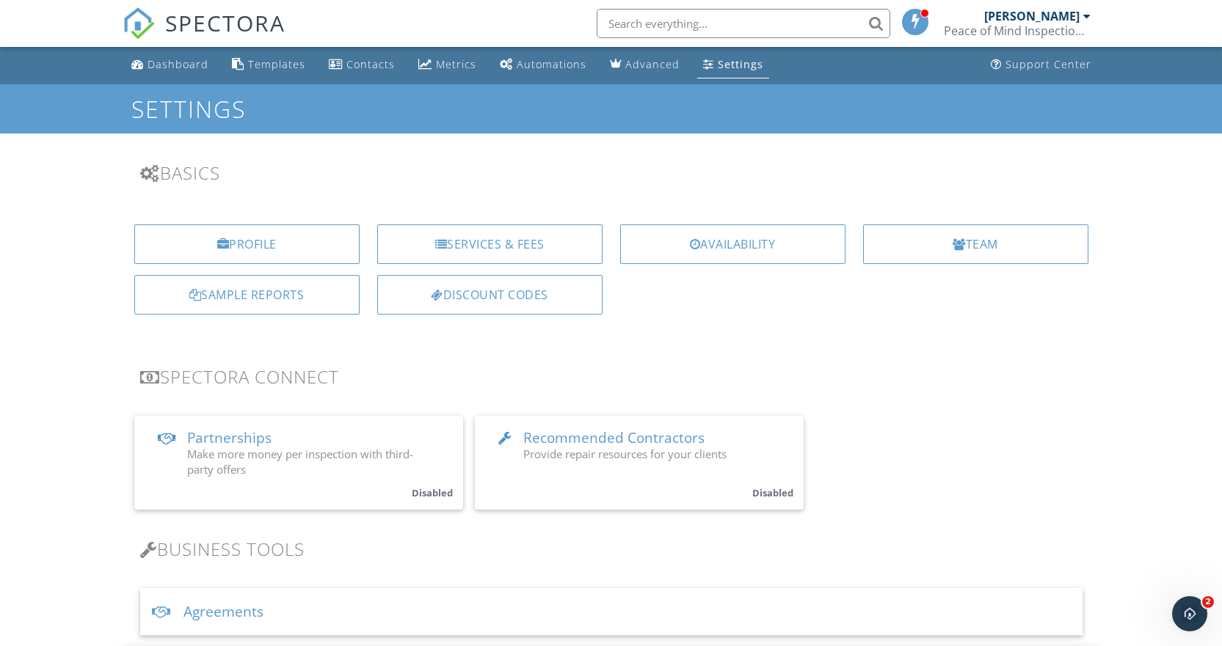
scroll to position [0, 0]
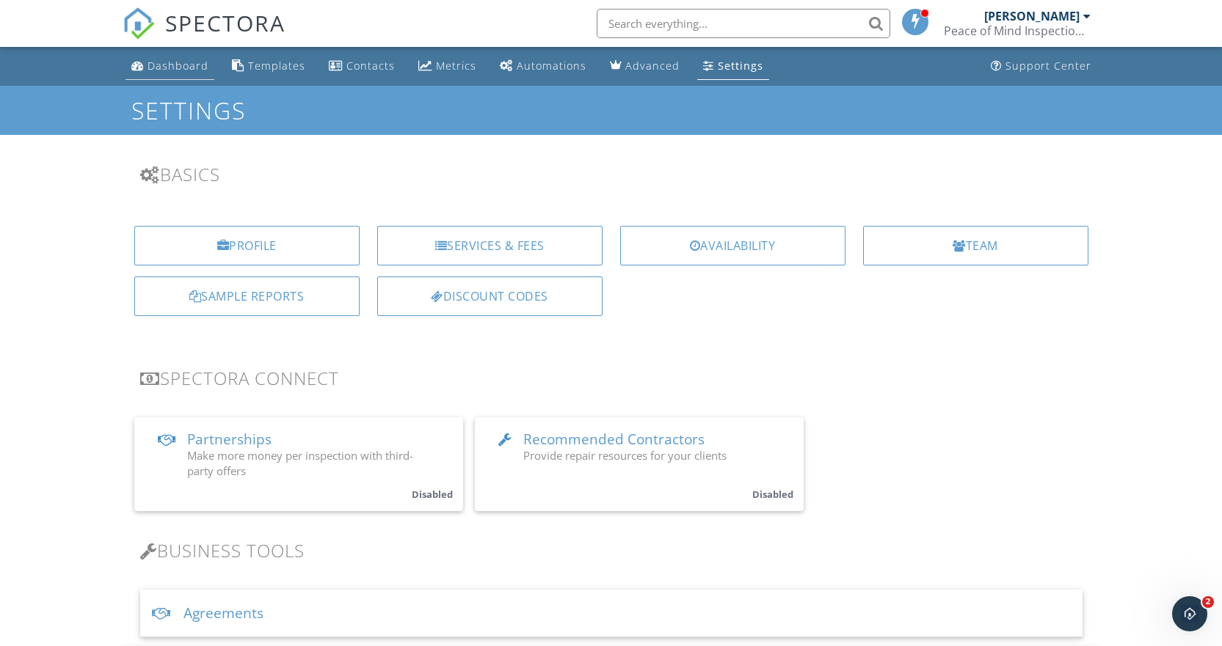
click at [161, 64] on div "Dashboard" at bounding box center [177, 66] width 61 height 14
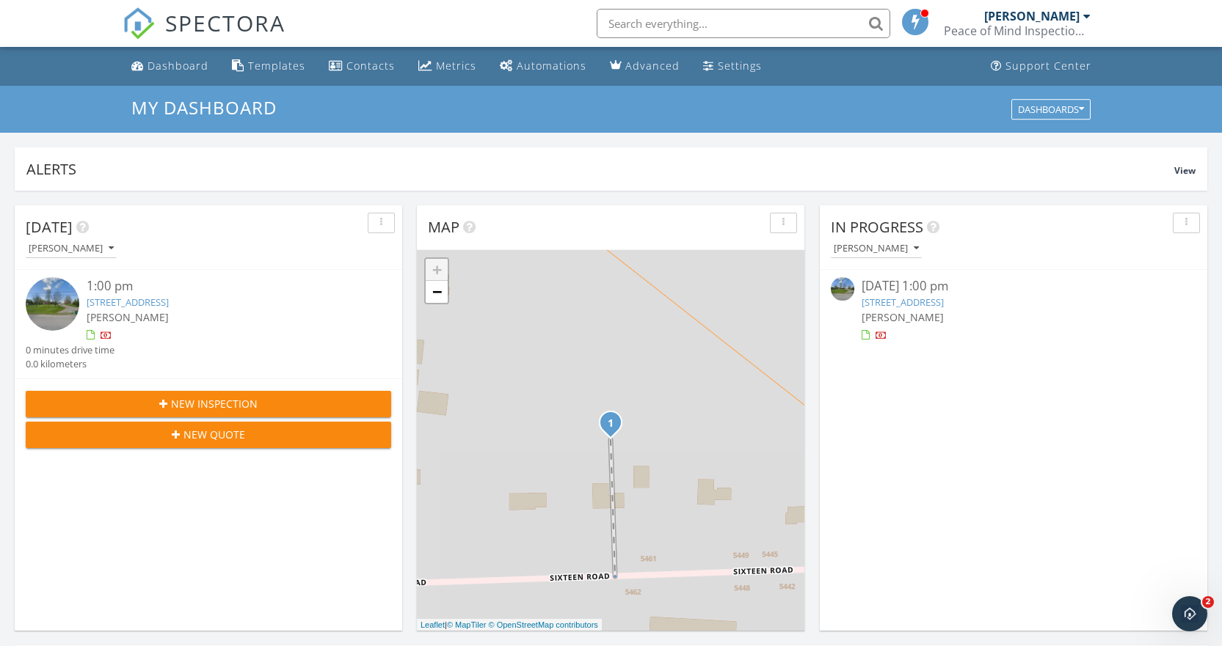
click at [63, 301] on img at bounding box center [53, 304] width 54 height 54
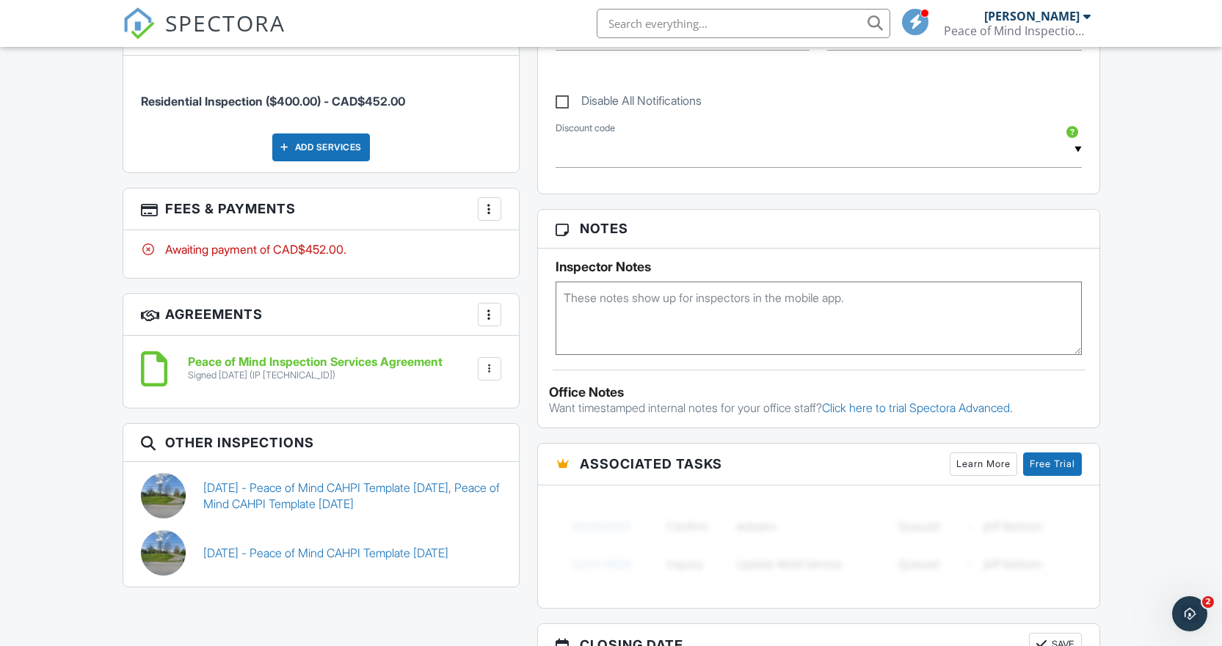
click at [262, 249] on div "Awaiting payment of CAD$452.00." at bounding box center [321, 249] width 360 height 16
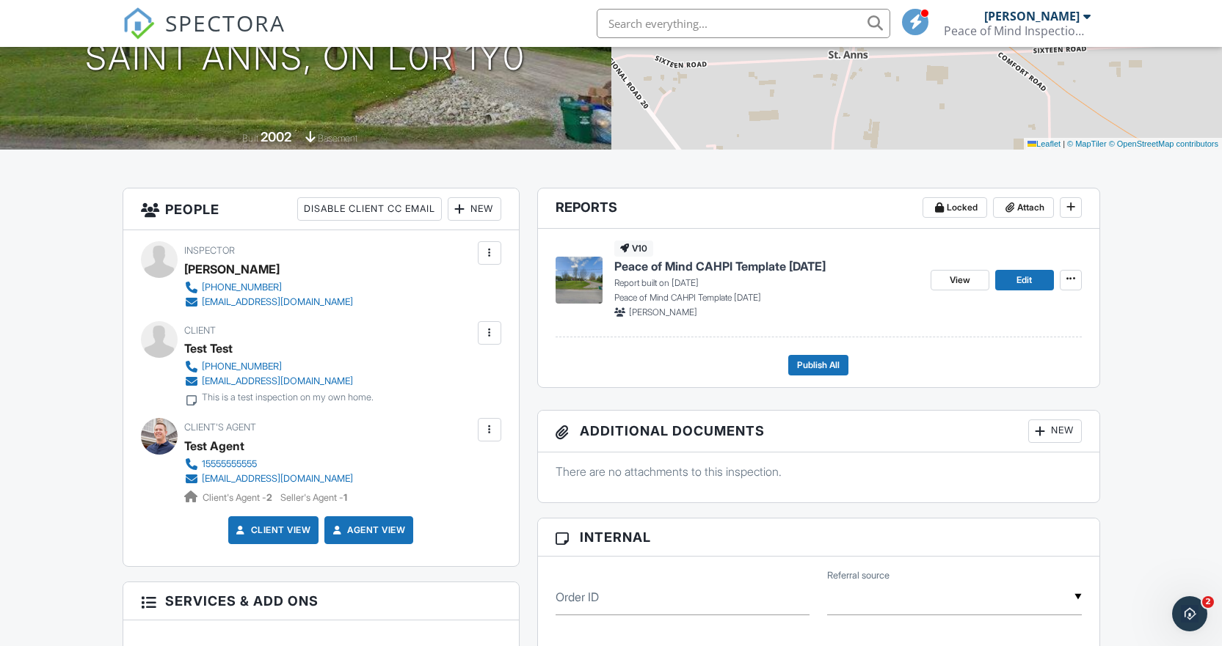
scroll to position [220, 0]
